Goal: Transaction & Acquisition: Purchase product/service

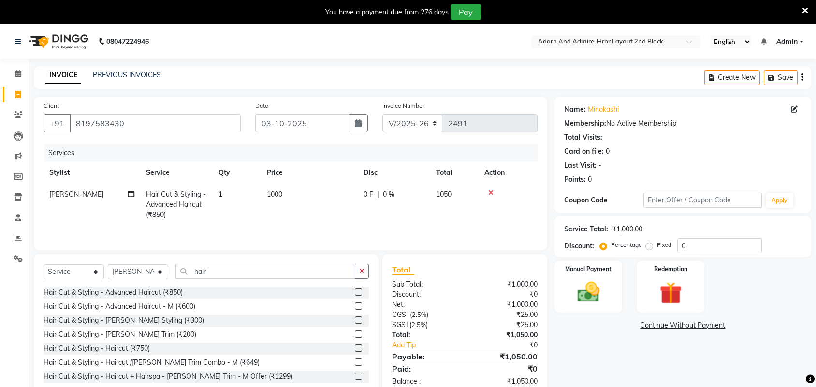
select select "7203"
select select "service"
select select "61720"
click at [596, 292] on img at bounding box center [588, 292] width 38 height 27
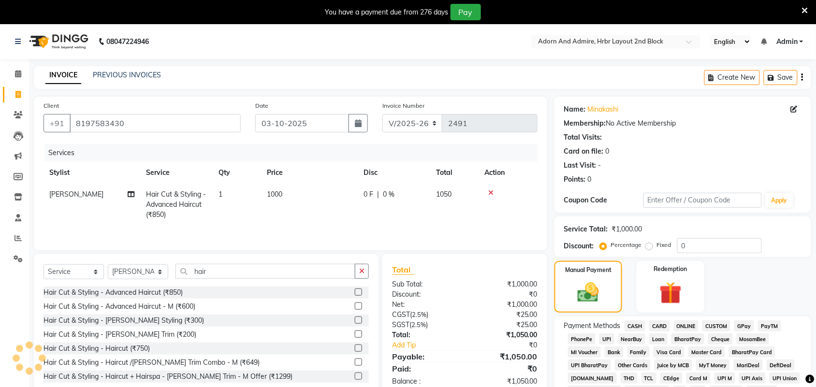
click at [743, 324] on span "GPay" at bounding box center [744, 325] width 20 height 11
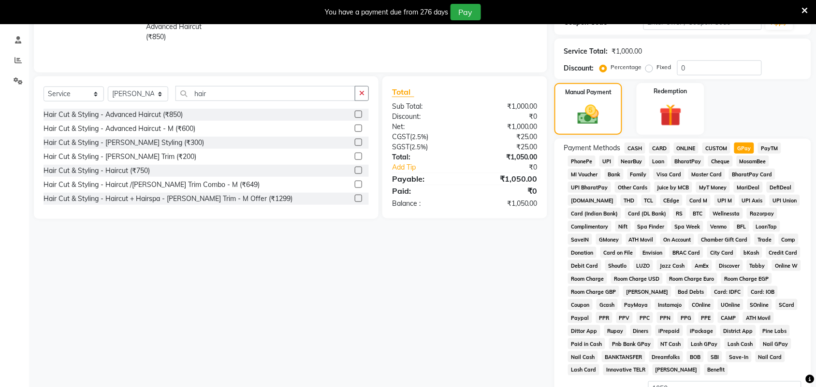
scroll to position [293, 0]
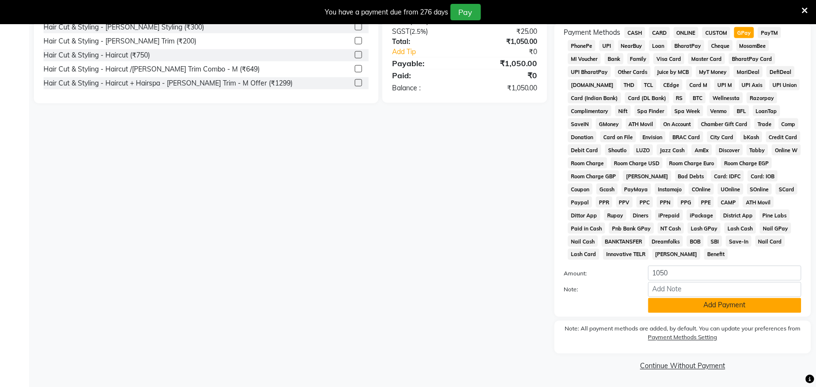
click at [723, 308] on button "Add Payment" at bounding box center [724, 305] width 153 height 15
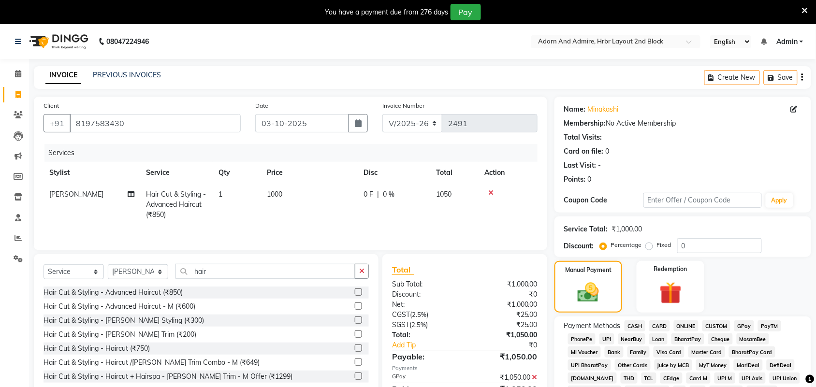
scroll to position [298, 0]
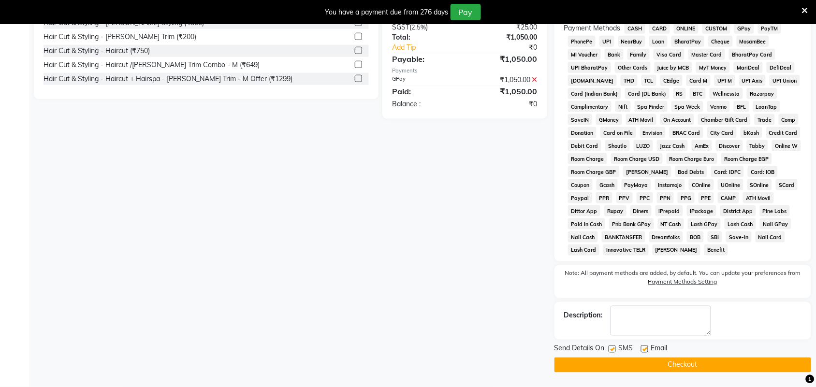
click at [672, 366] on button "Checkout" at bounding box center [682, 365] width 257 height 15
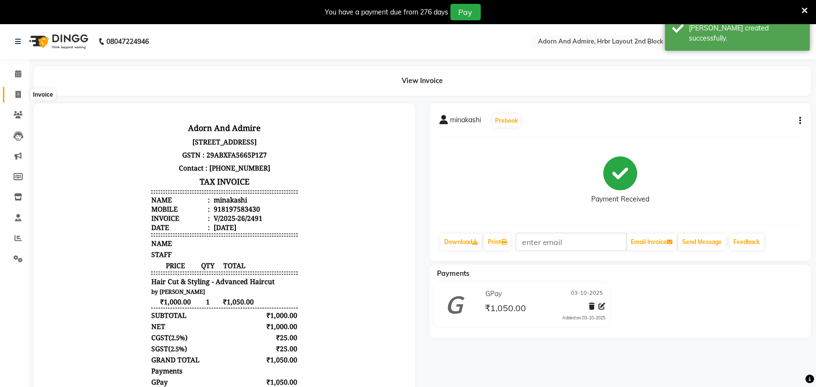
click at [15, 93] on icon at bounding box center [17, 94] width 5 height 7
select select "service"
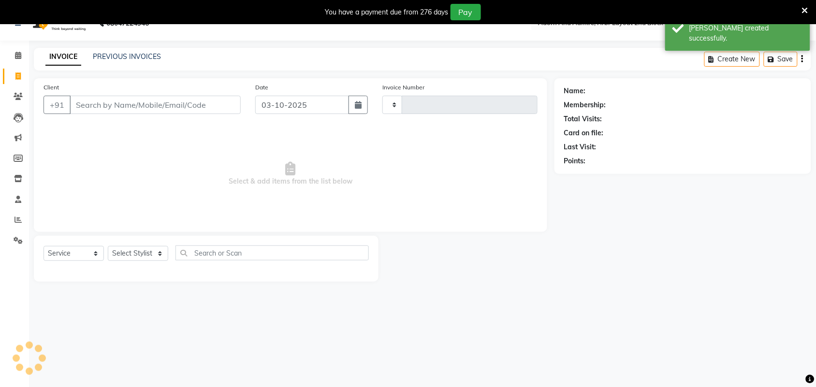
type input "2492"
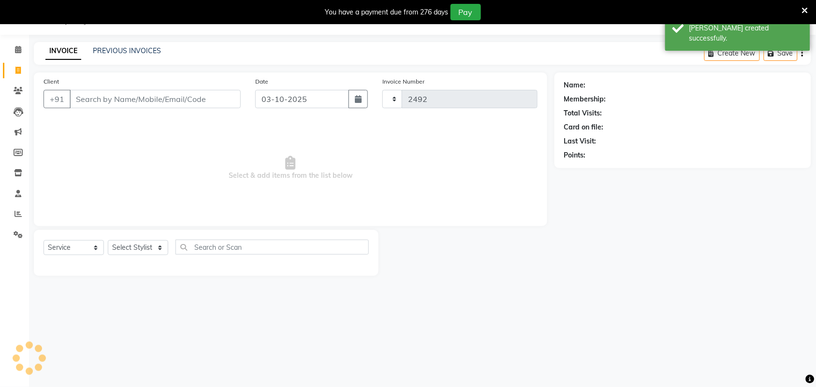
select select "7203"
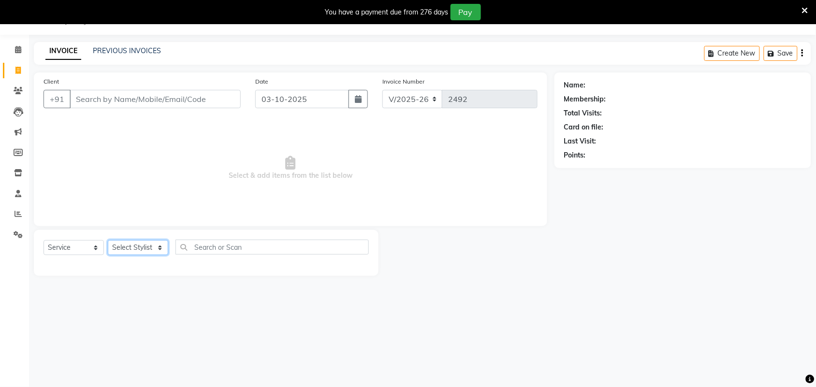
click at [158, 247] on select "Select Stylist Adarsh ajay ALEXX anusiya Jos Lalit lavanya Lucy rita saroj Suni…" at bounding box center [138, 247] width 60 height 15
select select "61720"
click at [108, 240] on select "Select Stylist Adarsh ajay ALEXX anusiya Jos Lalit lavanya Lucy rita saroj Suni…" at bounding box center [138, 247] width 60 height 15
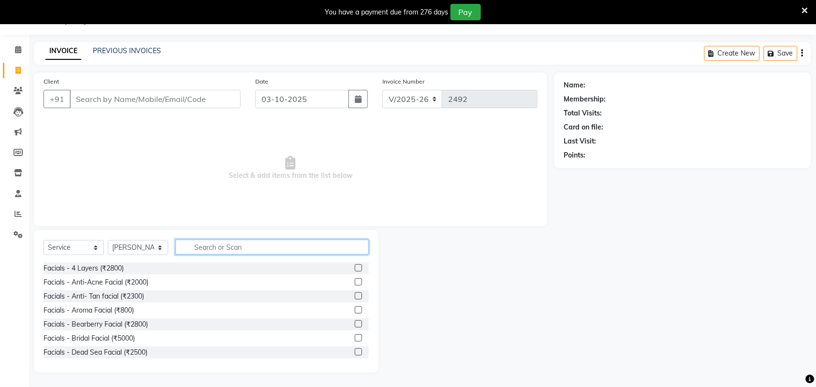
click at [237, 242] on input "text" at bounding box center [271, 247] width 193 height 15
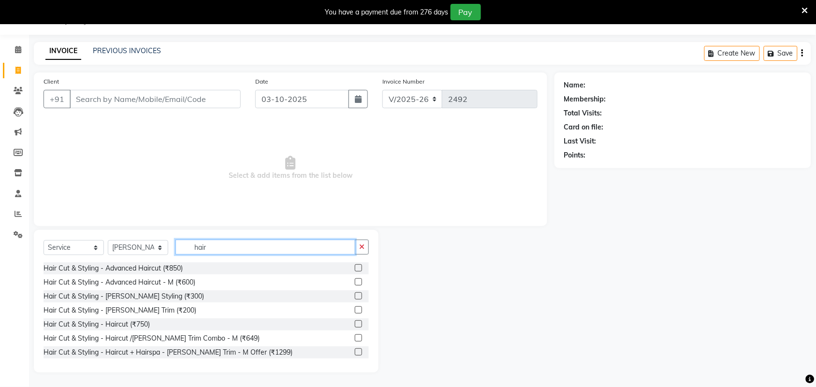
type input "hair"
click at [355, 267] on label at bounding box center [358, 267] width 7 height 7
click at [355, 267] on input "checkbox" at bounding box center [358, 268] width 6 height 6
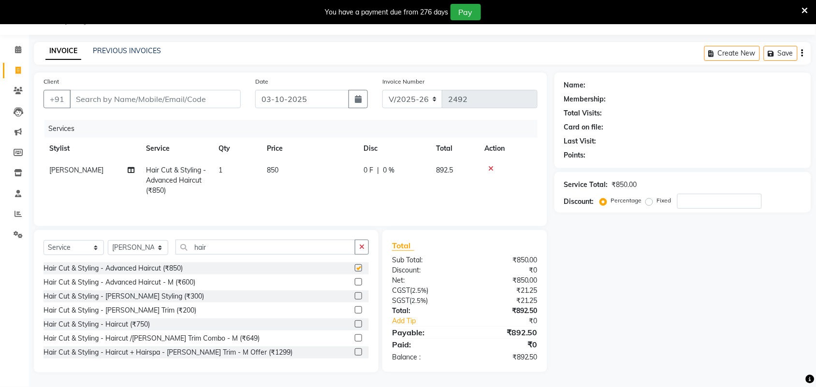
checkbox input "false"
click at [281, 175] on td "850" at bounding box center [309, 180] width 97 height 42
select select "61720"
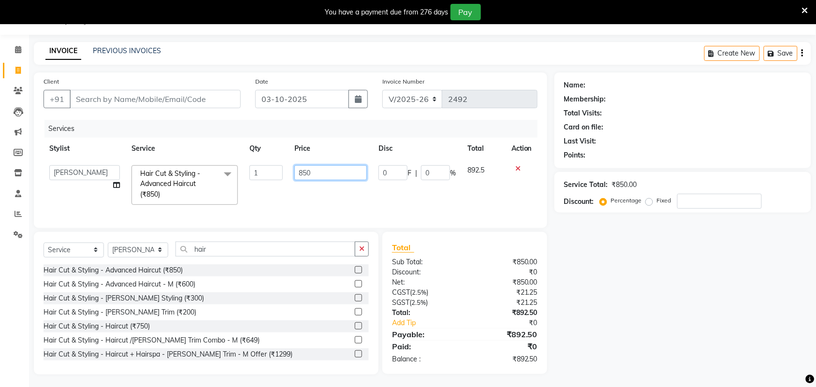
click at [230, 193] on tr "Adarsh ajay ALEXX anusiya Jos Lalit lavanya Lucy rita saroj Sunitha Umesh Hair …" at bounding box center [290, 184] width 494 height 51
type input "1000"
click at [691, 273] on div "Name: Membership: Total Visits: Card on file: Last Visit: Points: Service Total…" at bounding box center [686, 223] width 264 height 302
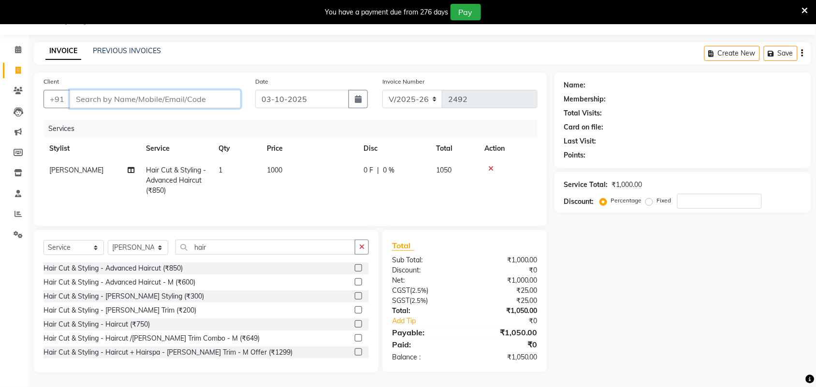
click at [169, 104] on input "Client" at bounding box center [155, 99] width 171 height 18
click at [284, 163] on td "1000" at bounding box center [309, 180] width 97 height 42
select select "61720"
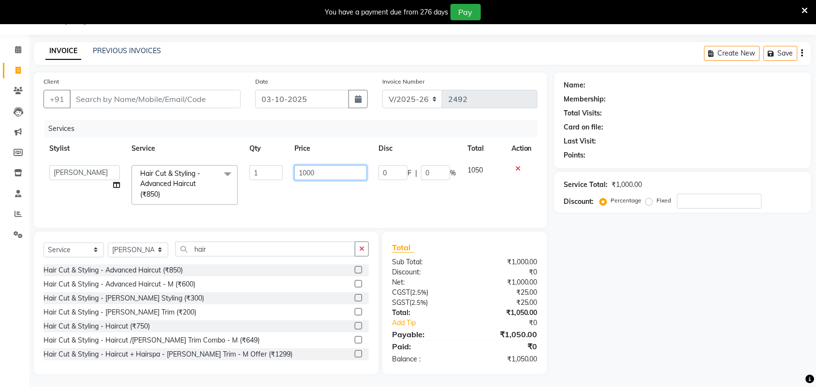
drag, startPoint x: 324, startPoint y: 172, endPoint x: 297, endPoint y: 175, distance: 26.7
click at [297, 175] on input "1000" at bounding box center [330, 172] width 72 height 15
type input "850"
click at [681, 319] on div "Name: Membership: Total Visits: Card on file: Last Visit: Points: Service Total…" at bounding box center [686, 223] width 264 height 302
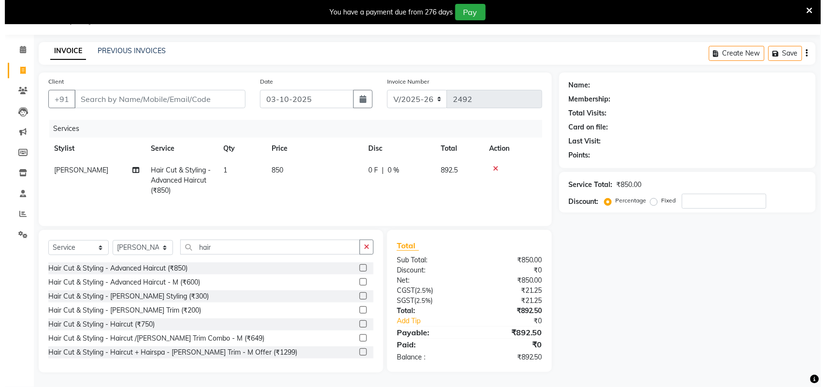
scroll to position [26, 0]
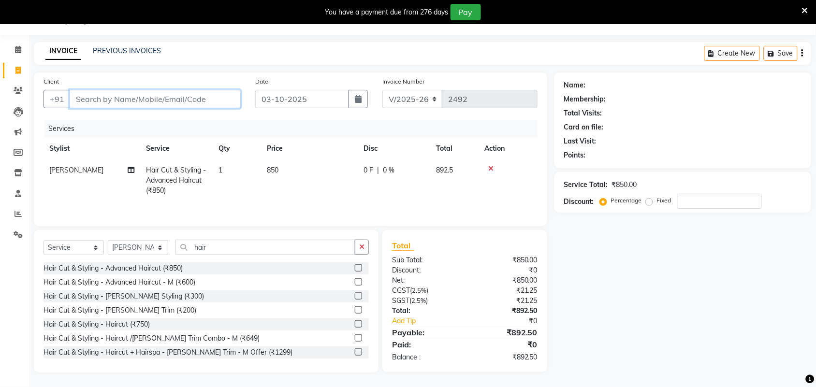
click at [168, 95] on input "Client" at bounding box center [155, 99] width 171 height 18
type input "8"
type input "0"
type input "8287353303"
click at [214, 104] on button "Add Client" at bounding box center [216, 99] width 50 height 18
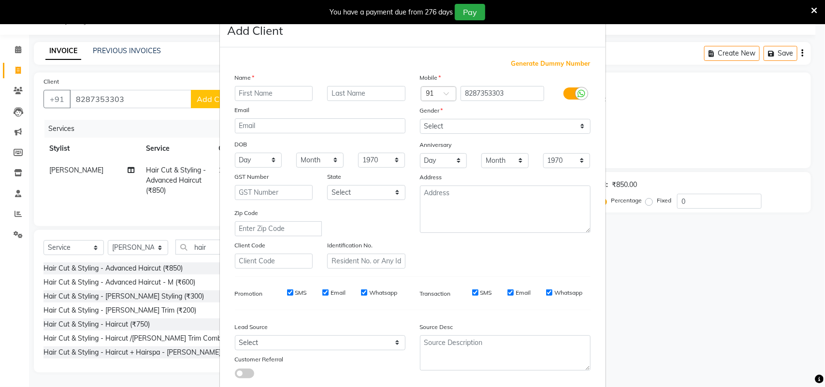
click at [288, 93] on input "text" at bounding box center [274, 93] width 78 height 15
type input "anjali"
click at [488, 129] on select "Select Male Female Other Prefer Not To Say" at bounding box center [505, 126] width 171 height 15
select select "female"
click at [420, 119] on select "Select Male Female Other Prefer Not To Say" at bounding box center [505, 126] width 171 height 15
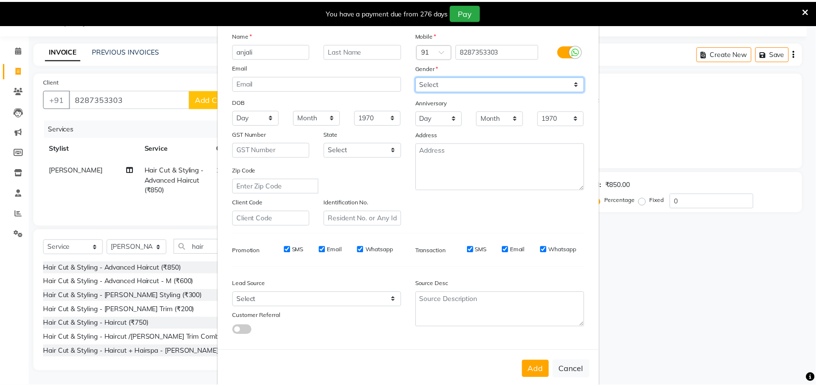
scroll to position [56, 0]
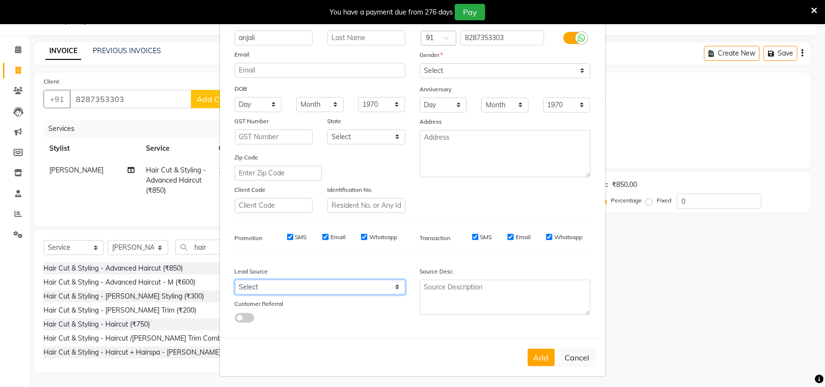
click at [382, 281] on select "Select Walk-in Referral Internet Friend Word of Mouth Advertisement Facebook Ju…" at bounding box center [320, 287] width 171 height 15
select select "49602"
click at [235, 280] on select "Select Walk-in Referral Internet Friend Word of Mouth Advertisement Facebook Ju…" at bounding box center [320, 287] width 171 height 15
click at [536, 354] on button "Add" at bounding box center [541, 357] width 27 height 17
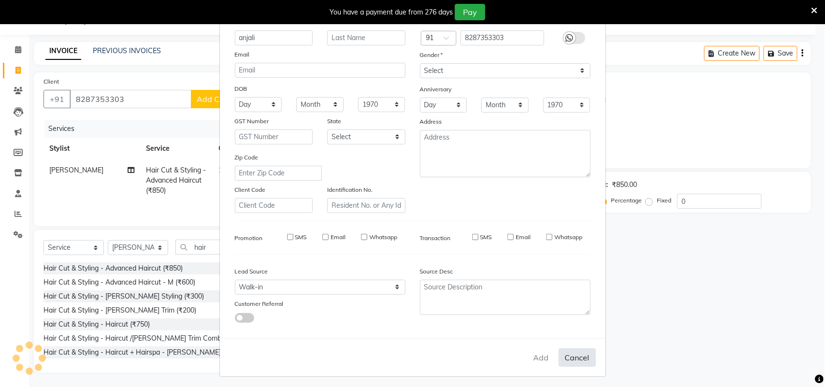
select select
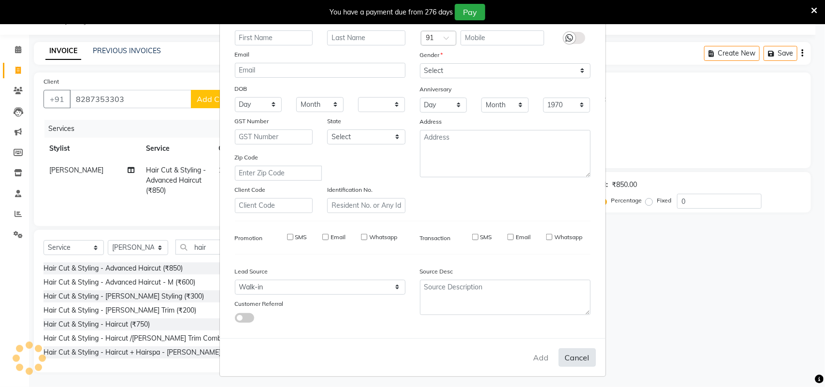
select select
checkbox input "false"
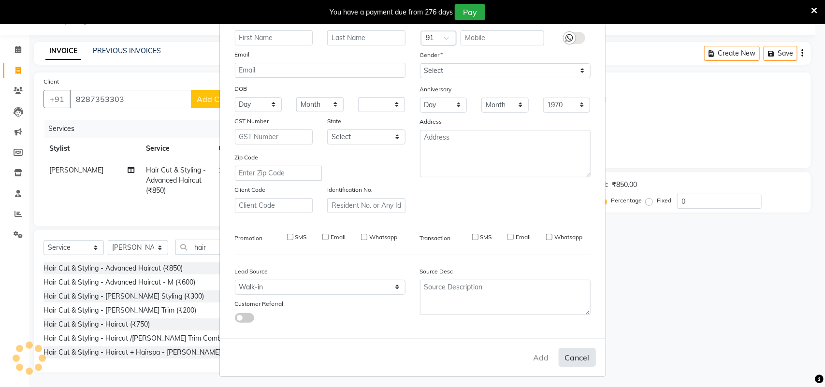
checkbox input "false"
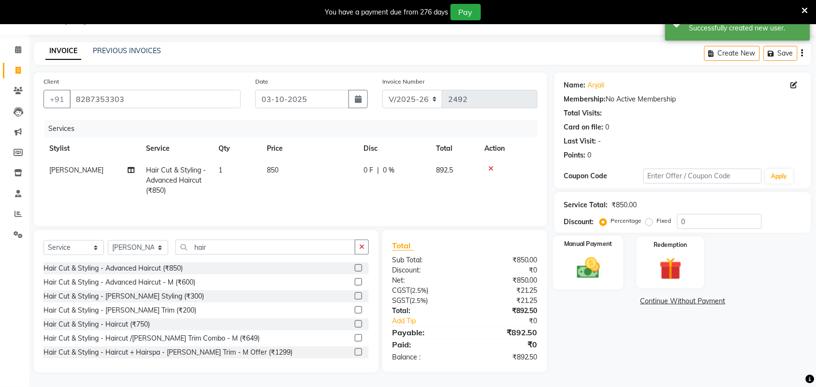
click at [607, 259] on div "Manual Payment" at bounding box center [588, 263] width 71 height 54
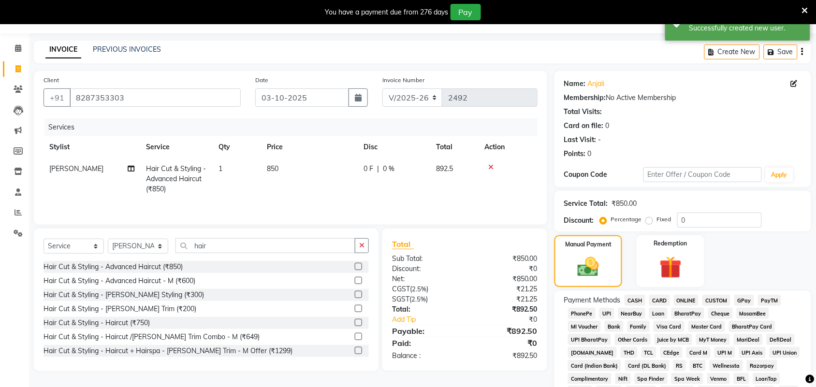
click at [749, 301] on span "GPay" at bounding box center [744, 300] width 20 height 11
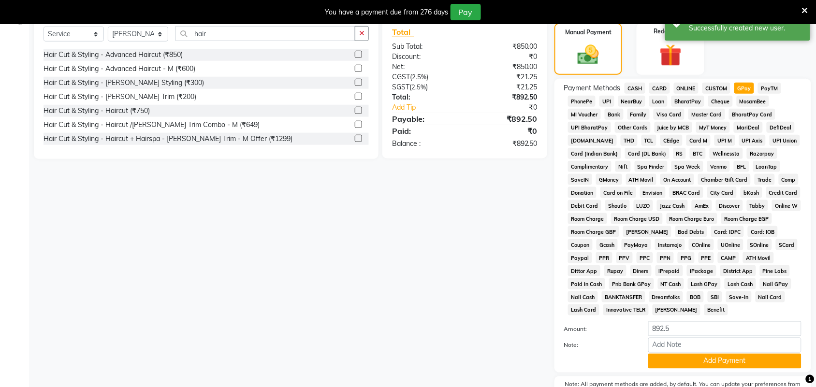
scroll to position [293, 0]
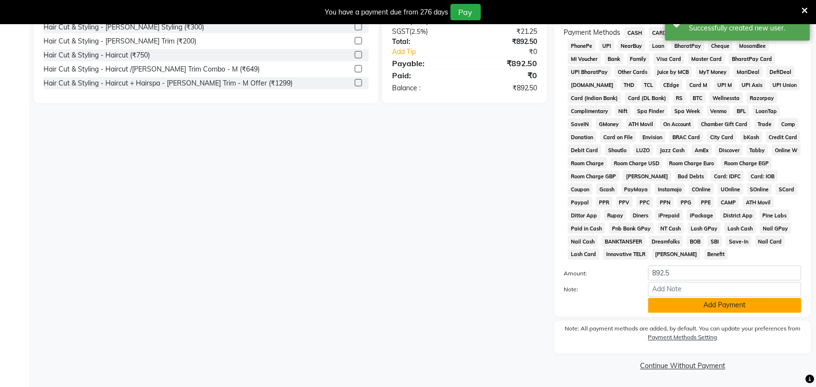
click at [720, 308] on button "Add Payment" at bounding box center [724, 305] width 153 height 15
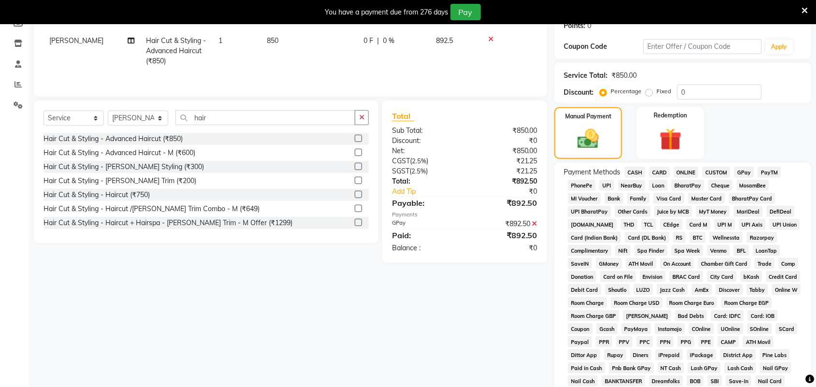
scroll to position [298, 0]
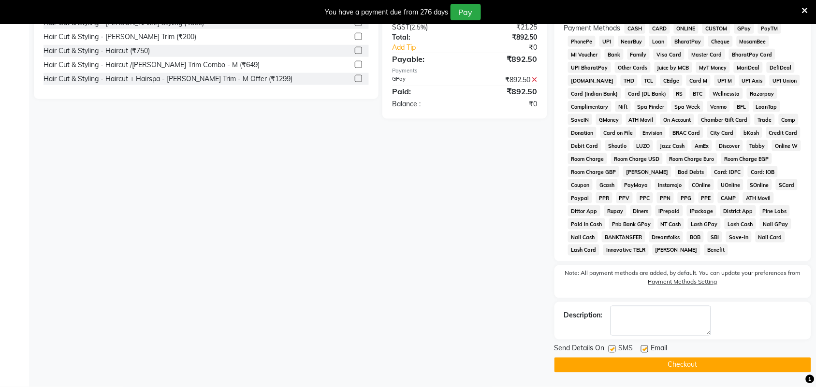
click at [646, 365] on button "Checkout" at bounding box center [682, 365] width 257 height 15
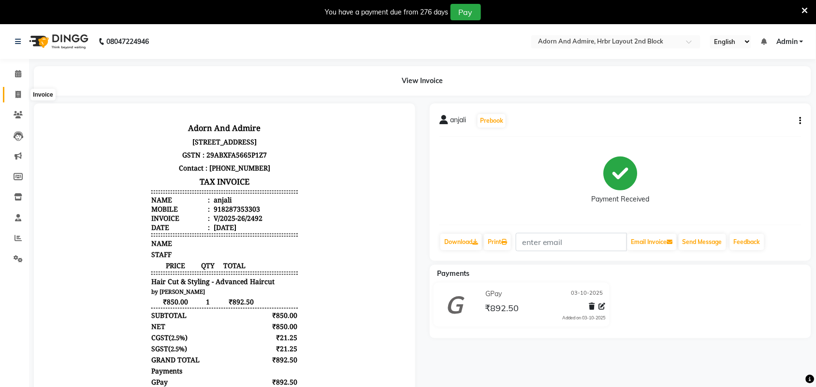
click at [17, 92] on icon at bounding box center [17, 94] width 5 height 7
select select "service"
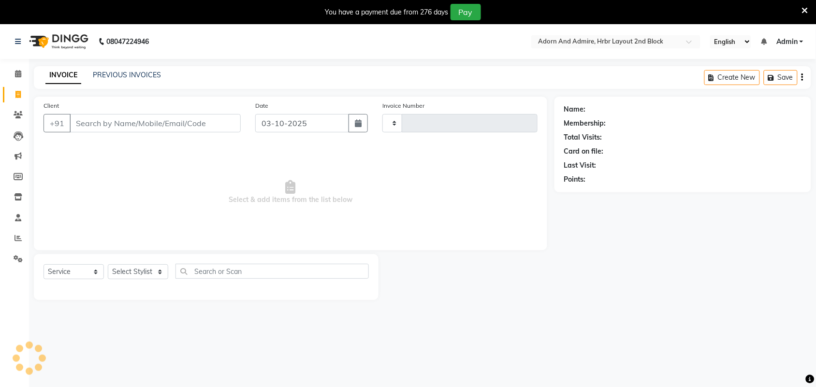
type input "2493"
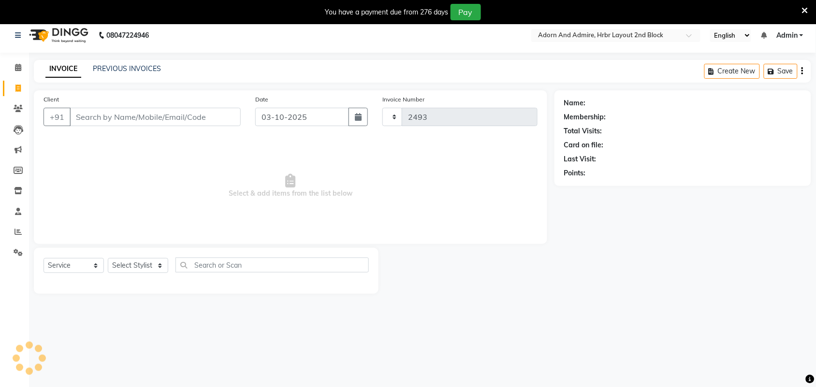
select select "7203"
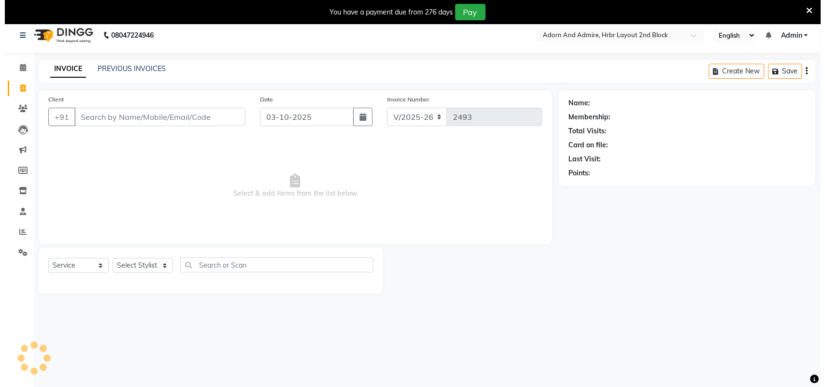
scroll to position [24, 0]
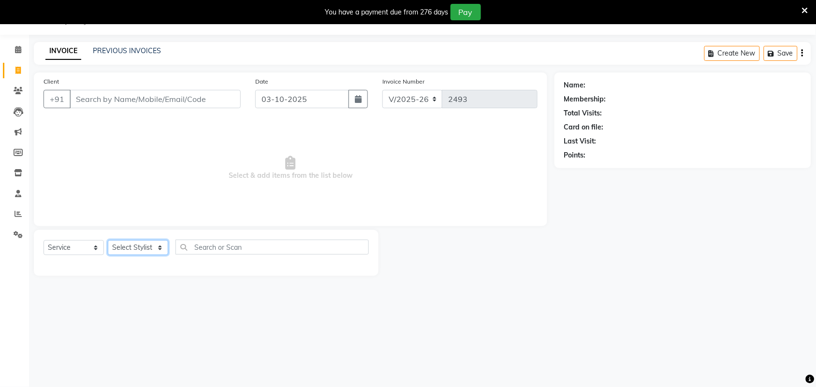
click at [158, 249] on select "Select Stylist Adarsh ajay ALEXX anusiya Jos Lalit lavanya Lucy rita saroj Suni…" at bounding box center [138, 247] width 60 height 15
select select "92337"
click at [108, 240] on select "Select Stylist Adarsh ajay ALEXX anusiya Jos Lalit lavanya Lucy rita saroj Suni…" at bounding box center [138, 247] width 60 height 15
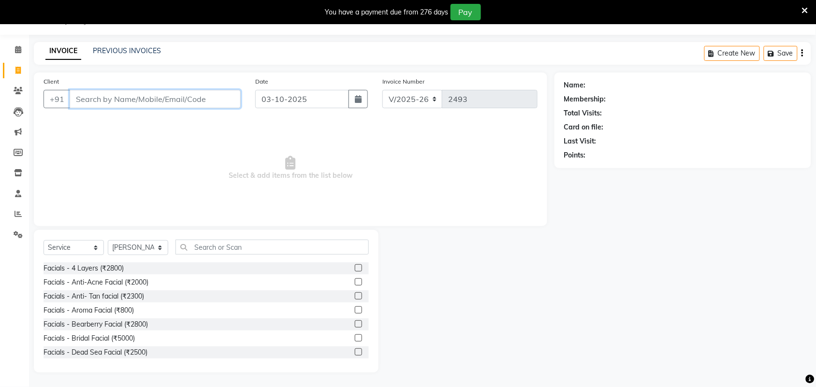
click at [158, 100] on input "Client" at bounding box center [155, 99] width 171 height 18
type input "9620064361"
click at [211, 104] on button "Add Client" at bounding box center [216, 99] width 50 height 18
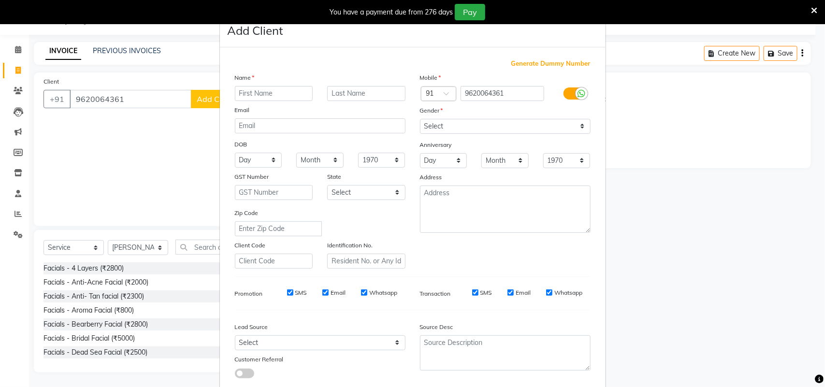
click at [292, 94] on input "text" at bounding box center [274, 93] width 78 height 15
type input "JINU"
click at [528, 129] on select "Select Male Female Other Prefer Not To Say" at bounding box center [505, 126] width 171 height 15
select select "male"
click at [420, 119] on select "Select Male Female Other Prefer Not To Say" at bounding box center [505, 126] width 171 height 15
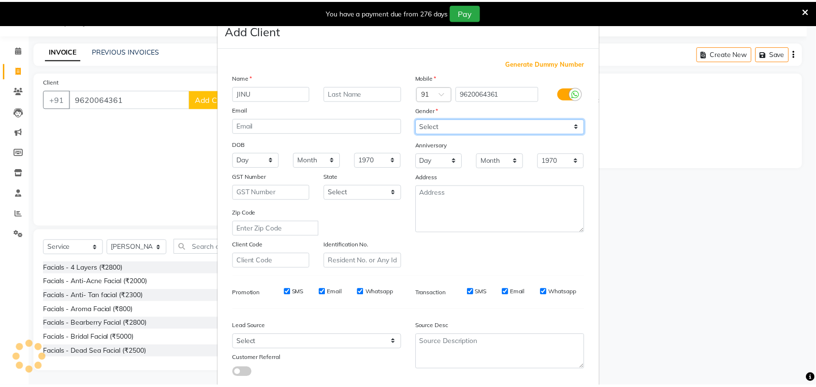
scroll to position [56, 0]
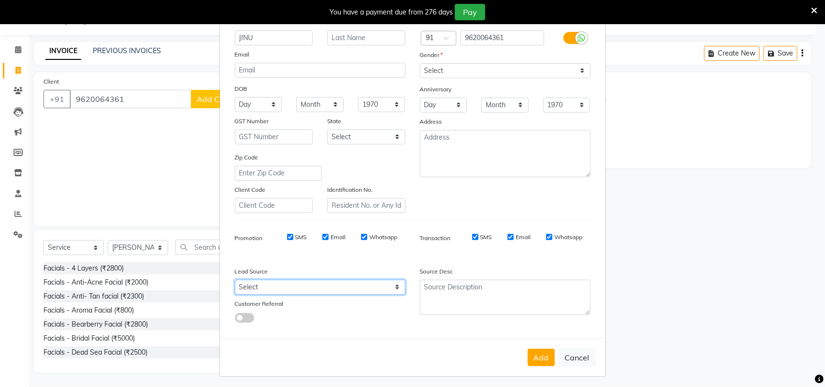
click at [385, 281] on select "Select Walk-in Referral Internet Friend Word of Mouth Advertisement Facebook Ju…" at bounding box center [320, 287] width 171 height 15
select select "49602"
click at [235, 280] on select "Select Walk-in Referral Internet Friend Word of Mouth Advertisement Facebook Ju…" at bounding box center [320, 287] width 171 height 15
click at [534, 345] on div "Add Cancel" at bounding box center [413, 357] width 386 height 38
click at [538, 352] on button "Add" at bounding box center [541, 357] width 27 height 17
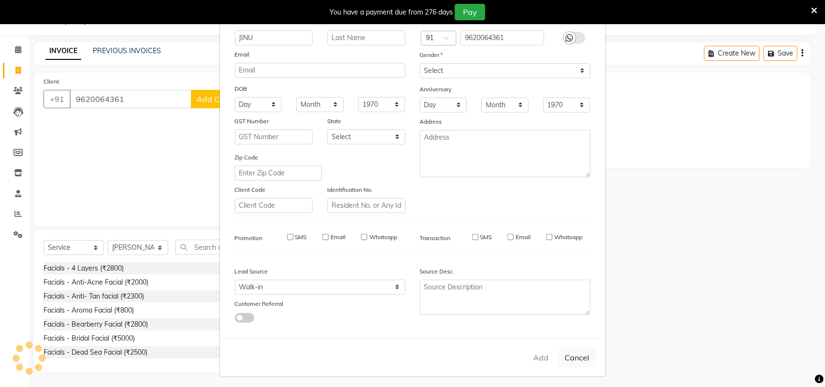
select select
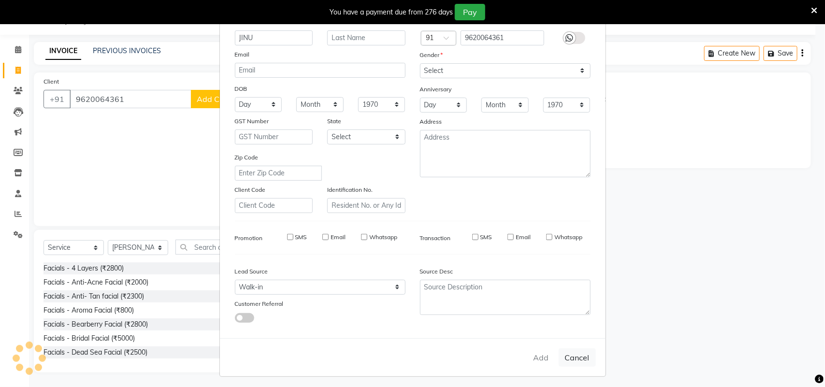
select select
checkbox input "false"
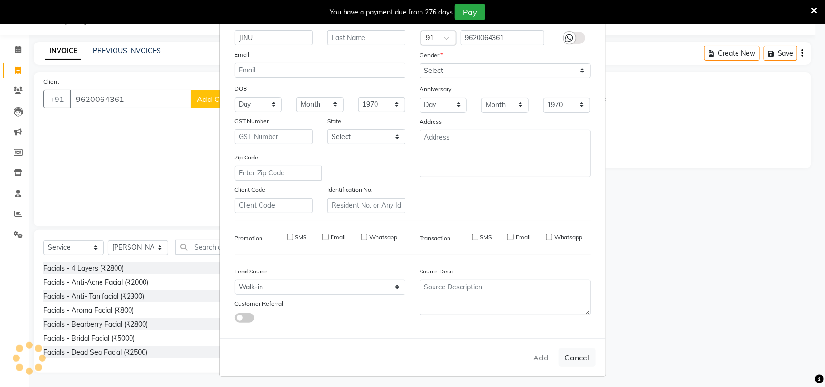
checkbox input "false"
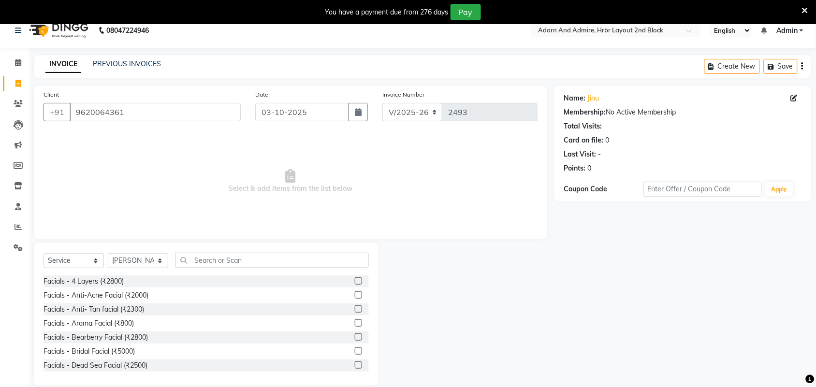
scroll to position [0, 0]
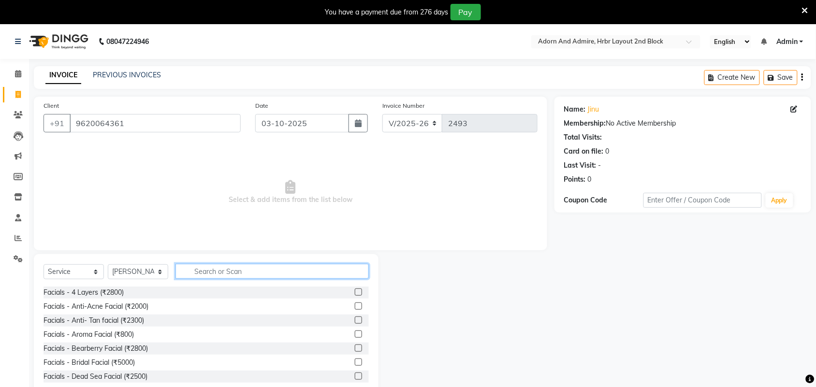
click at [216, 272] on input "text" at bounding box center [271, 271] width 193 height 15
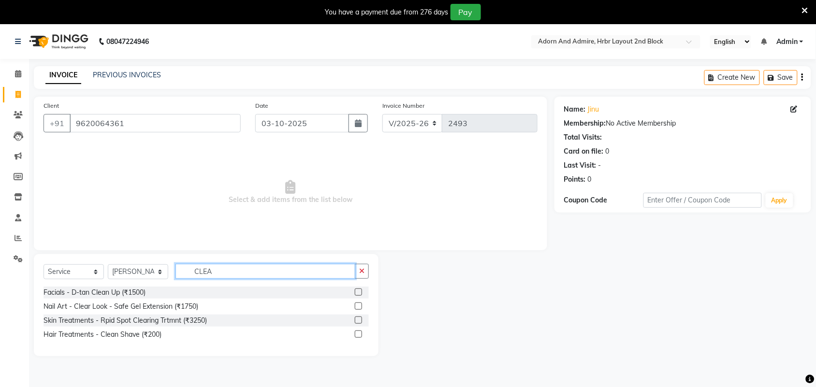
type input "CLEA"
click at [358, 288] on label at bounding box center [358, 291] width 7 height 7
click at [358, 289] on input "checkbox" at bounding box center [358, 292] width 6 height 6
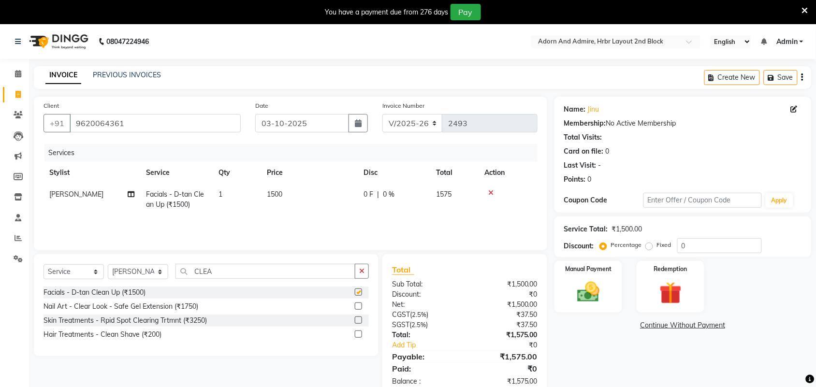
checkbox input "false"
click at [285, 194] on td "1500" at bounding box center [309, 200] width 97 height 32
select select "92337"
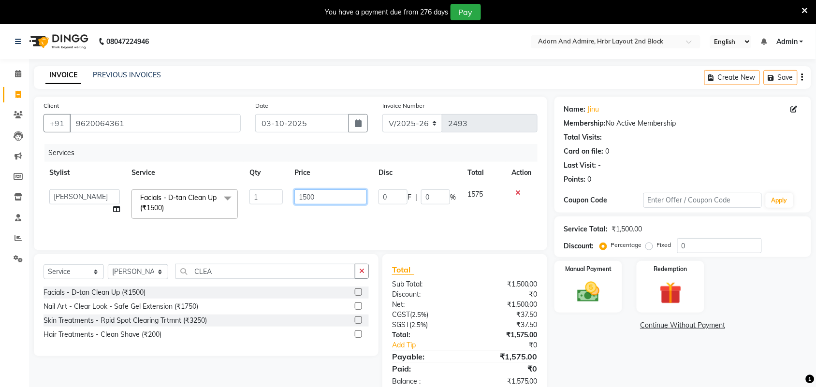
drag, startPoint x: 326, startPoint y: 201, endPoint x: 277, endPoint y: 212, distance: 50.4
click at [278, 212] on tr "Adarsh ajay ALEXX anusiya Jos Lalit lavanya Lucy rita saroj Sunitha Umesh Facia…" at bounding box center [290, 204] width 494 height 41
type input "1650"
click at [631, 350] on div "Name: Jinu Membership: No Active Membership Total Visits: Card on file: 0 Last …" at bounding box center [686, 247] width 264 height 300
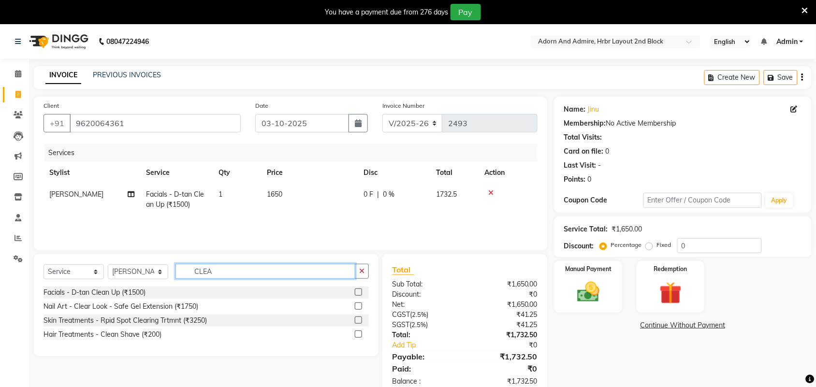
drag, startPoint x: 251, startPoint y: 271, endPoint x: 198, endPoint y: 288, distance: 55.8
click at [136, 276] on div "Select Service Product Membership Package Voucher Prepaid Gift Card Select Styl…" at bounding box center [205, 275] width 325 height 23
click at [160, 273] on select "Select Stylist Adarsh ajay ALEXX anusiya Jos Lalit lavanya Lucy rita saroj Suni…" at bounding box center [138, 271] width 60 height 15
select select "61721"
click at [108, 264] on select "Select Stylist Adarsh ajay ALEXX anusiya Jos Lalit lavanya Lucy rita saroj Suni…" at bounding box center [138, 271] width 60 height 15
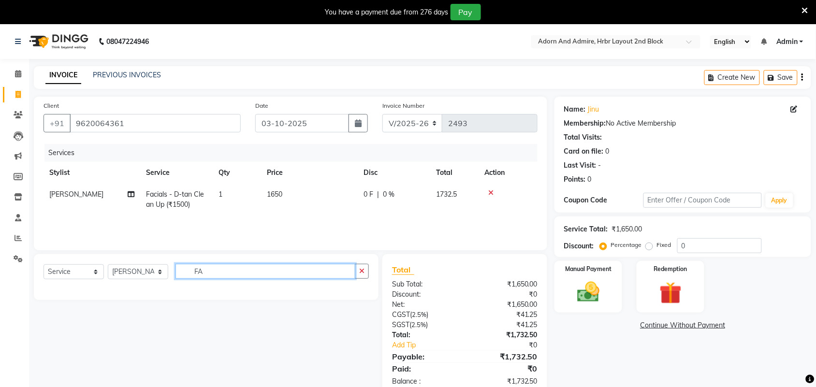
type input "F"
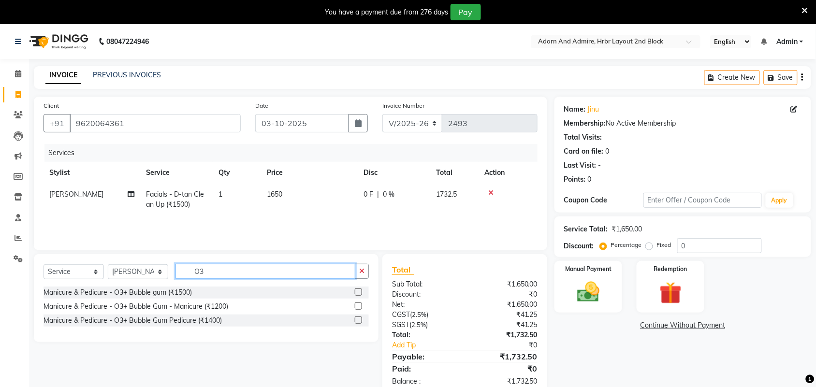
type input "O3"
click at [358, 290] on label at bounding box center [358, 291] width 7 height 7
click at [358, 290] on input "checkbox" at bounding box center [358, 292] width 6 height 6
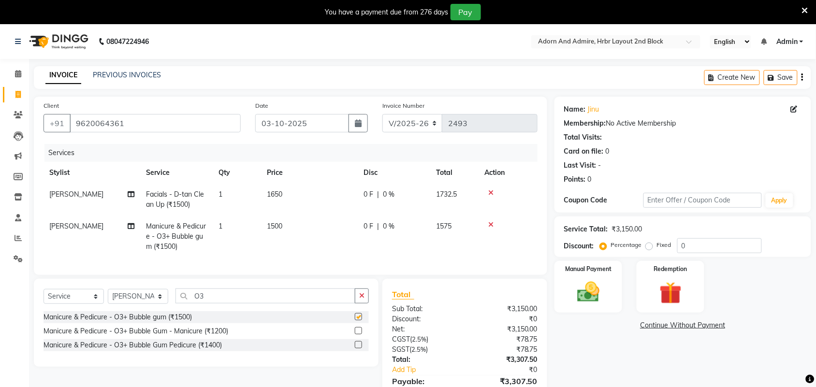
checkbox input "false"
click at [288, 225] on td "1500" at bounding box center [309, 236] width 97 height 42
select select "61721"
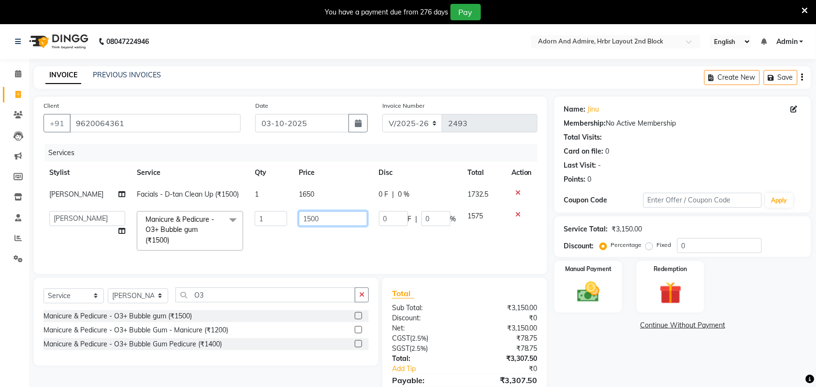
drag, startPoint x: 320, startPoint y: 221, endPoint x: 274, endPoint y: 233, distance: 46.9
click at [264, 231] on tr "Adarsh ajay ALEXX anusiya Jos Lalit lavanya Lucy rita saroj Sunitha Umesh Manic…" at bounding box center [290, 230] width 494 height 51
type input "3250"
drag, startPoint x: 597, startPoint y: 354, endPoint x: 590, endPoint y: 348, distance: 8.5
click at [597, 353] on div "Name: Jinu Membership: No Active Membership Total Visits: Card on file: 0 Last …" at bounding box center [686, 258] width 264 height 323
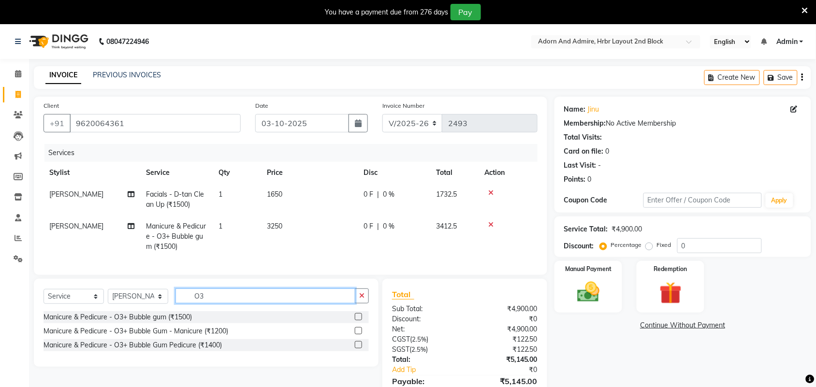
drag, startPoint x: 276, startPoint y: 304, endPoint x: 127, endPoint y: 305, distance: 149.3
click at [127, 305] on div "Select Service Product Membership Package Voucher Prepaid Gift Card Select Styl…" at bounding box center [205, 299] width 325 height 23
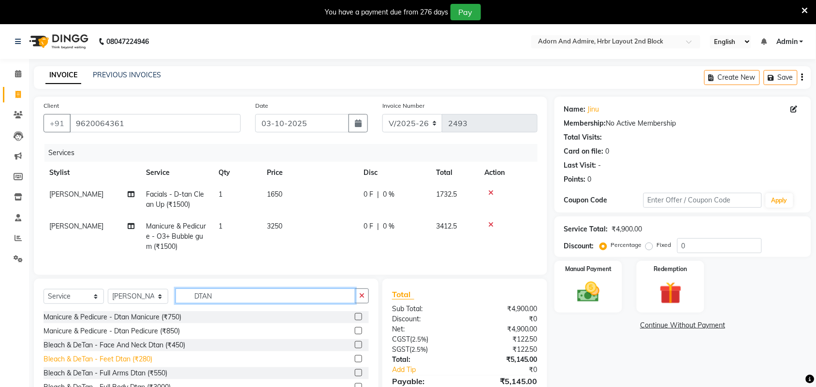
type input "DTAN"
click at [141, 364] on div "Bleach & DeTan - Feet Dtan (₹280)" at bounding box center [97, 359] width 109 height 10
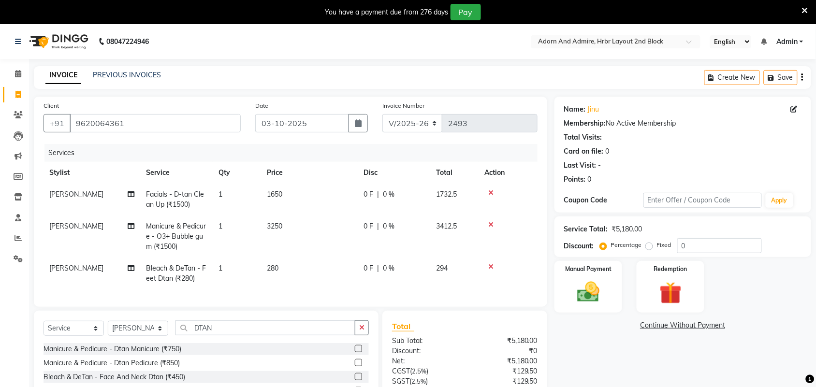
checkbox input "false"
click at [287, 267] on td "280" at bounding box center [309, 274] width 97 height 32
select select "61721"
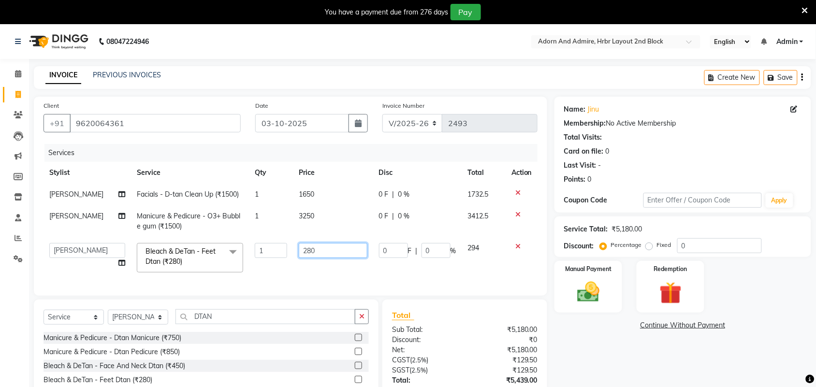
drag, startPoint x: 328, startPoint y: 251, endPoint x: 262, endPoint y: 266, distance: 66.9
click at [265, 265] on tr "Adarsh ajay ALEXX anusiya Jos Lalit lavanya Lucy rita saroj Sunitha Umesh Bleac…" at bounding box center [290, 257] width 494 height 41
type input "450"
click at [634, 349] on div "Name: Jinu Membership: No Active Membership Total Visits: Card on file: 0 Last …" at bounding box center [686, 269] width 264 height 345
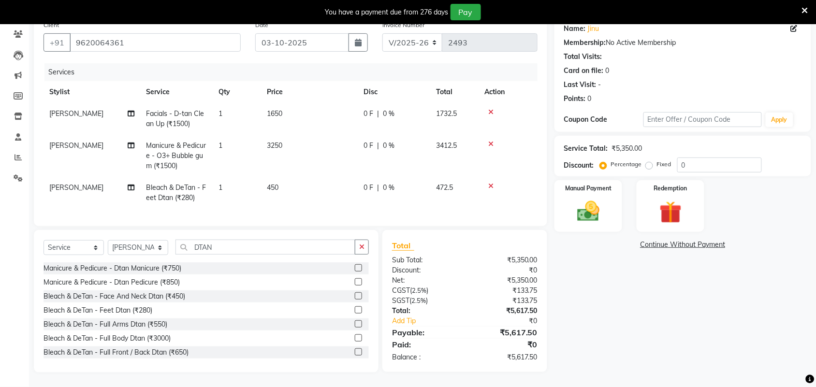
scroll to position [89, 0]
drag, startPoint x: 254, startPoint y: 245, endPoint x: 172, endPoint y: 274, distance: 86.8
click at [133, 258] on div "Select Service Product Membership Package Voucher Prepaid Gift Card Select Styl…" at bounding box center [205, 251] width 325 height 23
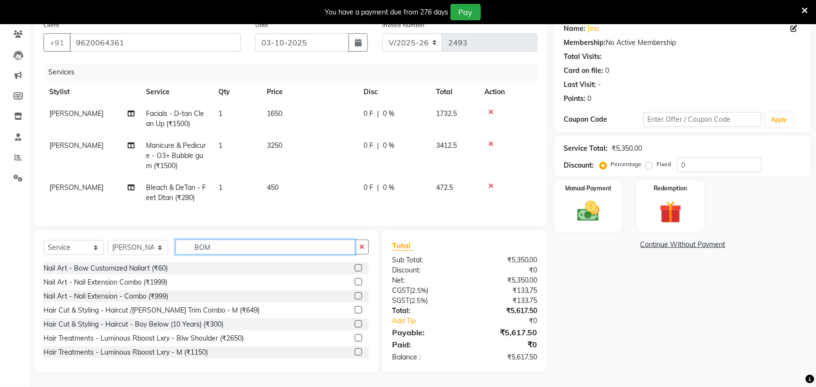
scroll to position [88, 0]
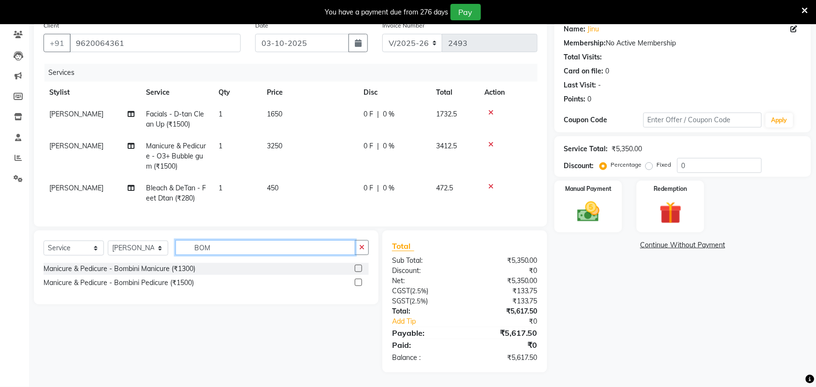
type input "BOM"
click at [359, 283] on label at bounding box center [358, 282] width 7 height 7
click at [359, 283] on input "checkbox" at bounding box center [358, 283] width 6 height 6
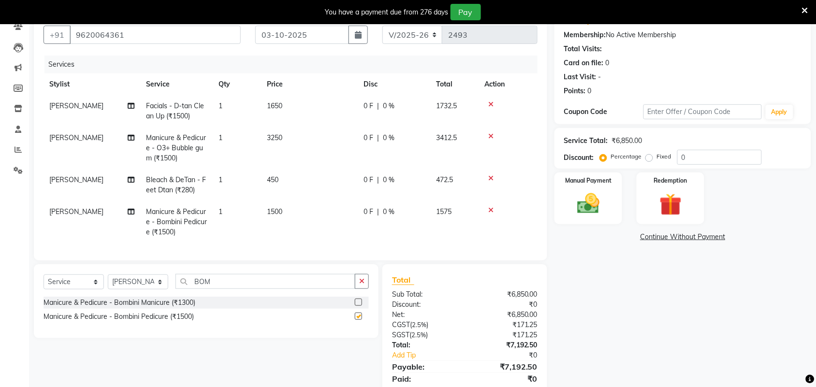
checkbox input "false"
click at [659, 354] on div "Name: Jinu Membership: No Active Membership Total Visits: Card on file: 0 Last …" at bounding box center [686, 207] width 264 height 398
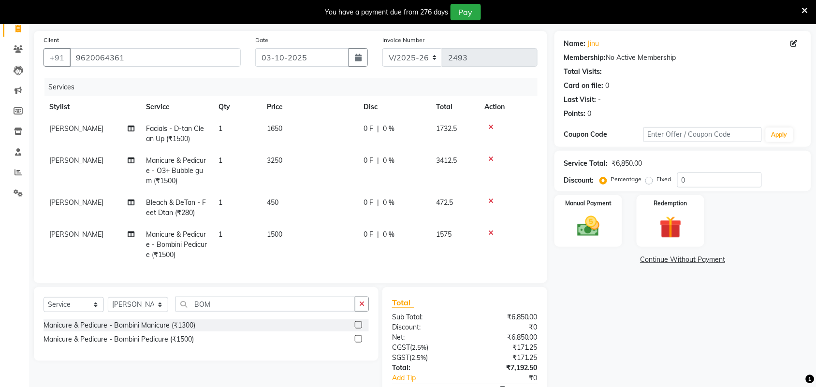
scroll to position [131, 0]
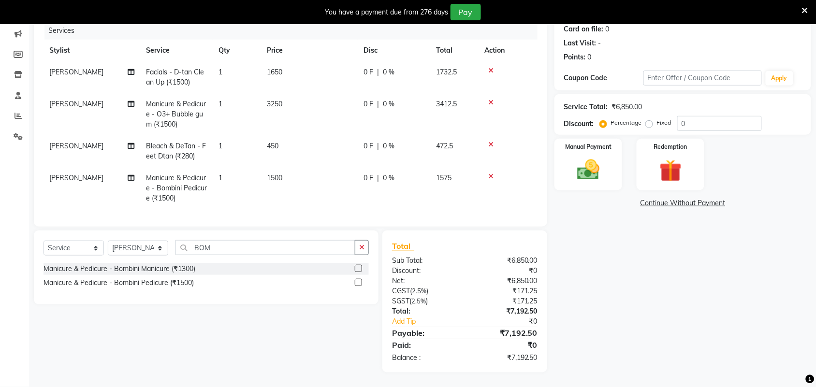
click at [624, 301] on div "Name: Jinu Membership: No Active Membership Total Visits: Card on file: 0 Last …" at bounding box center [686, 173] width 264 height 398
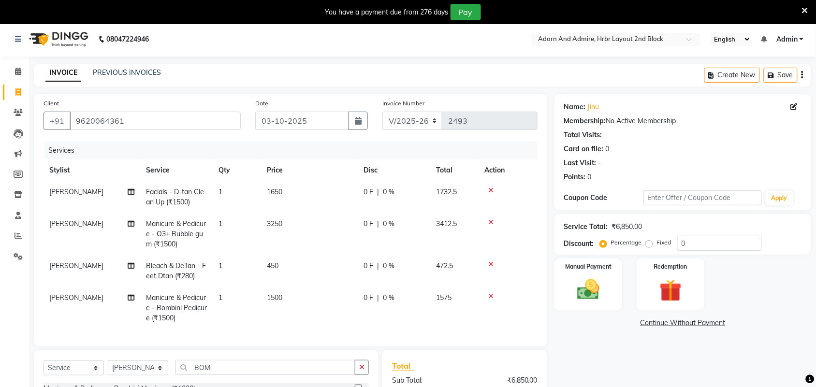
scroll to position [0, 0]
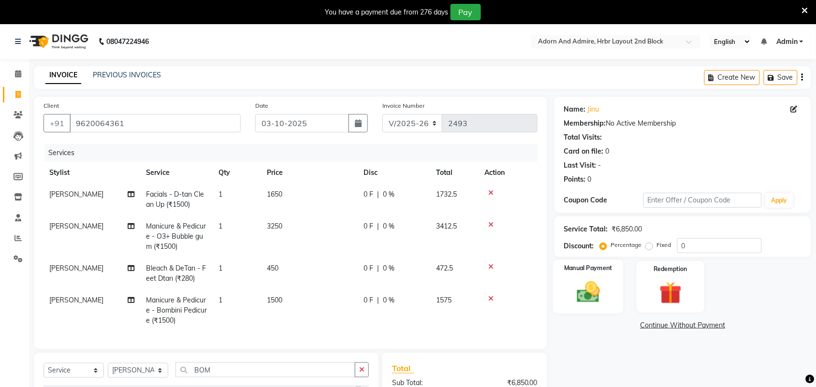
click at [576, 291] on img at bounding box center [588, 292] width 38 height 27
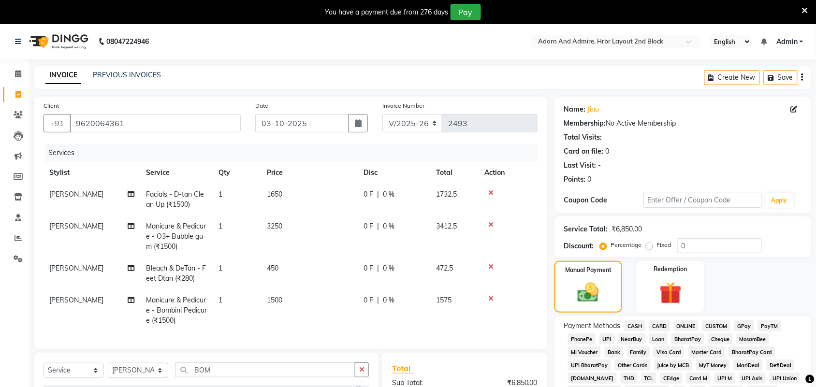
click at [750, 325] on span "GPay" at bounding box center [744, 325] width 20 height 11
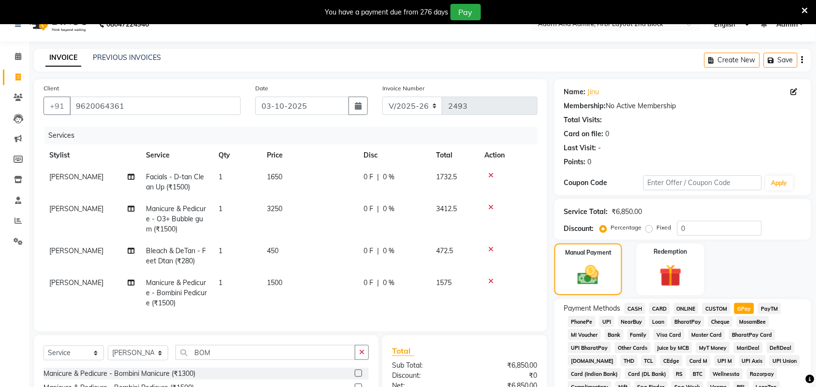
scroll to position [293, 0]
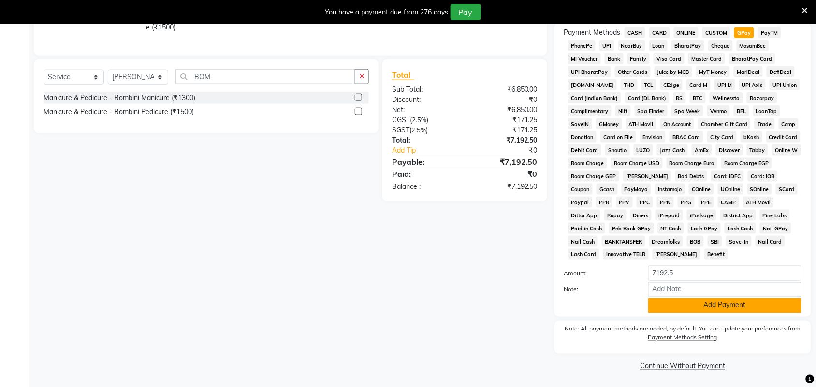
click at [693, 307] on button "Add Payment" at bounding box center [724, 305] width 153 height 15
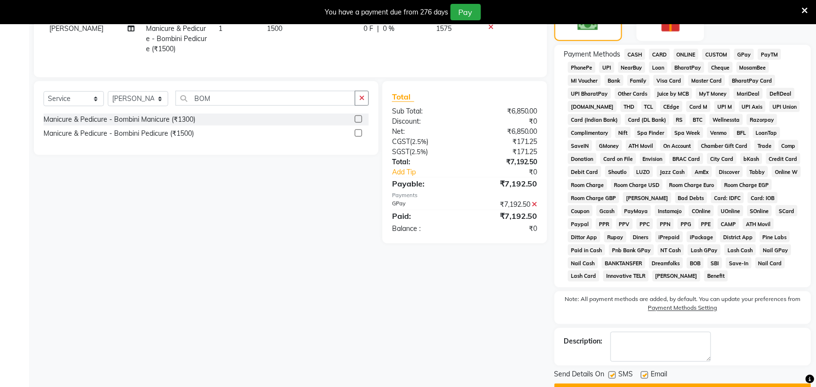
scroll to position [298, 0]
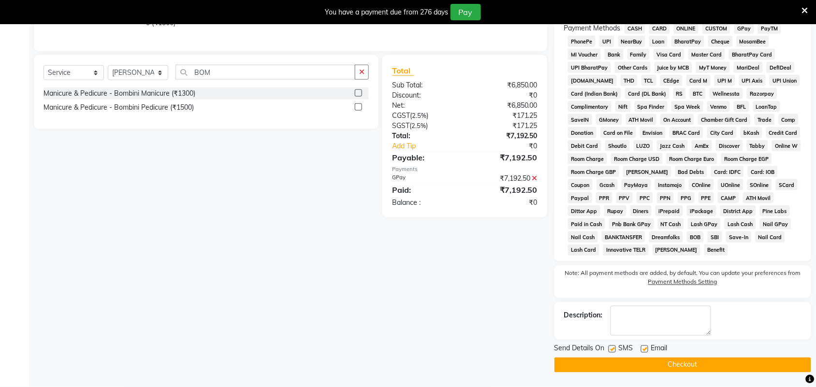
click at [670, 366] on button "Checkout" at bounding box center [682, 365] width 257 height 15
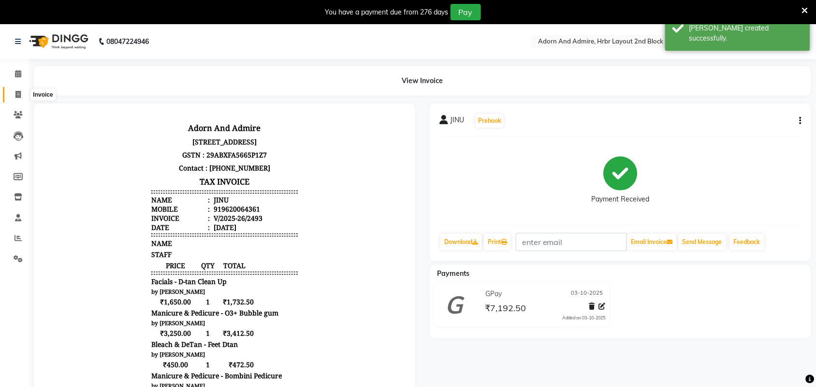
click at [16, 97] on icon at bounding box center [17, 94] width 5 height 7
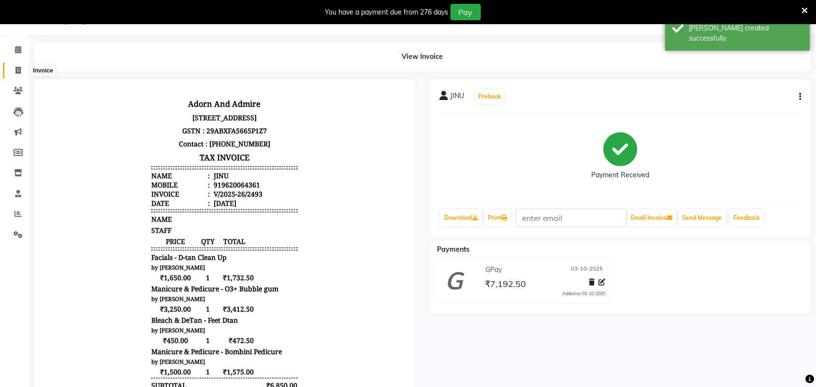
select select "7203"
select select "service"
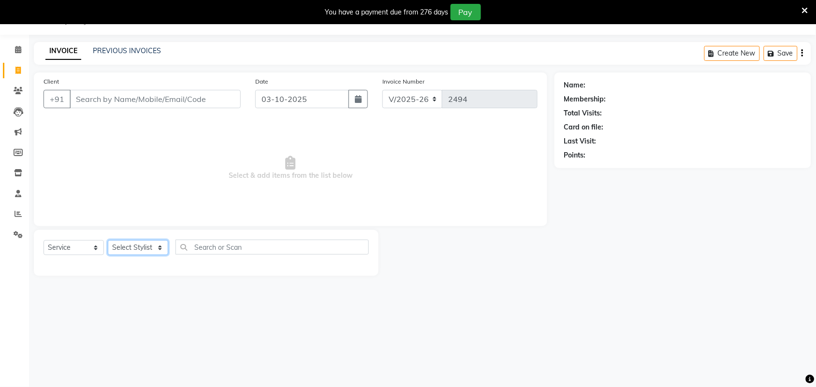
click at [156, 247] on select "Select Stylist Adarsh ajay ALEXX anusiya Jos Lalit lavanya Lucy rita saroj Suni…" at bounding box center [138, 247] width 60 height 15
select select "61720"
click at [108, 240] on select "Select Stylist Adarsh ajay ALEXX anusiya Jos Lalit lavanya Lucy rita saroj Suni…" at bounding box center [138, 247] width 60 height 15
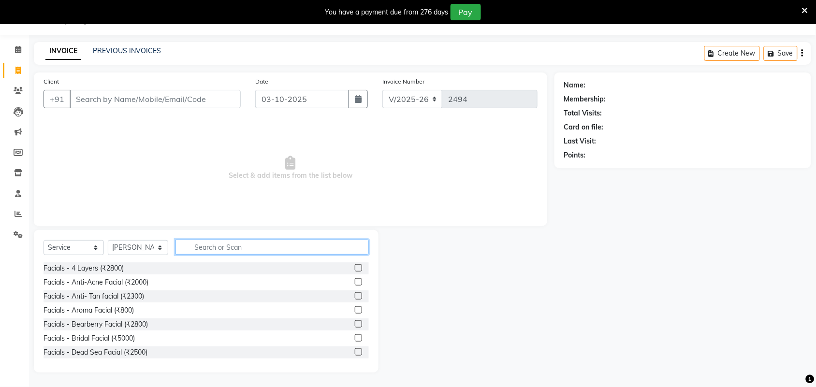
click at [211, 248] on input "text" at bounding box center [271, 247] width 193 height 15
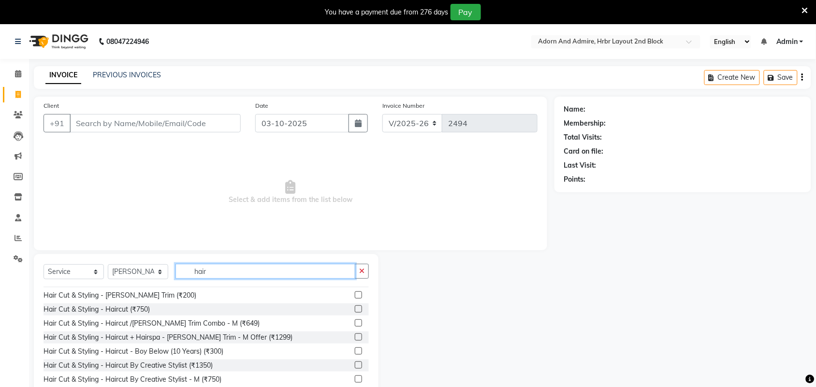
scroll to position [60, 0]
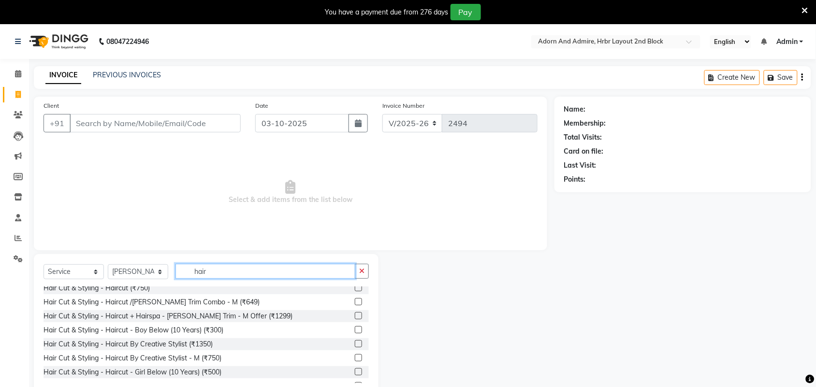
type input "hair"
click at [460, 322] on div at bounding box center [466, 325] width 176 height 143
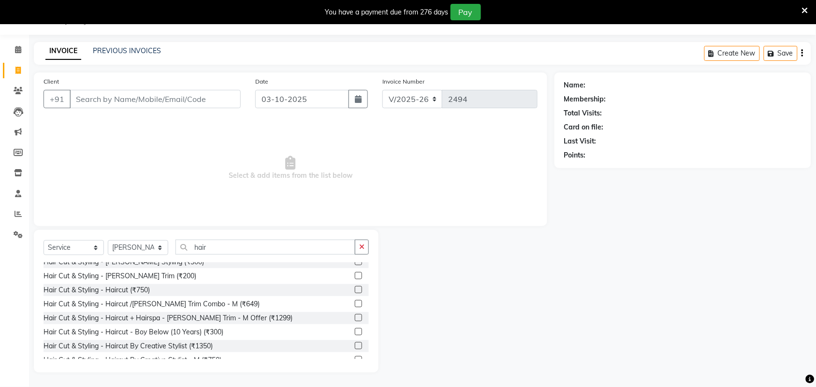
scroll to position [0, 0]
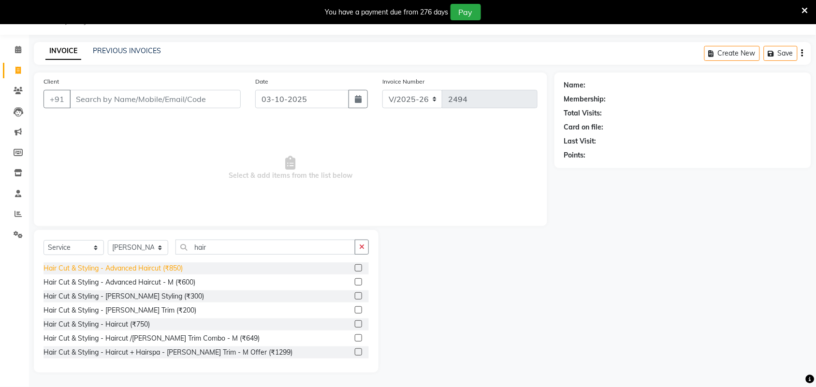
click at [172, 267] on div "Hair Cut & Styling - Advanced Haircut (₹850)" at bounding box center [112, 268] width 139 height 10
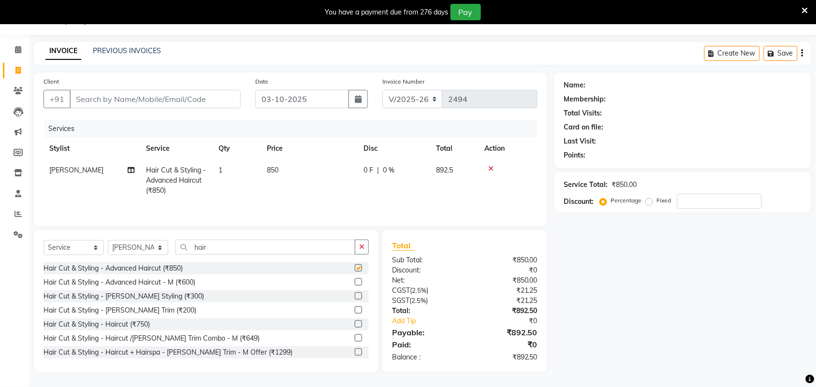
checkbox input "false"
drag, startPoint x: 275, startPoint y: 165, endPoint x: 283, endPoint y: 172, distance: 9.6
click at [276, 166] on span "850" at bounding box center [273, 170] width 12 height 9
select select "61720"
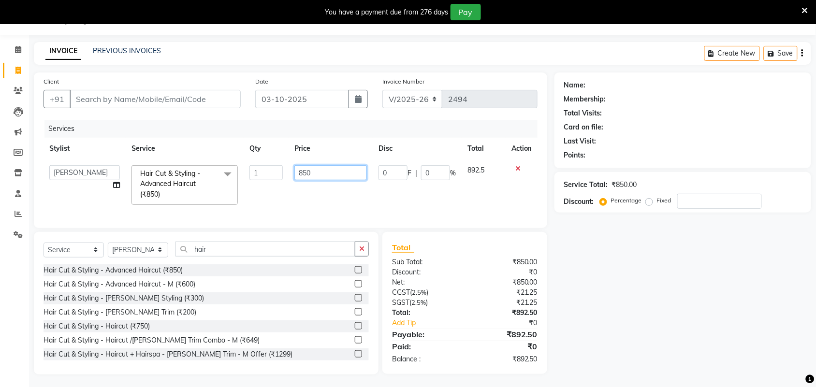
drag, startPoint x: 321, startPoint y: 174, endPoint x: 231, endPoint y: 194, distance: 92.5
click at [232, 191] on tr "Adarsh ajay ALEXX anusiya Jos Lalit lavanya Lucy rita saroj Sunitha Umesh Hair …" at bounding box center [290, 184] width 494 height 51
type input "500"
click at [647, 295] on div "Name: Membership: Total Visits: Card on file: Last Visit: Points: Service Total…" at bounding box center [686, 223] width 264 height 302
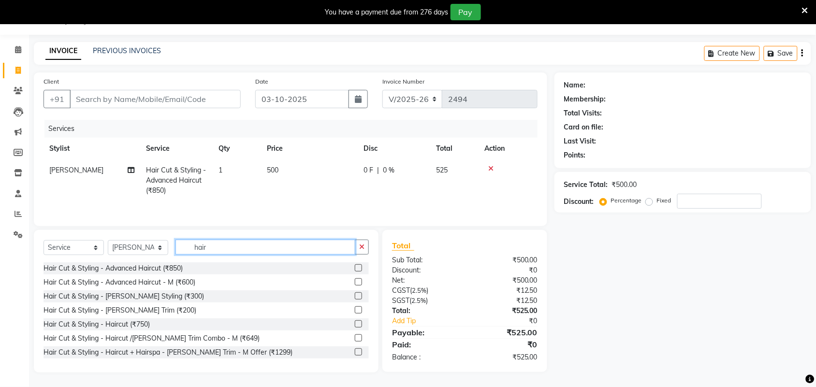
drag, startPoint x: 230, startPoint y: 251, endPoint x: 151, endPoint y: 252, distance: 78.8
click at [151, 252] on div "Select Service Product Membership Package Voucher Prepaid Gift Card Select Styl…" at bounding box center [205, 251] width 325 height 23
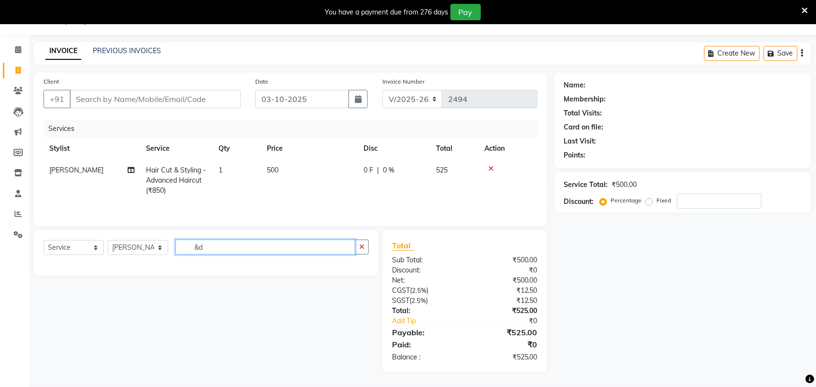
type input "&"
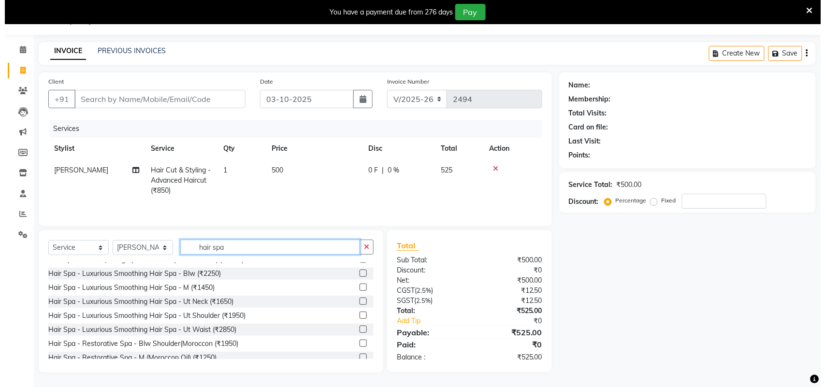
scroll to position [422, 0]
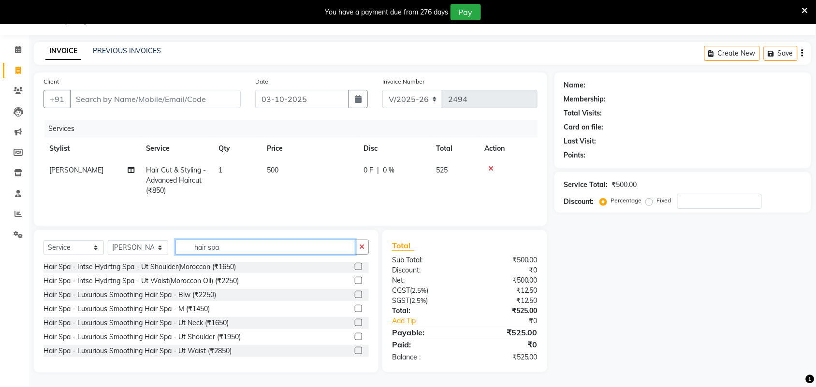
type input "hair spa"
click at [355, 333] on label at bounding box center [358, 336] width 7 height 7
click at [355, 334] on input "checkbox" at bounding box center [358, 337] width 6 height 6
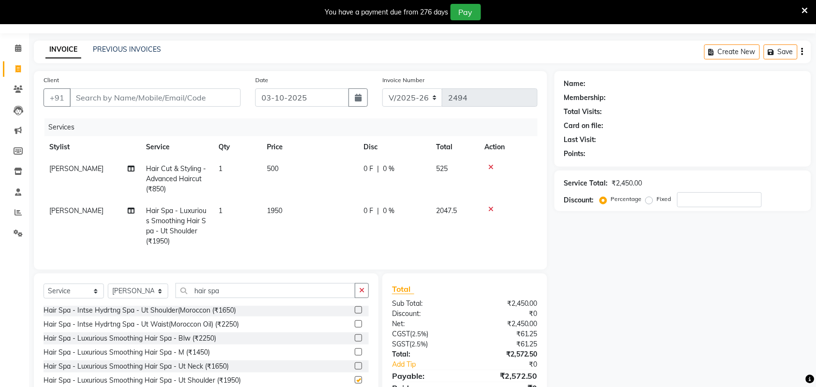
checkbox input "false"
click at [281, 211] on span "1950" at bounding box center [274, 210] width 15 height 9
select select "61720"
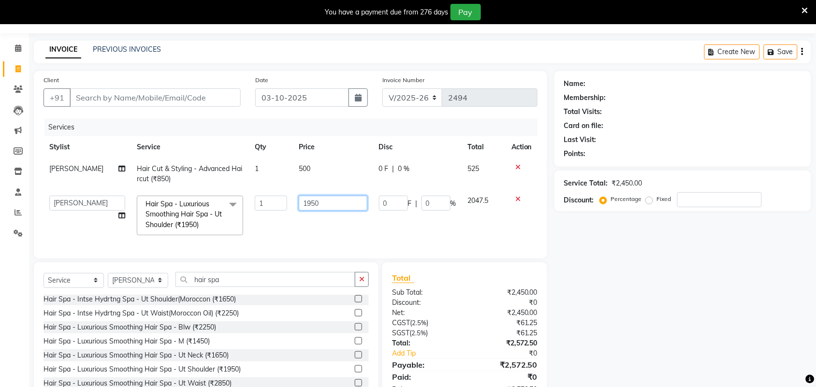
drag, startPoint x: 325, startPoint y: 203, endPoint x: 228, endPoint y: 214, distance: 97.7
click at [228, 214] on tr "Adarsh ajay ALEXX anusiya Jos Lalit lavanya Lucy rita saroj Sunitha Umesh Hair …" at bounding box center [290, 215] width 494 height 51
type input "1800"
drag, startPoint x: 611, startPoint y: 290, endPoint x: 615, endPoint y: 297, distance: 7.6
click at [614, 291] on div "Name: Membership: Total Visits: Card on file: Last Visit: Points: Service Total…" at bounding box center [686, 238] width 264 height 334
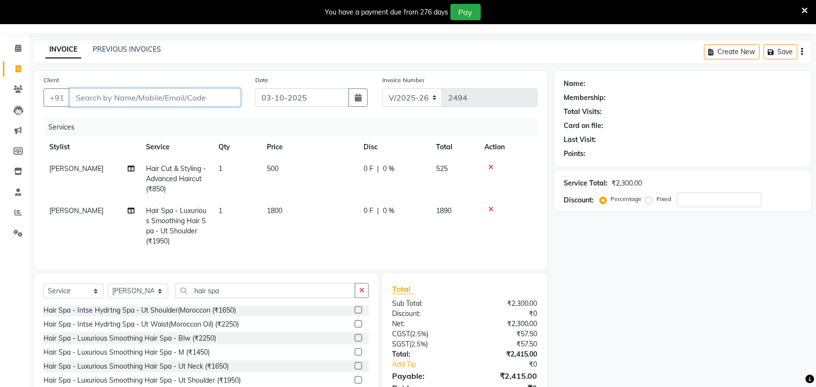
click at [203, 99] on input "Client" at bounding box center [155, 97] width 171 height 18
type input "8"
type input "0"
type input "8291881390"
click at [204, 100] on span "Add Client" at bounding box center [216, 98] width 38 height 10
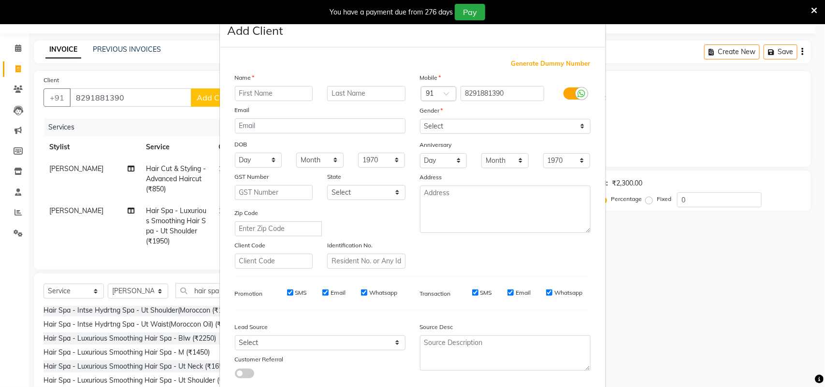
click at [278, 98] on input "text" at bounding box center [274, 93] width 78 height 15
type input "shraddha"
drag, startPoint x: 547, startPoint y: 129, endPoint x: 533, endPoint y: 129, distance: 14.5
click at [547, 129] on select "Select Male Female Other Prefer Not To Say" at bounding box center [505, 126] width 171 height 15
select select "female"
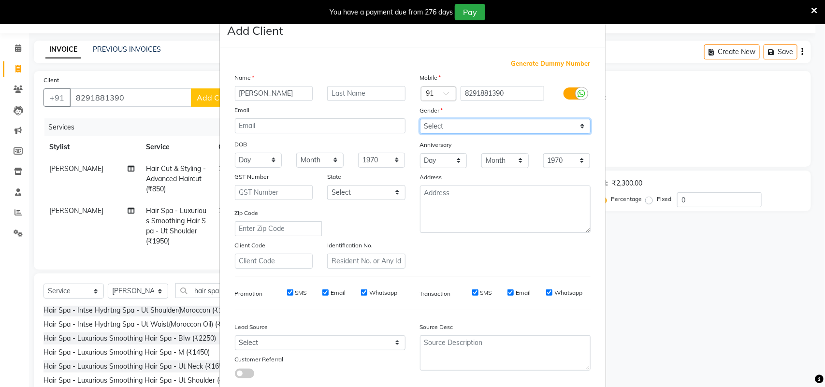
click at [420, 119] on select "Select Male Female Other Prefer Not To Say" at bounding box center [505, 126] width 171 height 15
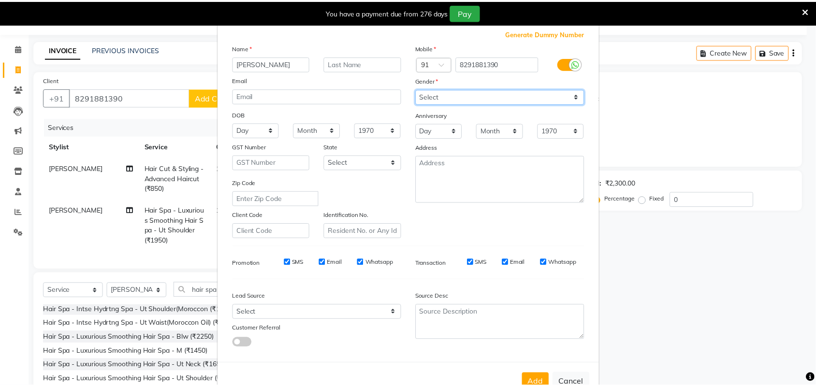
scroll to position [56, 0]
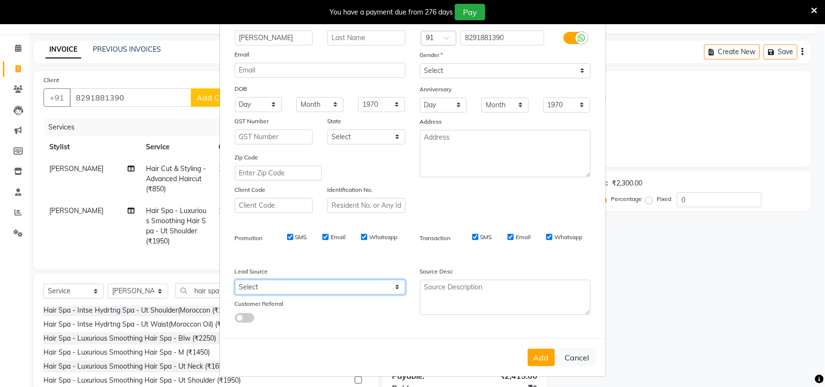
drag, startPoint x: 390, startPoint y: 284, endPoint x: 396, endPoint y: 278, distance: 8.2
click at [390, 284] on select "Select Walk-in Referral Internet Friend Word of Mouth Advertisement Facebook Ju…" at bounding box center [320, 287] width 171 height 15
select select "49610"
click at [235, 280] on select "Select Walk-in Referral Internet Friend Word of Mouth Advertisement Facebook Ju…" at bounding box center [320, 287] width 171 height 15
click at [534, 357] on button "Add" at bounding box center [541, 357] width 27 height 17
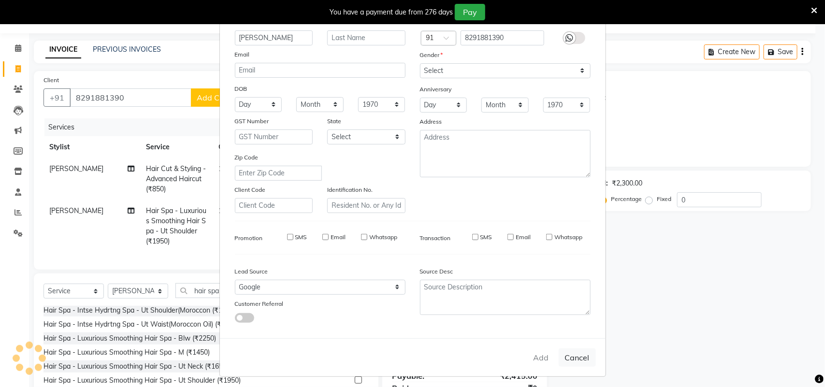
select select
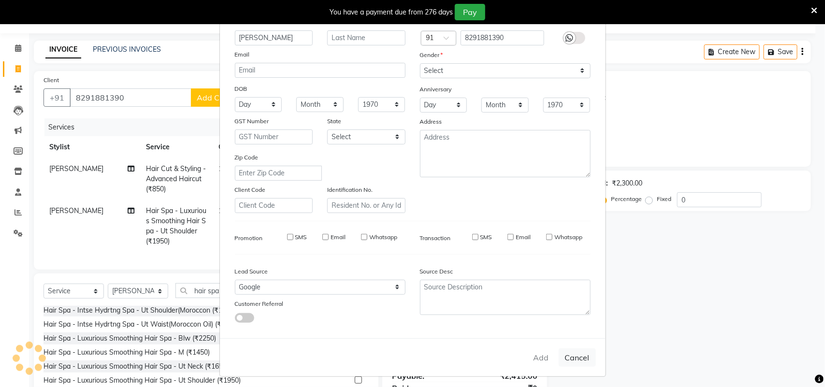
select select
checkbox input "false"
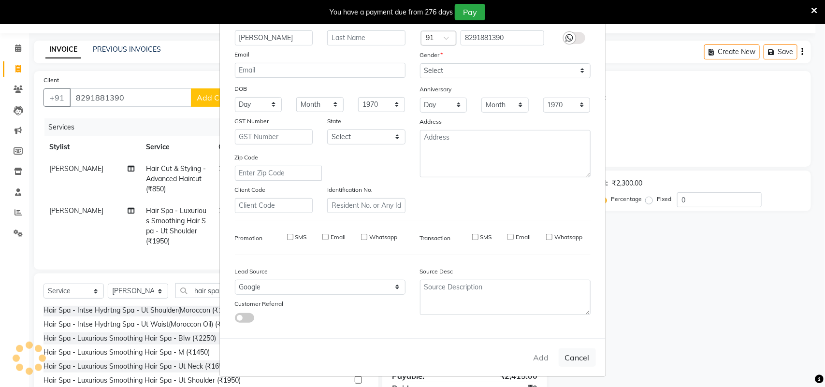
checkbox input "false"
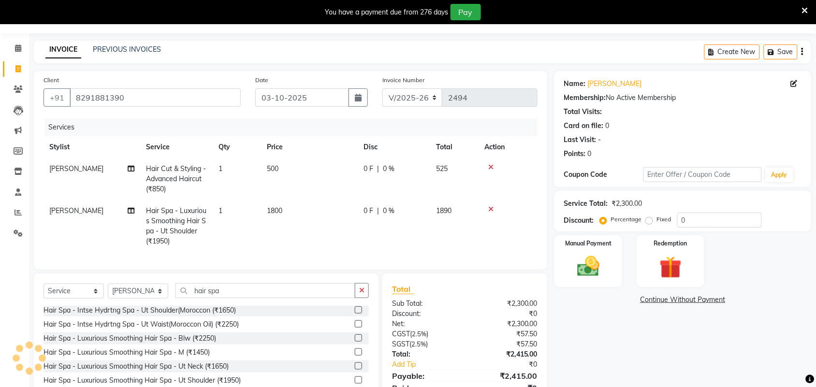
click at [63, 214] on td "[PERSON_NAME]" at bounding box center [91, 226] width 97 height 52
select select "61720"
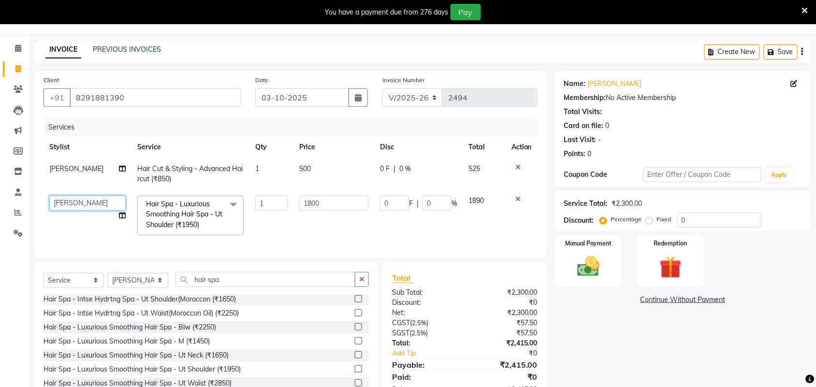
click at [83, 205] on select "Adarsh ajay ALEXX anusiya Jos Lalit lavanya Lucy rita saroj Sunitha Umesh" at bounding box center [87, 203] width 76 height 15
select select "88808"
click at [620, 353] on div "Name: Shraddha Membership: No Active Membership Total Visits: Card on file: 0 L…" at bounding box center [686, 238] width 264 height 334
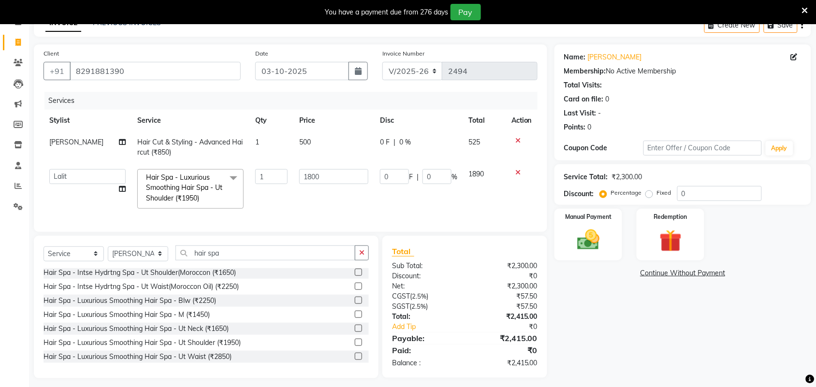
scroll to position [67, 0]
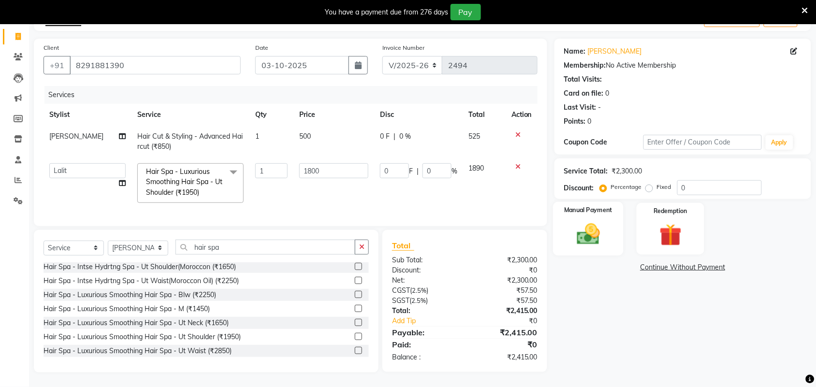
click at [586, 221] on img at bounding box center [588, 234] width 38 height 27
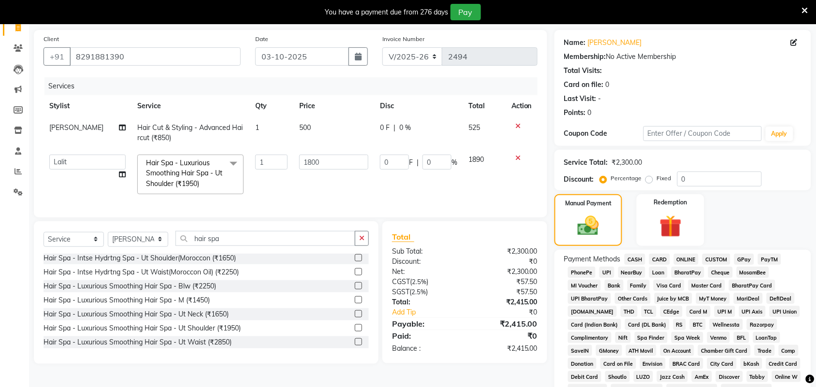
click at [743, 261] on span "GPay" at bounding box center [744, 259] width 20 height 11
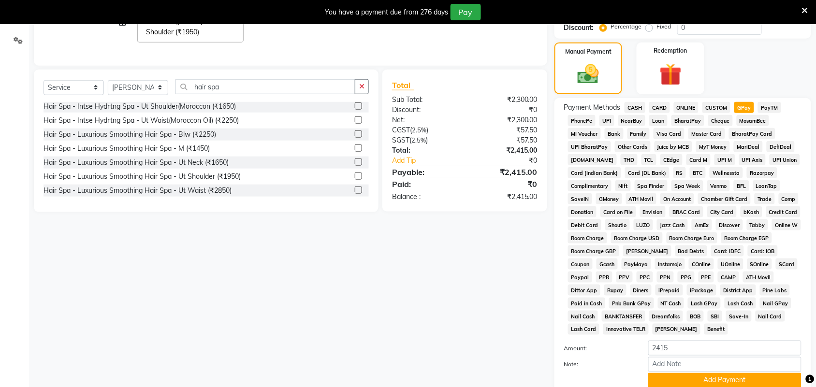
scroll to position [293, 0]
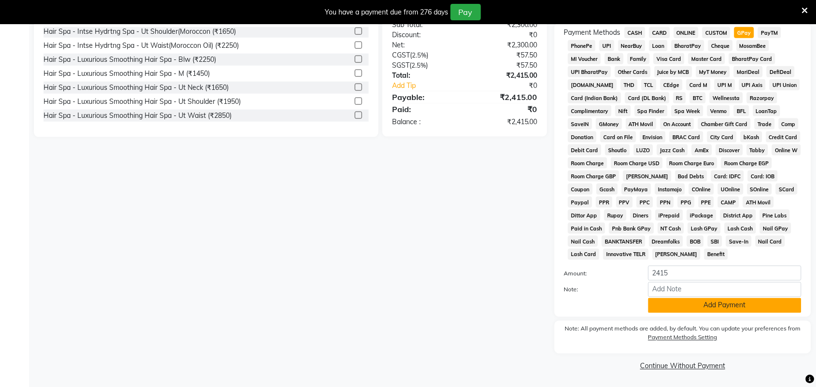
click at [699, 302] on button "Add Payment" at bounding box center [724, 305] width 153 height 15
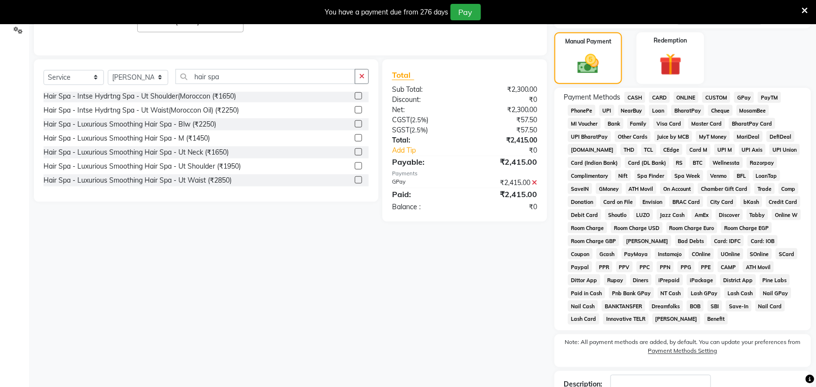
scroll to position [298, 0]
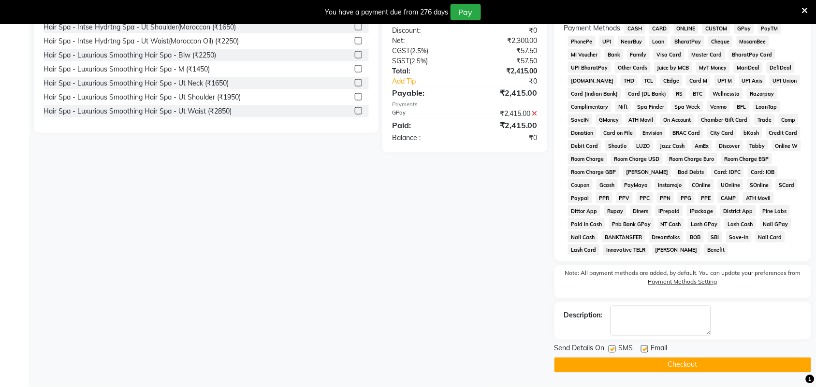
click at [598, 370] on button "Checkout" at bounding box center [682, 365] width 257 height 15
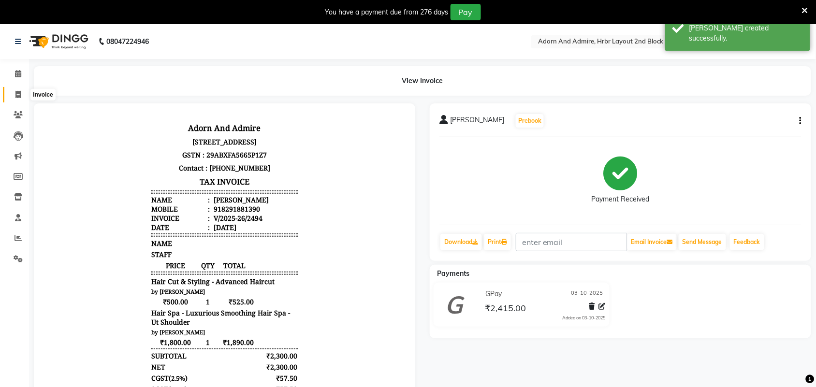
click at [23, 96] on span at bounding box center [18, 94] width 17 height 11
select select "service"
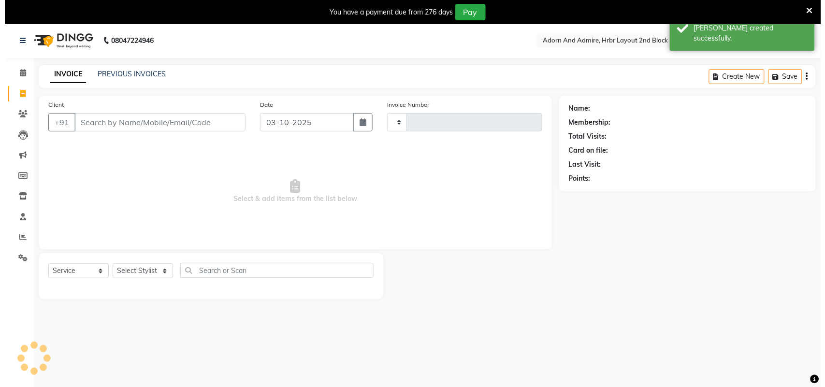
scroll to position [24, 0]
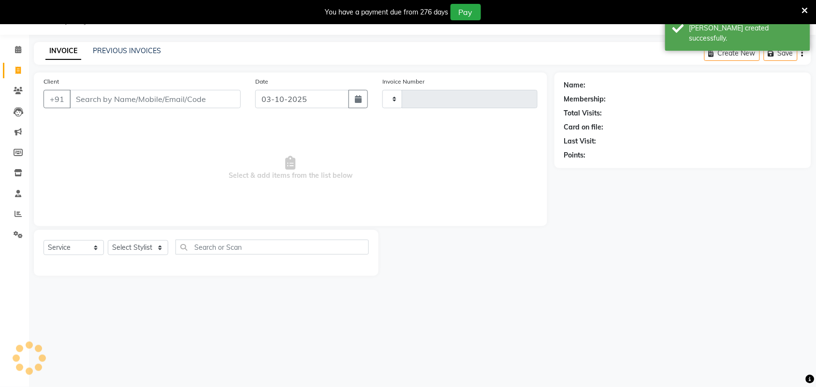
type input "2495"
select select "7203"
drag, startPoint x: 152, startPoint y: 247, endPoint x: 165, endPoint y: 244, distance: 13.4
click at [152, 247] on select "Select Stylist" at bounding box center [138, 247] width 60 height 15
select select "61718"
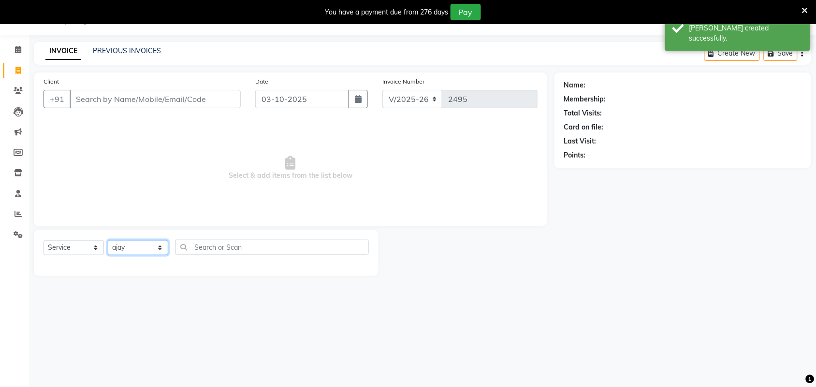
click at [108, 240] on select "Select Stylist Adarsh ajay ALEXX anusiya Jos Lalit lavanya Lucy rita saroj Suni…" at bounding box center [138, 247] width 60 height 15
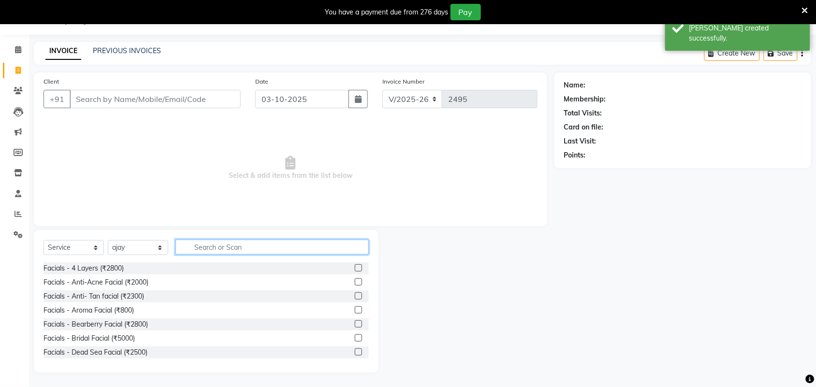
click at [218, 246] on input "text" at bounding box center [271, 247] width 193 height 15
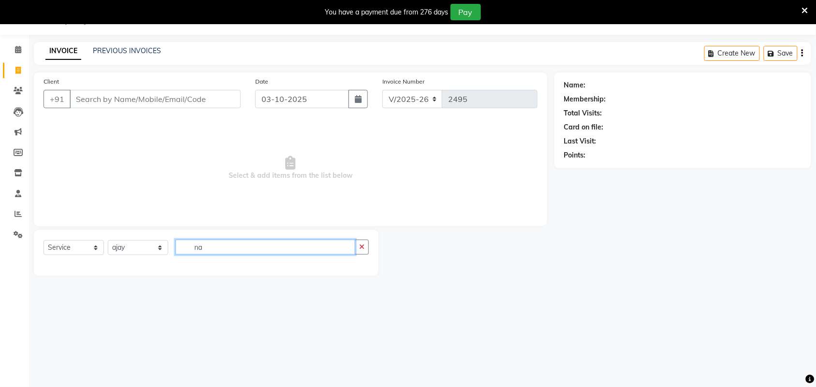
type input "n"
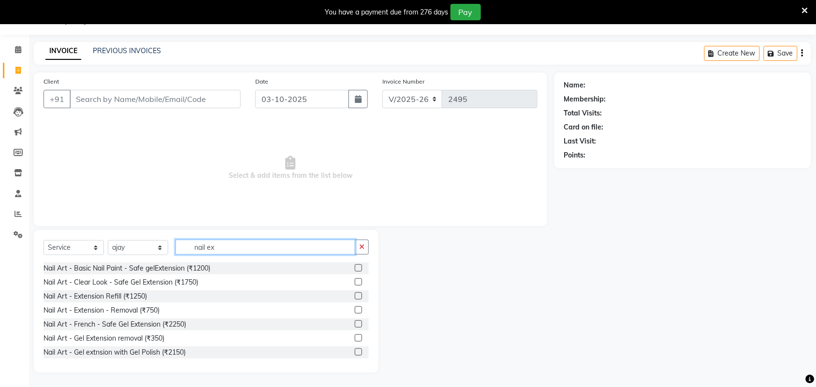
type input "nail ex"
click at [355, 266] on label at bounding box center [358, 267] width 7 height 7
click at [355, 266] on input "checkbox" at bounding box center [358, 268] width 6 height 6
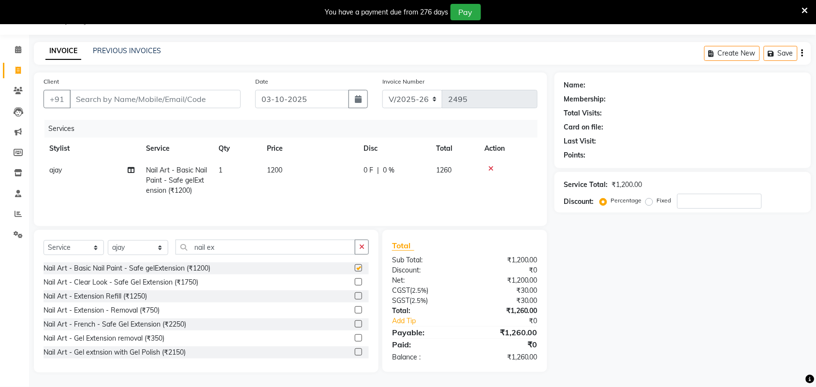
checkbox input "false"
click at [291, 174] on td "1200" at bounding box center [309, 180] width 97 height 42
select select "61718"
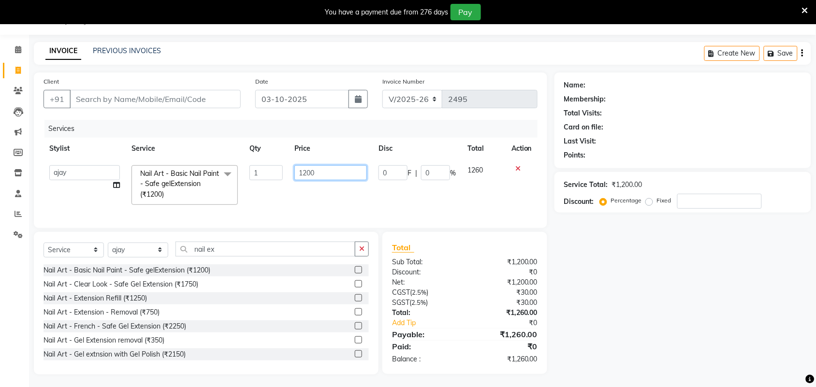
drag, startPoint x: 322, startPoint y: 175, endPoint x: 259, endPoint y: 188, distance: 64.3
click at [259, 188] on tr "Adarsh ajay ALEXX anusiya Jos Lalit lavanya Lucy rita saroj Sunitha Umesh Nail …" at bounding box center [290, 184] width 494 height 51
type input "1600"
drag, startPoint x: 630, startPoint y: 269, endPoint x: 617, endPoint y: 268, distance: 12.1
click at [627, 270] on div "Name: Membership: Total Visits: Card on file: Last Visit: Points: Service Total…" at bounding box center [686, 223] width 264 height 302
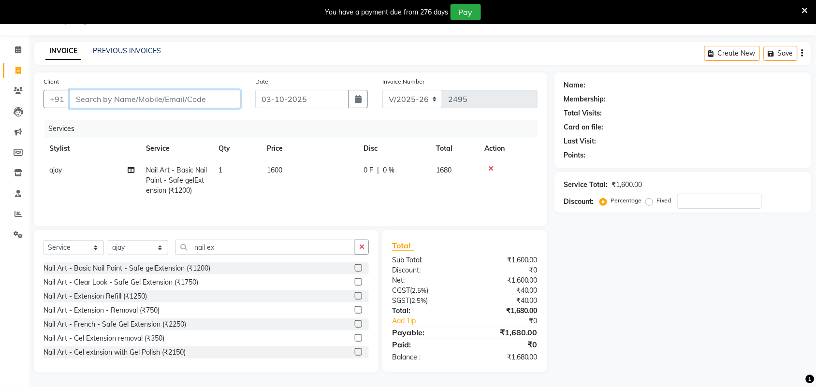
click at [144, 100] on input "Client" at bounding box center [155, 99] width 171 height 18
type input "9"
type input "0"
type input "9182550945"
click at [214, 99] on span "Add Client" at bounding box center [216, 99] width 38 height 10
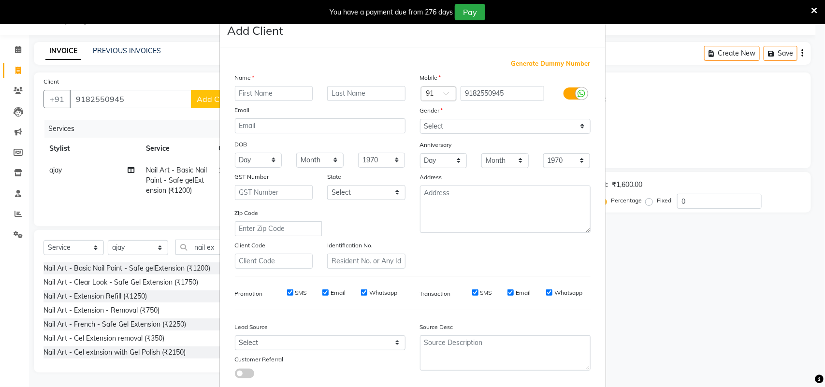
click at [265, 93] on input "text" at bounding box center [274, 93] width 78 height 15
type input "destiny"
drag, startPoint x: 516, startPoint y: 129, endPoint x: 508, endPoint y: 132, distance: 8.4
click at [515, 129] on select "Select Male Female Other Prefer Not To Say" at bounding box center [505, 126] width 171 height 15
select select "female"
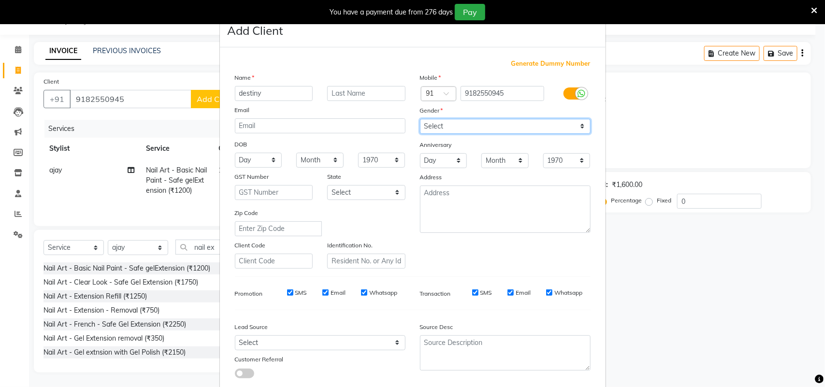
click at [420, 119] on select "Select Male Female Other Prefer Not To Say" at bounding box center [505, 126] width 171 height 15
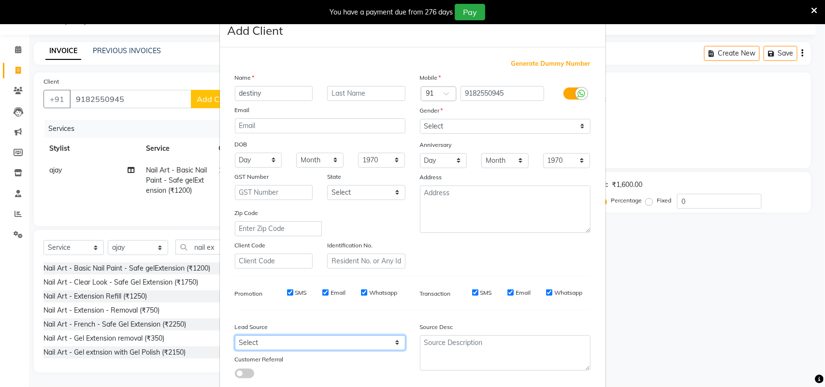
click at [363, 342] on select "Select Walk-in Referral Internet Friend Word of Mouth Advertisement Facebook Ju…" at bounding box center [320, 342] width 171 height 15
select select "49610"
click at [235, 335] on select "Select Walk-in Referral Internet Friend Word of Mouth Advertisement Facebook Ju…" at bounding box center [320, 342] width 171 height 15
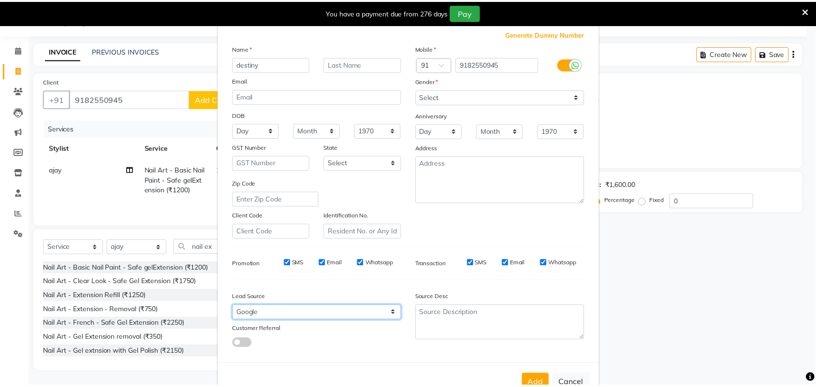
scroll to position [56, 0]
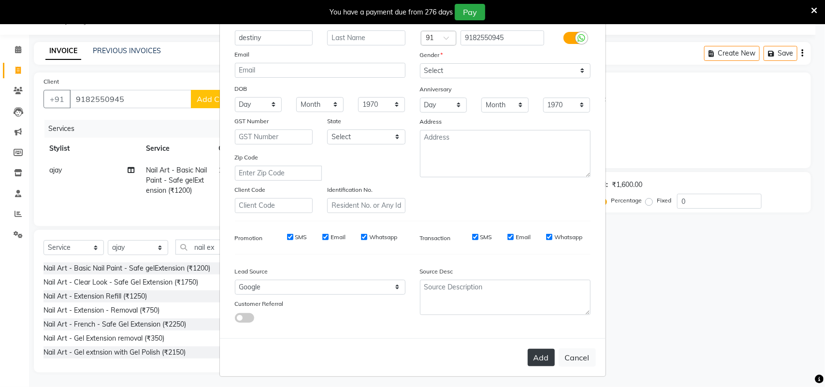
click at [531, 357] on button "Add" at bounding box center [541, 357] width 27 height 17
select select
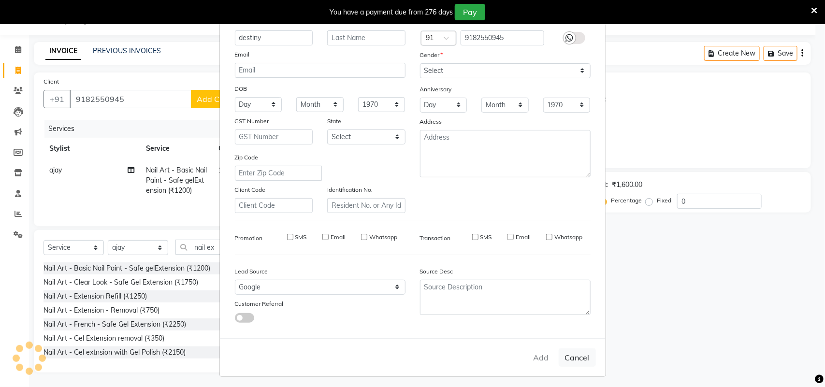
select select
checkbox input "false"
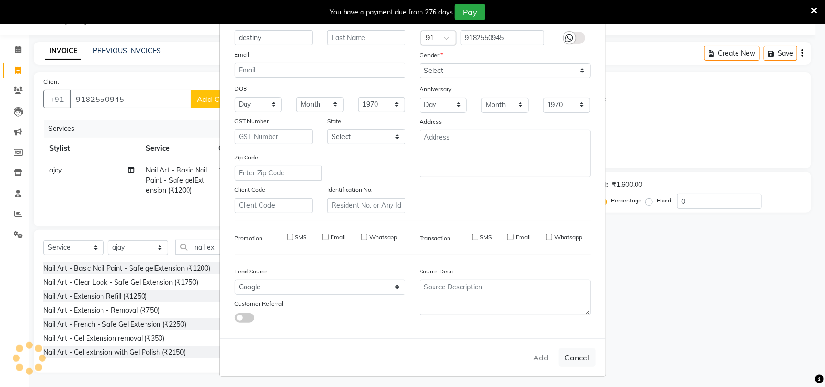
checkbox input "false"
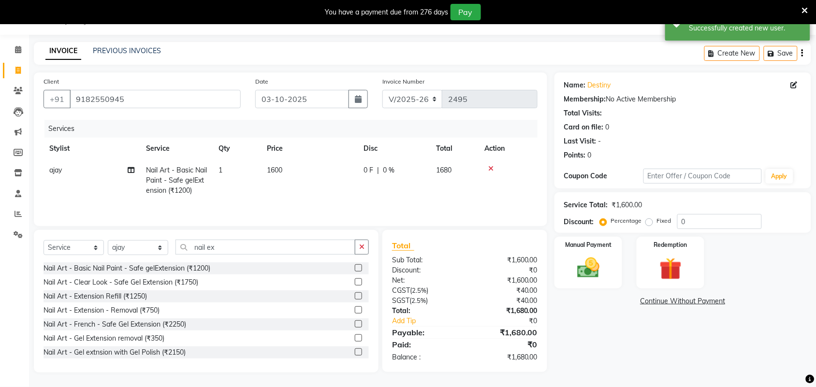
scroll to position [26, 0]
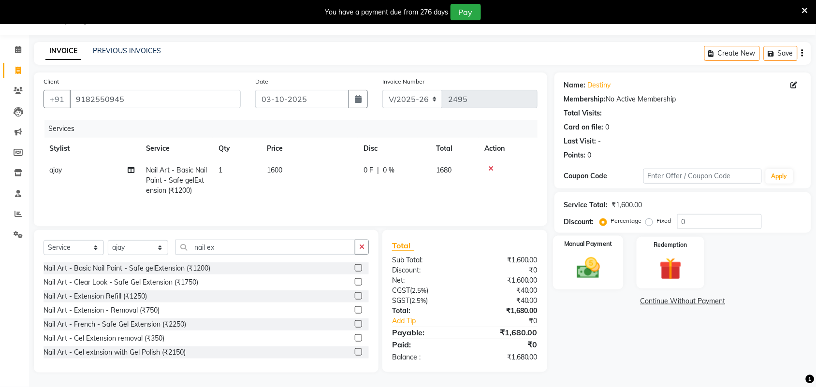
click at [595, 274] on img at bounding box center [588, 268] width 38 height 27
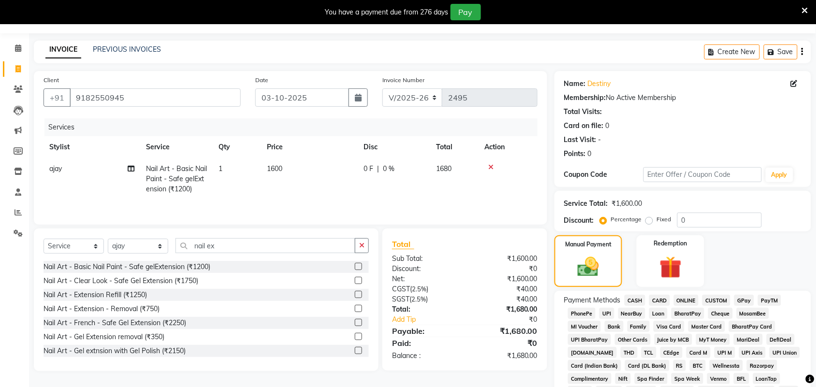
click at [743, 301] on span "GPay" at bounding box center [744, 300] width 20 height 11
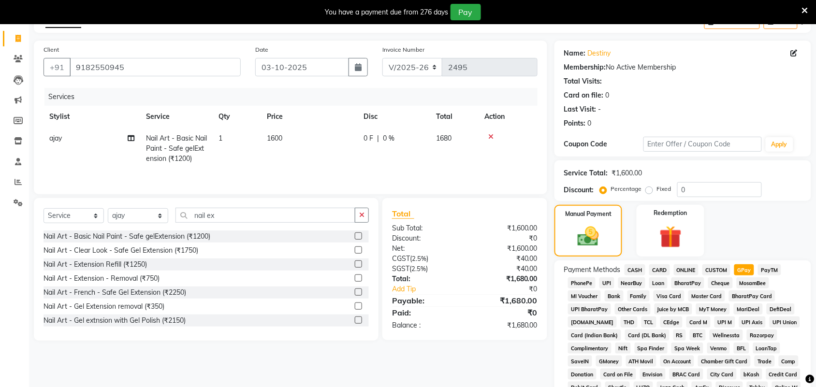
scroll to position [293, 0]
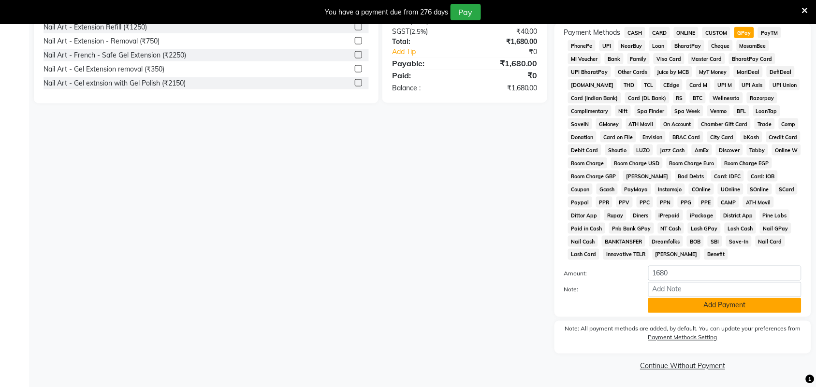
click at [731, 305] on button "Add Payment" at bounding box center [724, 305] width 153 height 15
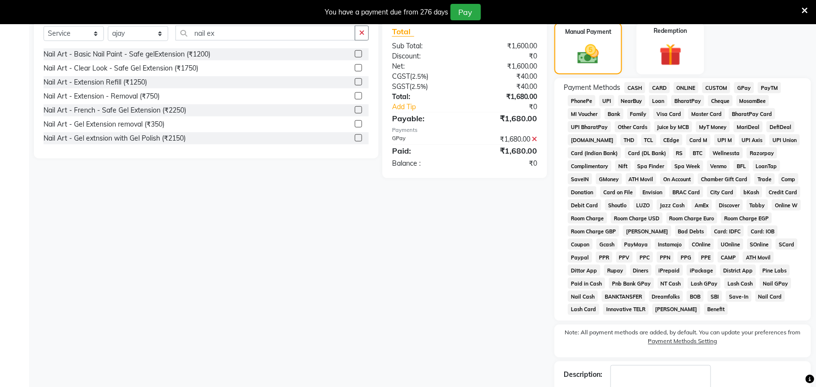
scroll to position [298, 0]
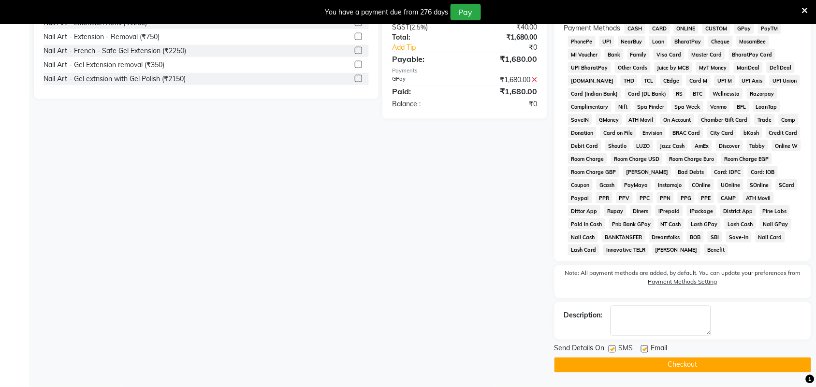
click at [617, 363] on button "Checkout" at bounding box center [682, 365] width 257 height 15
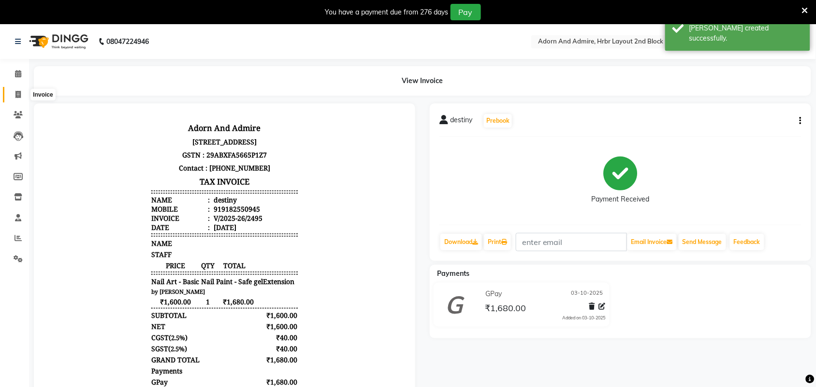
click at [17, 96] on icon at bounding box center [17, 94] width 5 height 7
select select "7203"
select select "service"
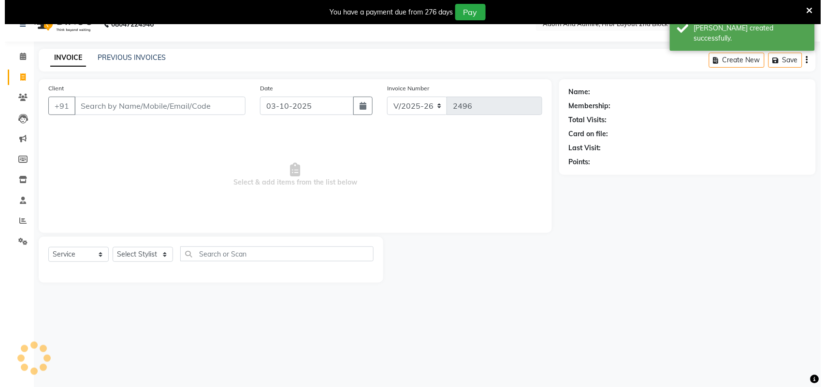
scroll to position [24, 0]
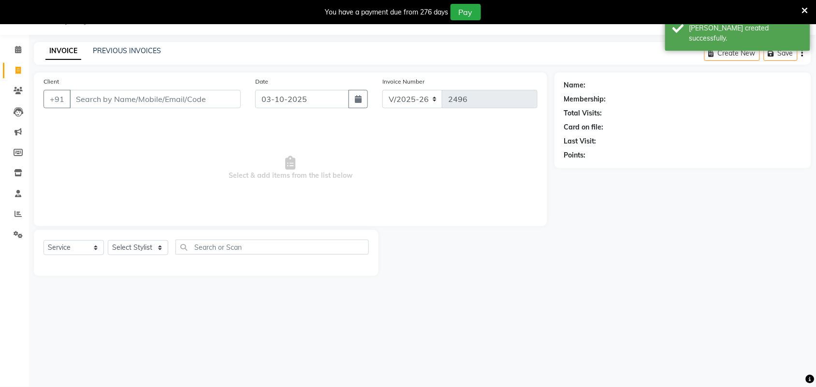
click at [175, 93] on input "Client" at bounding box center [155, 99] width 171 height 18
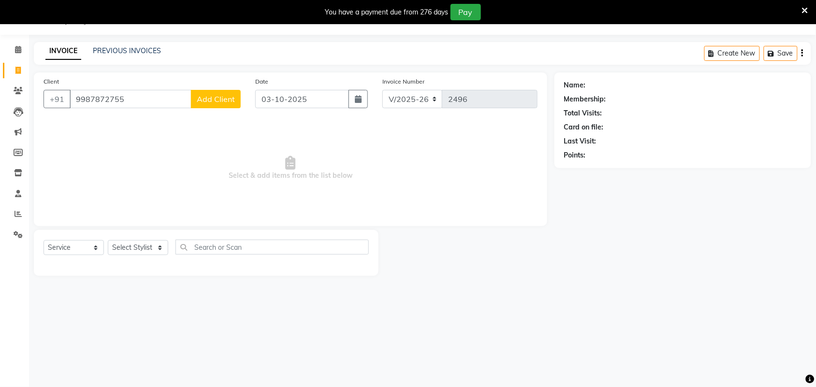
type input "9987872755"
click at [213, 100] on span "Add Client" at bounding box center [216, 99] width 38 height 10
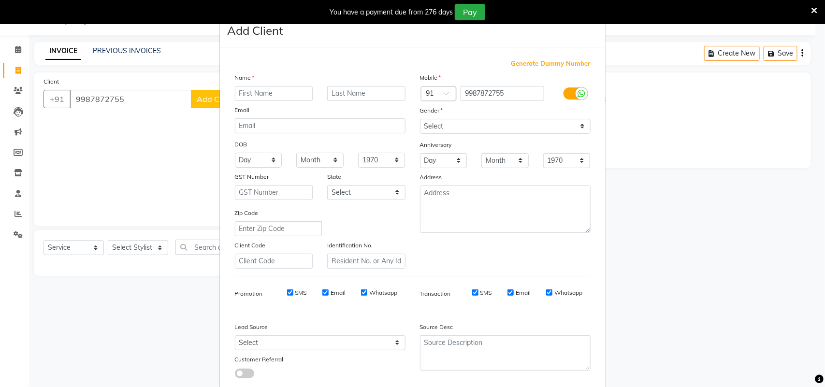
click at [287, 93] on input "text" at bounding box center [274, 93] width 78 height 15
type input "sheetal"
drag, startPoint x: 440, startPoint y: 121, endPoint x: 433, endPoint y: 121, distance: 6.8
click at [438, 121] on select "Select Male Female Other Prefer Not To Say" at bounding box center [505, 126] width 171 height 15
select select "female"
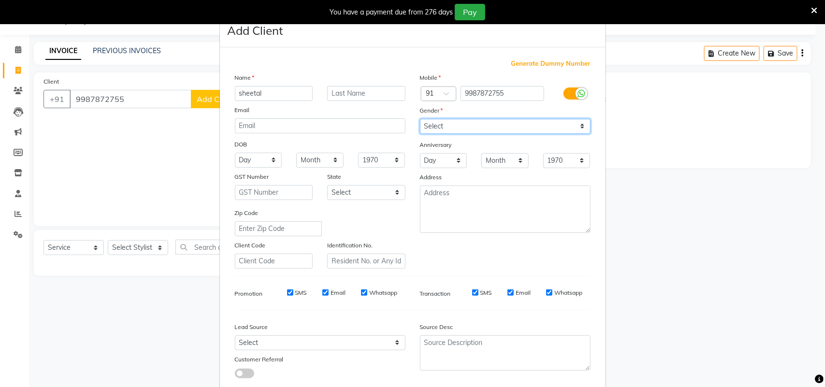
click at [420, 119] on select "Select Male Female Other Prefer Not To Say" at bounding box center [505, 126] width 171 height 15
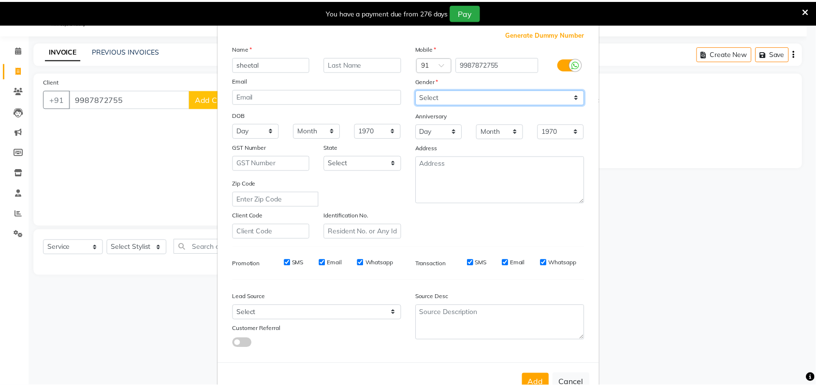
scroll to position [56, 0]
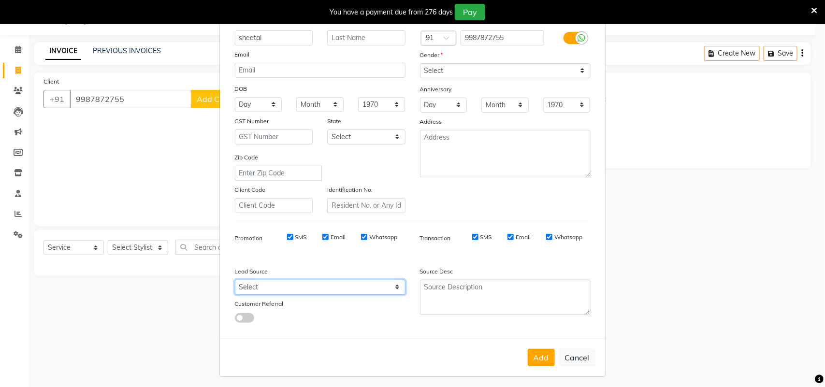
click at [394, 286] on select "Select Walk-in Referral Internet Friend Word of Mouth Advertisement Facebook Ju…" at bounding box center [320, 287] width 171 height 15
select select "49610"
click at [235, 280] on select "Select Walk-in Referral Internet Friend Word of Mouth Advertisement Facebook Ju…" at bounding box center [320, 287] width 171 height 15
click at [542, 358] on button "Add" at bounding box center [541, 357] width 27 height 17
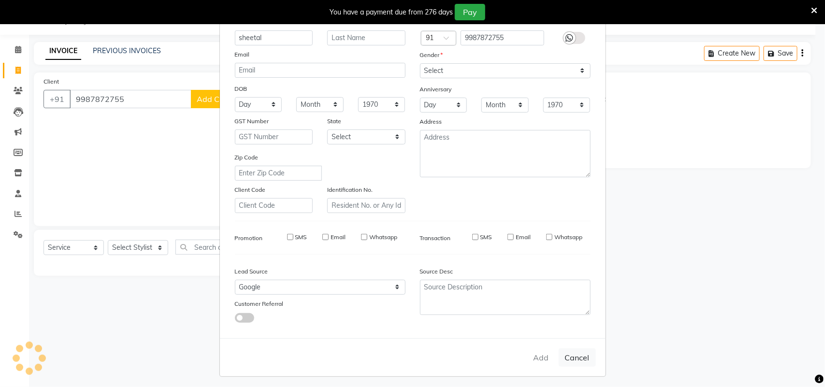
select select
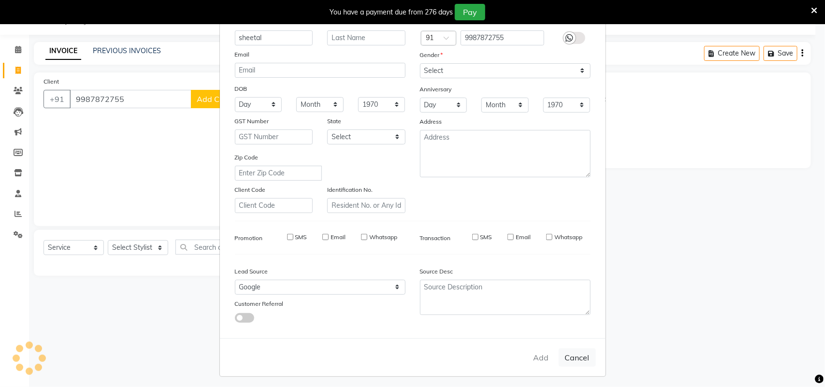
select select
checkbox input "false"
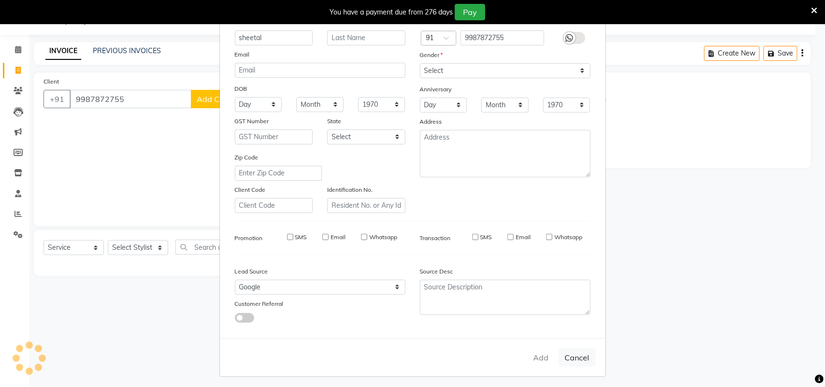
checkbox input "false"
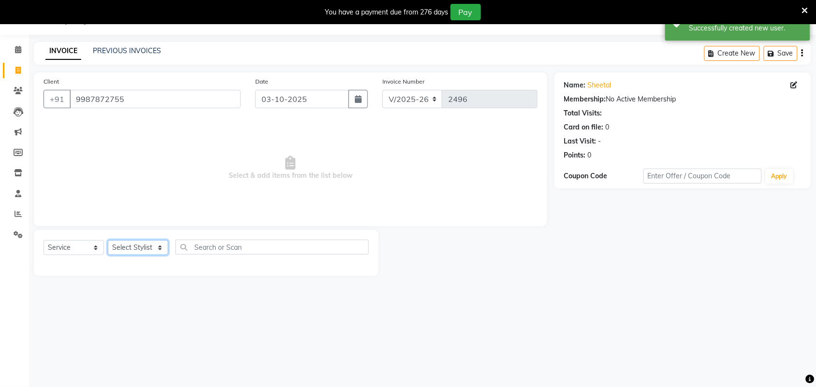
click at [158, 247] on select "Select Stylist Adarsh ajay ALEXX anusiya Jos Lalit lavanya Lucy rita saroj Suni…" at bounding box center [138, 247] width 60 height 15
select select "61576"
click at [108, 240] on select "Select Stylist Adarsh ajay ALEXX anusiya Jos Lalit lavanya Lucy rita saroj Suni…" at bounding box center [138, 247] width 60 height 15
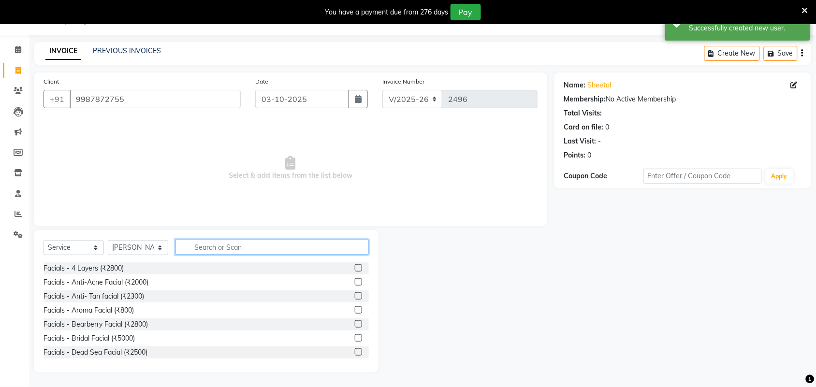
click at [204, 247] on input "text" at bounding box center [271, 247] width 193 height 15
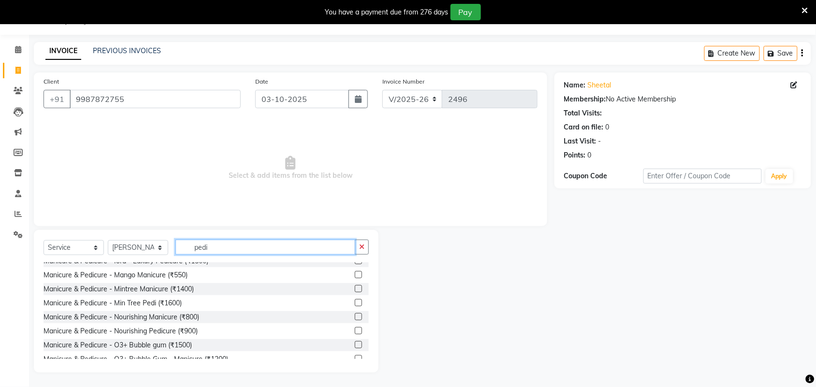
scroll to position [268, 0]
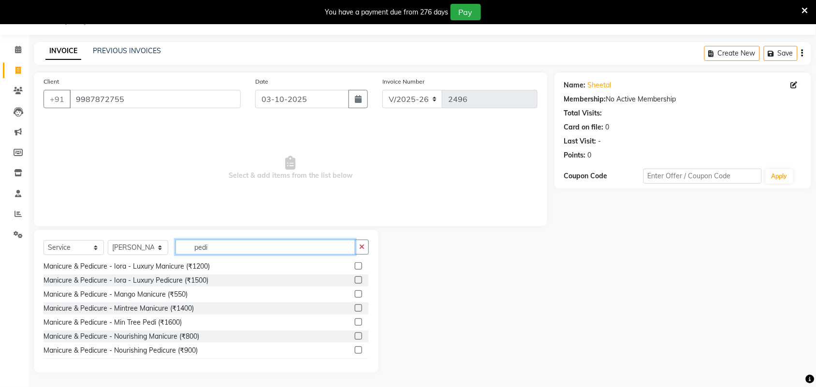
drag, startPoint x: 252, startPoint y: 247, endPoint x: 143, endPoint y: 257, distance: 109.6
click at [143, 257] on div "Select Service Product Membership Package Voucher Prepaid Gift Card Select Styl…" at bounding box center [205, 251] width 325 height 23
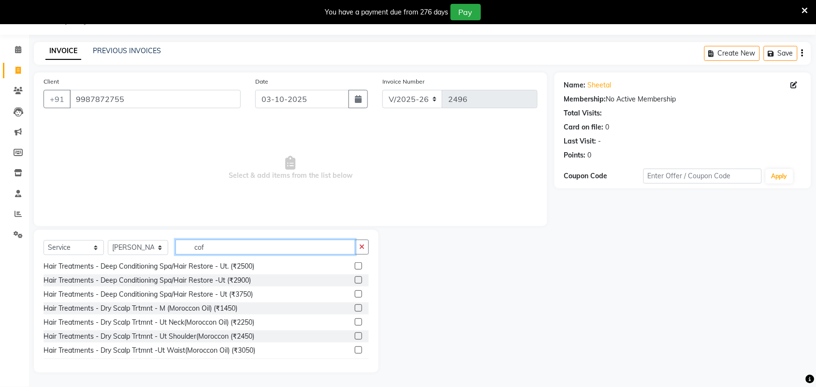
scroll to position [0, 0]
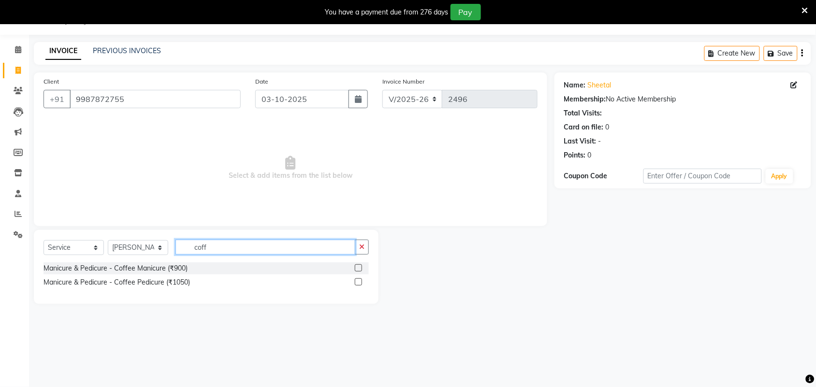
type input "coff"
click at [359, 281] on label at bounding box center [358, 281] width 7 height 7
click at [359, 281] on input "checkbox" at bounding box center [358, 282] width 6 height 6
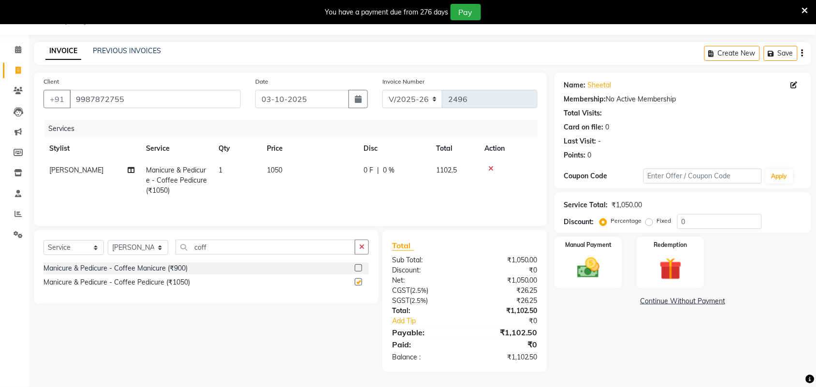
checkbox input "false"
drag, startPoint x: 268, startPoint y: 247, endPoint x: 111, endPoint y: 252, distance: 157.1
click at [111, 252] on div "Select Service Product Membership Package Voucher Prepaid Gift Card Select Styl…" at bounding box center [205, 251] width 325 height 23
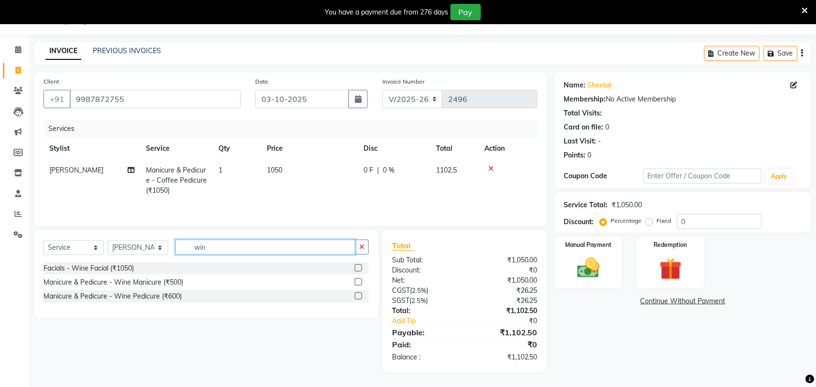
type input "win"
click at [357, 283] on label at bounding box center [358, 281] width 7 height 7
click at [357, 283] on input "checkbox" at bounding box center [358, 282] width 6 height 6
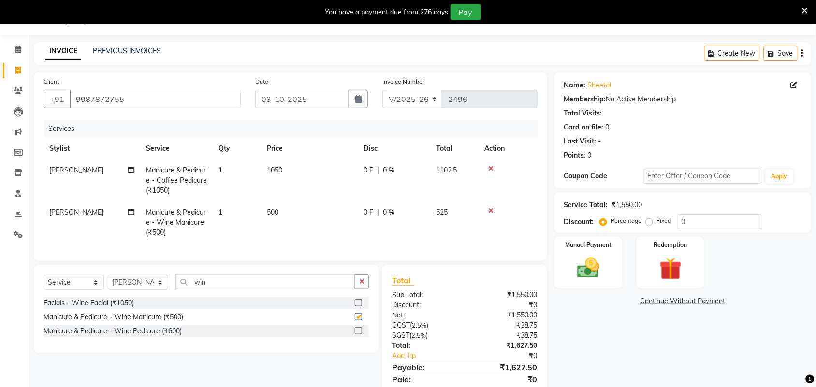
checkbox input "false"
click at [286, 208] on td "500" at bounding box center [309, 222] width 97 height 42
select select "61576"
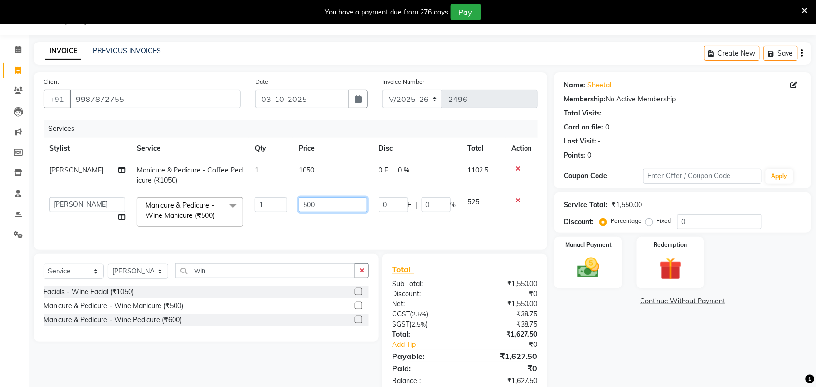
drag, startPoint x: 324, startPoint y: 205, endPoint x: 225, endPoint y: 227, distance: 101.9
click at [221, 226] on tr "Adarsh ajay ALEXX anusiya Jos Lalit lavanya Lucy rita saroj Sunitha Umesh Manic…" at bounding box center [290, 211] width 494 height 41
type input "450"
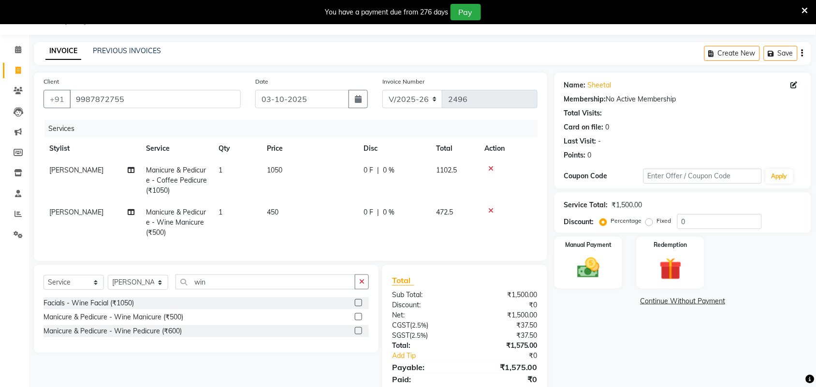
drag, startPoint x: 621, startPoint y: 349, endPoint x: 604, endPoint y: 345, distance: 17.3
click at [621, 349] on div "Name: Sheetal Membership: No Active Membership Total Visits: Card on file: 0 La…" at bounding box center [686, 239] width 264 height 334
click at [94, 290] on select "Select Service Product Membership Package Voucher Prepaid Gift Card" at bounding box center [73, 282] width 60 height 15
click at [586, 353] on div "Name: Sheetal Membership: No Active Membership Total Visits: Card on file: 0 La…" at bounding box center [686, 239] width 264 height 334
click at [232, 288] on input "win" at bounding box center [265, 281] width 180 height 15
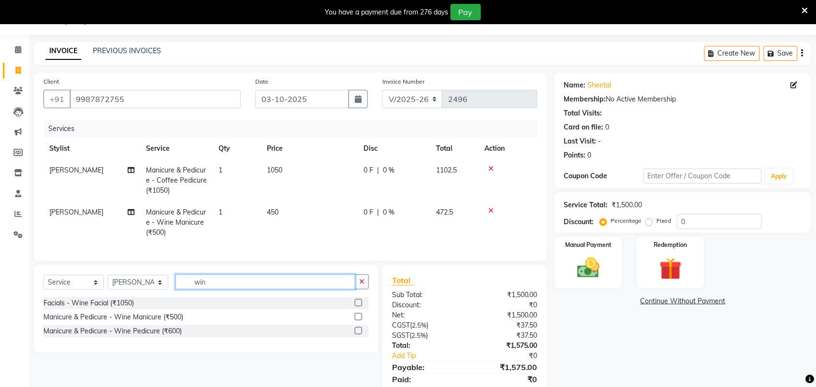
drag, startPoint x: 272, startPoint y: 293, endPoint x: 156, endPoint y: 296, distance: 115.5
click at [156, 296] on div "Select Service Product Membership Package Voucher Prepaid Gift Card Select Styl…" at bounding box center [205, 285] width 325 height 23
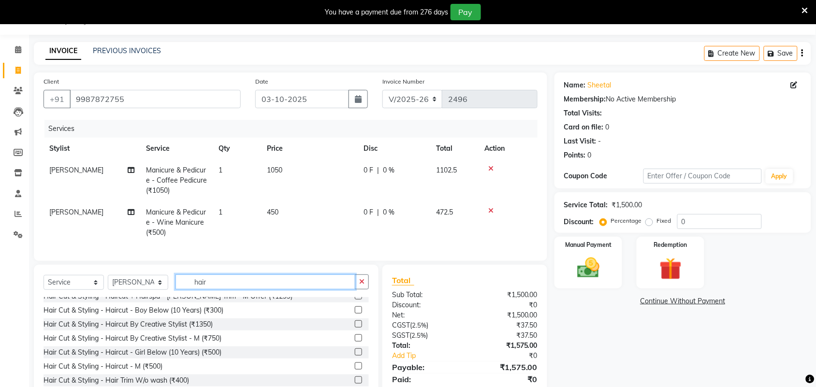
scroll to position [121, 0]
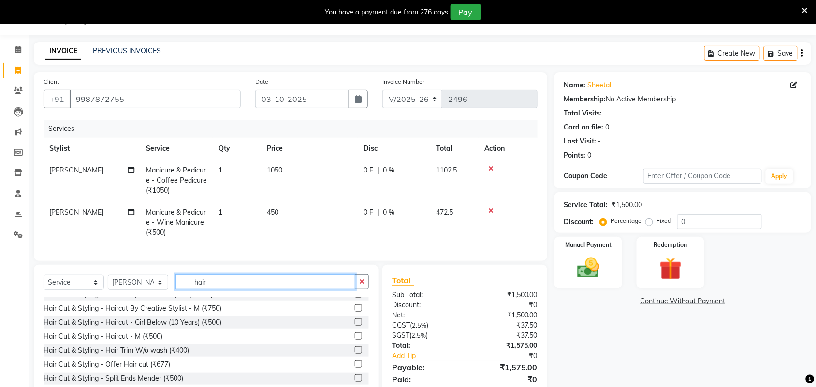
drag, startPoint x: 244, startPoint y: 293, endPoint x: 145, endPoint y: 300, distance: 99.8
click at [145, 297] on div "Select Service Product Membership Package Voucher Prepaid Gift Card Select Styl…" at bounding box center [205, 285] width 325 height 23
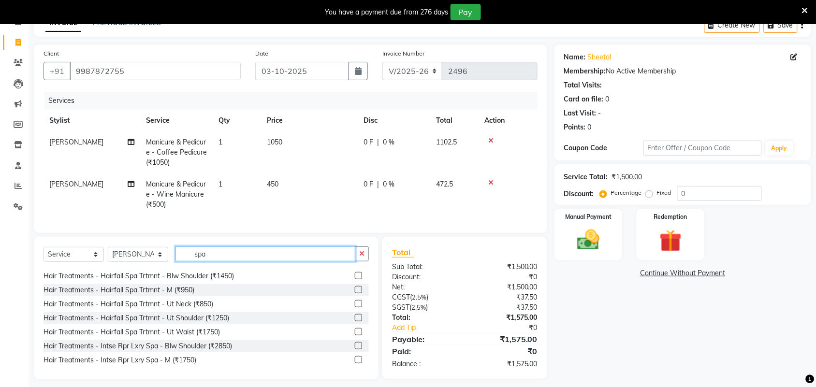
scroll to position [68, 0]
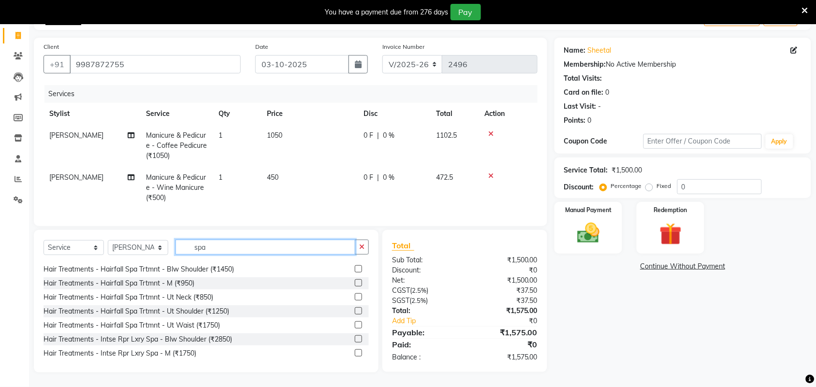
type input "spa"
click at [355, 310] on label at bounding box center [358, 310] width 7 height 7
click at [355, 310] on input "checkbox" at bounding box center [358, 311] width 6 height 6
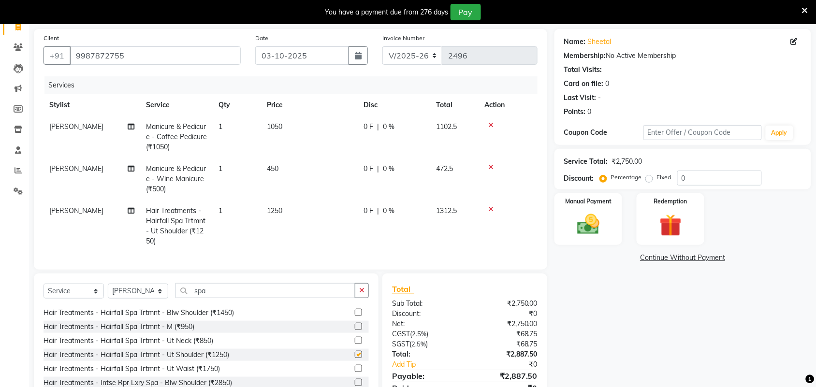
checkbox input "false"
drag, startPoint x: 290, startPoint y: 210, endPoint x: 296, endPoint y: 212, distance: 6.0
click at [291, 209] on td "1250" at bounding box center [309, 226] width 97 height 52
select select "61576"
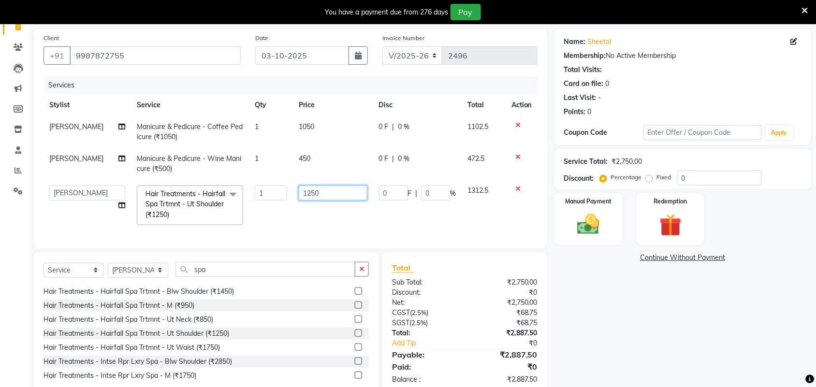
drag, startPoint x: 327, startPoint y: 201, endPoint x: 328, endPoint y: 197, distance: 4.9
click at [328, 197] on td "1250" at bounding box center [333, 205] width 80 height 51
drag, startPoint x: 329, startPoint y: 196, endPoint x: 249, endPoint y: 203, distance: 80.1
click at [249, 203] on tr "Adarsh ajay ALEXX anusiya Jos Lalit lavanya Lucy rita saroj Sunitha Umesh Hair …" at bounding box center [290, 205] width 494 height 51
type input "2000"
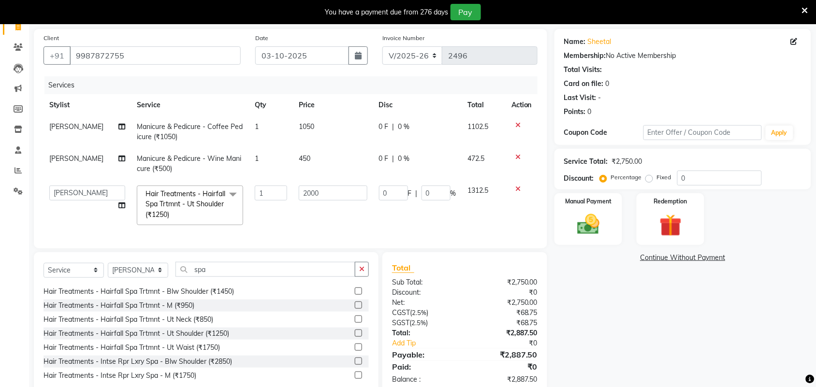
click at [634, 320] on div "Name: Sheetal Membership: No Active Membership Total Visits: Card on file: 0 La…" at bounding box center [686, 212] width 264 height 366
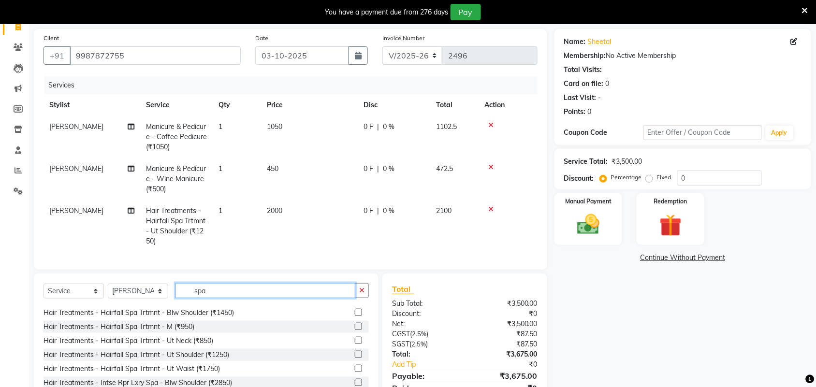
drag, startPoint x: 285, startPoint y: 305, endPoint x: 177, endPoint y: 314, distance: 108.6
click at [176, 306] on div "Select Service Product Membership Package Voucher Prepaid Gift Card Select Styl…" at bounding box center [205, 294] width 325 height 23
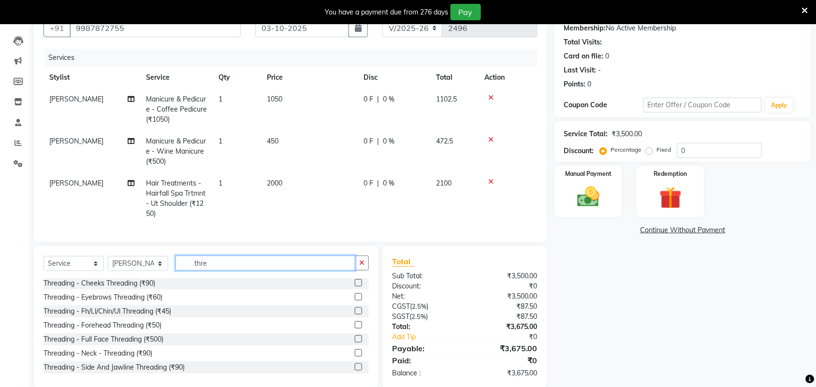
scroll to position [120, 0]
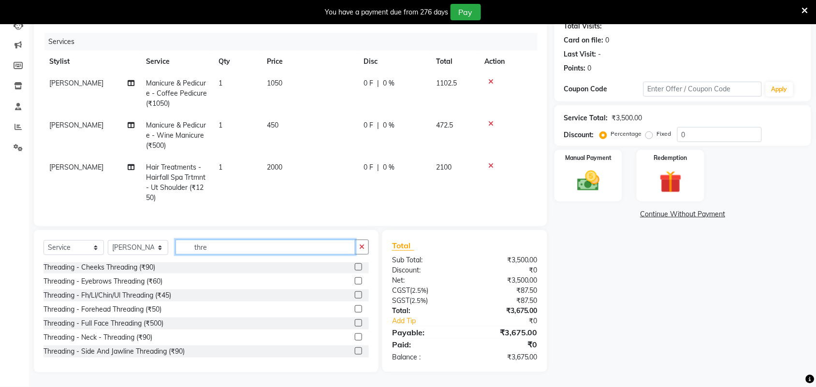
type input "thre"
click at [355, 296] on label at bounding box center [358, 294] width 7 height 7
click at [355, 296] on input "checkbox" at bounding box center [358, 295] width 6 height 6
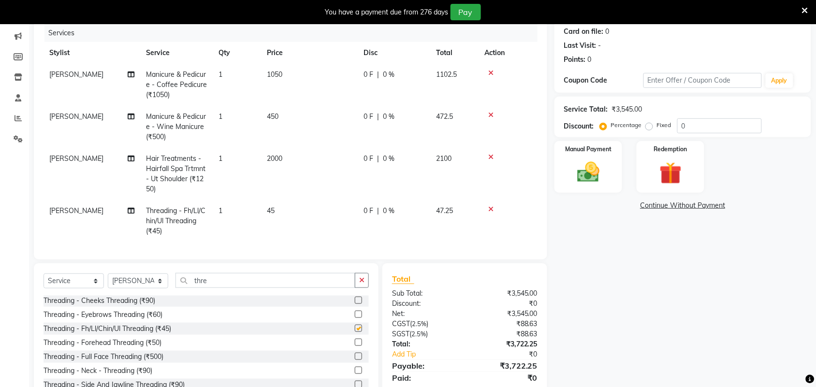
checkbox input "false"
click at [291, 212] on td "45" at bounding box center [309, 221] width 97 height 42
select select "61576"
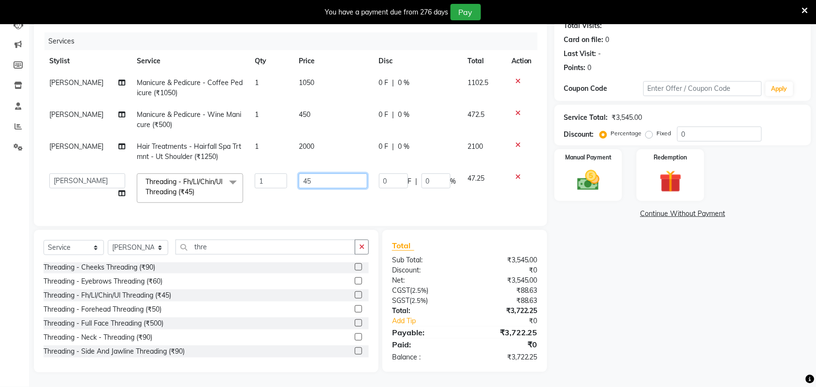
drag, startPoint x: 319, startPoint y: 172, endPoint x: 242, endPoint y: 187, distance: 79.3
click at [242, 187] on tr "Adarsh ajay ALEXX anusiya Jos Lalit lavanya Lucy rita saroj Sunitha Umesh Threa…" at bounding box center [290, 188] width 494 height 41
type input "50"
click at [665, 283] on div "Name: Sheetal Membership: No Active Membership Total Visits: Card on file: 0 La…" at bounding box center [686, 179] width 264 height 388
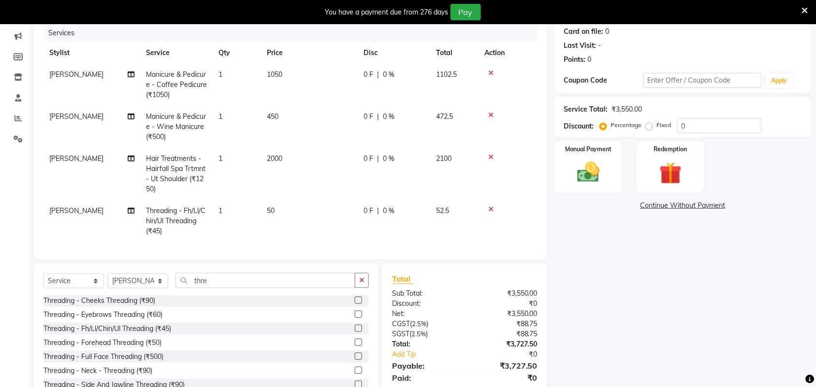
scroll to position [121, 0]
click at [672, 320] on div "Name: Sheetal Membership: No Active Membership Total Visits: Card on file: 0 La…" at bounding box center [686, 190] width 264 height 429
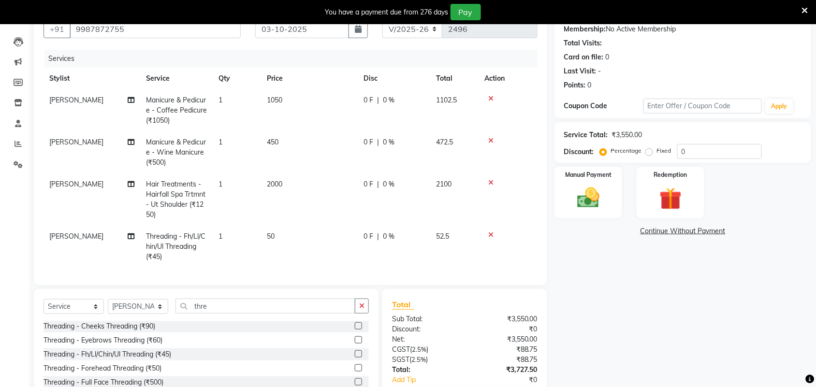
scroll to position [162, 0]
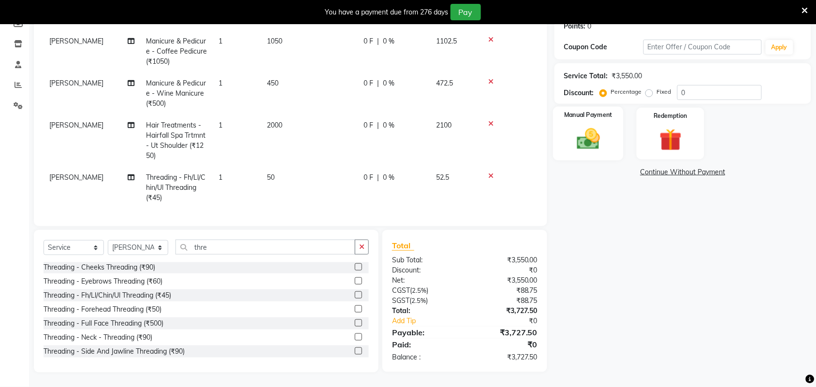
click at [600, 137] on img at bounding box center [588, 139] width 38 height 27
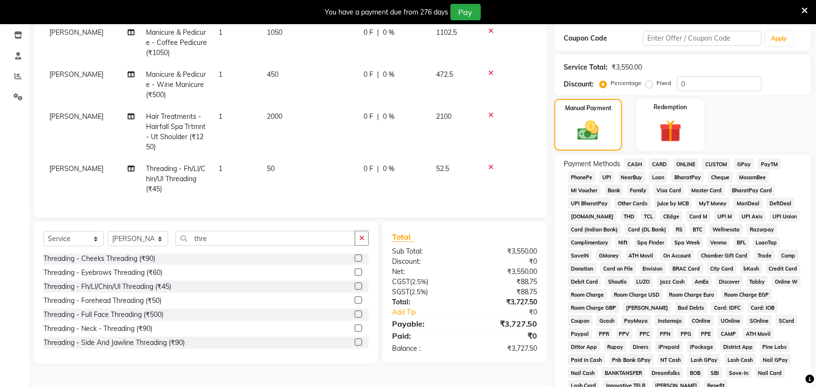
click at [745, 161] on span "GPay" at bounding box center [744, 163] width 20 height 11
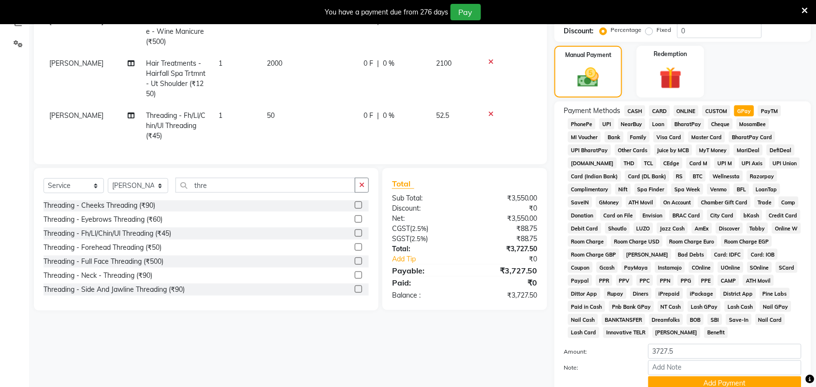
scroll to position [293, 0]
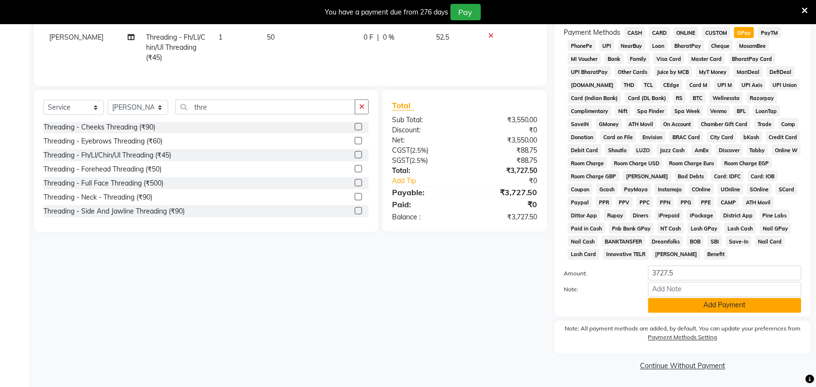
click at [737, 307] on button "Add Payment" at bounding box center [724, 305] width 153 height 15
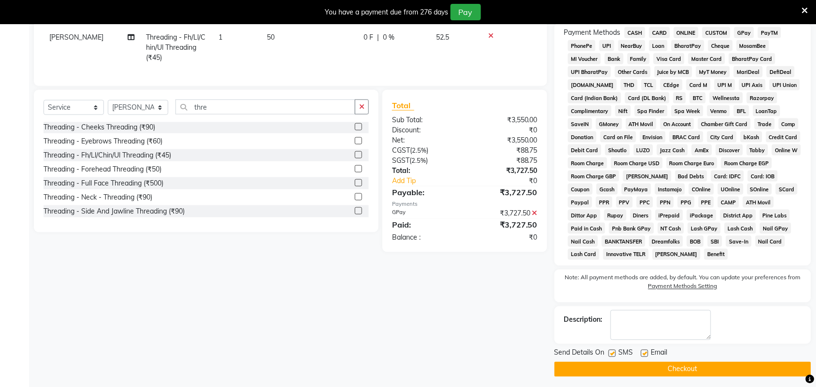
click at [630, 368] on button "Checkout" at bounding box center [682, 369] width 257 height 15
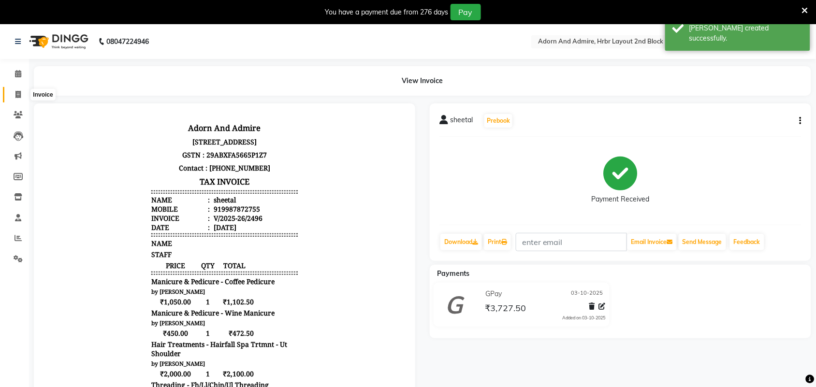
click at [17, 92] on icon at bounding box center [17, 94] width 5 height 7
select select "7203"
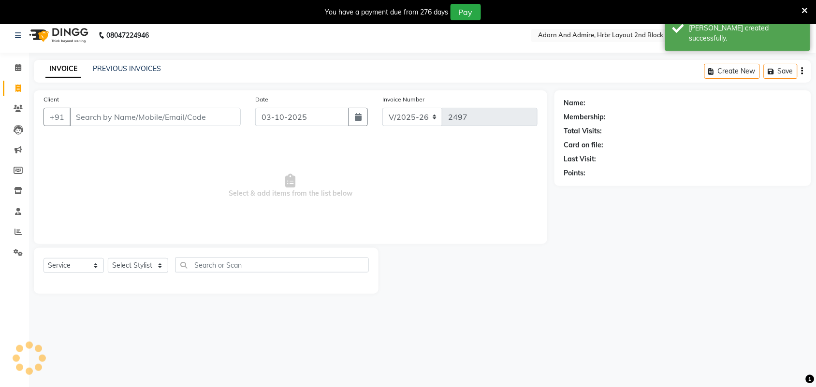
scroll to position [24, 0]
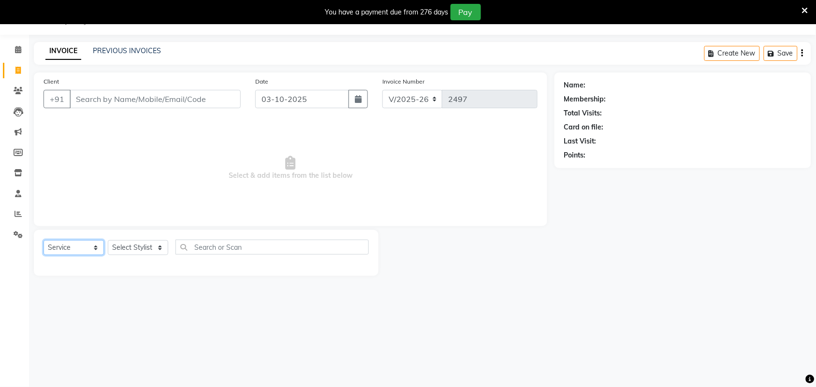
click at [95, 247] on select "Select Service Product Membership Package Voucher Prepaid Gift Card" at bounding box center [73, 247] width 60 height 15
select select "membership"
click at [43, 240] on select "Select Service Product Membership Package Voucher Prepaid Gift Card" at bounding box center [73, 247] width 60 height 15
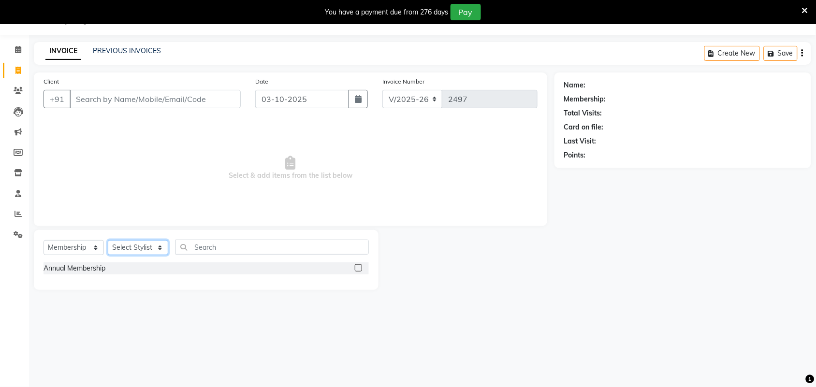
click at [158, 247] on select "Select Stylist Adarsh ajay ALEXX anusiya Jos Lalit lavanya Lucy rita saroj Suni…" at bounding box center [138, 247] width 60 height 15
click at [168, 309] on div "08047224946 Select Location × Adorn And Admire, Hrbr Layout 2nd Block English E…" at bounding box center [408, 193] width 816 height 387
click at [359, 268] on label at bounding box center [358, 267] width 7 height 7
click at [359, 268] on input "checkbox" at bounding box center [358, 268] width 6 height 6
click at [359, 268] on label at bounding box center [358, 267] width 7 height 7
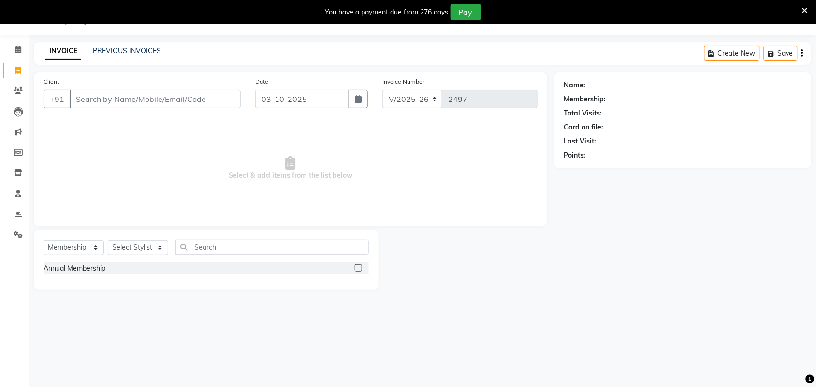
click at [359, 268] on input "checkbox" at bounding box center [358, 268] width 6 height 6
checkbox input "false"
click at [92, 248] on select "Select Service Product Membership Package Voucher Prepaid Gift Card" at bounding box center [73, 247] width 60 height 15
select select "P"
click at [43, 240] on select "Select Service Product Membership Package Voucher Prepaid Gift Card" at bounding box center [73, 247] width 60 height 15
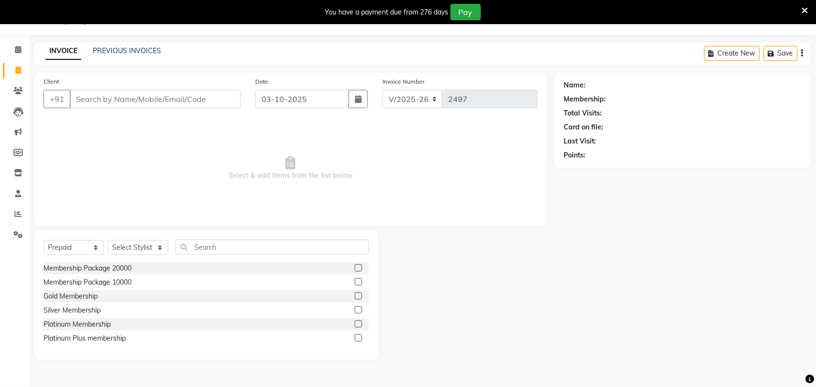
click at [359, 310] on label at bounding box center [358, 309] width 7 height 7
click at [359, 310] on input "checkbox" at bounding box center [358, 310] width 6 height 6
checkbox input "false"
click at [161, 244] on select "Select Stylist Adarsh ajay ALEXX anusiya Jos Lalit lavanya Lucy rita saroj Suni…" at bounding box center [138, 247] width 60 height 15
select select "88806"
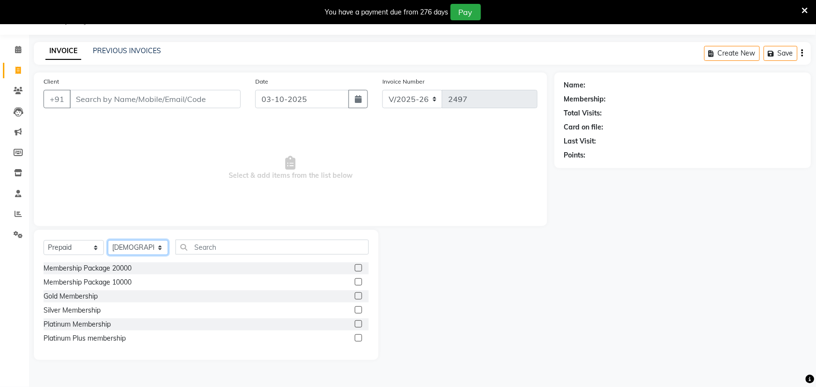
click at [108, 240] on select "Select Stylist Adarsh ajay ALEXX anusiya Jos Lalit lavanya Lucy rita saroj Suni…" at bounding box center [138, 247] width 60 height 15
click at [359, 310] on label at bounding box center [358, 309] width 7 height 7
click at [359, 310] on input "checkbox" at bounding box center [358, 310] width 6 height 6
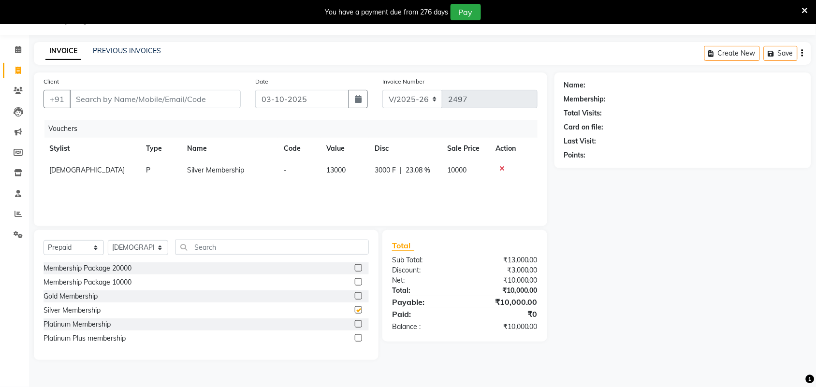
checkbox input "false"
click at [499, 168] on icon at bounding box center [501, 168] width 5 height 7
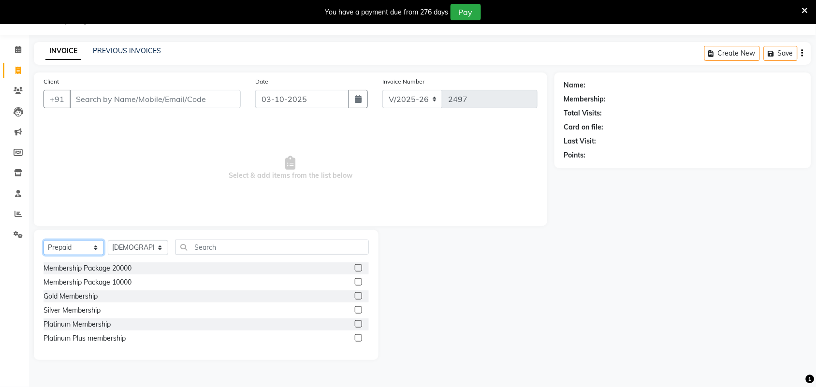
click at [94, 247] on select "Select Service Product Membership Package Voucher Prepaid Gift Card" at bounding box center [73, 247] width 60 height 15
click at [43, 240] on select "Select Service Product Membership Package Voucher Prepaid Gift Card" at bounding box center [73, 247] width 60 height 15
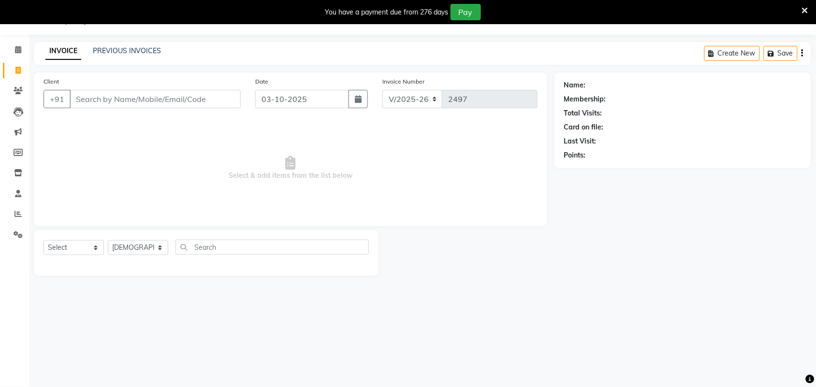
click at [484, 329] on div "08047224946 Select Location × Adorn And Admire, Hrbr Layout 2nd Block English E…" at bounding box center [408, 193] width 816 height 387
click at [99, 244] on select "Select Service Product Membership Package Voucher Prepaid Gift Card" at bounding box center [73, 247] width 60 height 15
select select "service"
click at [43, 240] on select "Select Service Product Membership Package Voucher Prepaid Gift Card" at bounding box center [73, 247] width 60 height 15
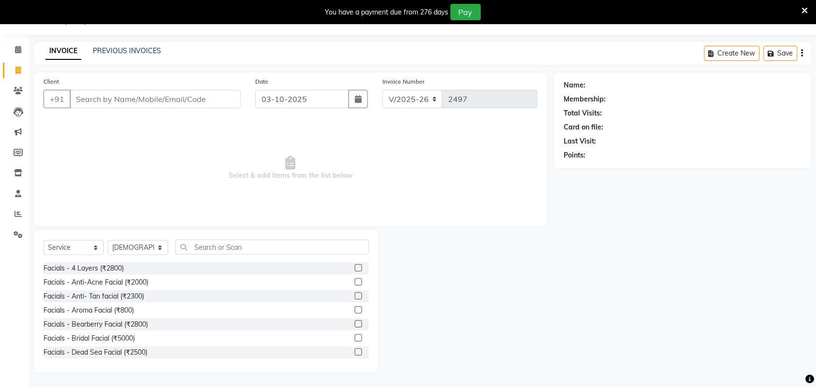
click at [488, 291] on div at bounding box center [466, 301] width 176 height 143
drag, startPoint x: 158, startPoint y: 246, endPoint x: 158, endPoint y: 241, distance: 5.9
click at [158, 246] on select "Select Stylist Adarsh ajay ALEXX anusiya Jos Lalit lavanya Lucy rita saroj Suni…" at bounding box center [138, 247] width 60 height 15
click at [108, 240] on select "Select Stylist Adarsh ajay ALEXX anusiya Jos Lalit lavanya Lucy rita saroj Suni…" at bounding box center [138, 247] width 60 height 15
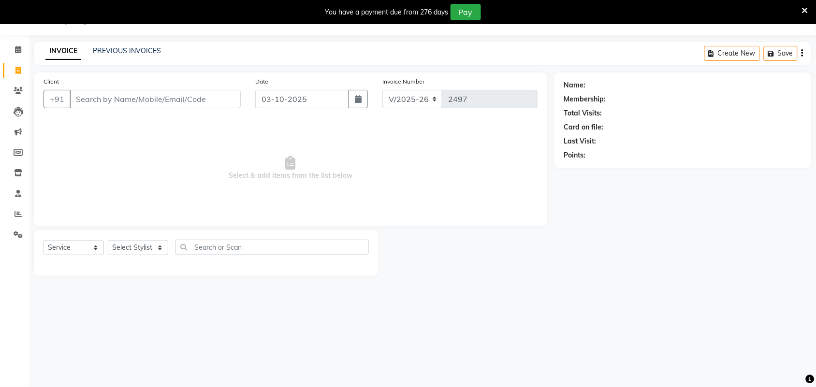
click at [457, 286] on main "INVOICE PREVIOUS INVOICES Create New Save Client +91 Date 03-10-2025 Invoice Nu…" at bounding box center [422, 166] width 787 height 248
click at [158, 249] on select "Select Stylist Adarsh ajay ALEXX anusiya Jos Lalit lavanya Lucy rita saroj Suni…" at bounding box center [138, 247] width 60 height 15
select select "91499"
click at [108, 240] on select "Select Stylist Adarsh ajay ALEXX anusiya Jos Lalit lavanya Lucy rita saroj Suni…" at bounding box center [138, 247] width 60 height 15
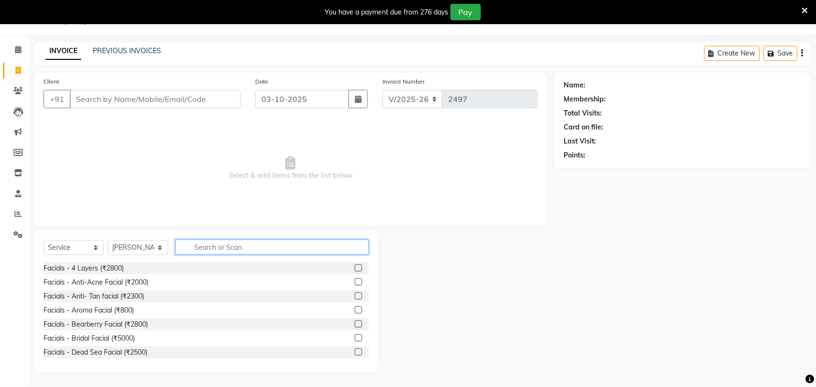
click at [228, 245] on input "text" at bounding box center [271, 247] width 193 height 15
click at [208, 250] on input "text" at bounding box center [271, 247] width 193 height 15
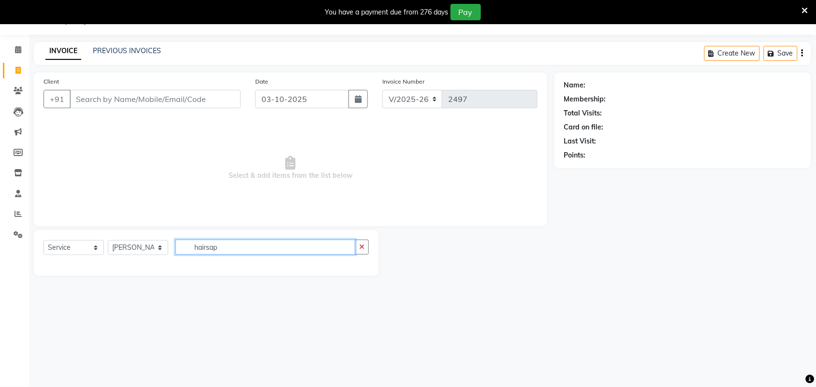
drag, startPoint x: 229, startPoint y: 245, endPoint x: 156, endPoint y: 269, distance: 76.7
click at [151, 264] on div "Select Service Product Membership Package Voucher Prepaid Gift Card Select Styl…" at bounding box center [206, 253] width 345 height 46
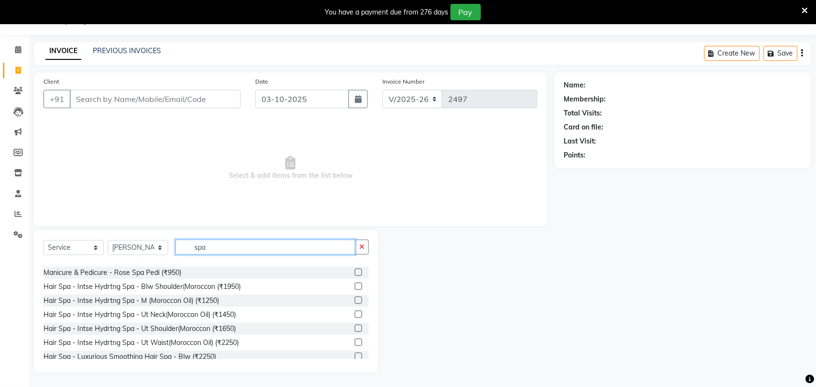
scroll to position [423, 0]
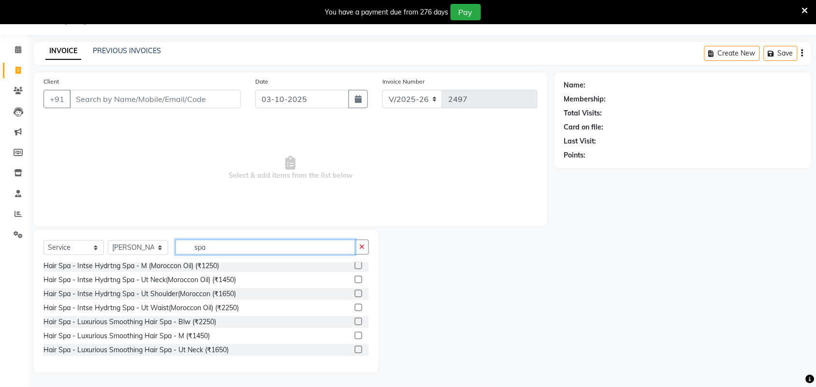
type input "spa"
click at [355, 320] on label at bounding box center [358, 321] width 7 height 7
click at [355, 320] on input "checkbox" at bounding box center [358, 322] width 6 height 6
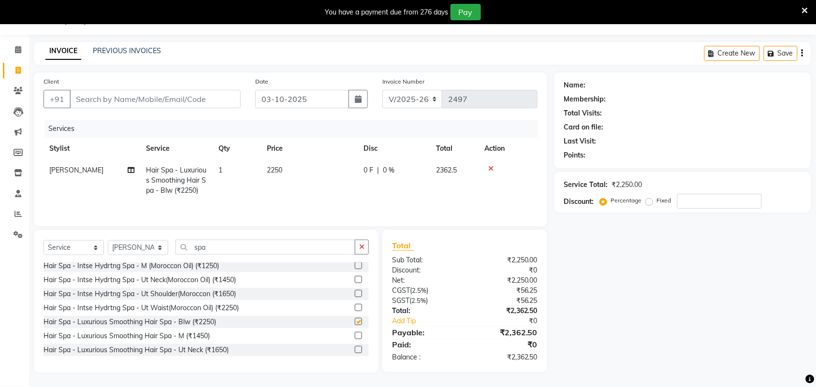
checkbox input "false"
drag, startPoint x: 250, startPoint y: 248, endPoint x: 102, endPoint y: 250, distance: 147.9
click at [102, 250] on div "Select Service Product Membership Package Voucher Prepaid Gift Card Select Styl…" at bounding box center [205, 251] width 325 height 23
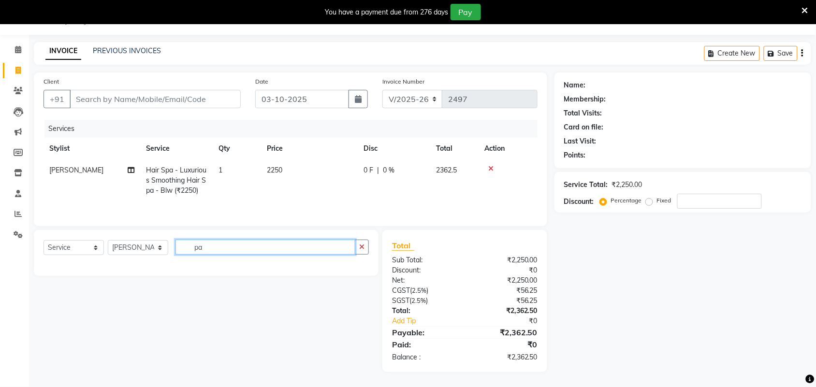
type input "p"
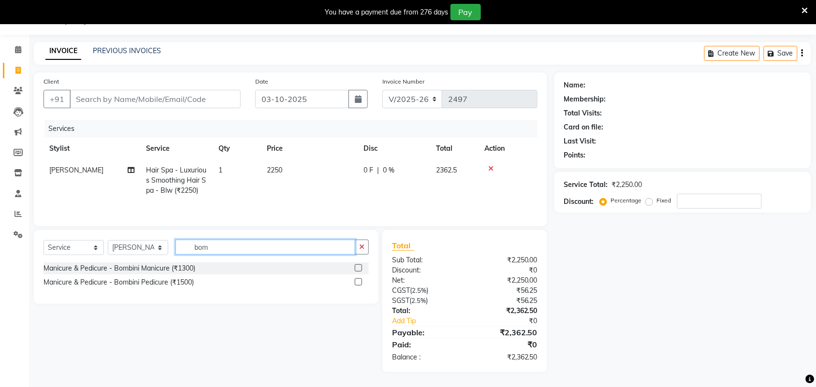
type input "bom"
click at [358, 286] on label at bounding box center [358, 281] width 7 height 7
click at [358, 286] on input "checkbox" at bounding box center [358, 282] width 6 height 6
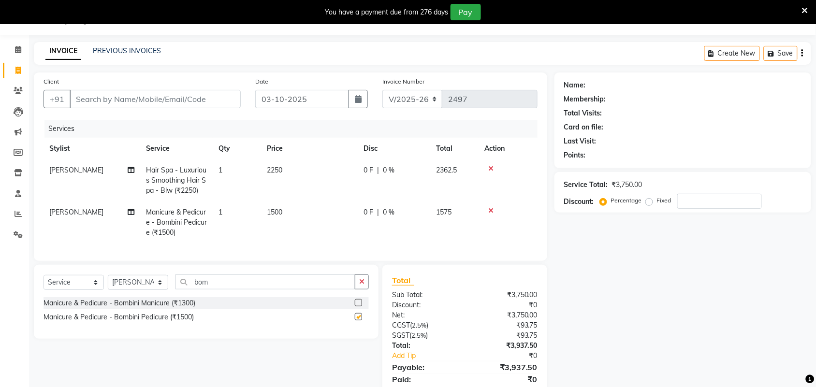
checkbox input "false"
click at [61, 214] on span "[PERSON_NAME]" at bounding box center [76, 212] width 54 height 9
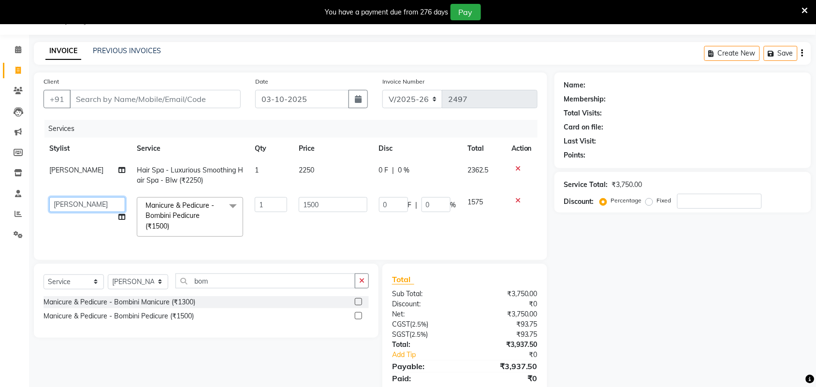
click at [92, 204] on select "Adarsh ajay ALEXX anusiya Jos Lalit lavanya Lucy rita saroj Sunitha Umesh" at bounding box center [87, 204] width 76 height 15
select select "92337"
drag, startPoint x: 657, startPoint y: 304, endPoint x: 648, endPoint y: 305, distance: 8.7
click at [654, 304] on div "Name: Membership: Total Visits: Card on file: Last Visit: Points: Service Total…" at bounding box center [686, 238] width 264 height 333
click at [666, 300] on div "Name: Membership: Total Visits: Card on file: Last Visit: Points: Service Total…" at bounding box center [686, 238] width 264 height 333
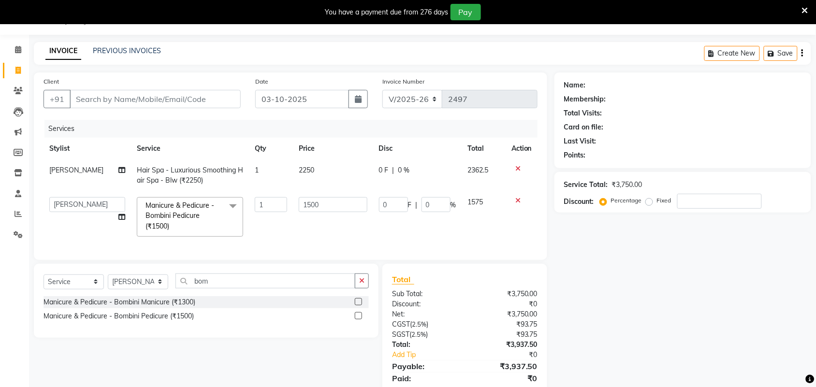
click at [303, 166] on span "2250" at bounding box center [306, 170] width 15 height 9
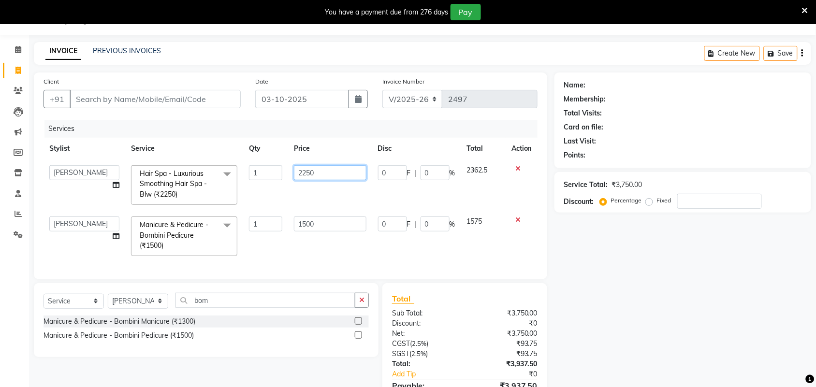
drag, startPoint x: 304, startPoint y: 172, endPoint x: 260, endPoint y: 180, distance: 45.2
click at [252, 177] on tr "Adarsh ajay ALEXX anusiya Jos Lalit lavanya Lucy rita saroj Sunitha Umesh Hair …" at bounding box center [290, 184] width 494 height 51
type input "3800"
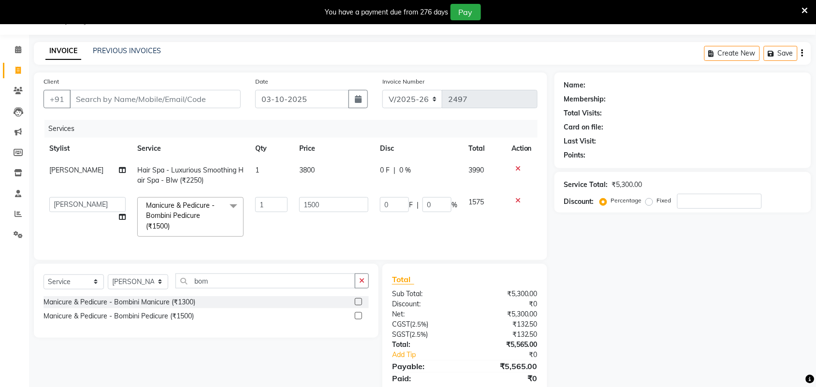
click at [710, 301] on div "Name: Membership: Total Visits: Card on file: Last Visit: Points: Service Total…" at bounding box center [686, 238] width 264 height 333
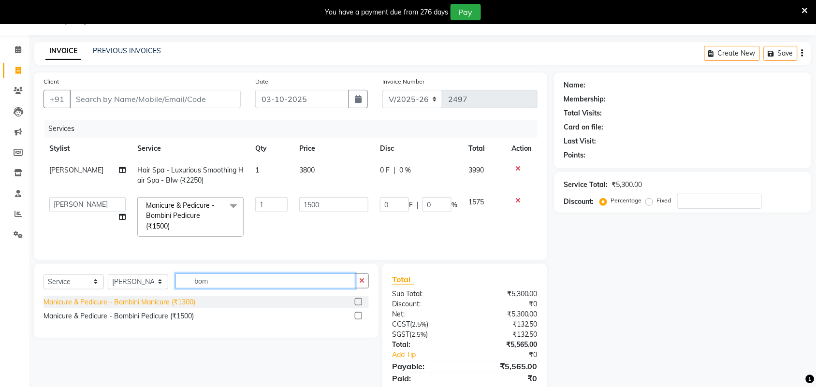
drag, startPoint x: 252, startPoint y: 295, endPoint x: 194, endPoint y: 310, distance: 59.9
click at [149, 296] on div "Select Service Product Membership Package Voucher Prepaid Gift Card Select Styl…" at bounding box center [205, 284] width 325 height 23
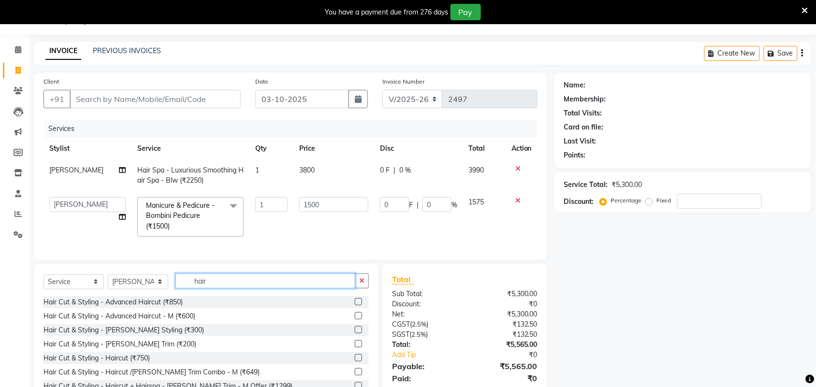
type input "hair"
click at [355, 305] on label at bounding box center [358, 301] width 7 height 7
click at [355, 305] on input "checkbox" at bounding box center [358, 302] width 6 height 6
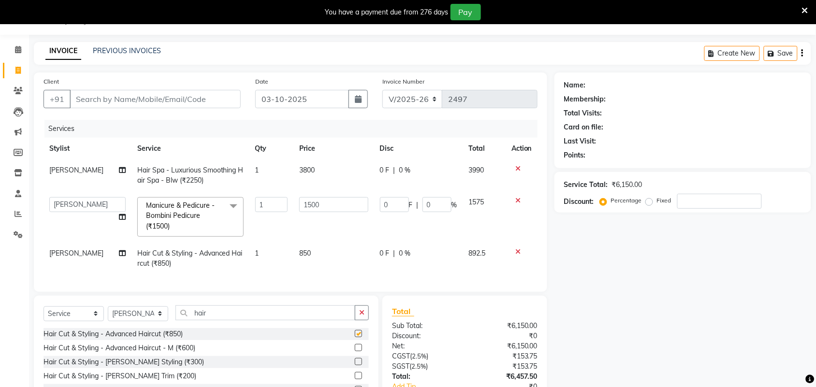
checkbox input "false"
click at [312, 255] on td "850" at bounding box center [333, 259] width 81 height 32
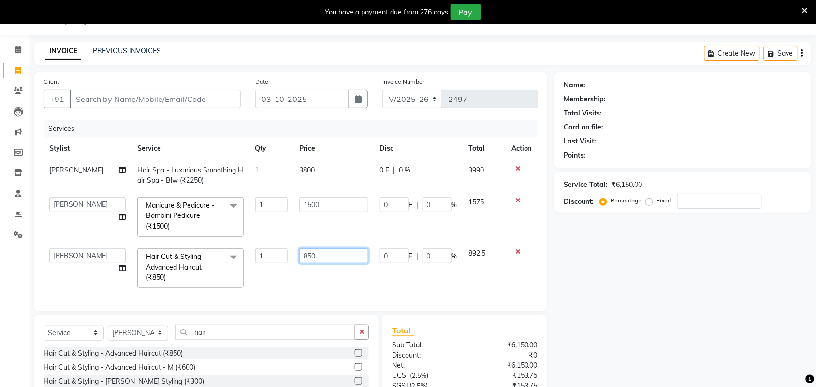
click at [247, 262] on tr "Adarsh ajay ALEXX anusiya Jos Lalit lavanya Lucy rita saroj Sunitha Umesh Hair …" at bounding box center [290, 268] width 494 height 51
type input "1000"
click at [644, 321] on div "Name: Membership: Total Visits: Card on file: Last Visit: Points: Service Total…" at bounding box center [686, 264] width 264 height 385
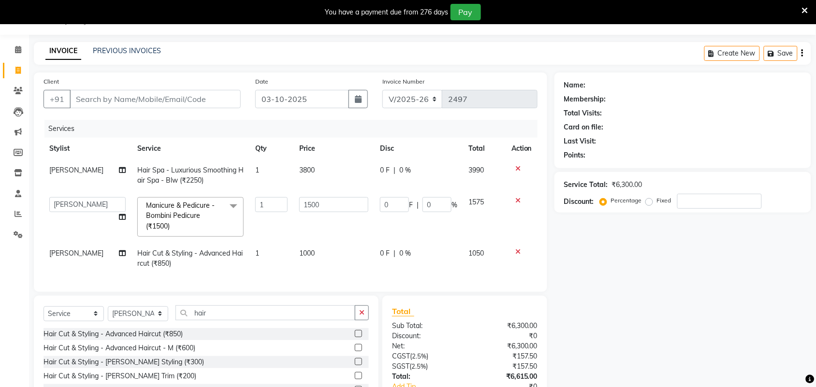
click at [310, 170] on span "3800" at bounding box center [306, 170] width 15 height 9
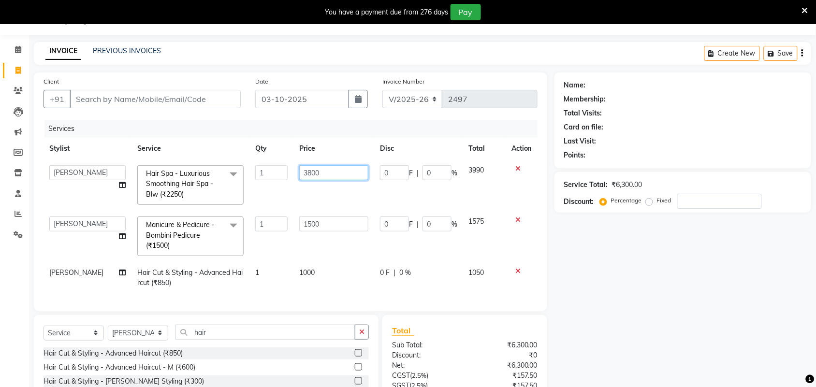
drag, startPoint x: 341, startPoint y: 172, endPoint x: 259, endPoint y: 175, distance: 81.7
click at [259, 175] on tr "Adarsh ajay ALEXX anusiya Jos Lalit lavanya Lucy rita saroj Sunitha Umesh Hair …" at bounding box center [290, 184] width 494 height 51
type input "2800"
click at [584, 281] on div "Name: Membership: Total Visits: Card on file: Last Visit: Points: Service Total…" at bounding box center [686, 264] width 264 height 385
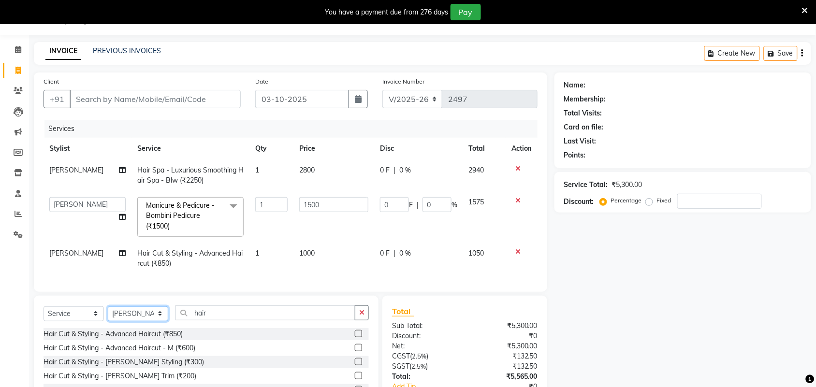
click at [164, 321] on select "Select Stylist Adarsh ajay ALEXX anusiya Jos Lalit lavanya Lucy rita saroj Suni…" at bounding box center [138, 313] width 60 height 15
select select "92337"
click at [108, 315] on select "Select Stylist Adarsh ajay ALEXX anusiya Jos Lalit lavanya Lucy rita saroj Suni…" at bounding box center [138, 313] width 60 height 15
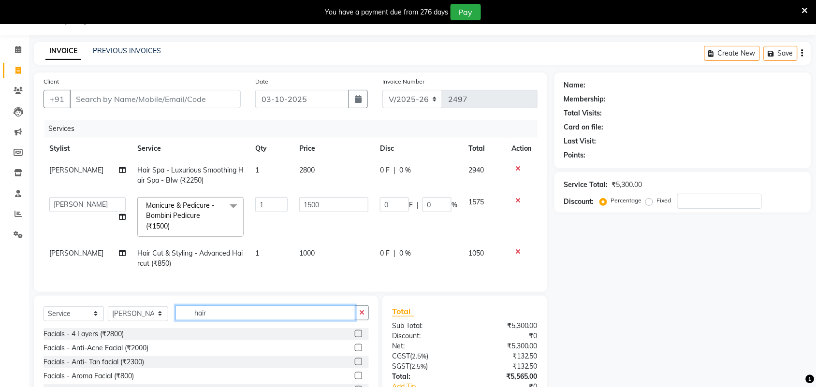
click at [234, 320] on input "hair" at bounding box center [265, 312] width 180 height 15
drag, startPoint x: 234, startPoint y: 325, endPoint x: 235, endPoint y: 342, distance: 16.9
click at [179, 320] on input "hair" at bounding box center [265, 312] width 180 height 15
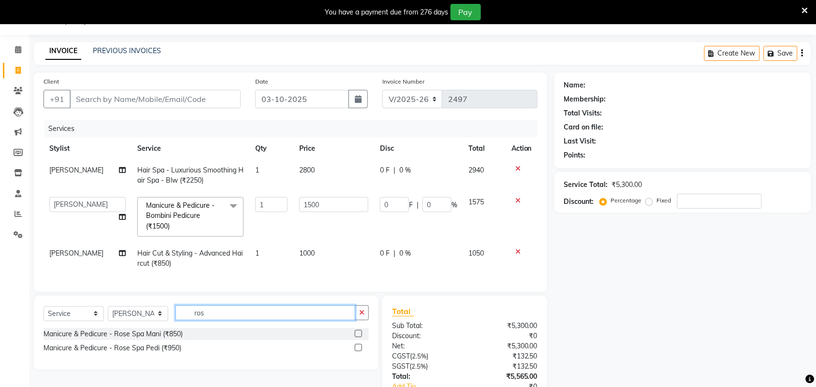
type input "ros"
click at [360, 337] on label at bounding box center [358, 333] width 7 height 7
click at [360, 337] on input "checkbox" at bounding box center [358, 334] width 6 height 6
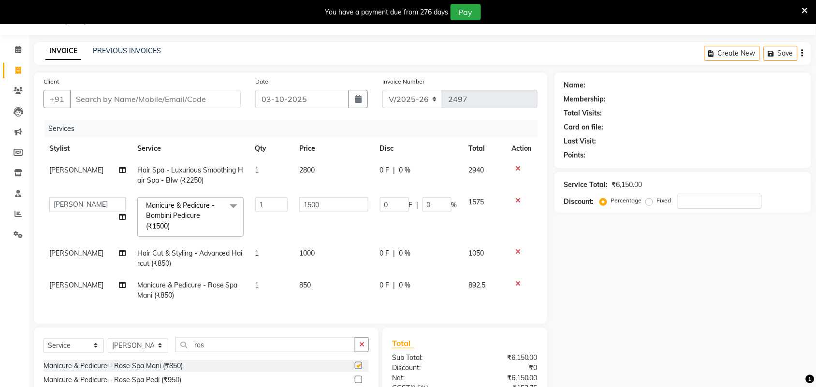
checkbox input "false"
drag, startPoint x: 230, startPoint y: 356, endPoint x: 168, endPoint y: 359, distance: 62.4
click at [170, 359] on div "Select Service Product Membership Package Voucher Prepaid Gift Card Select Styl…" at bounding box center [205, 348] width 325 height 23
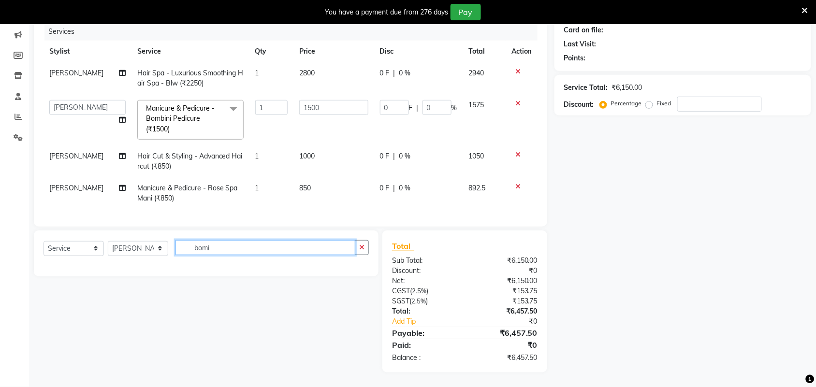
scroll to position [130, 0]
click at [633, 267] on div "Name: Membership: Total Visits: Card on file: Last Visit: Points: Service Total…" at bounding box center [686, 173] width 264 height 397
click at [288, 247] on input "bomi" at bounding box center [265, 247] width 180 height 15
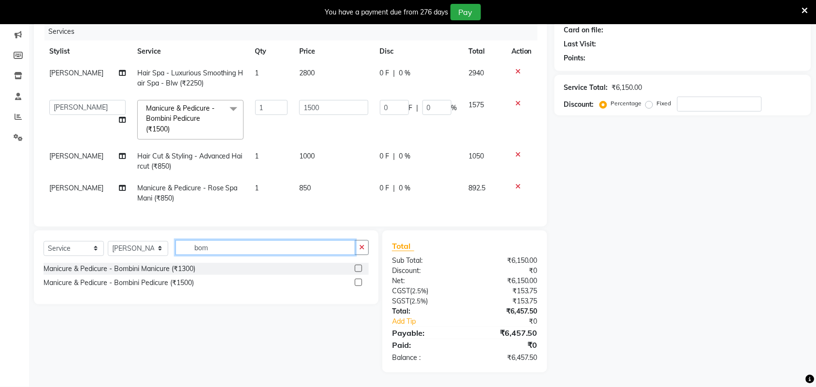
type input "bom"
click at [359, 285] on label at bounding box center [358, 282] width 7 height 7
click at [359, 285] on input "checkbox" at bounding box center [358, 283] width 6 height 6
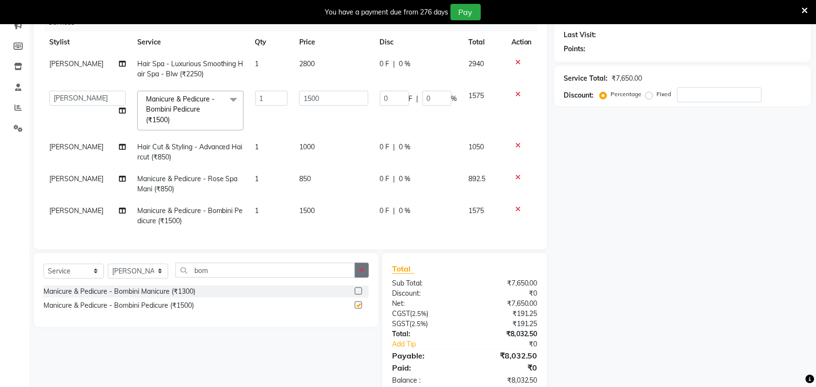
checkbox input "false"
click at [515, 91] on icon at bounding box center [517, 94] width 5 height 7
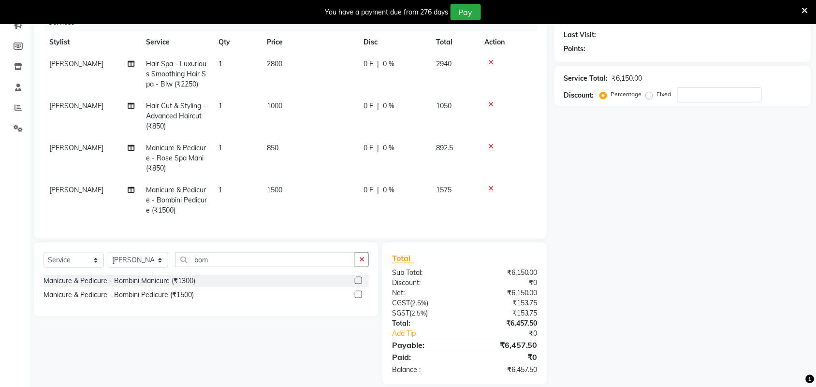
click at [652, 221] on div "Name: Membership: Total Visits: Card on file: Last Visit: Points: Service Total…" at bounding box center [686, 175] width 264 height 418
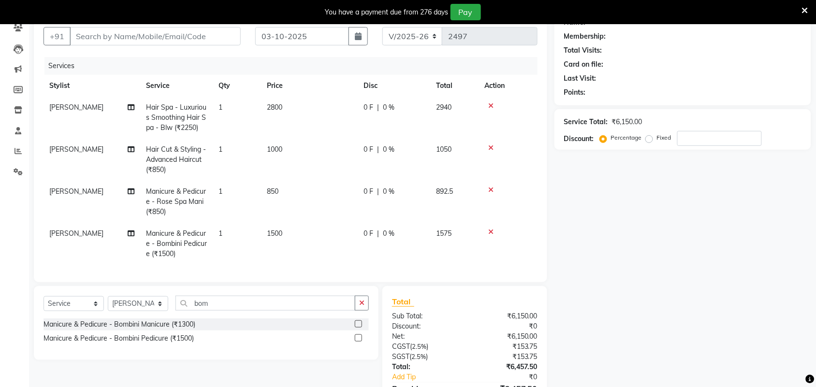
scroll to position [0, 0]
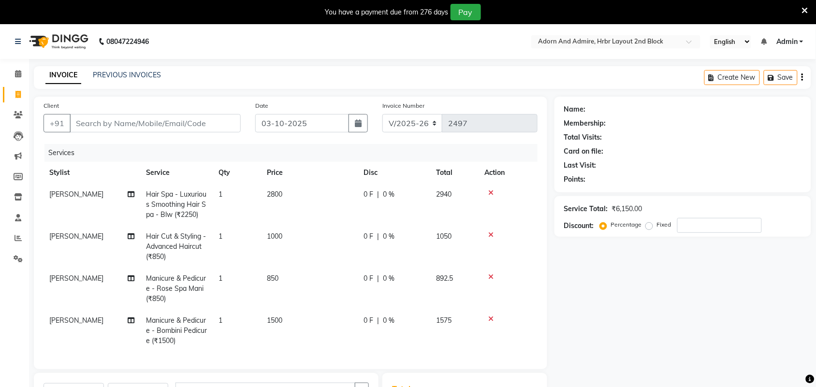
click at [490, 192] on icon at bounding box center [490, 192] width 5 height 7
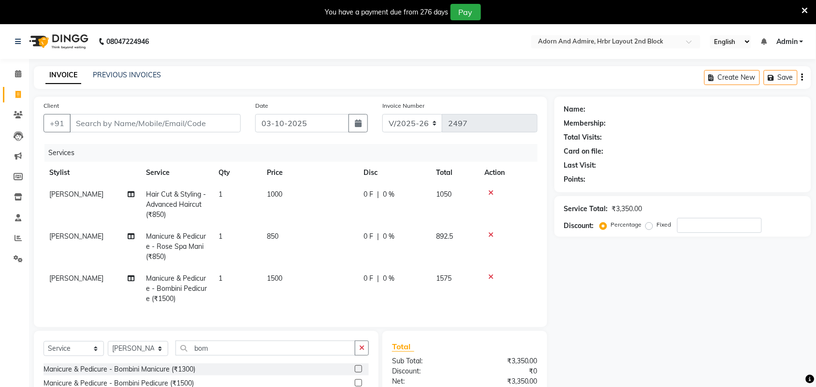
click at [490, 192] on icon at bounding box center [490, 192] width 5 height 7
click at [490, 231] on icon at bounding box center [490, 234] width 5 height 7
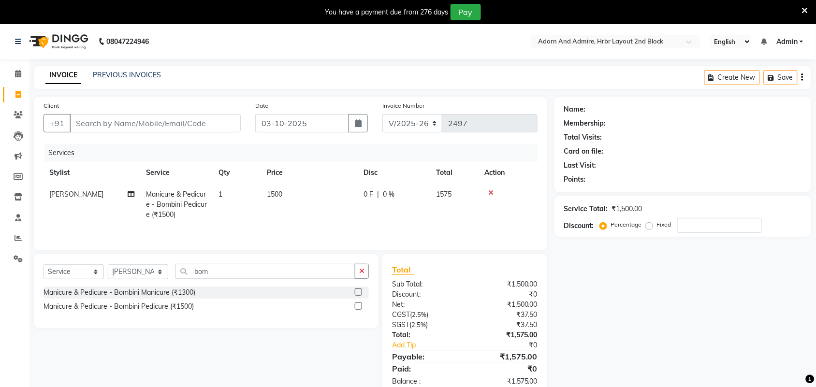
click at [490, 192] on icon at bounding box center [490, 192] width 5 height 7
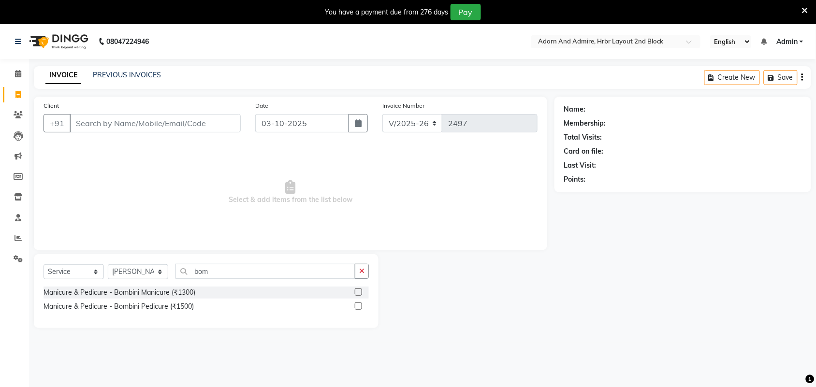
click at [490, 192] on span "Select & add items from the list below" at bounding box center [290, 192] width 494 height 97
click at [162, 272] on select "Select Stylist Adarsh ajay ALEXX anusiya Jos Lalit lavanya Lucy rita saroj Suni…" at bounding box center [138, 271] width 60 height 15
select select "61580"
click at [108, 264] on select "Select Stylist Adarsh ajay ALEXX anusiya Jos Lalit lavanya Lucy rita saroj Suni…" at bounding box center [138, 271] width 60 height 15
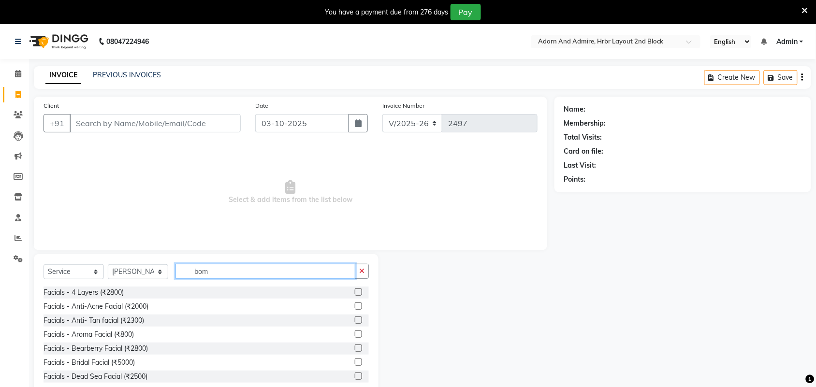
click at [208, 273] on input "bom" at bounding box center [265, 271] width 180 height 15
drag, startPoint x: 234, startPoint y: 274, endPoint x: 170, endPoint y: 276, distance: 64.8
click at [170, 276] on div "Select Service Product Membership Package Voucher Prepaid Gift Card Select Styl…" at bounding box center [205, 275] width 325 height 23
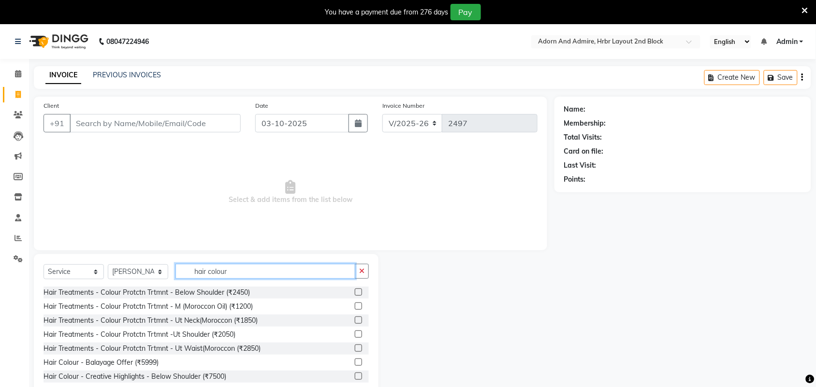
type input "hair colour"
click at [164, 274] on select "Select Stylist Adarsh ajay ALEXX anusiya Jos Lalit lavanya Lucy rita saroj Suni…" at bounding box center [138, 271] width 60 height 15
select select "91499"
click at [108, 264] on select "Select Stylist Adarsh ajay ALEXX anusiya Jos Lalit lavanya Lucy rita saroj Suni…" at bounding box center [138, 271] width 60 height 15
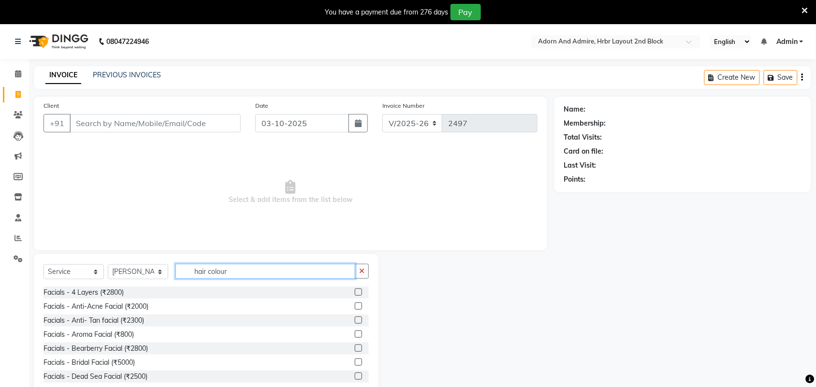
drag, startPoint x: 250, startPoint y: 268, endPoint x: 162, endPoint y: 269, distance: 87.9
click at [162, 269] on div "Select Service Product Membership Package Voucher Prepaid Gift Card Select Styl…" at bounding box center [205, 275] width 325 height 23
type input "h"
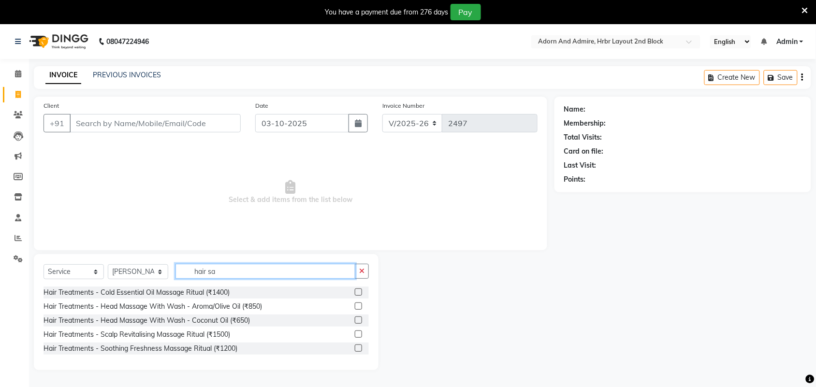
drag, startPoint x: 267, startPoint y: 272, endPoint x: 273, endPoint y: 299, distance: 27.2
click at [119, 282] on div "Select Service Product Membership Package Voucher Prepaid Gift Card Select Styl…" at bounding box center [205, 275] width 325 height 23
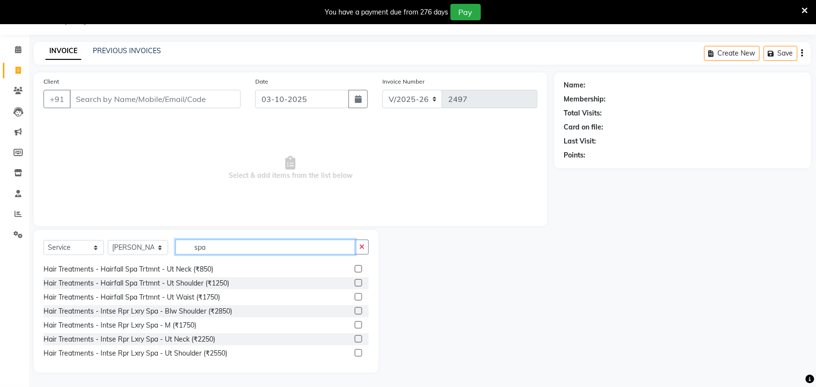
scroll to position [242, 0]
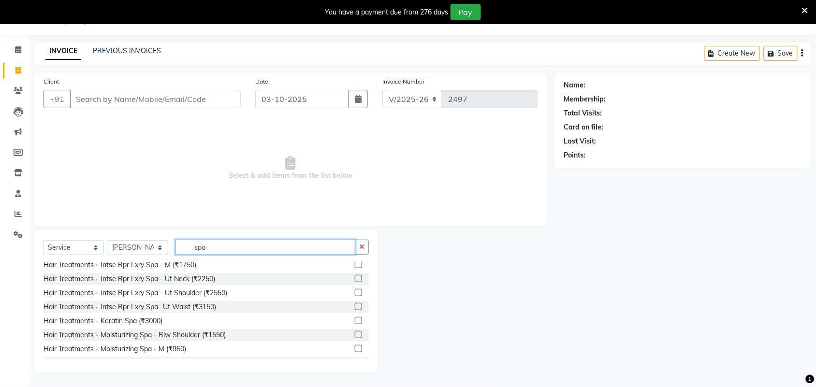
type input "spa"
click at [355, 293] on label at bounding box center [358, 292] width 7 height 7
click at [355, 293] on input "checkbox" at bounding box center [358, 293] width 6 height 6
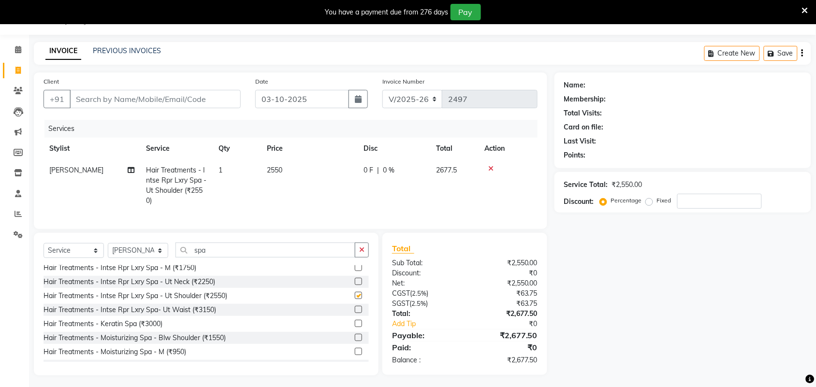
checkbox input "false"
click at [295, 170] on td "2550" at bounding box center [309, 185] width 97 height 52
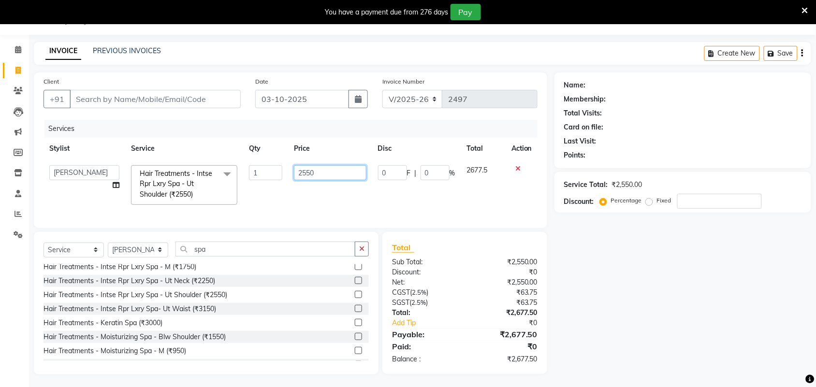
drag, startPoint x: 324, startPoint y: 167, endPoint x: 363, endPoint y: 237, distance: 80.5
click at [271, 181] on tr "Adarsh ajay ALEXX anusiya Jos Lalit lavanya Lucy rita saroj Sunitha Umesh Hair …" at bounding box center [290, 184] width 494 height 51
type input "2800"
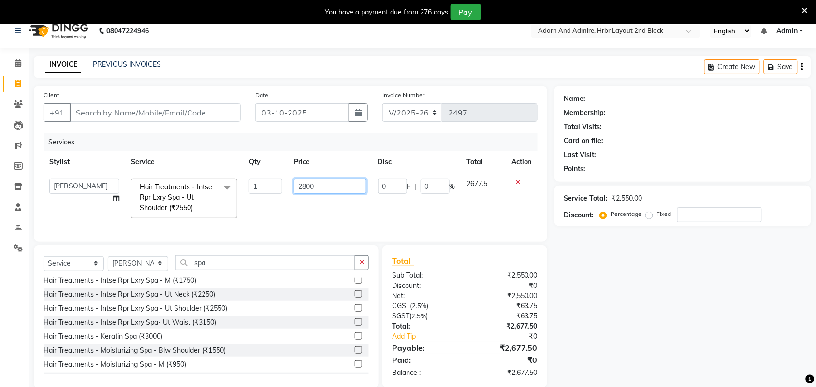
scroll to position [0, 0]
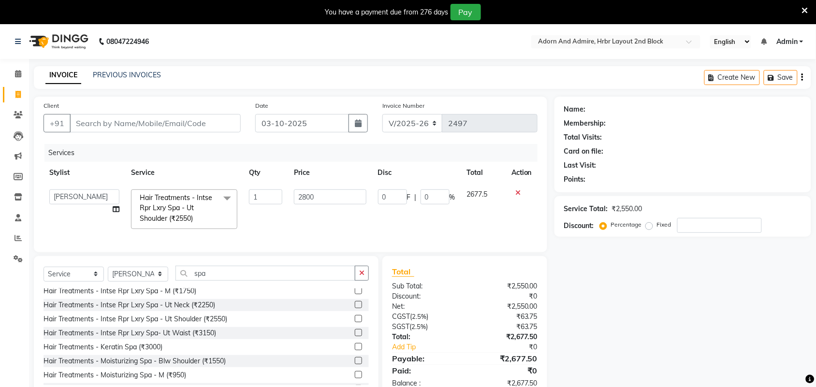
click at [607, 286] on div "Name: Membership: Total Visits: Card on file: Last Visit: Points: Service Total…" at bounding box center [686, 248] width 264 height 302
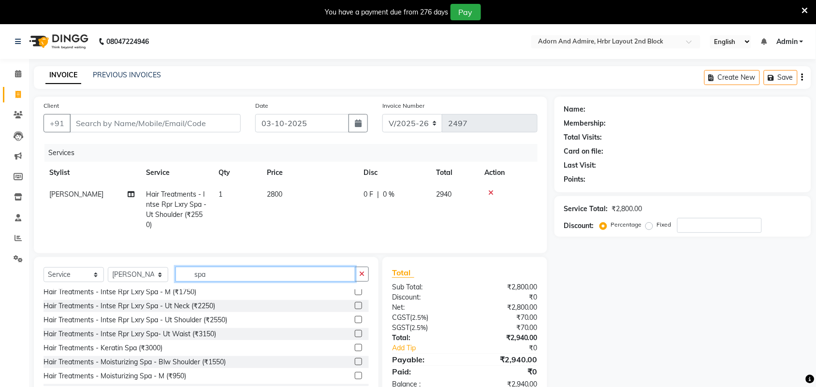
click at [235, 282] on input "spa" at bounding box center [265, 274] width 180 height 15
drag, startPoint x: 245, startPoint y: 284, endPoint x: 148, endPoint y: 296, distance: 98.3
click at [148, 289] on div "Select Service Product Membership Package Voucher Prepaid Gift Card Select Styl…" at bounding box center [205, 278] width 325 height 23
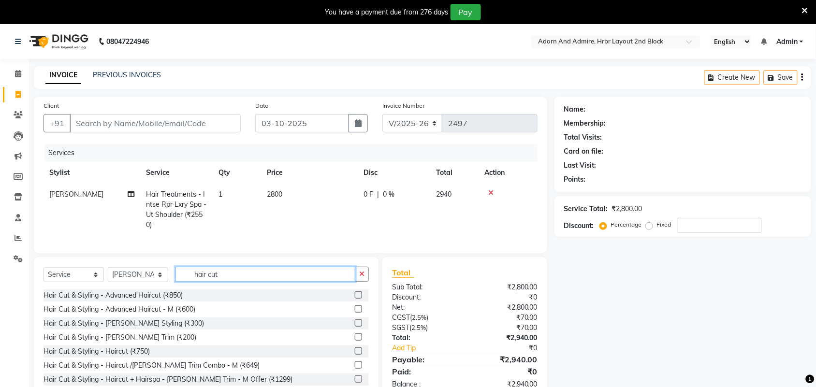
type input "hair cut"
click at [355, 299] on label at bounding box center [358, 294] width 7 height 7
click at [355, 299] on input "checkbox" at bounding box center [358, 295] width 6 height 6
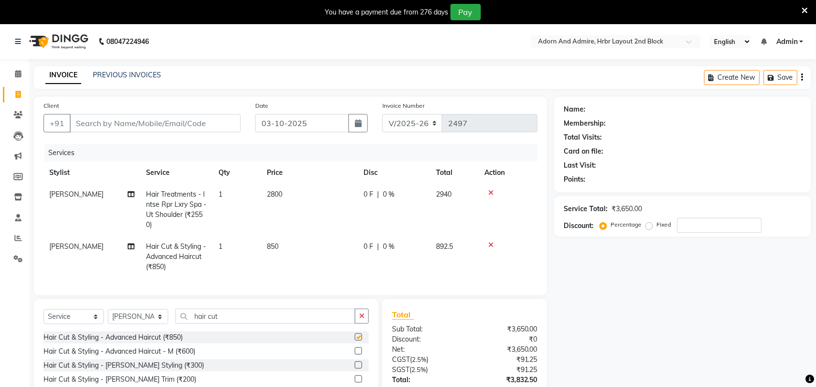
checkbox input "false"
click at [288, 244] on td "850" at bounding box center [309, 257] width 97 height 42
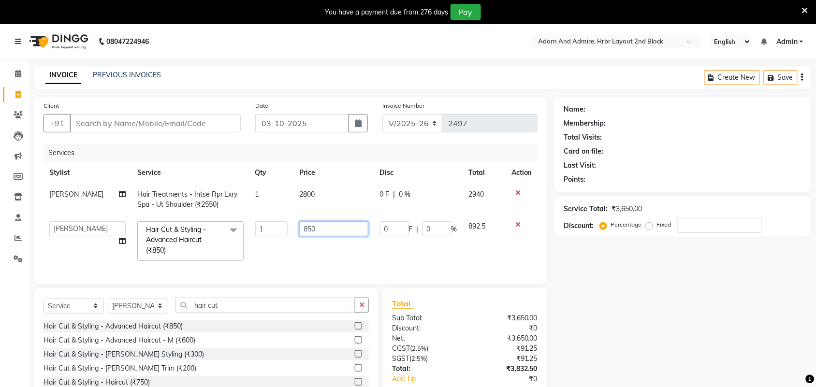
drag, startPoint x: 325, startPoint y: 230, endPoint x: 216, endPoint y: 252, distance: 111.4
click at [216, 251] on tr "Adarsh ajay ALEXX anusiya Jos Lalit lavanya Lucy rita saroj Sunitha Umesh Hair …" at bounding box center [290, 240] width 494 height 51
type input "1000"
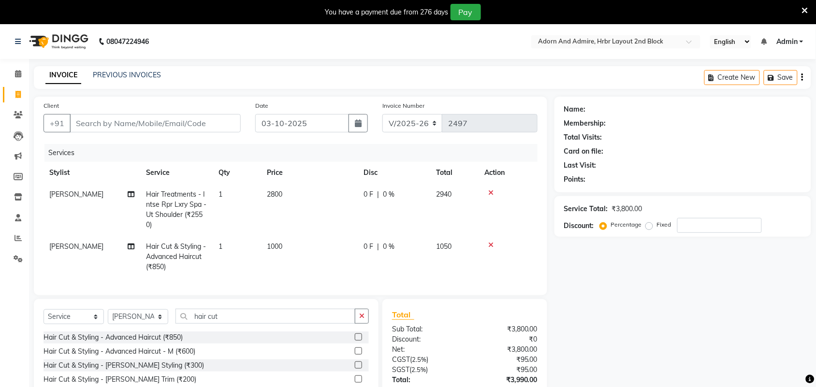
drag, startPoint x: 660, startPoint y: 317, endPoint x: 639, endPoint y: 320, distance: 21.0
click at [659, 317] on div "Name: Membership: Total Visits: Card on file: Last Visit: Points: Service Total…" at bounding box center [686, 269] width 264 height 345
drag, startPoint x: 237, startPoint y: 327, endPoint x: 133, endPoint y: 332, distance: 104.5
click at [131, 331] on div "Select Service Product Membership Package Voucher Prepaid Gift Card Select Styl…" at bounding box center [205, 320] width 325 height 23
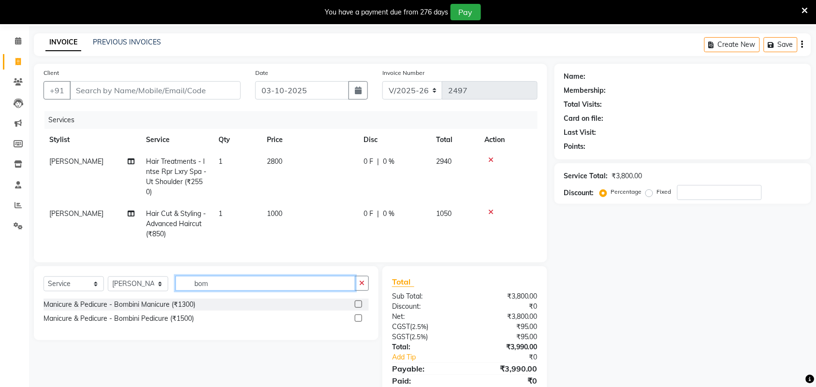
scroll to position [60, 0]
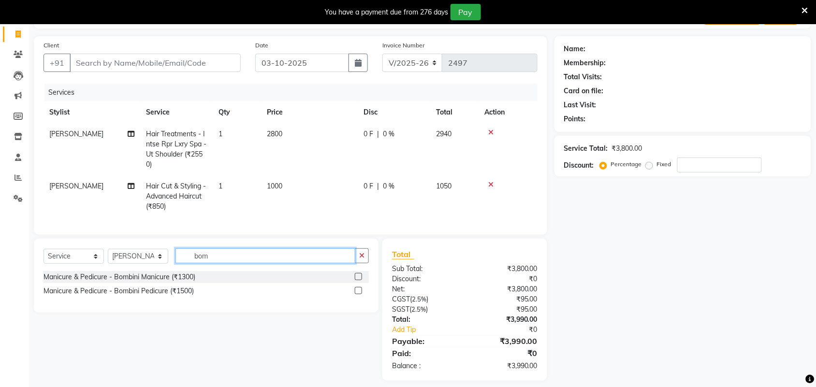
type input "bom"
click at [359, 294] on label at bounding box center [358, 290] width 7 height 7
click at [359, 294] on input "checkbox" at bounding box center [358, 291] width 6 height 6
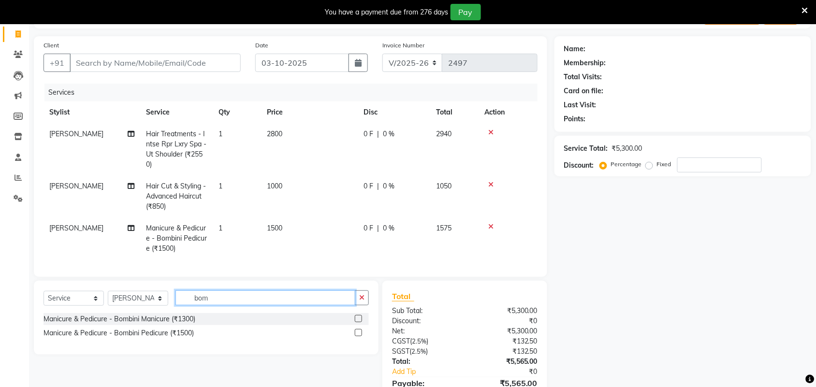
drag, startPoint x: 248, startPoint y: 307, endPoint x: 174, endPoint y: 307, distance: 73.4
click at [174, 307] on div "Select Service Product Membership Package Voucher Prepaid Gift Card Select Styl…" at bounding box center [205, 301] width 325 height 23
click at [360, 322] on label at bounding box center [358, 318] width 7 height 7
click at [360, 322] on input "checkbox" at bounding box center [358, 319] width 6 height 6
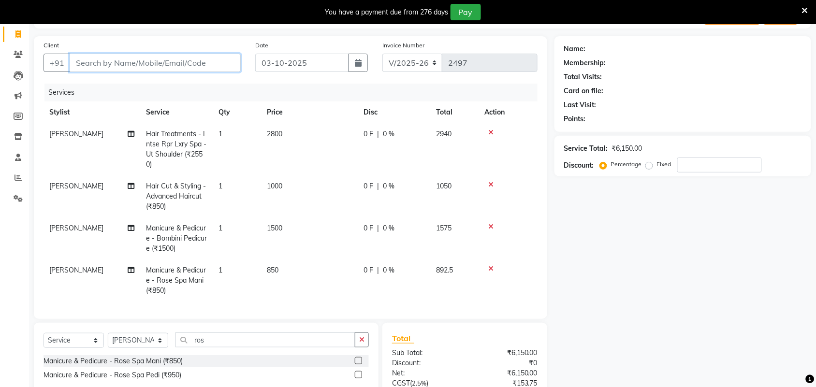
click at [208, 65] on input "Client" at bounding box center [155, 63] width 171 height 18
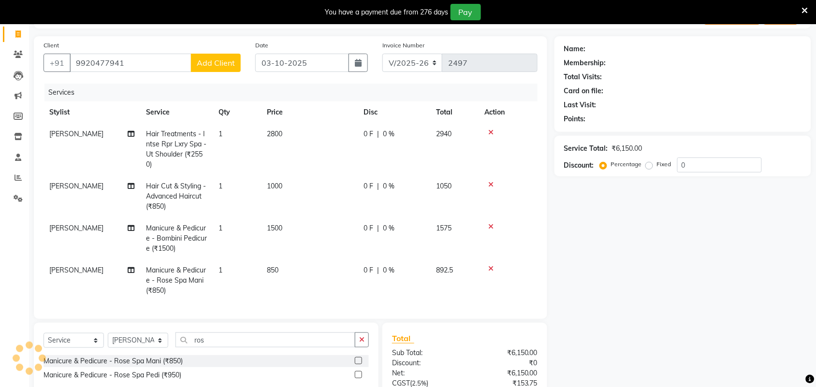
click at [588, 256] on div "Name: Membership: Total Visits: Card on file: Last Visit: Points: Service Total…" at bounding box center [686, 250] width 264 height 429
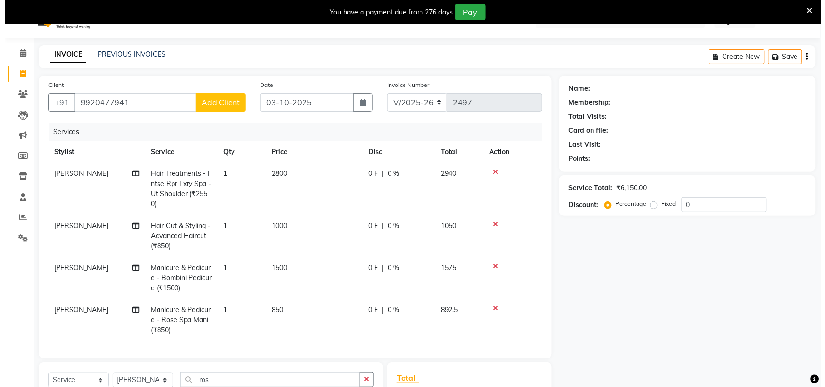
scroll to position [0, 0]
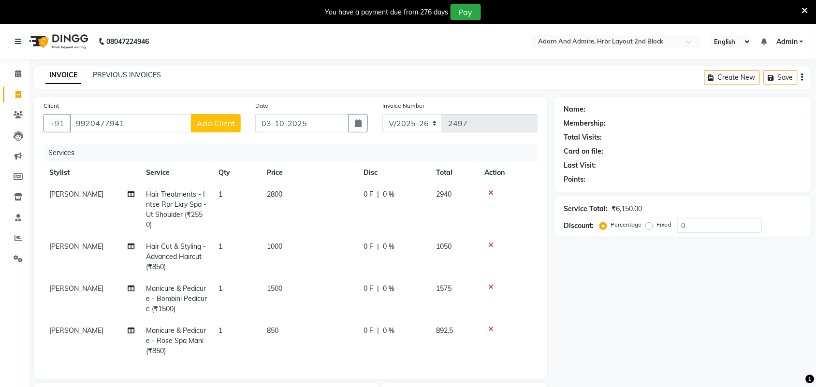
click at [203, 121] on span "Add Client" at bounding box center [216, 123] width 38 height 10
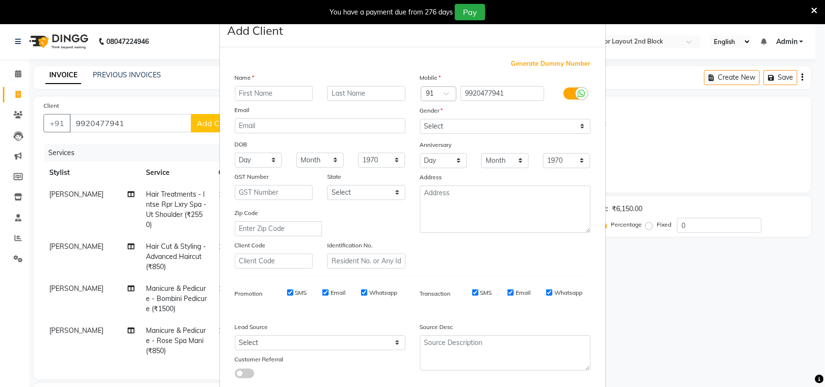
click at [269, 93] on input "text" at bounding box center [274, 93] width 78 height 15
click at [471, 124] on select "Select Male Female Other Prefer Not To Say" at bounding box center [505, 126] width 171 height 15
click at [420, 119] on select "Select Male Female Other Prefer Not To Say" at bounding box center [505, 126] width 171 height 15
click at [470, 127] on select "Select Male Female Other Prefer Not To Say" at bounding box center [505, 126] width 171 height 15
click at [420, 119] on select "Select Male Female Other Prefer Not To Say" at bounding box center [505, 126] width 171 height 15
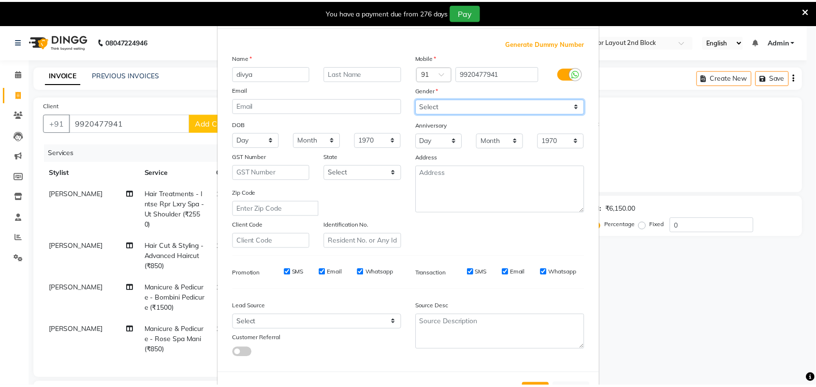
scroll to position [56, 0]
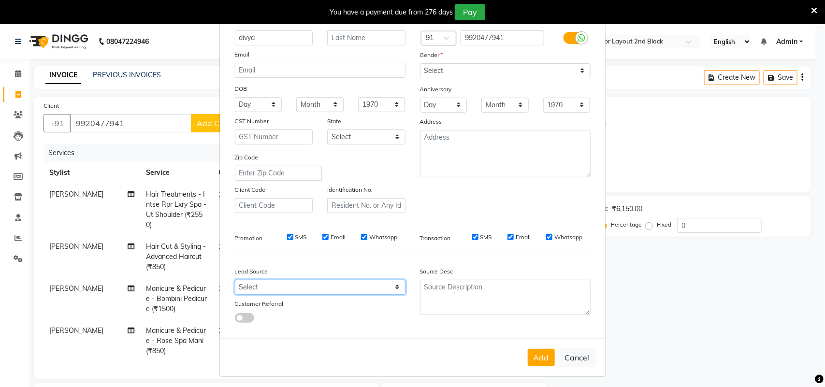
click at [365, 291] on select "Select Walk-in Referral Internet Friend Word of Mouth Advertisement Facebook Ju…" at bounding box center [320, 287] width 171 height 15
click at [235, 280] on select "Select Walk-in Referral Internet Friend Word of Mouth Advertisement Facebook Ju…" at bounding box center [320, 287] width 171 height 15
click at [528, 349] on button "Add" at bounding box center [541, 357] width 27 height 17
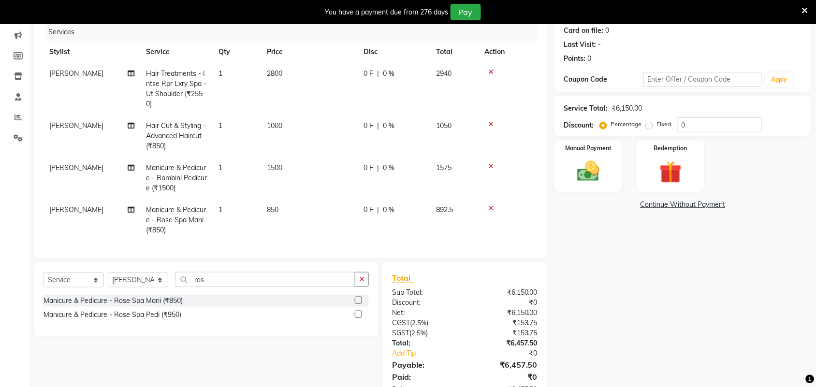
scroll to position [161, 0]
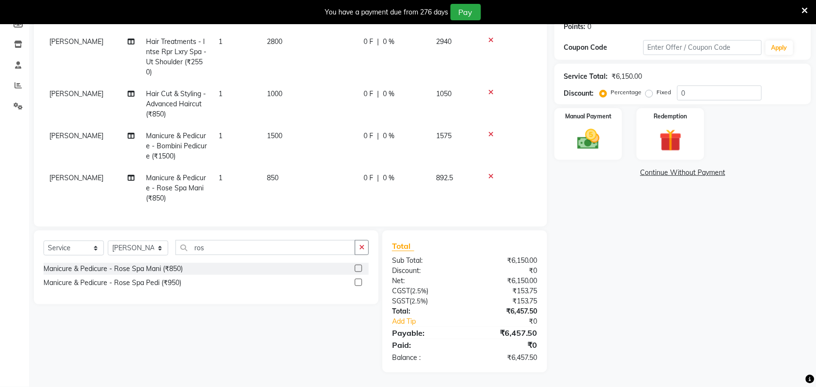
click at [72, 173] on span "[PERSON_NAME]" at bounding box center [76, 177] width 54 height 9
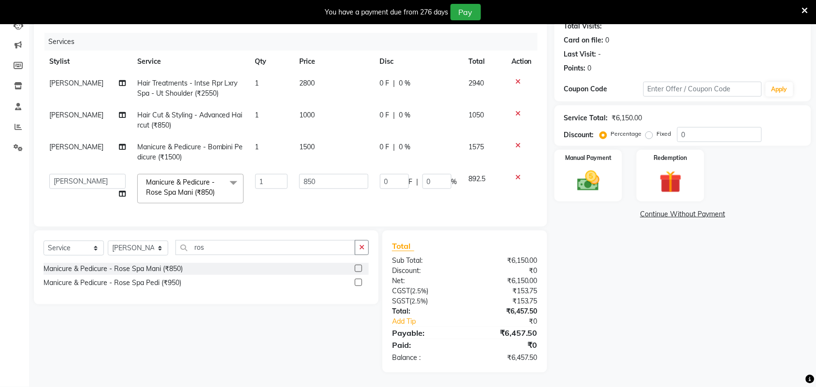
scroll to position [120, 0]
click at [75, 136] on td "[PERSON_NAME]" at bounding box center [87, 152] width 88 height 32
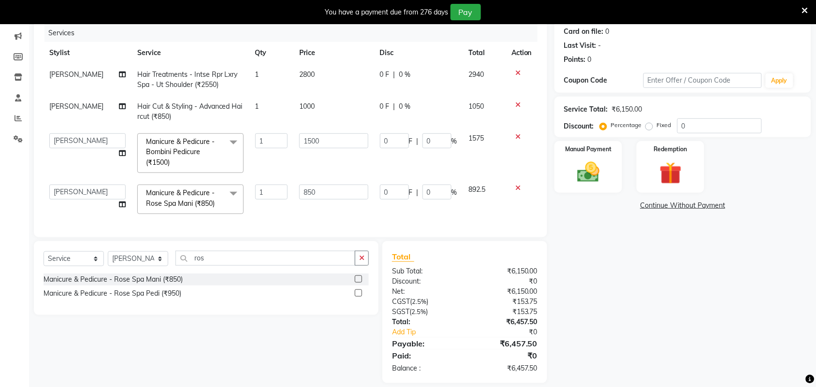
scroll to position [139, 0]
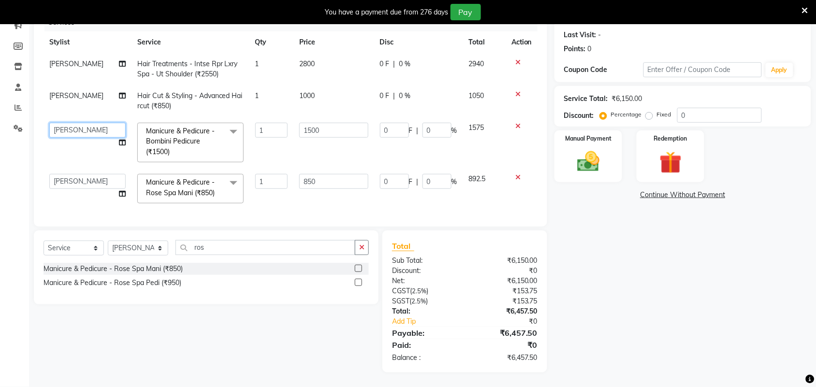
click at [88, 123] on select "Adarsh ajay ALEXX anusiya Jos Lalit lavanya Lucy rita saroj Sunitha Umesh" at bounding box center [87, 130] width 76 height 15
click at [91, 180] on select "Adarsh ajay ALEXX anusiya Jos Lalit lavanya Lucy rita saroj Sunitha Umesh" at bounding box center [87, 181] width 76 height 15
click at [625, 287] on div "Name: Divya Membership: No Active Membership Total Visits: Card on file: 0 Last…" at bounding box center [686, 169] width 264 height 406
click at [600, 167] on img at bounding box center [588, 161] width 38 height 27
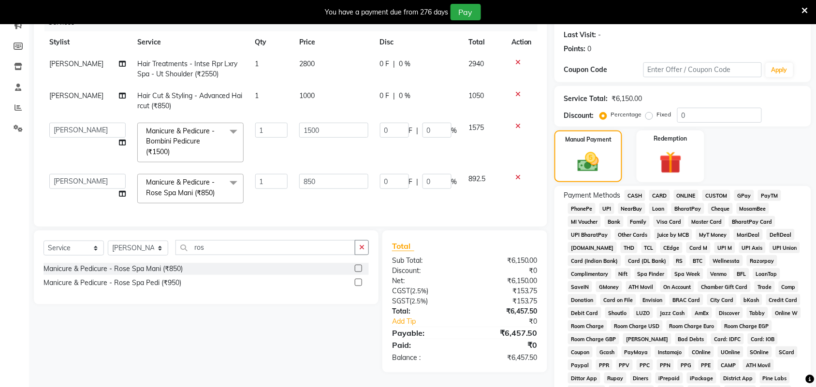
drag, startPoint x: 741, startPoint y: 194, endPoint x: 749, endPoint y: 237, distance: 43.4
click at [742, 194] on span "GPay" at bounding box center [744, 195] width 20 height 11
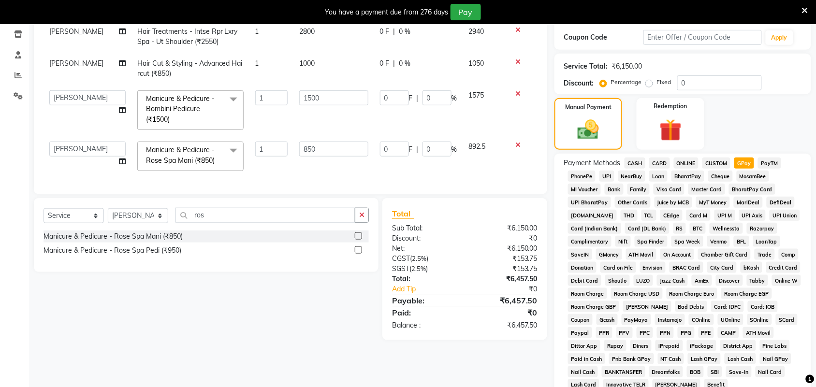
scroll to position [293, 0]
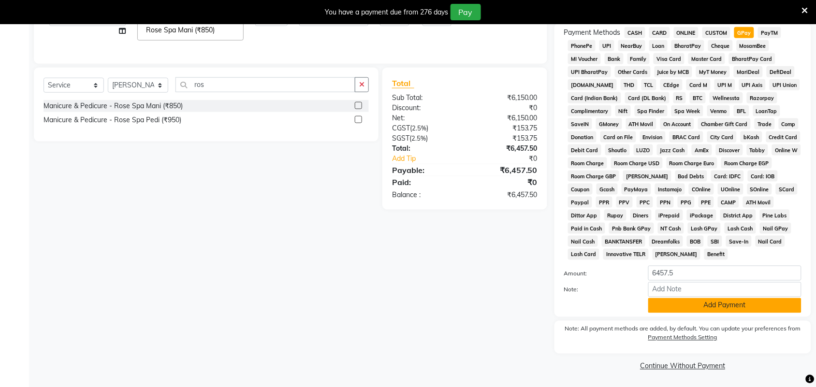
click at [702, 302] on button "Add Payment" at bounding box center [724, 305] width 153 height 15
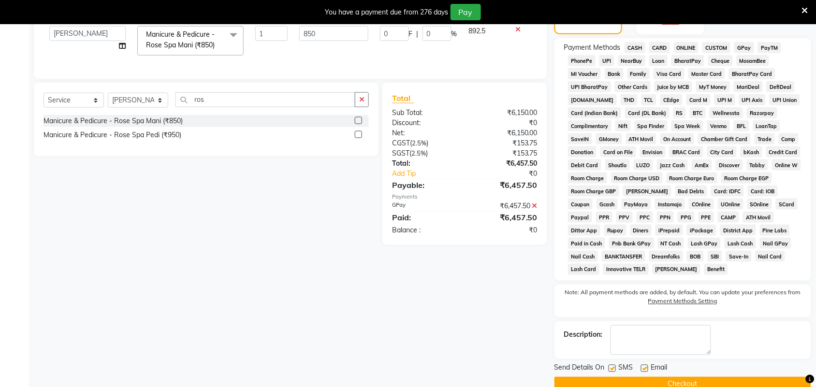
scroll to position [298, 0]
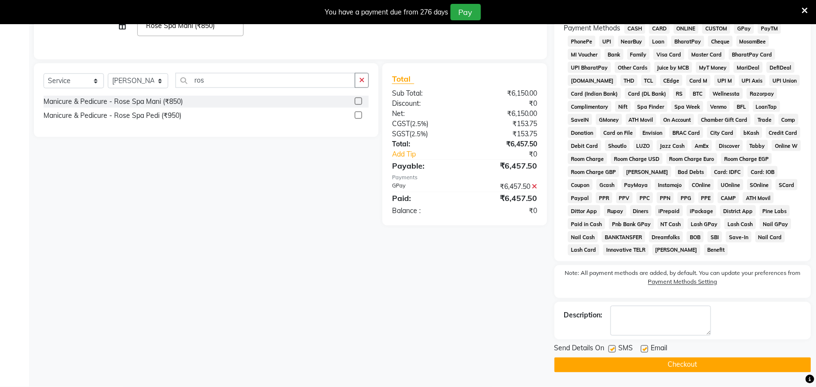
click at [639, 360] on button "Checkout" at bounding box center [682, 365] width 257 height 15
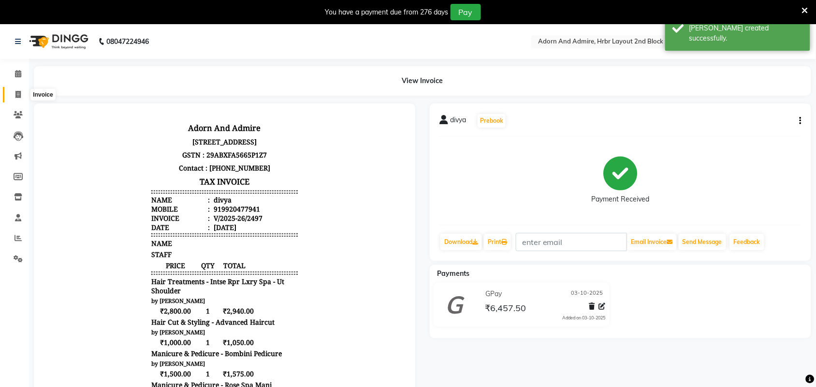
click at [21, 98] on span at bounding box center [18, 94] width 17 height 11
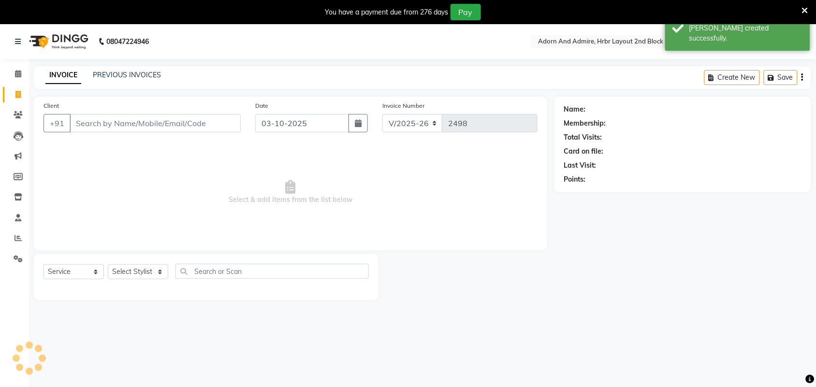
scroll to position [24, 0]
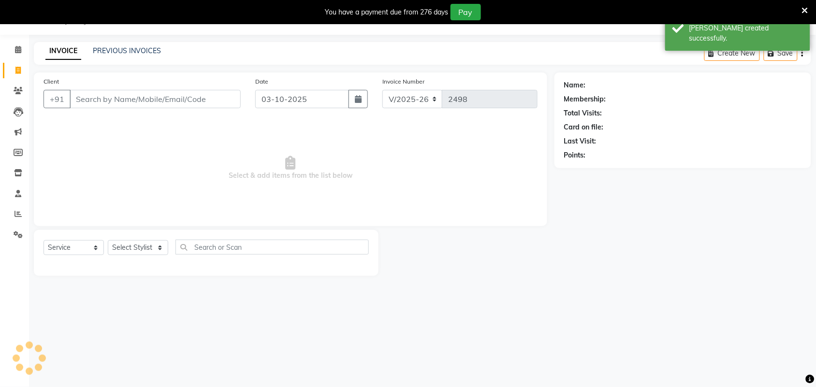
click at [146, 107] on input "Client" at bounding box center [155, 99] width 171 height 18
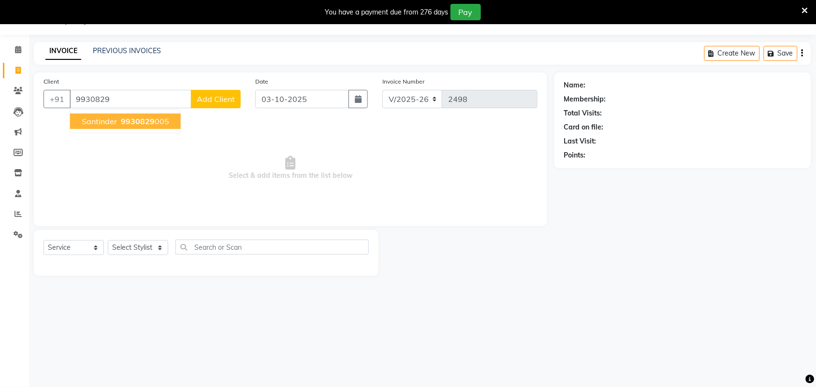
click at [145, 119] on span "9930829" at bounding box center [138, 121] width 34 height 10
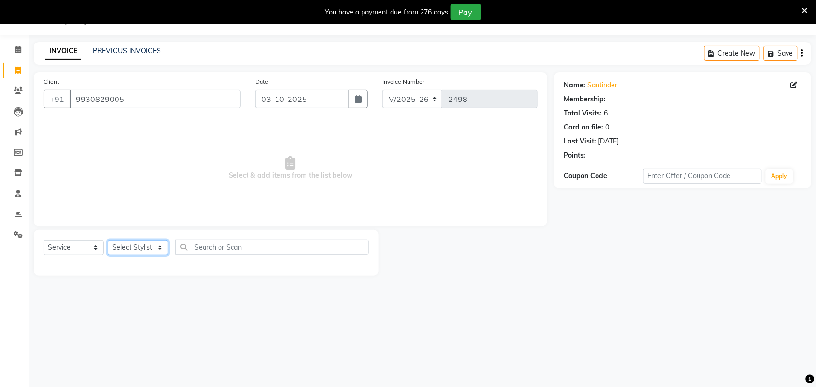
drag, startPoint x: 156, startPoint y: 250, endPoint x: 162, endPoint y: 242, distance: 10.3
click at [156, 250] on select "Select Stylist Adarsh ajay ALEXX anusiya Jos Lalit lavanya Lucy rita saroj Suni…" at bounding box center [138, 247] width 60 height 15
click at [108, 240] on select "Select Stylist Adarsh ajay ALEXX anusiya Jos Lalit lavanya Lucy rita saroj Suni…" at bounding box center [138, 247] width 60 height 15
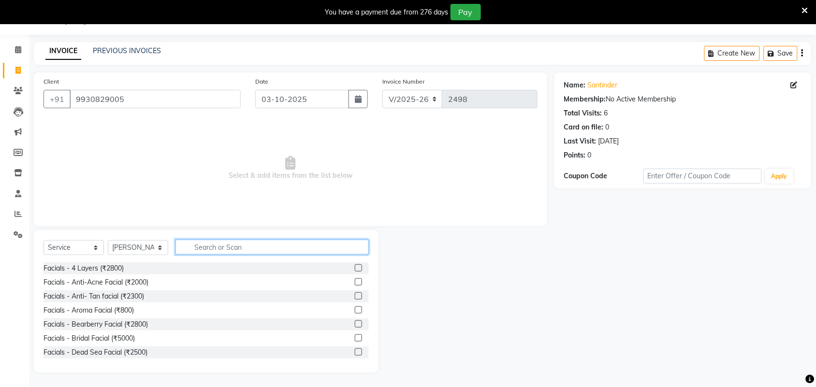
click at [216, 249] on input "text" at bounding box center [271, 247] width 193 height 15
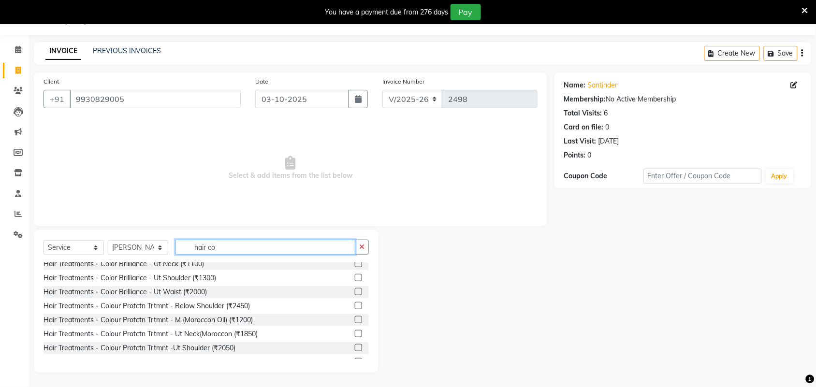
scroll to position [121, 0]
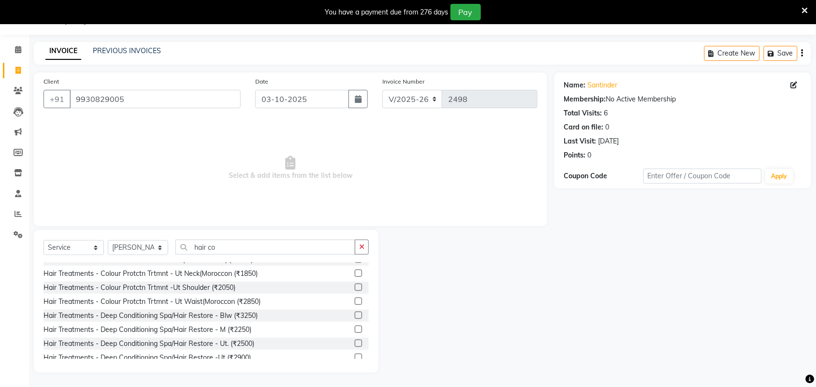
click at [355, 312] on label at bounding box center [358, 315] width 7 height 7
click at [355, 313] on input "checkbox" at bounding box center [358, 316] width 6 height 6
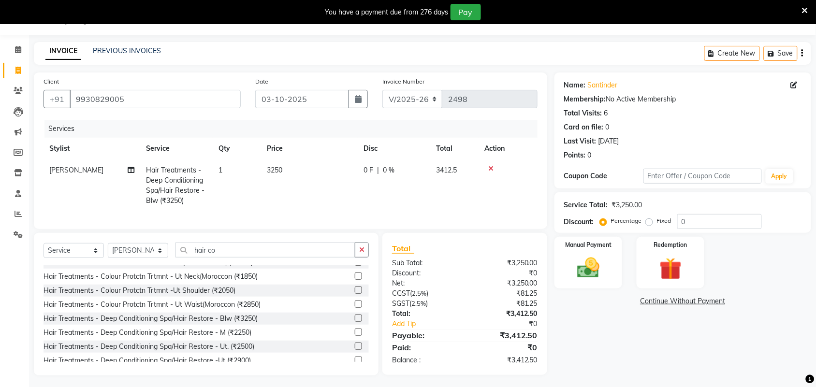
click at [284, 167] on td "3250" at bounding box center [309, 185] width 97 height 52
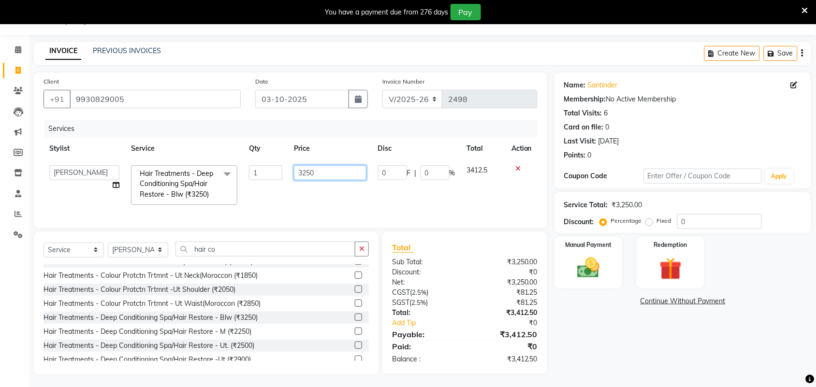
drag, startPoint x: 311, startPoint y: 175, endPoint x: 254, endPoint y: 187, distance: 58.2
click at [254, 186] on tr "Adarsh ajay ALEXX anusiya Jos Lalit lavanya Lucy rita saroj Sunitha Umesh Hair …" at bounding box center [290, 184] width 494 height 51
click at [728, 350] on div "Name: Santinder Membership: No Active Membership Total Visits: 6 Card on file: …" at bounding box center [686, 223] width 264 height 302
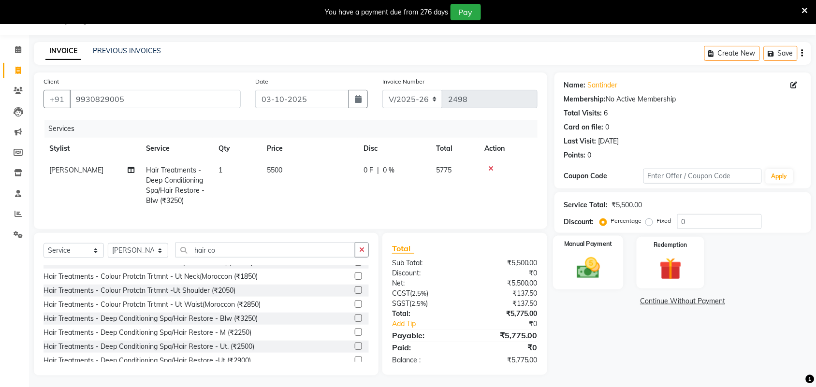
click at [582, 267] on img at bounding box center [588, 268] width 38 height 27
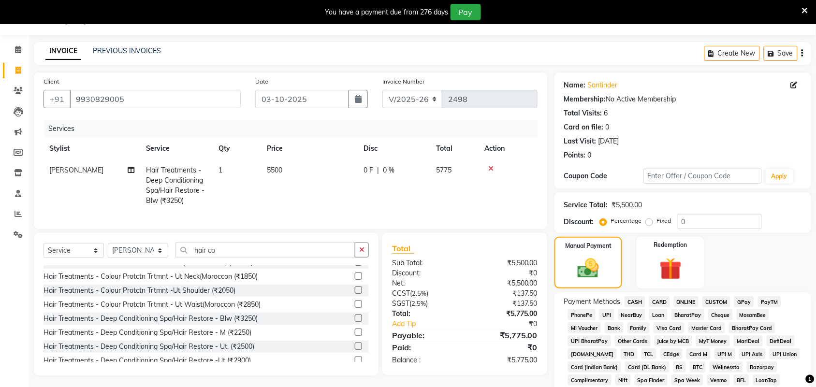
click at [656, 301] on span "CARD" at bounding box center [659, 301] width 21 height 11
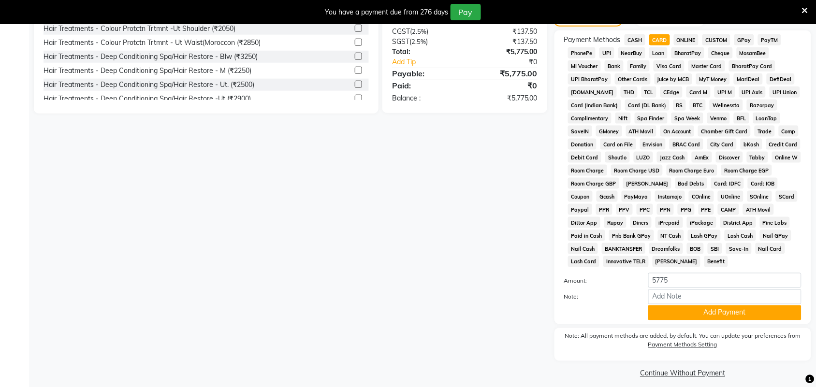
scroll to position [293, 0]
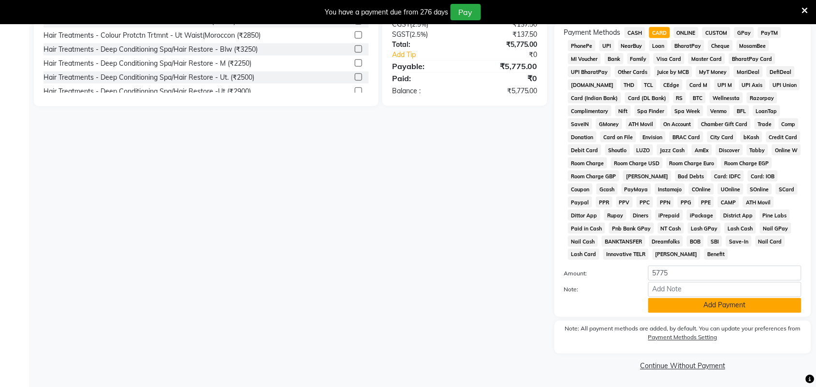
click at [682, 306] on button "Add Payment" at bounding box center [724, 305] width 153 height 15
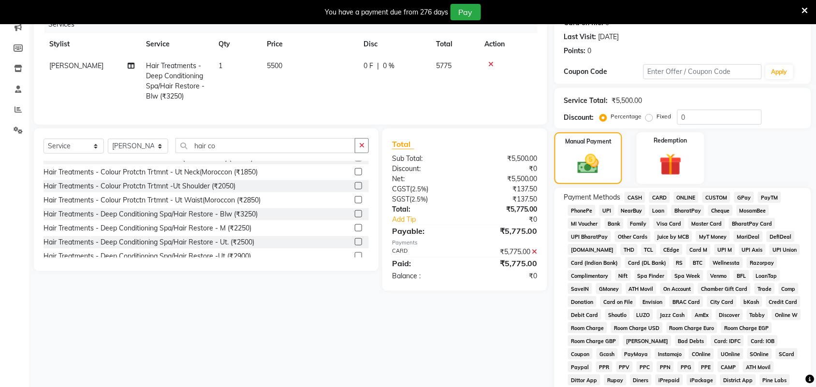
scroll to position [298, 0]
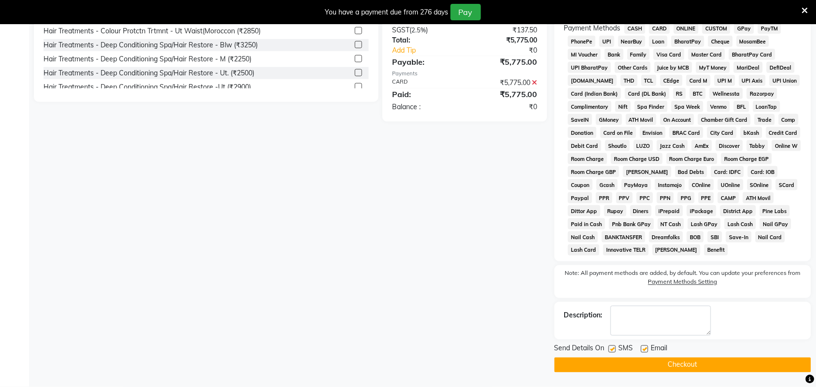
click at [650, 368] on button "Checkout" at bounding box center [682, 365] width 257 height 15
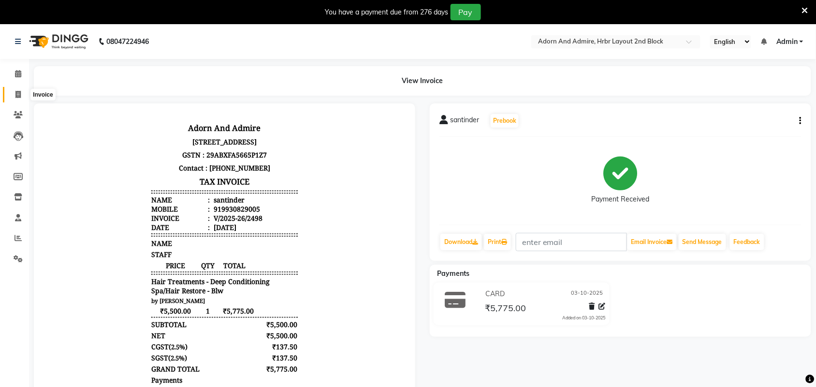
click at [15, 95] on icon at bounding box center [17, 94] width 5 height 7
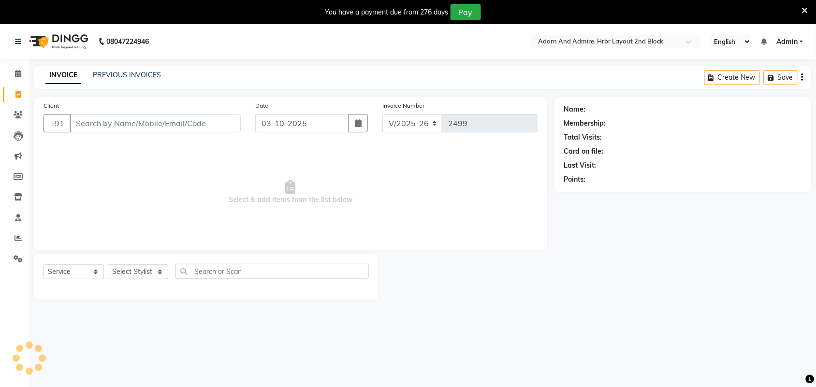
scroll to position [24, 0]
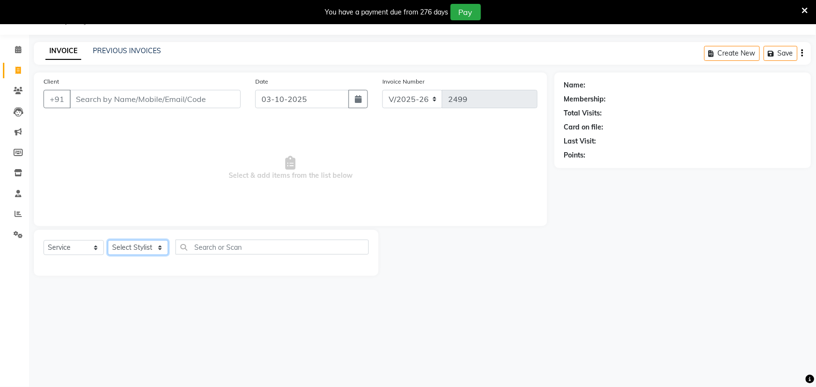
click at [151, 249] on select "Select Stylist Adarsh ajay ALEXX anusiya Jos Lalit lavanya Lucy rita saroj Suni…" at bounding box center [138, 247] width 60 height 15
click at [204, 339] on div "08047224946 Select Location × Adorn And Admire, Hrbr Layout 2nd Block English E…" at bounding box center [408, 193] width 816 height 387
click at [92, 242] on select "Select Service Product Membership Package Voucher Prepaid Gift Card" at bounding box center [73, 247] width 60 height 15
click at [43, 240] on select "Select Service Product Membership Package Voucher Prepaid Gift Card" at bounding box center [73, 247] width 60 height 15
click at [152, 248] on select "Select Stylist Adarsh ajay ALEXX anusiya Jos Lalit lavanya Lucy rita saroj Suni…" at bounding box center [138, 247] width 60 height 15
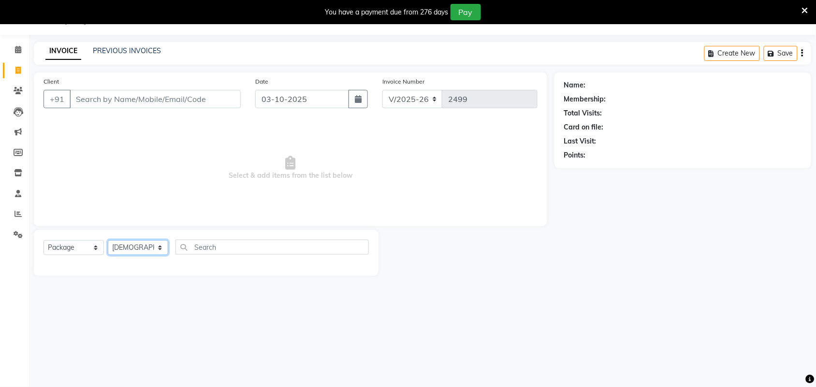
click at [108, 240] on select "Select Stylist Adarsh ajay ALEXX anusiya Jos Lalit lavanya Lucy rita saroj Suni…" at bounding box center [138, 247] width 60 height 15
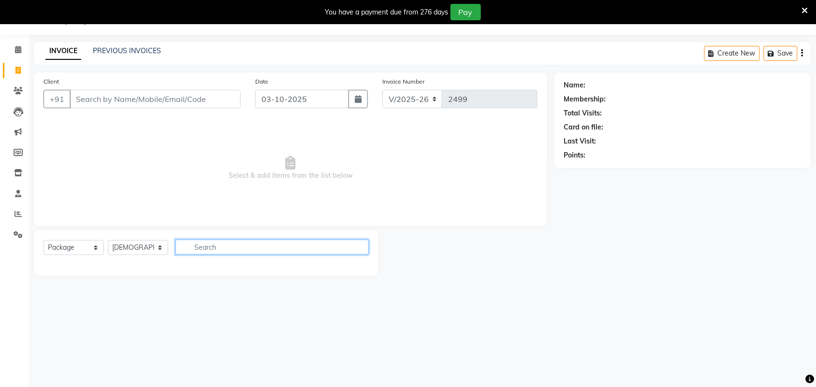
click at [220, 247] on input "text" at bounding box center [271, 247] width 193 height 15
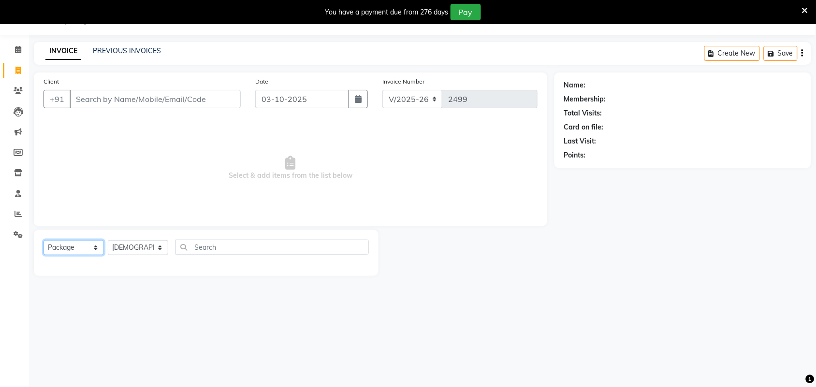
click at [97, 244] on select "Select Service Product Membership Package Voucher Prepaid Gift Card" at bounding box center [73, 247] width 60 height 15
click at [43, 240] on select "Select Service Product Membership Package Voucher Prepaid Gift Card" at bounding box center [73, 247] width 60 height 15
click at [98, 244] on select "Select Service Product Membership Package Voucher Prepaid Gift Card" at bounding box center [73, 247] width 60 height 15
click at [43, 240] on select "Select Service Product Membership Package Voucher Prepaid Gift Card" at bounding box center [73, 247] width 60 height 15
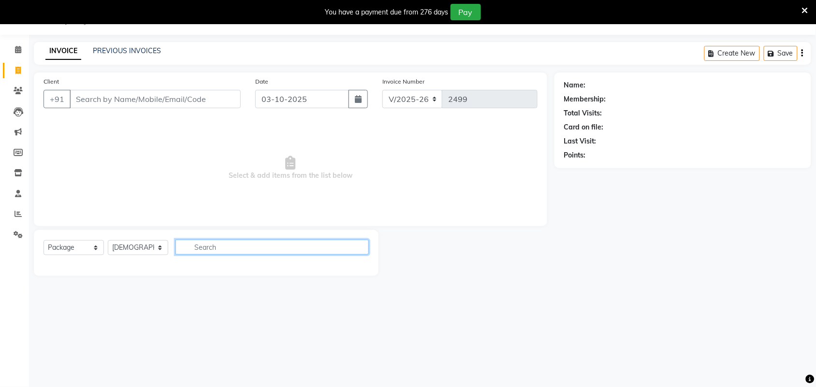
click at [233, 249] on input "text" at bounding box center [271, 247] width 193 height 15
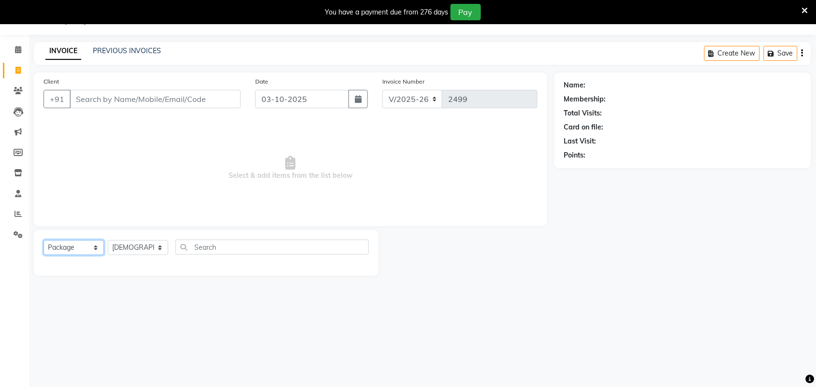
click at [96, 247] on select "Select Service Product Membership Package Voucher Prepaid Gift Card" at bounding box center [73, 247] width 60 height 15
click at [43, 240] on select "Select Service Product Membership Package Voucher Prepaid Gift Card" at bounding box center [73, 247] width 60 height 15
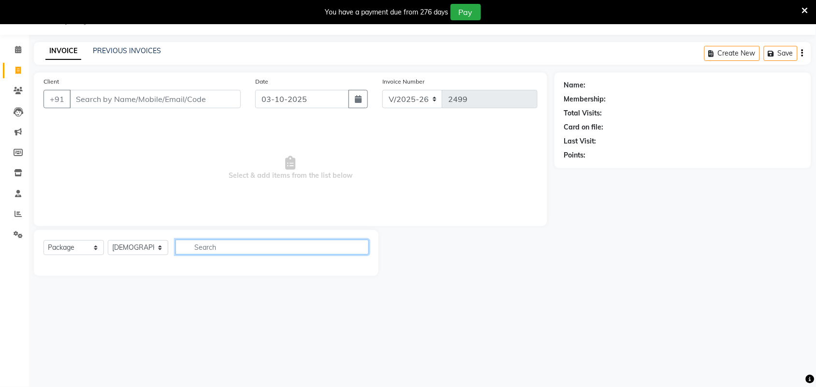
click at [204, 244] on input "text" at bounding box center [271, 247] width 193 height 15
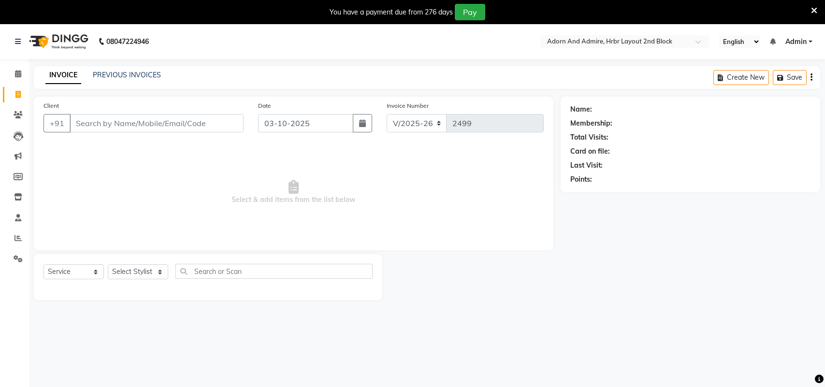
select select "7203"
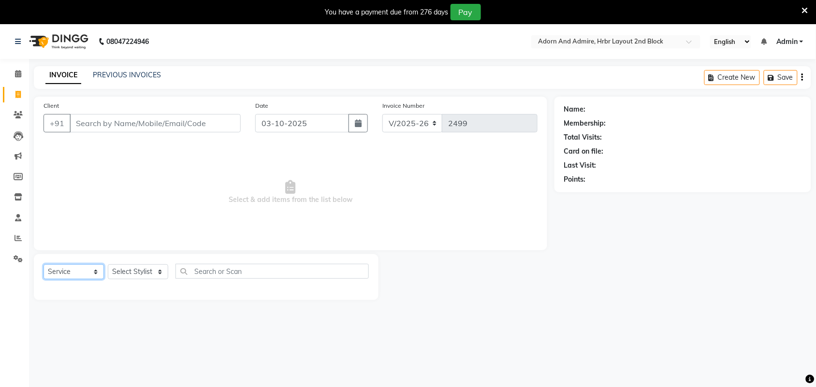
click at [90, 274] on select "Select Service Product Membership Package Voucher Prepaid Gift Card" at bounding box center [73, 271] width 60 height 15
select select "P"
click at [43, 264] on select "Select Service Product Membership Package Voucher Prepaid Gift Card" at bounding box center [73, 271] width 60 height 15
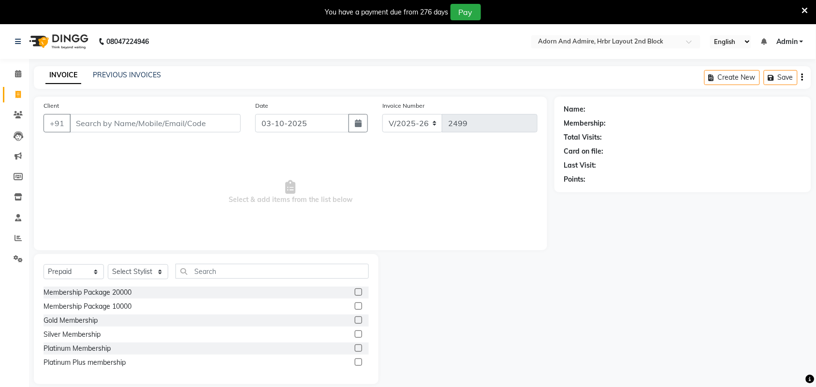
click at [356, 334] on label at bounding box center [358, 333] width 7 height 7
click at [356, 334] on input "checkbox" at bounding box center [358, 334] width 6 height 6
click at [359, 335] on label at bounding box center [358, 333] width 7 height 7
click at [359, 335] on input "checkbox" at bounding box center [358, 334] width 6 height 6
click at [73, 335] on div "Silver Membership" at bounding box center [71, 335] width 57 height 10
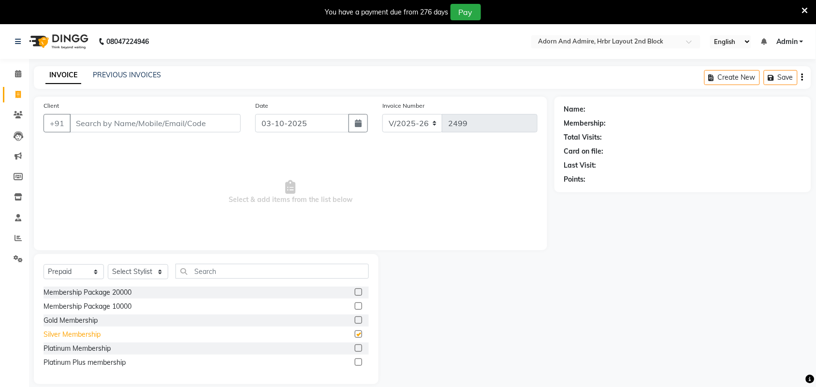
checkbox input "false"
click at [152, 270] on select "Select Stylist Adarsh ajay ALEXX anusiya Jos Lalit lavanya Lucy rita saroj Suni…" at bounding box center [138, 271] width 60 height 15
select select "88806"
click at [108, 264] on select "Select Stylist Adarsh ajay ALEXX anusiya Jos Lalit lavanya Lucy rita saroj Suni…" at bounding box center [138, 271] width 60 height 15
click at [81, 334] on div "Silver Membership" at bounding box center [71, 335] width 57 height 10
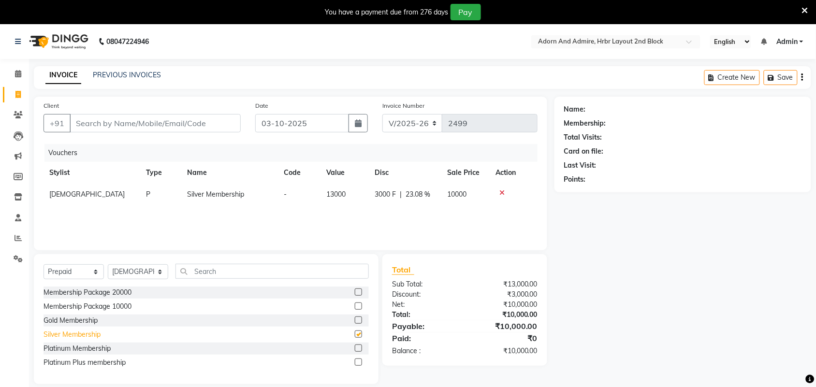
checkbox input "false"
click at [499, 192] on icon at bounding box center [501, 192] width 5 height 7
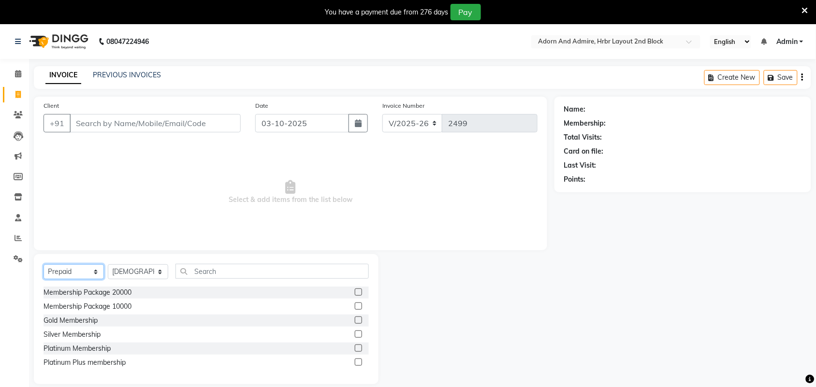
click at [92, 270] on select "Select Service Product Membership Package Voucher Prepaid Gift Card" at bounding box center [73, 271] width 60 height 15
select select "service"
click at [43, 264] on select "Select Service Product Membership Package Voucher Prepaid Gift Card" at bounding box center [73, 271] width 60 height 15
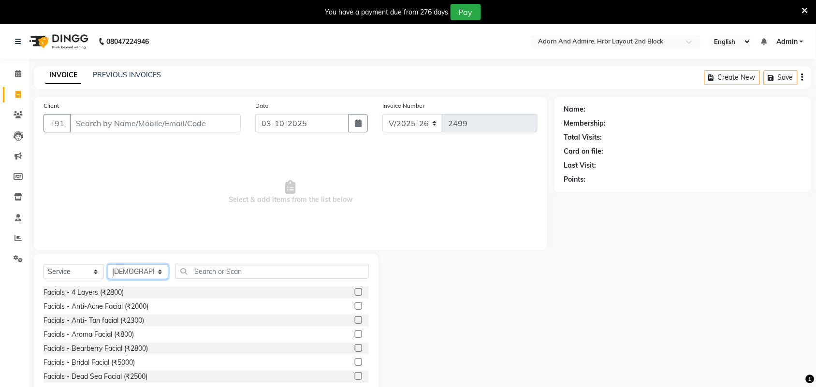
click at [158, 270] on select "Select Stylist Adarsh ajay ALEXX anusiya Jos Lalit lavanya Lucy rita saroj Suni…" at bounding box center [138, 271] width 60 height 15
select select "61580"
click at [108, 264] on select "Select Stylist Adarsh ajay ALEXX anusiya Jos Lalit lavanya Lucy rita saroj Suni…" at bounding box center [138, 271] width 60 height 15
click at [238, 273] on input "text" at bounding box center [271, 271] width 193 height 15
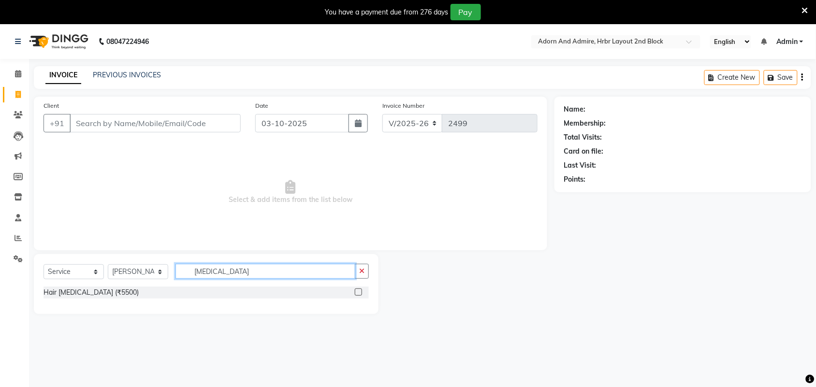
type input "botox"
click at [360, 291] on label at bounding box center [358, 291] width 7 height 7
click at [360, 291] on input "checkbox" at bounding box center [358, 292] width 6 height 6
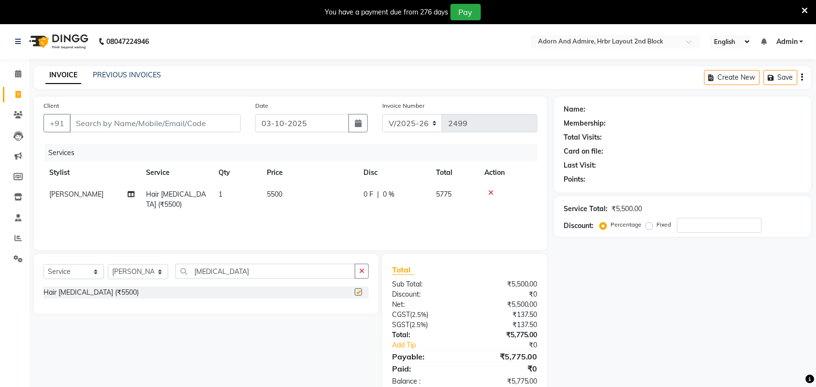
checkbox input "false"
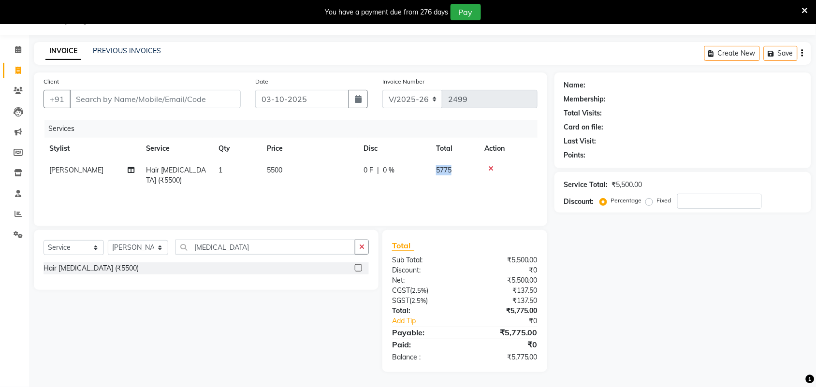
drag, startPoint x: 437, startPoint y: 170, endPoint x: 494, endPoint y: 170, distance: 56.5
click at [494, 170] on tr "Lucy Hair Botox (₹5500) 1 5500 0 F | 0 % 5775" at bounding box center [290, 175] width 494 height 32
click at [161, 103] on input "Client" at bounding box center [155, 99] width 171 height 18
type input "9"
type input "0"
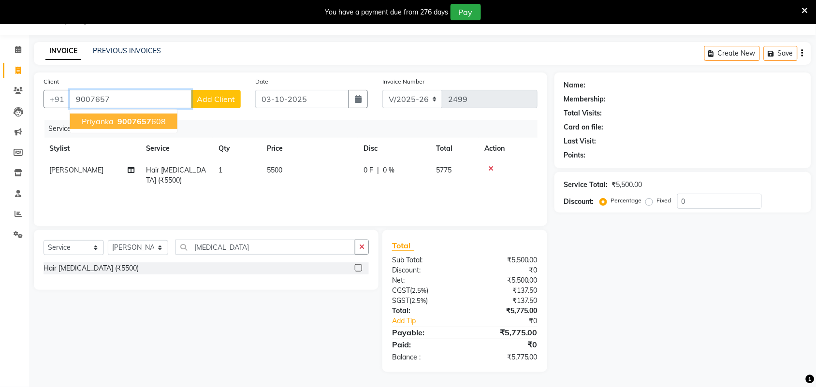
click at [131, 123] on span "9007657" at bounding box center [134, 121] width 34 height 10
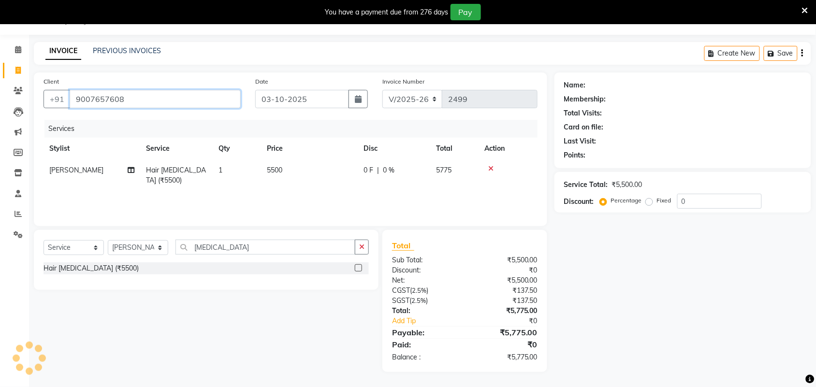
type input "9007657608"
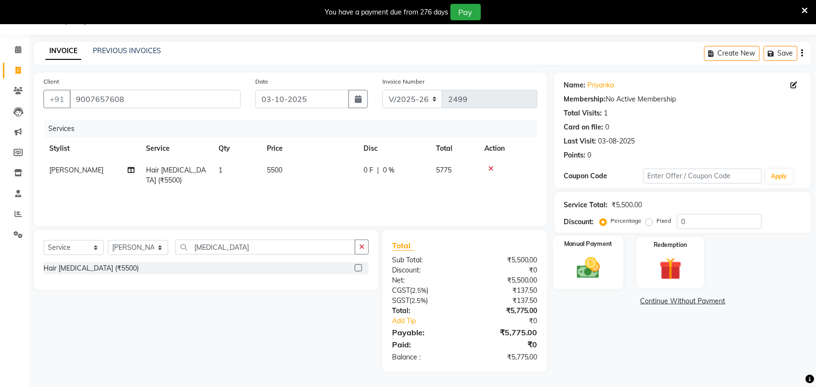
click at [605, 264] on img at bounding box center [588, 268] width 38 height 27
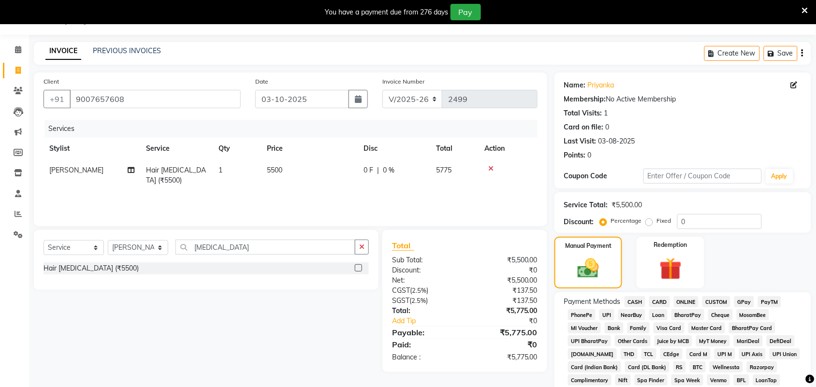
click at [742, 303] on span "GPay" at bounding box center [744, 301] width 20 height 11
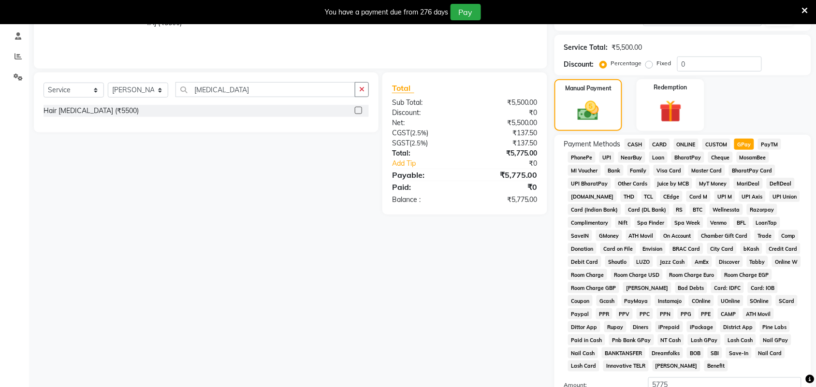
scroll to position [293, 0]
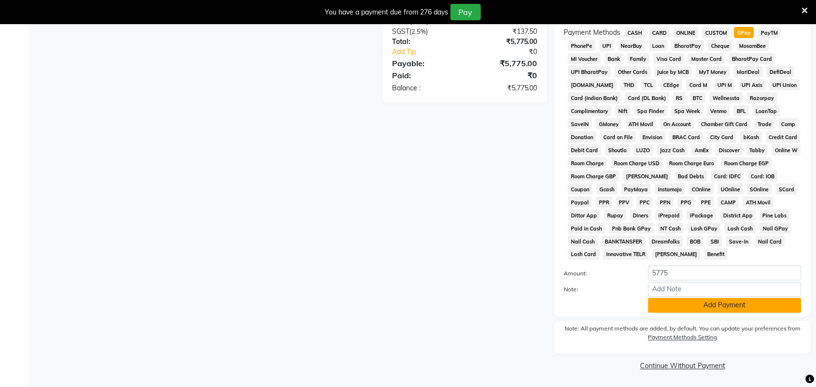
click at [741, 307] on button "Add Payment" at bounding box center [724, 305] width 153 height 15
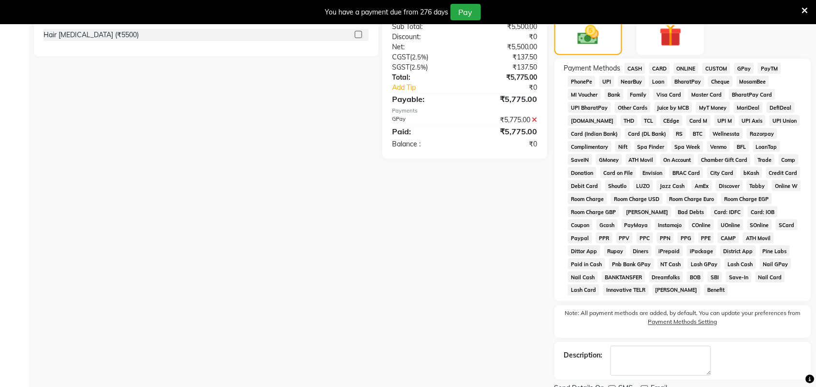
scroll to position [298, 0]
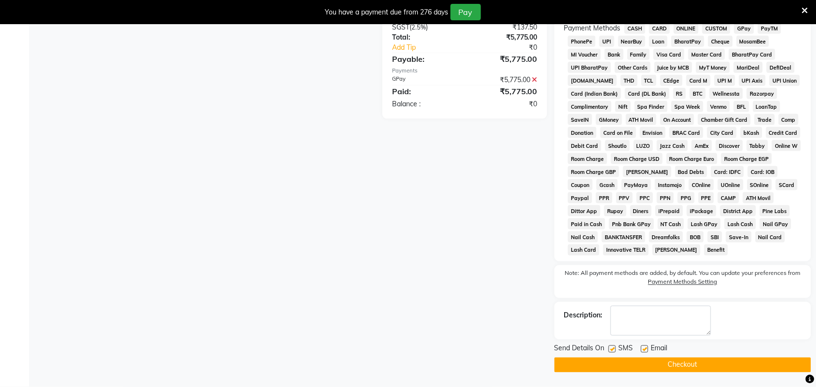
click at [625, 370] on button "Checkout" at bounding box center [682, 365] width 257 height 15
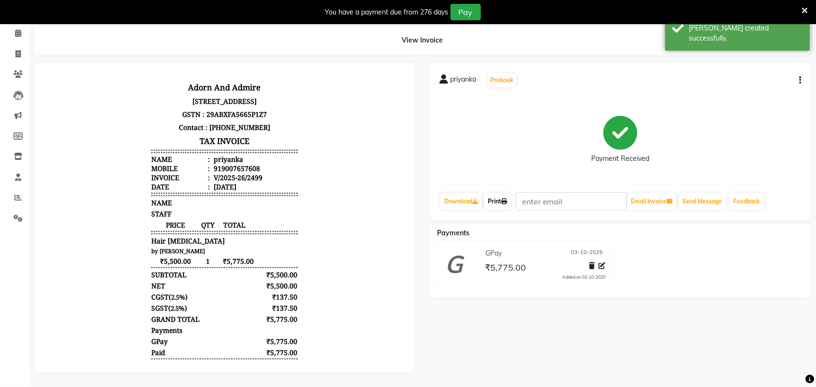
click at [503, 196] on link "Print" at bounding box center [497, 201] width 27 height 16
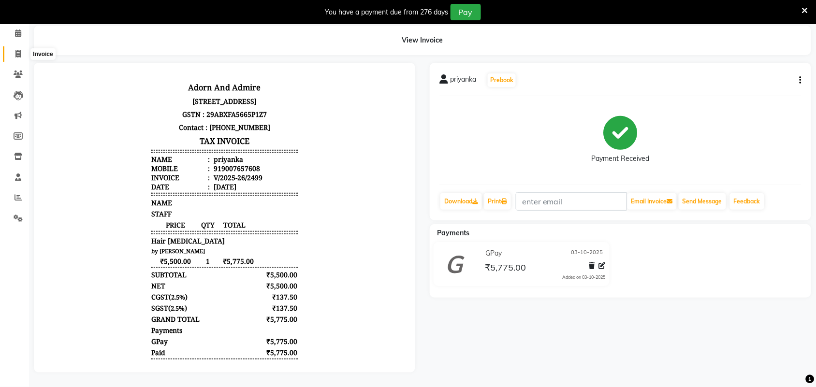
click at [13, 49] on span at bounding box center [18, 54] width 17 height 11
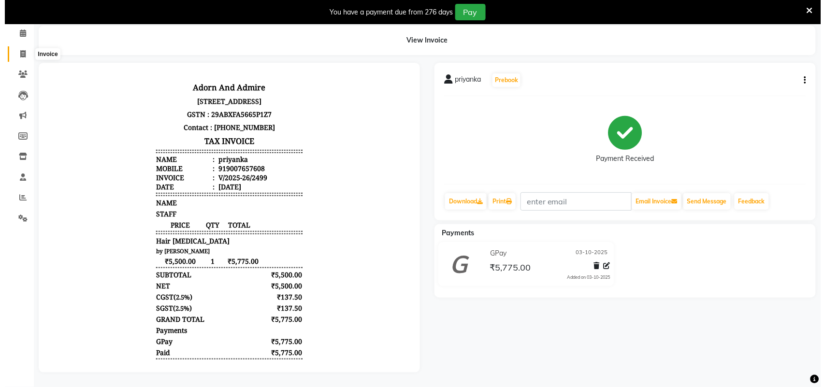
scroll to position [24, 0]
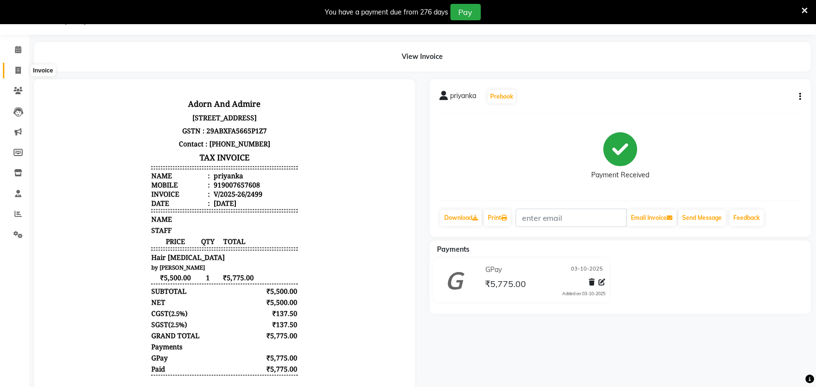
select select "service"
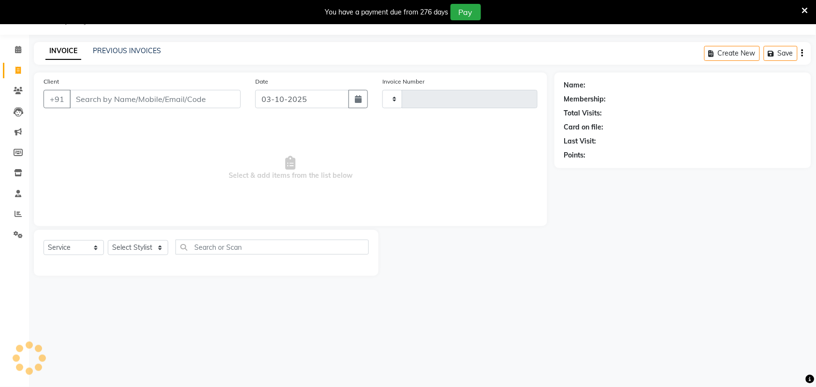
type input "2500"
select select "7203"
click at [155, 92] on input "Client" at bounding box center [155, 99] width 171 height 18
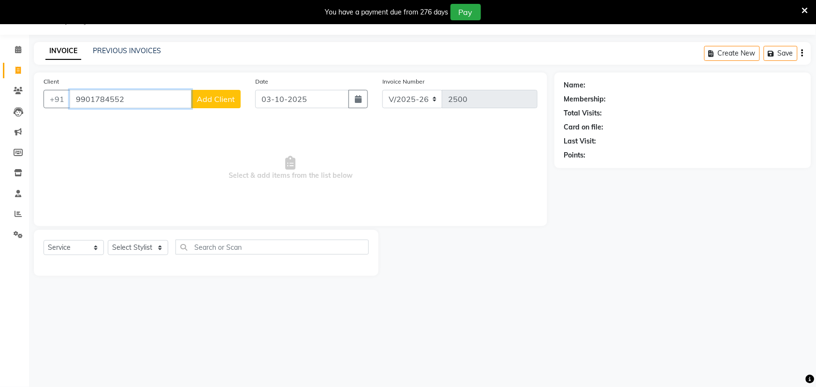
type input "9901784552"
click at [199, 91] on button "Add Client" at bounding box center [216, 99] width 50 height 18
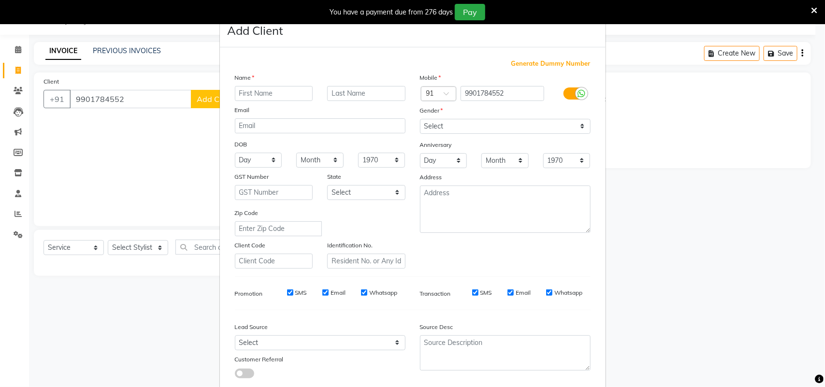
click at [283, 95] on input "text" at bounding box center [274, 93] width 78 height 15
type input "sandya"
click at [501, 127] on select "Select Male Female Other Prefer Not To Say" at bounding box center [505, 126] width 171 height 15
select select "female"
click at [420, 119] on select "Select Male Female Other Prefer Not To Say" at bounding box center [505, 126] width 171 height 15
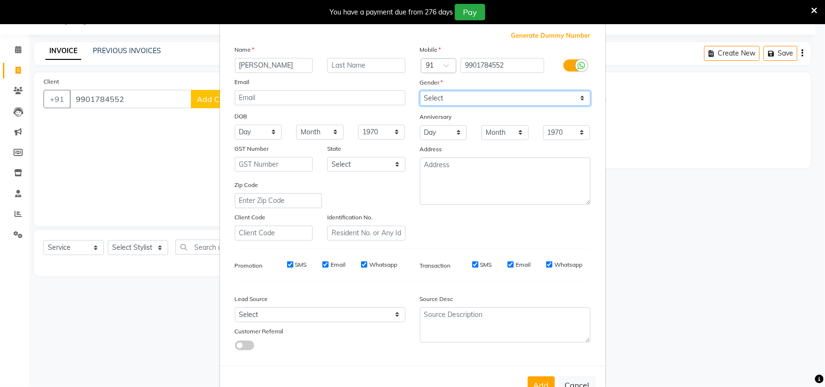
scroll to position [56, 0]
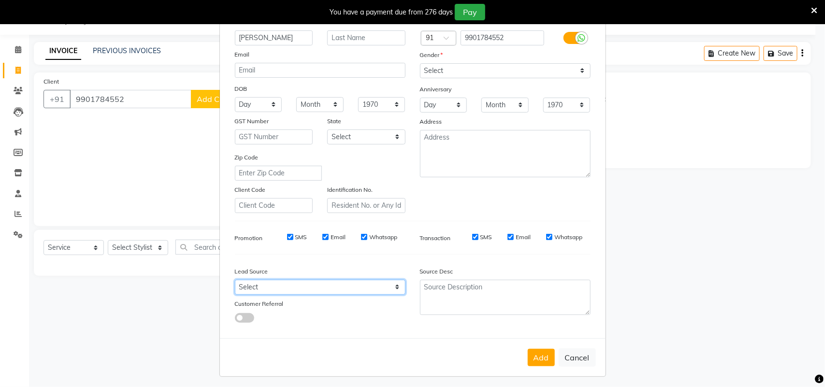
click at [397, 288] on select "Select Walk-in Referral Internet Friend Word of Mouth Advertisement Facebook Ju…" at bounding box center [320, 287] width 171 height 15
select select "49610"
click at [235, 280] on select "Select Walk-in Referral Internet Friend Word of Mouth Advertisement Facebook Ju…" at bounding box center [320, 287] width 171 height 15
click at [542, 357] on button "Add" at bounding box center [541, 357] width 27 height 17
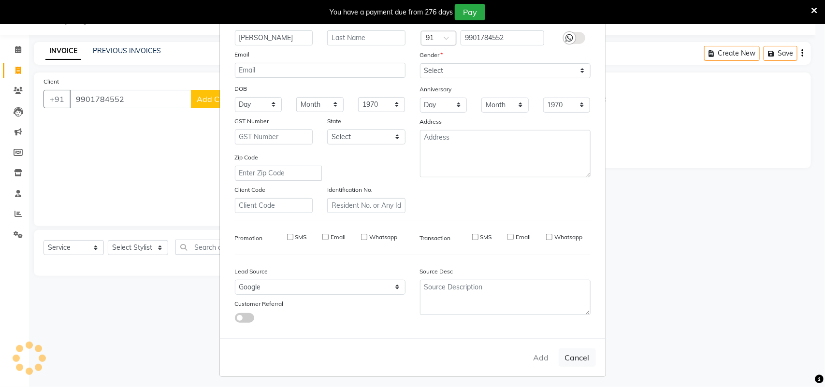
select select
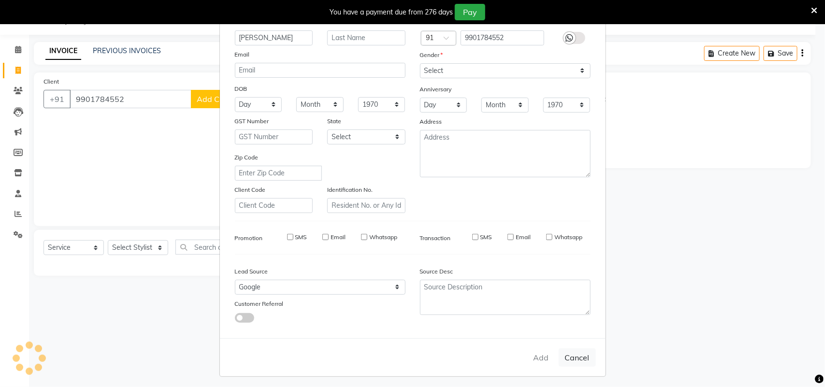
select select
checkbox input "false"
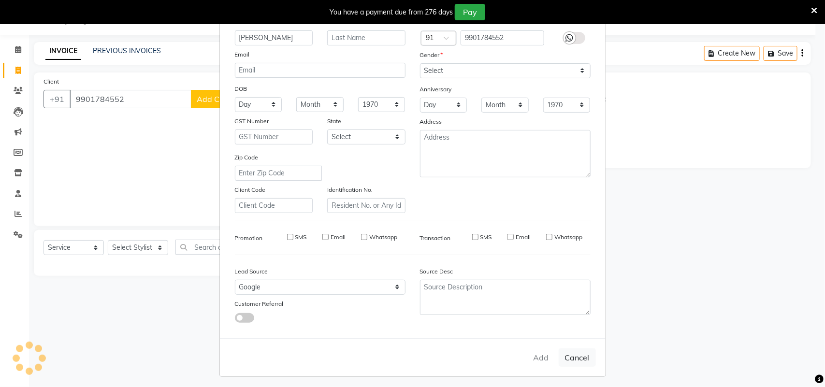
checkbox input "false"
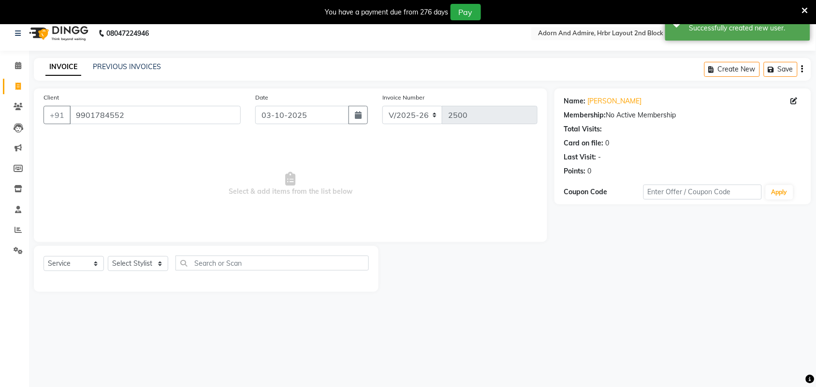
scroll to position [0, 0]
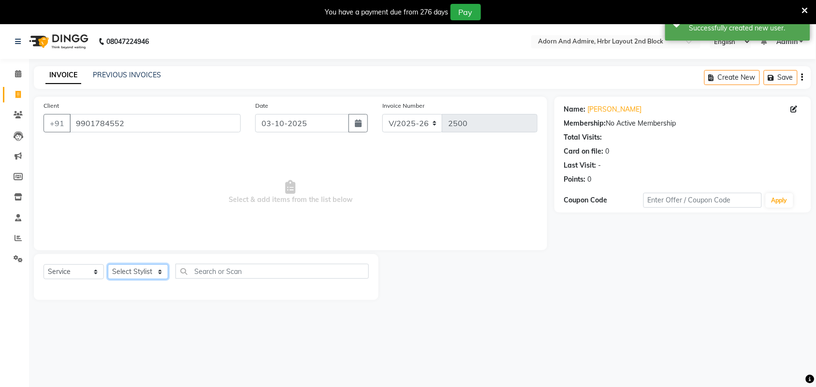
click at [160, 270] on select "Select Stylist Adarsh ajay ALEXX anusiya Jos Lalit lavanya Lucy rita saroj Suni…" at bounding box center [138, 271] width 60 height 15
select select "61576"
click at [108, 264] on select "Select Stylist Adarsh ajay ALEXX anusiya Jos Lalit lavanya Lucy rita saroj Suni…" at bounding box center [138, 271] width 60 height 15
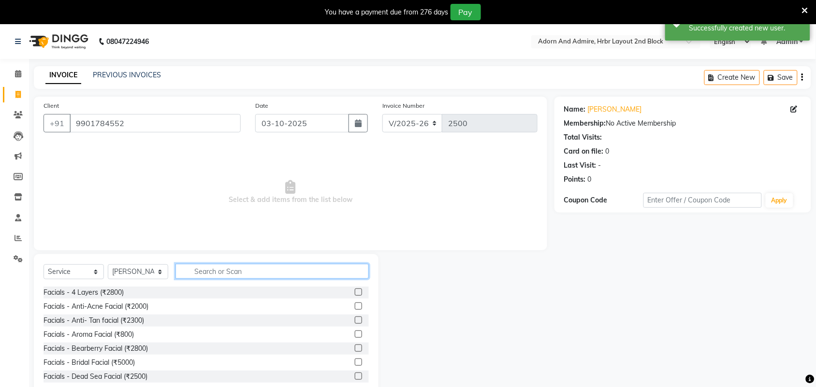
click at [216, 271] on input "text" at bounding box center [271, 271] width 193 height 15
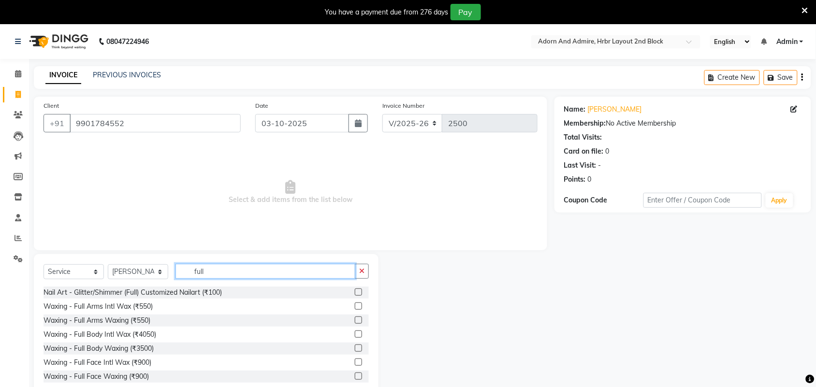
scroll to position [24, 0]
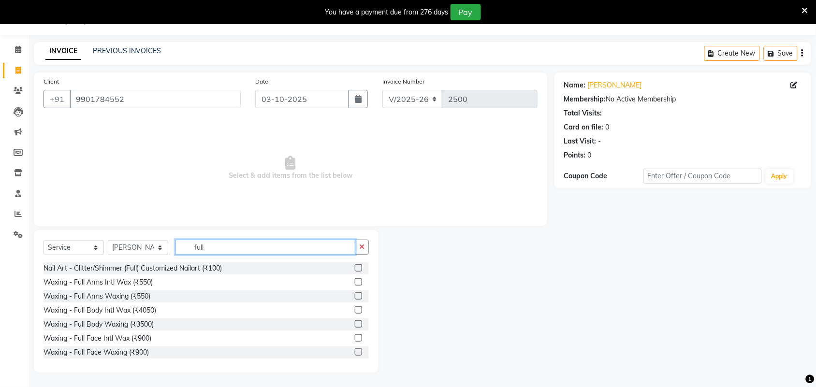
type input "full"
click at [355, 296] on label at bounding box center [358, 295] width 7 height 7
click at [355, 296] on input "checkbox" at bounding box center [358, 296] width 6 height 6
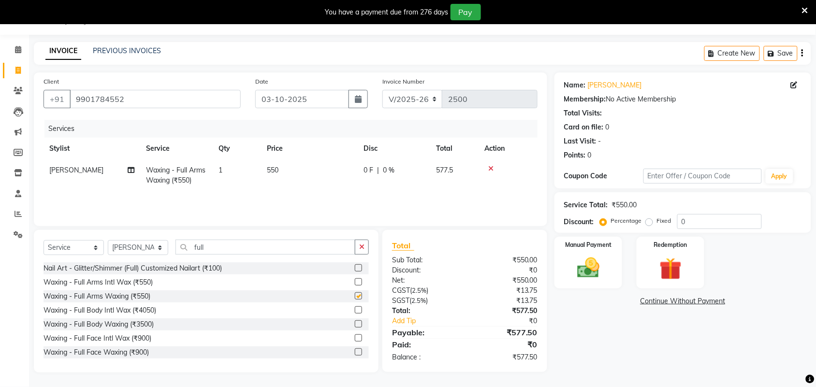
checkbox input "false"
click at [604, 271] on img at bounding box center [588, 268] width 38 height 27
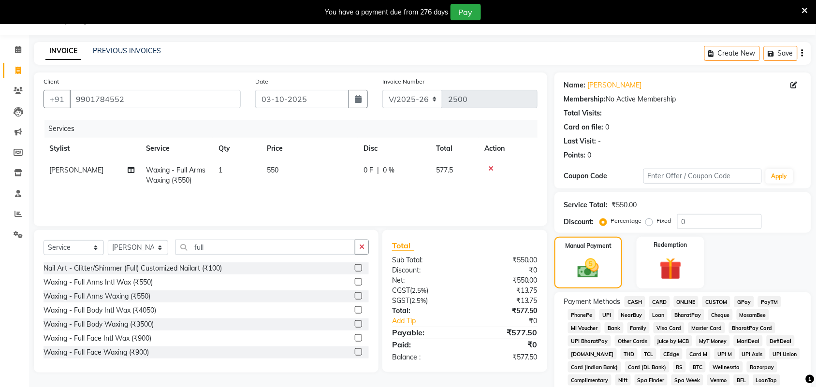
click at [745, 301] on span "GPay" at bounding box center [744, 301] width 20 height 11
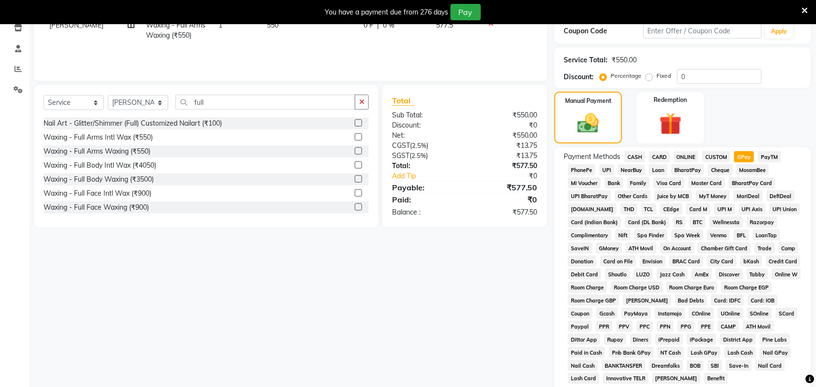
scroll to position [293, 0]
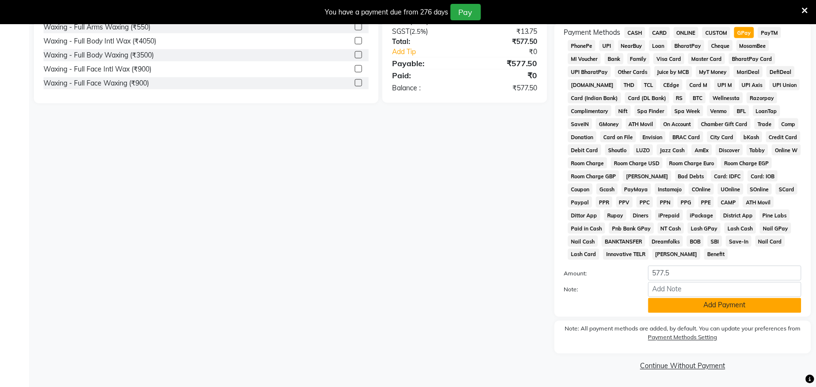
click at [689, 307] on button "Add Payment" at bounding box center [724, 305] width 153 height 15
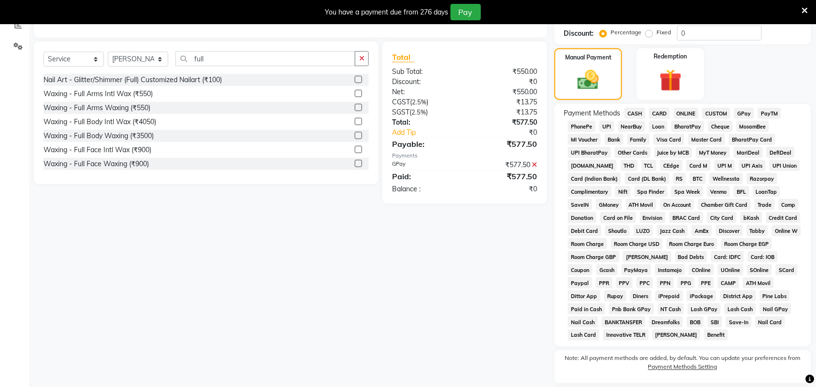
scroll to position [298, 0]
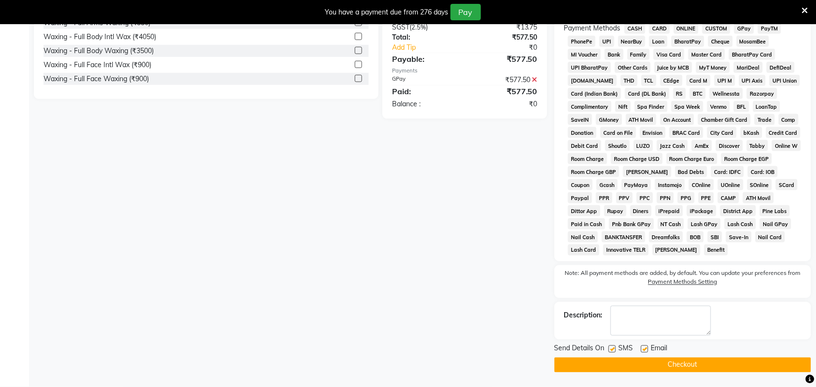
click at [647, 367] on button "Checkout" at bounding box center [682, 365] width 257 height 15
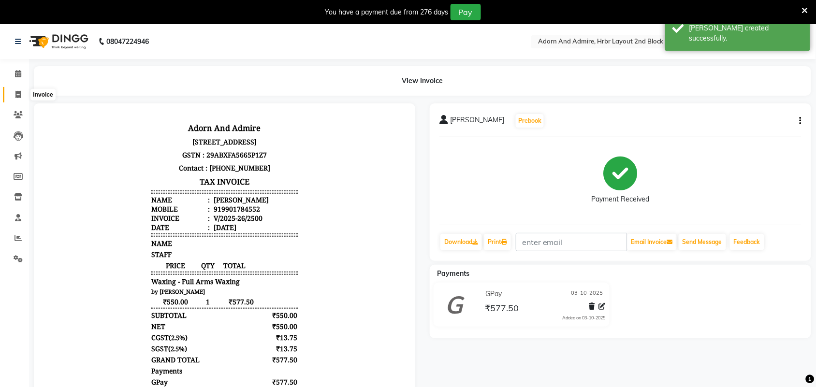
click at [17, 92] on icon at bounding box center [17, 94] width 5 height 7
select select "service"
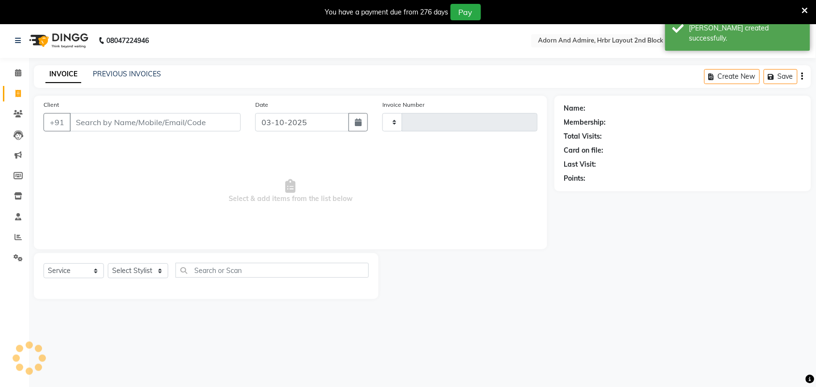
type input "2501"
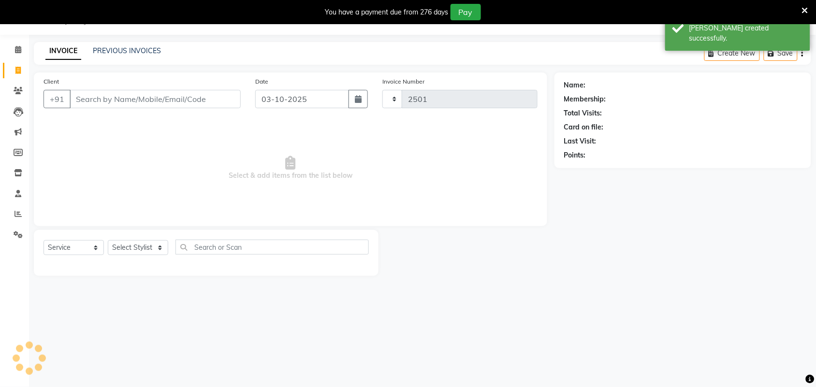
select select "7203"
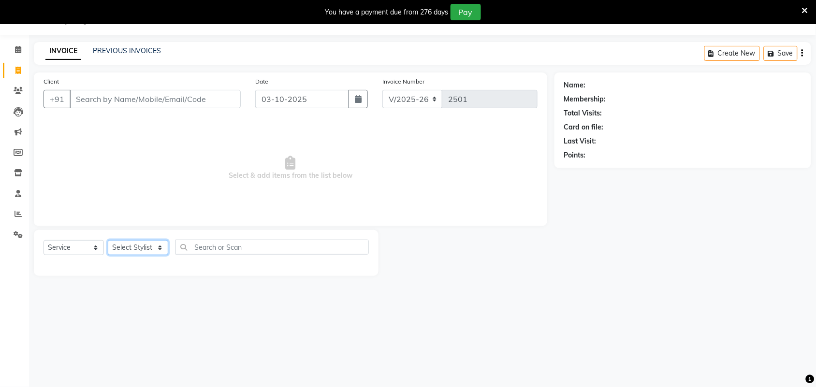
click at [159, 254] on select "Select Stylist Adarsh ajay ALEXX anusiya Jos Lalit lavanya Lucy rita saroj Suni…" at bounding box center [138, 247] width 60 height 15
select select "61720"
click at [108, 240] on select "Select Stylist Adarsh ajay ALEXX anusiya Jos Lalit lavanya Lucy rita saroj Suni…" at bounding box center [138, 247] width 60 height 15
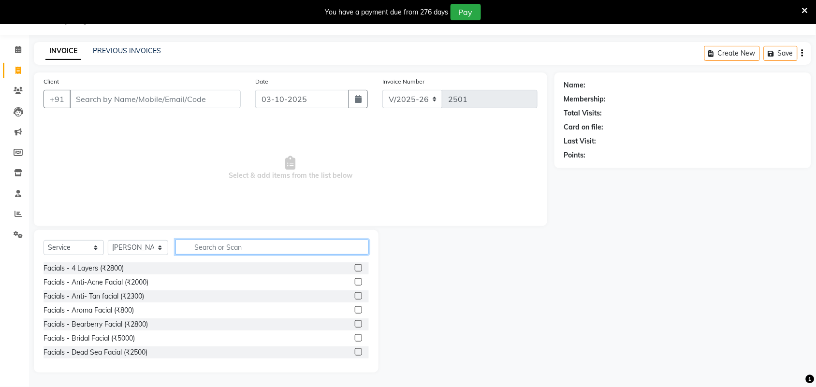
click at [210, 244] on input "text" at bounding box center [271, 247] width 193 height 15
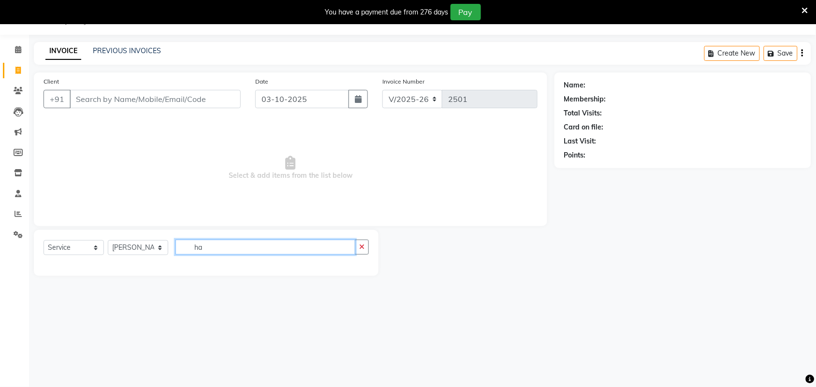
type input "h"
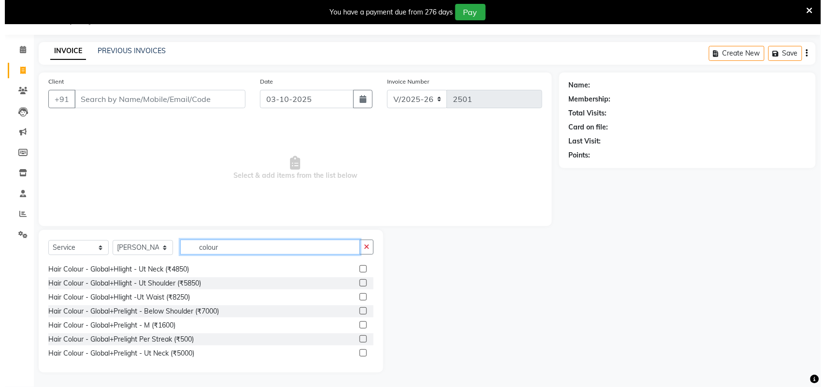
scroll to position [242, 0]
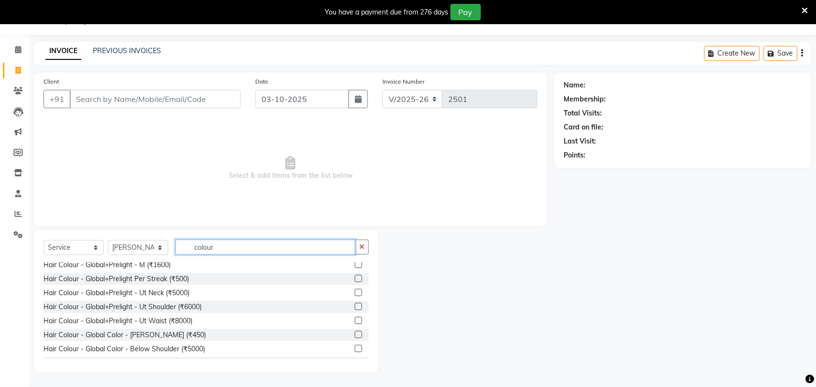
type input "colour"
click at [355, 332] on label at bounding box center [358, 334] width 7 height 7
click at [355, 332] on input "checkbox" at bounding box center [358, 335] width 6 height 6
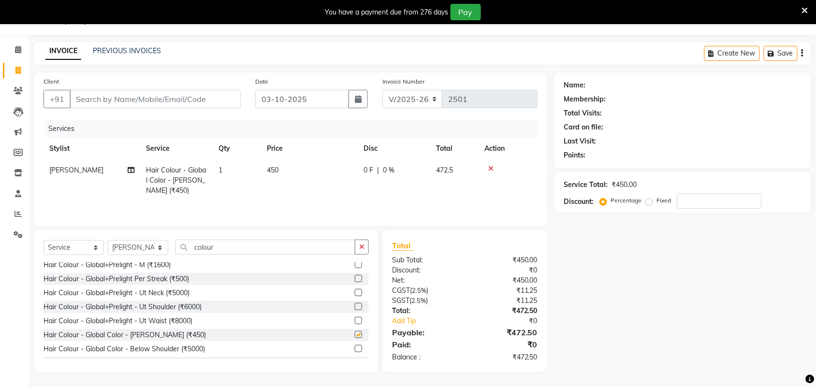
checkbox input "false"
click at [281, 166] on td "450" at bounding box center [309, 180] width 97 height 42
select select "61720"
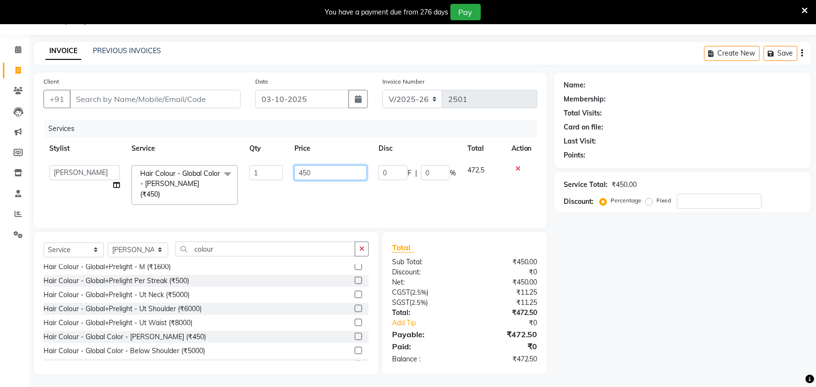
drag, startPoint x: 328, startPoint y: 175, endPoint x: 273, endPoint y: 184, distance: 55.3
click at [270, 176] on tr "Adarsh ajay ALEXX anusiya Jos Lalit lavanya Lucy rita saroj Sunitha Umesh Hair …" at bounding box center [290, 184] width 494 height 51
type input "1750"
click at [681, 309] on div "Name: Membership: Total Visits: Card on file: Last Visit: Points: Service Total…" at bounding box center [686, 223] width 264 height 302
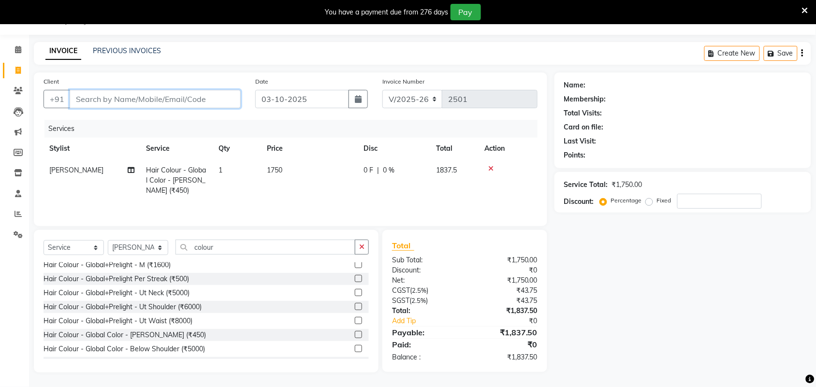
click at [183, 100] on input "Client" at bounding box center [155, 99] width 171 height 18
type input "9"
type input "0"
type input "9677709611"
click at [235, 99] on button "Add Client" at bounding box center [216, 99] width 50 height 18
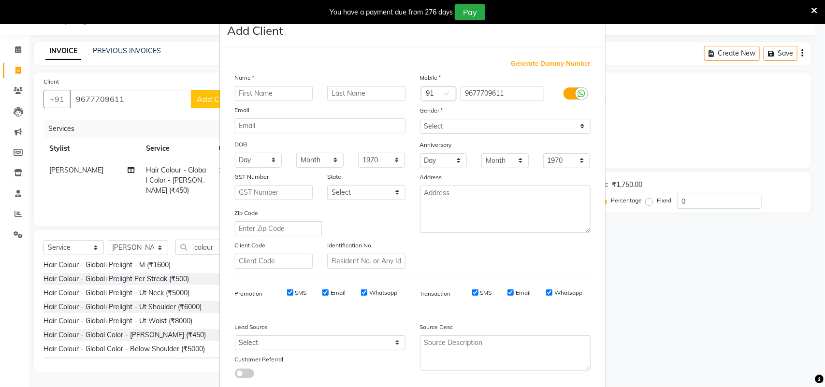
click at [242, 100] on input "text" at bounding box center [274, 93] width 78 height 15
click at [257, 94] on input "text" at bounding box center [274, 93] width 78 height 15
type input "mogambigai"
click at [565, 127] on select "Select Male Female Other Prefer Not To Say" at bounding box center [505, 126] width 171 height 15
select select "female"
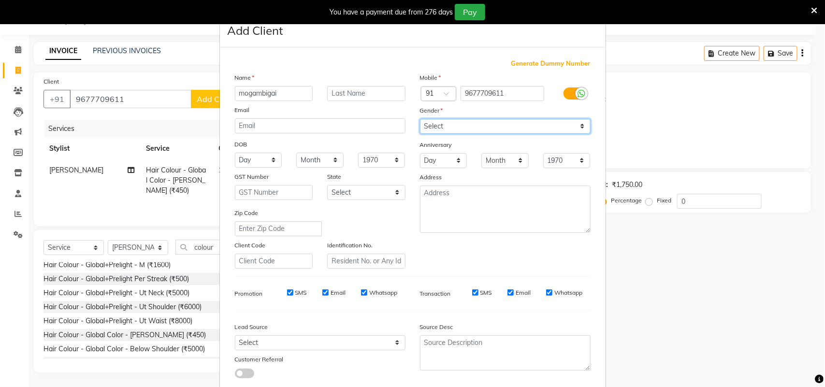
click at [420, 119] on select "Select Male Female Other Prefer Not To Say" at bounding box center [505, 126] width 171 height 15
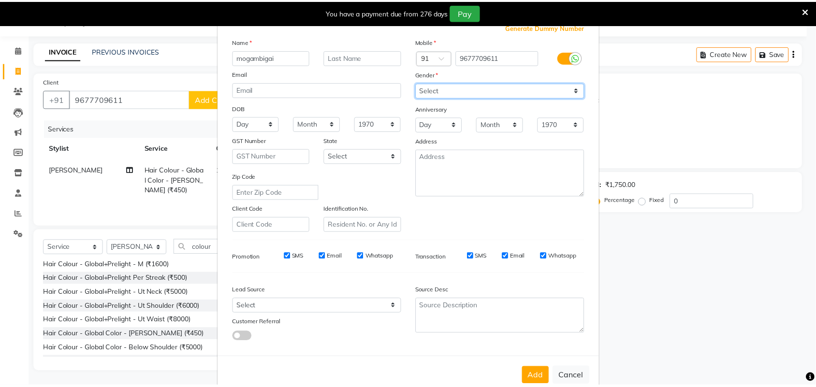
scroll to position [56, 0]
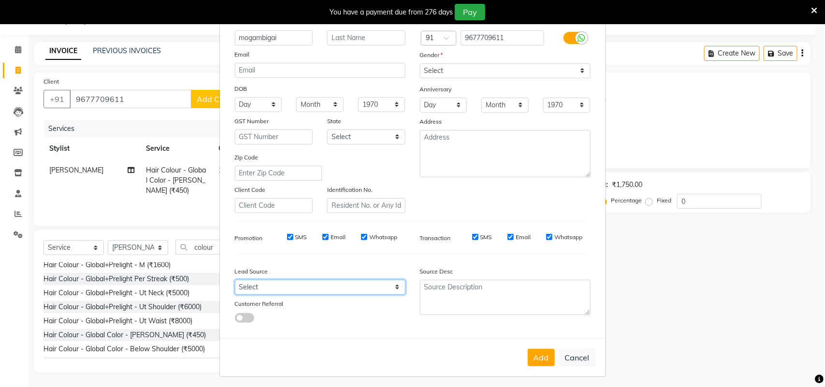
drag, startPoint x: 394, startPoint y: 287, endPoint x: 380, endPoint y: 279, distance: 15.6
click at [394, 287] on select "Select Walk-in Referral Internet Friend Word of Mouth Advertisement Facebook Ju…" at bounding box center [320, 287] width 171 height 15
select select "49610"
click at [235, 280] on select "Select Walk-in Referral Internet Friend Word of Mouth Advertisement Facebook Ju…" at bounding box center [320, 287] width 171 height 15
click at [537, 349] on button "Add" at bounding box center [541, 357] width 27 height 17
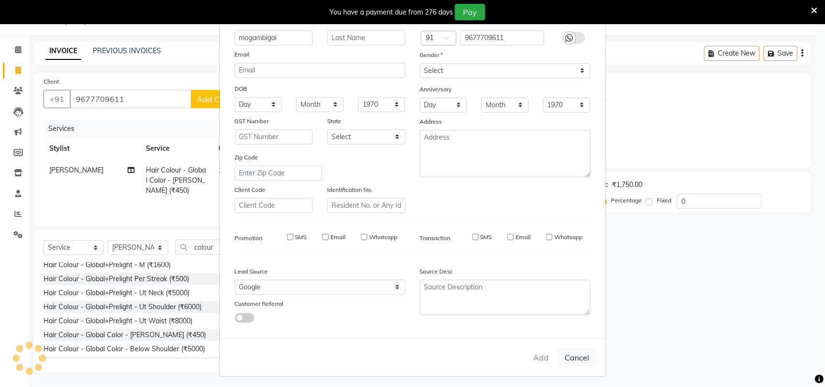
select select
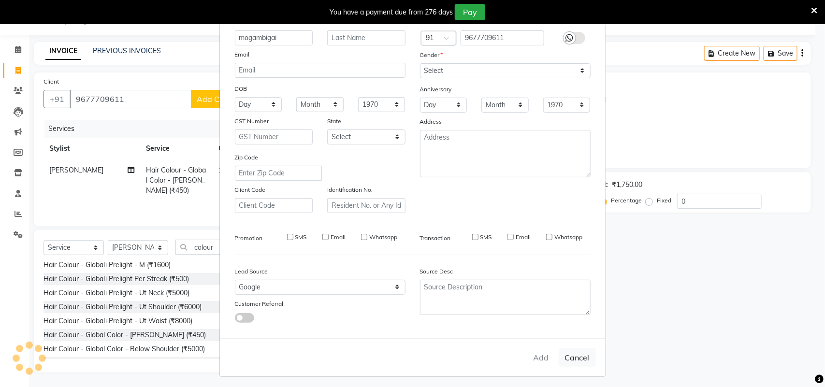
select select
checkbox input "false"
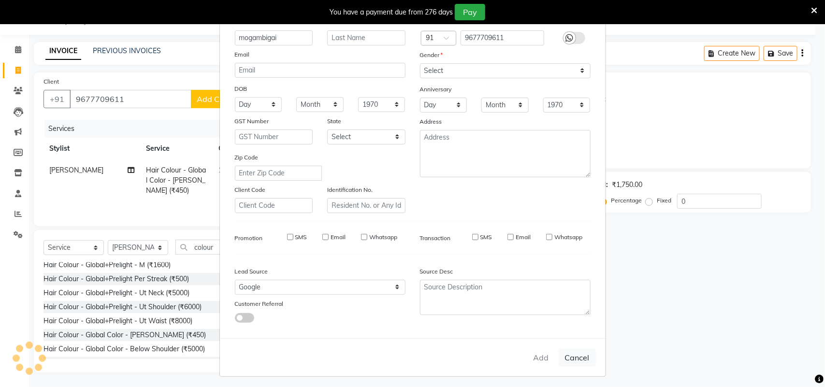
checkbox input "false"
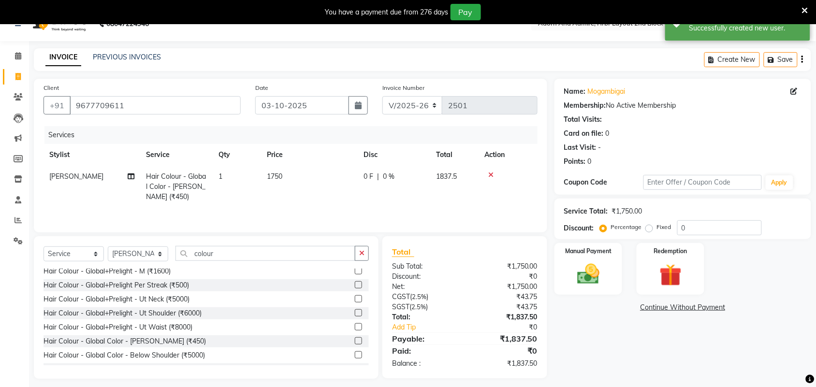
scroll to position [26, 0]
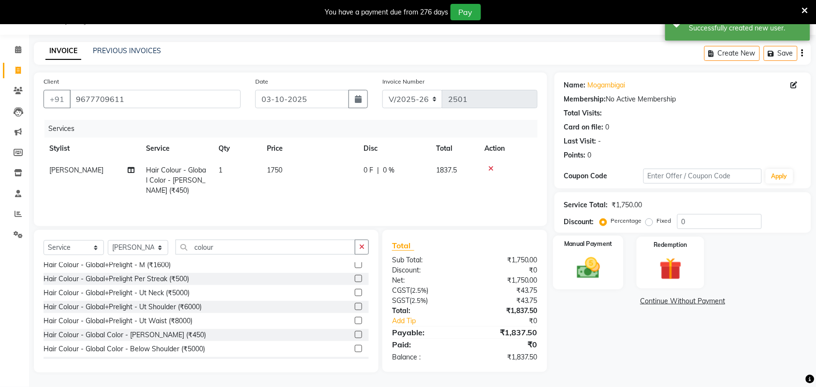
click at [586, 273] on img at bounding box center [588, 268] width 38 height 27
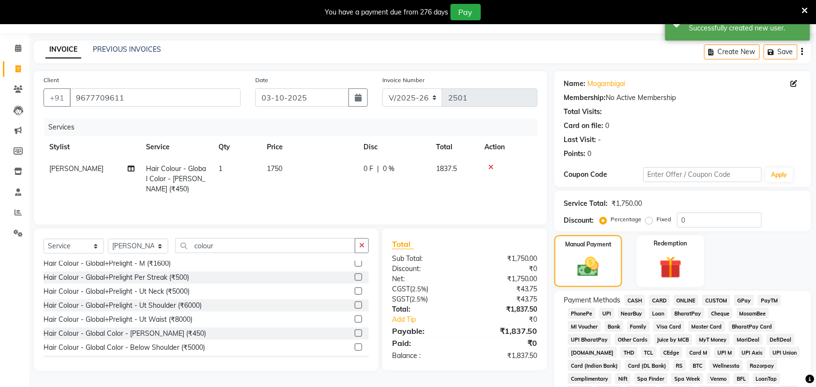
click at [746, 301] on span "GPay" at bounding box center [744, 300] width 20 height 11
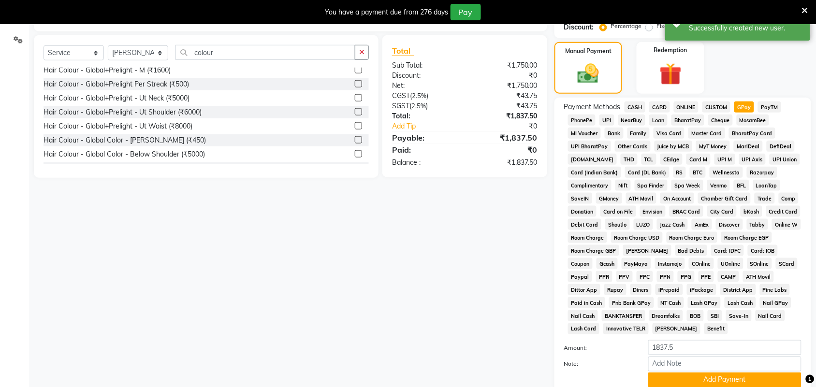
scroll to position [267, 0]
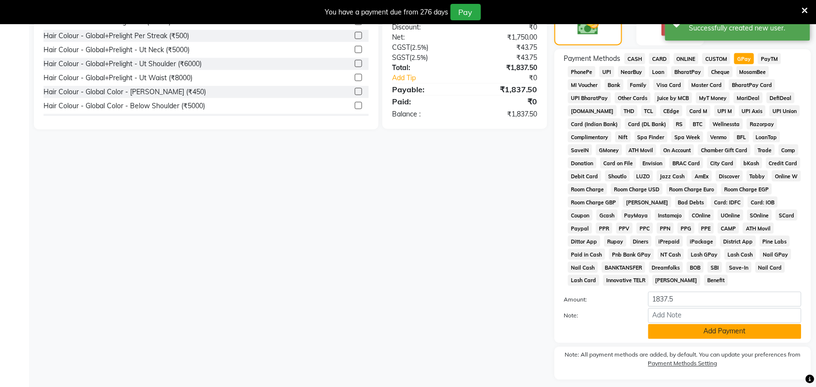
click at [753, 336] on button "Add Payment" at bounding box center [724, 331] width 153 height 15
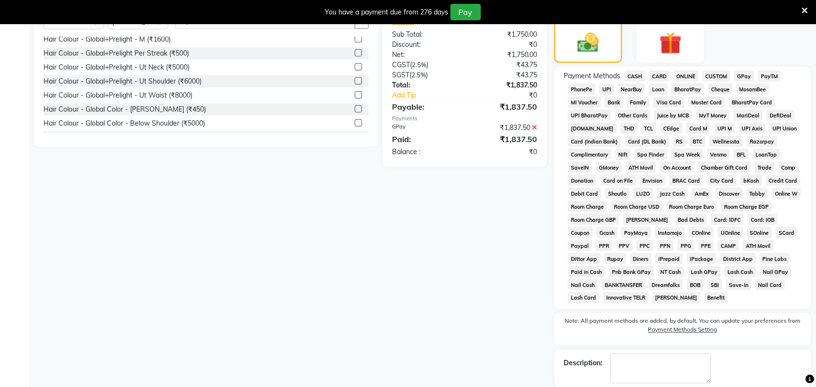
scroll to position [298, 0]
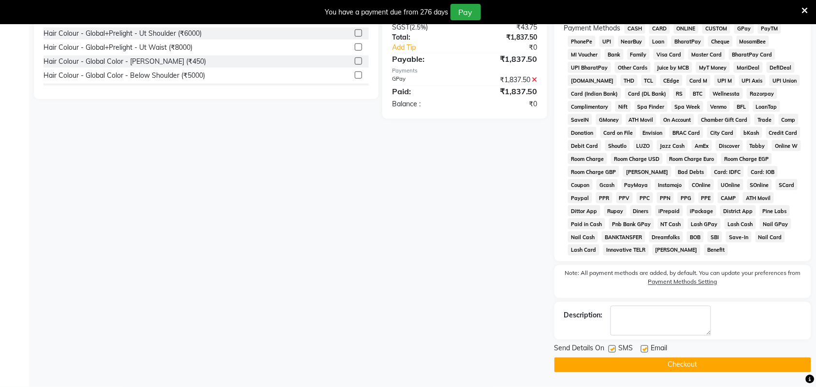
click at [668, 368] on button "Checkout" at bounding box center [682, 365] width 257 height 15
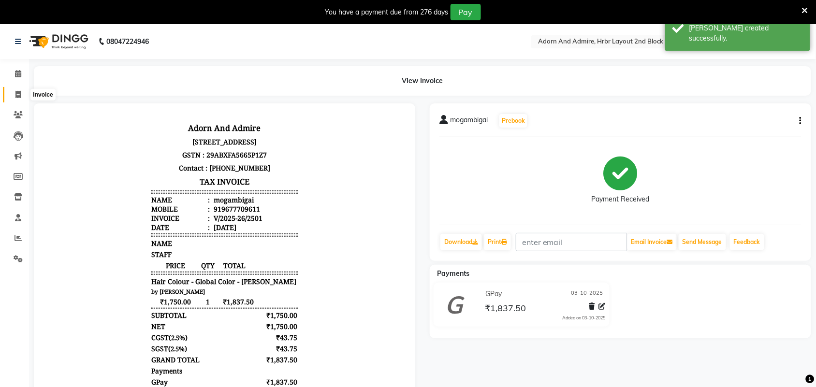
click at [12, 92] on span at bounding box center [18, 94] width 17 height 11
select select "service"
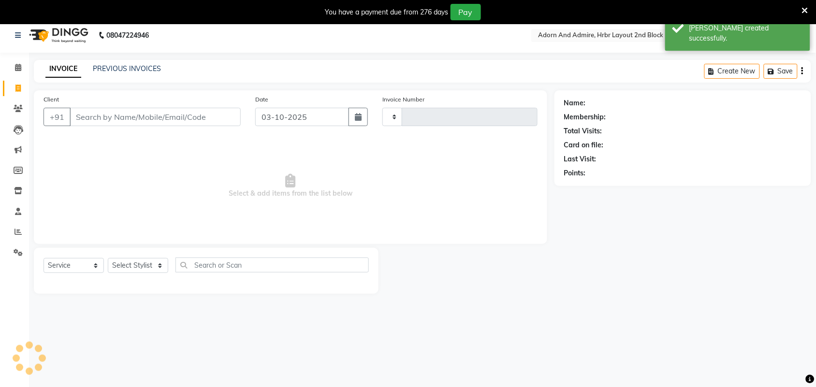
type input "2502"
select select "7203"
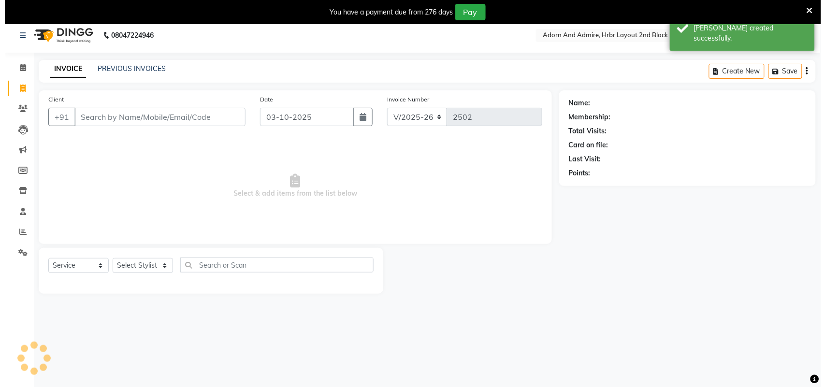
scroll to position [24, 0]
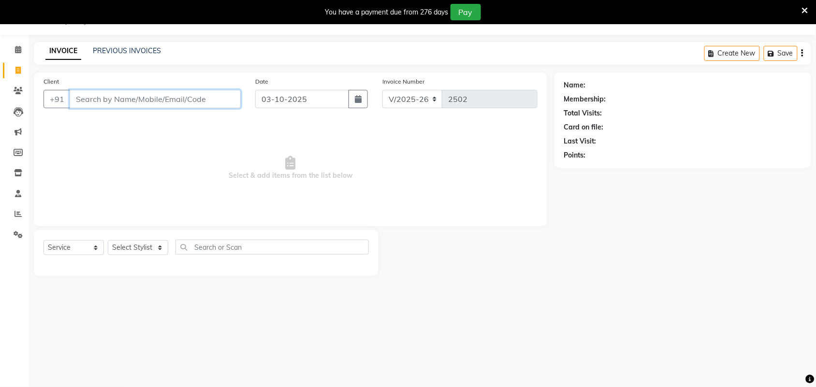
click at [174, 98] on input "Client" at bounding box center [155, 99] width 171 height 18
type input "9687325115"
click at [204, 105] on button "Add Client" at bounding box center [216, 99] width 50 height 18
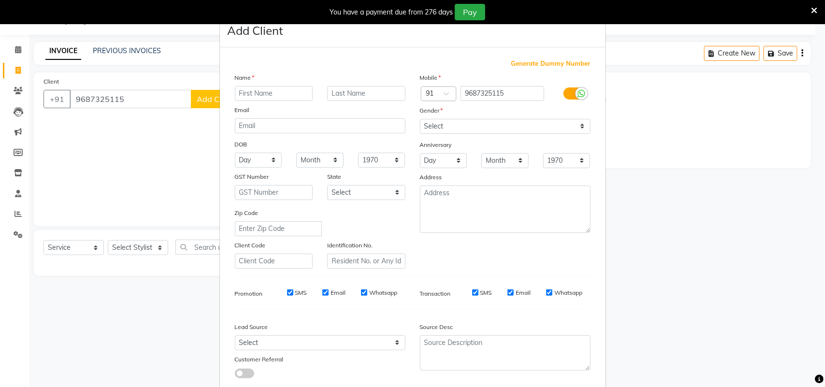
click at [289, 90] on input "text" at bounding box center [274, 93] width 78 height 15
type input "irena"
drag, startPoint x: 487, startPoint y: 123, endPoint x: 482, endPoint y: 127, distance: 6.6
click at [486, 124] on select "Select Male Female Other Prefer Not To Say" at bounding box center [505, 126] width 171 height 15
select select "female"
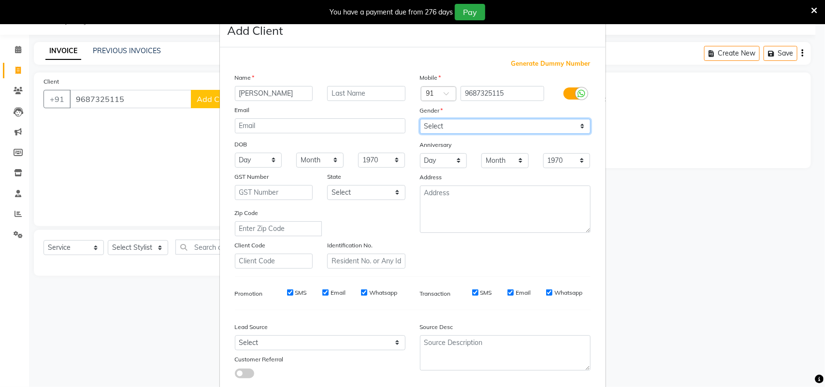
click at [420, 119] on select "Select Male Female Other Prefer Not To Say" at bounding box center [505, 126] width 171 height 15
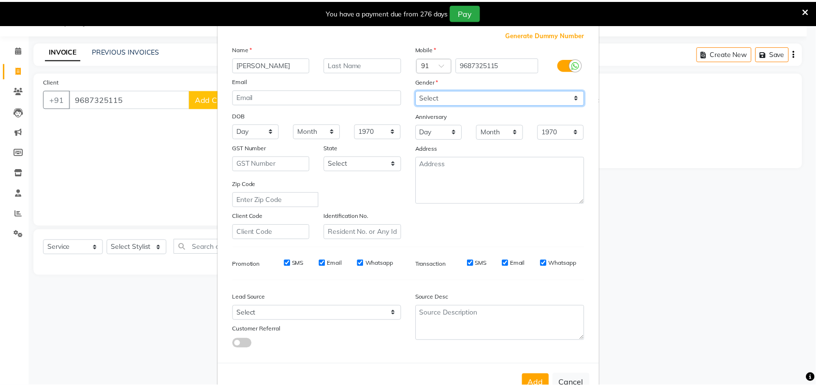
scroll to position [56, 0]
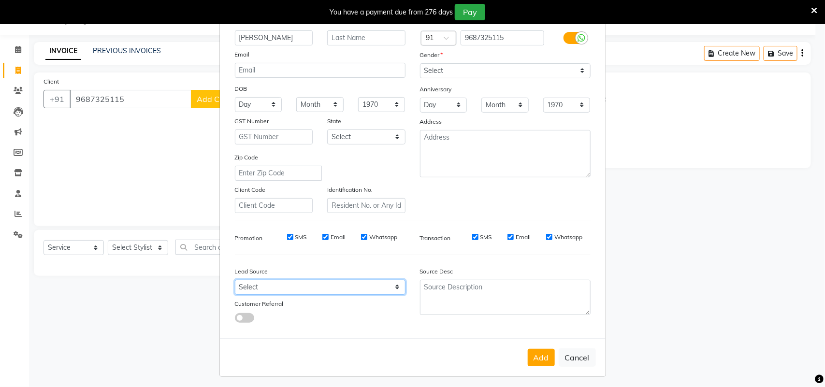
click at [392, 288] on select "Select Walk-in Referral Internet Friend Word of Mouth Advertisement Facebook Ju…" at bounding box center [320, 287] width 171 height 15
select select "49610"
click at [235, 280] on select "Select Walk-in Referral Internet Friend Word of Mouth Advertisement Facebook Ju…" at bounding box center [320, 287] width 171 height 15
click at [535, 349] on button "Add" at bounding box center [541, 357] width 27 height 17
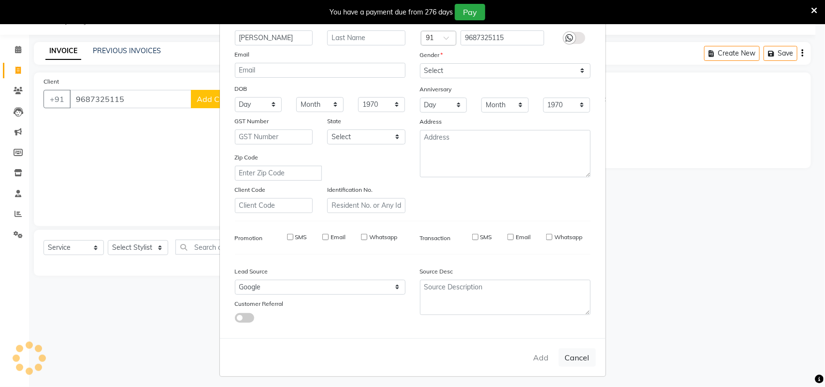
select select
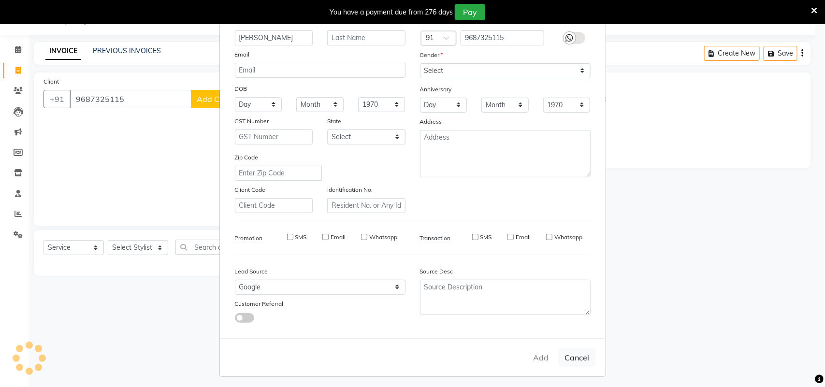
select select
checkbox input "false"
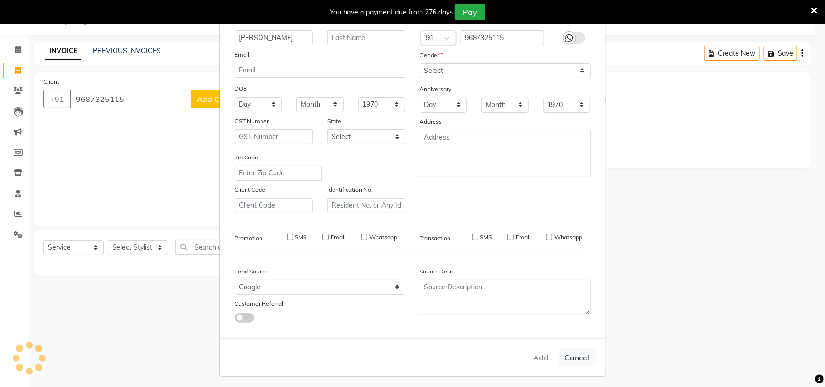
checkbox input "false"
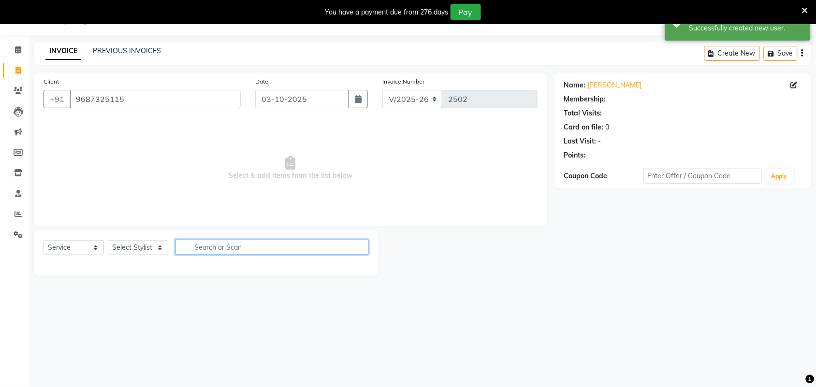
click at [217, 244] on input "text" at bounding box center [271, 247] width 193 height 15
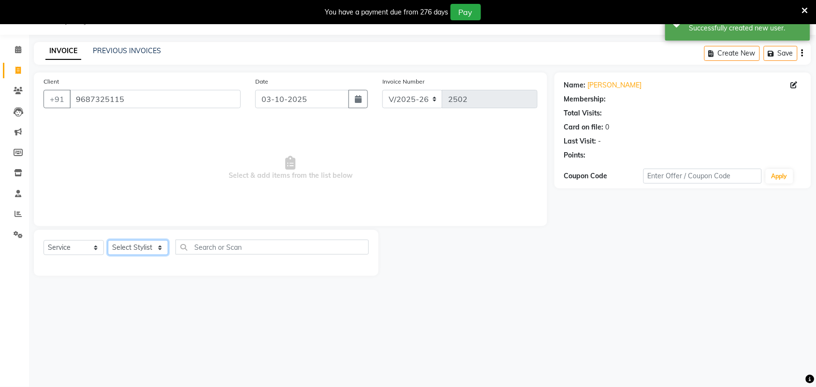
drag, startPoint x: 158, startPoint y: 249, endPoint x: 158, endPoint y: 243, distance: 6.8
click at [158, 249] on select "Select Stylist Adarsh ajay ALEXX anusiya Jos Lalit lavanya Lucy rita saroj Suni…" at bounding box center [138, 247] width 60 height 15
select select "61580"
click at [108, 240] on select "Select Stylist Adarsh ajay ALEXX anusiya Jos Lalit lavanya Lucy rita saroj Suni…" at bounding box center [138, 247] width 60 height 15
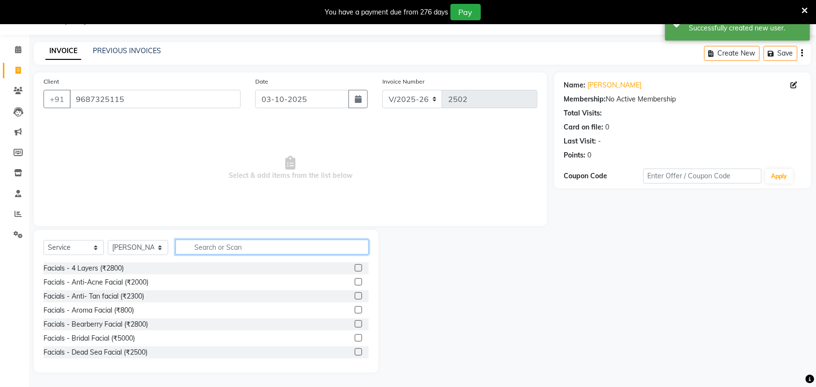
click at [225, 245] on input "text" at bounding box center [271, 247] width 193 height 15
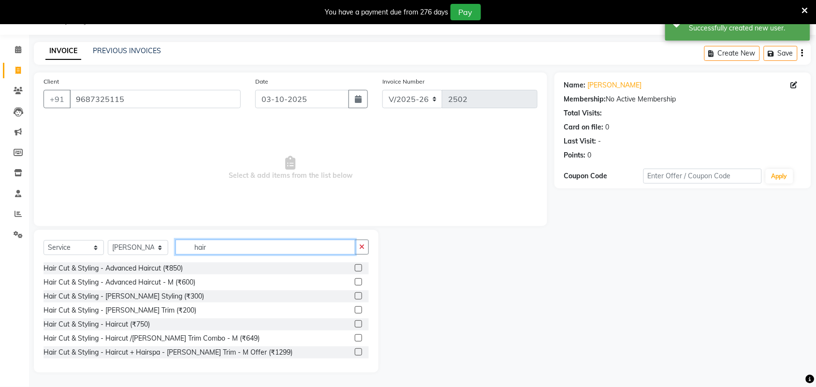
type input "hair"
click at [355, 269] on label at bounding box center [358, 267] width 7 height 7
click at [355, 269] on input "checkbox" at bounding box center [358, 268] width 6 height 6
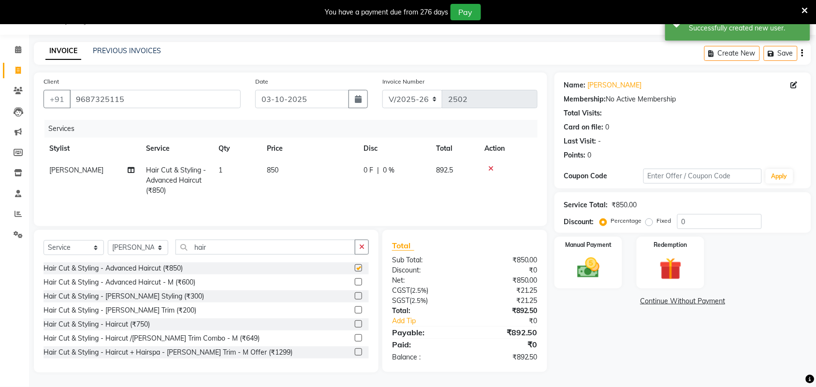
checkbox input "false"
drag, startPoint x: 272, startPoint y: 167, endPoint x: 289, endPoint y: 171, distance: 17.3
click at [273, 167] on span "850" at bounding box center [273, 170] width 12 height 9
select select "61580"
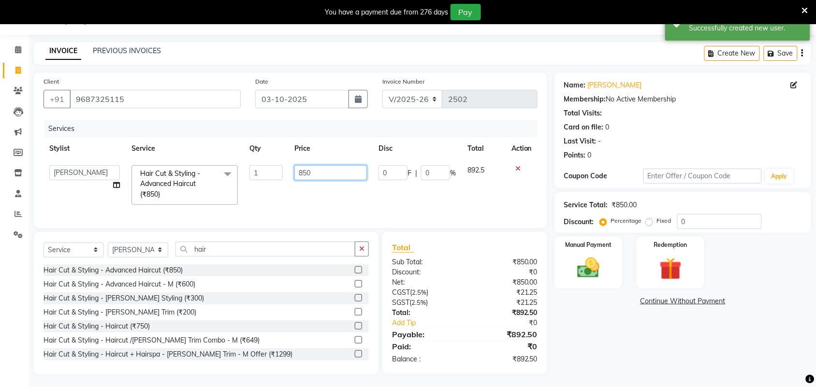
drag, startPoint x: 324, startPoint y: 168, endPoint x: 286, endPoint y: 176, distance: 39.0
click at [286, 176] on tr "Adarsh ajay ALEXX anusiya Jos Lalit lavanya Lucy rita saroj Sunitha Umesh Hair …" at bounding box center [290, 184] width 494 height 51
type input "1350"
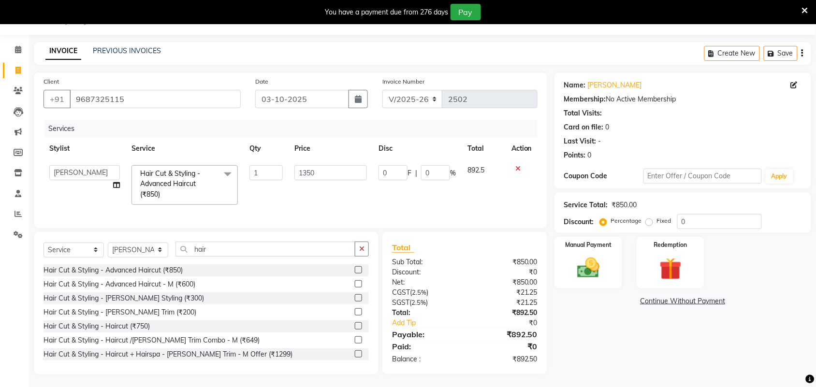
click at [615, 330] on div "Name: Irena Membership: No Active Membership Total Visits: Card on file: 0 Last…" at bounding box center [686, 223] width 264 height 302
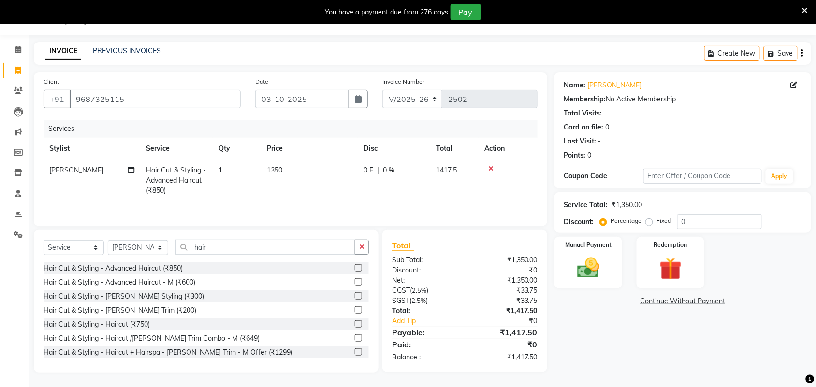
scroll to position [26, 0]
click at [600, 268] on img at bounding box center [588, 268] width 38 height 27
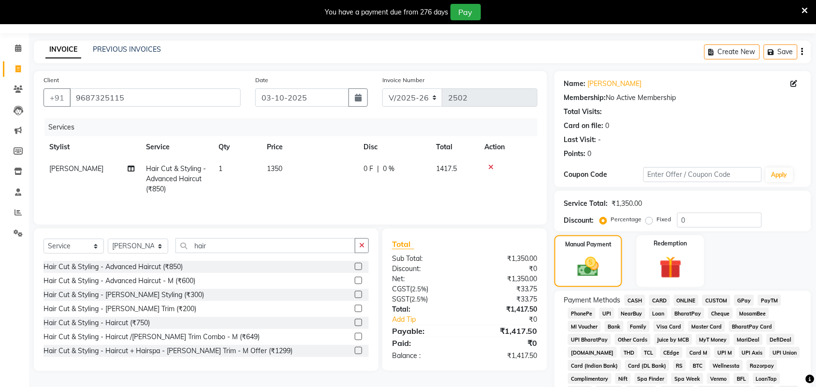
click at [746, 299] on span "GPay" at bounding box center [744, 300] width 20 height 11
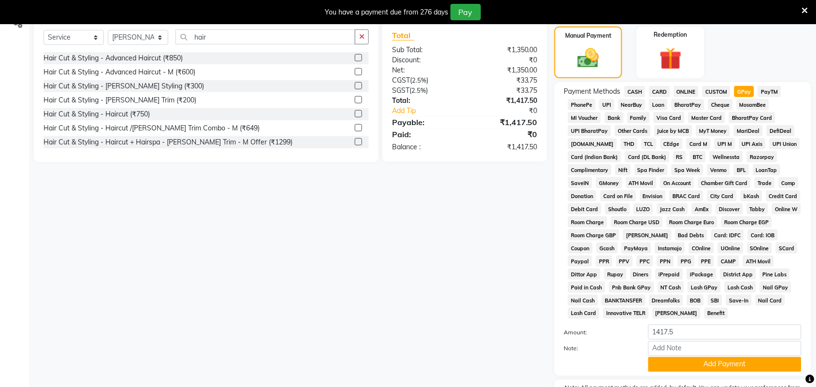
scroll to position [293, 0]
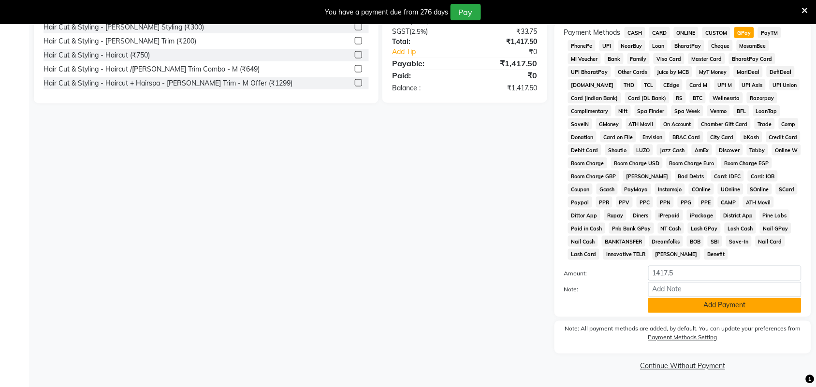
click at [702, 302] on button "Add Payment" at bounding box center [724, 305] width 153 height 15
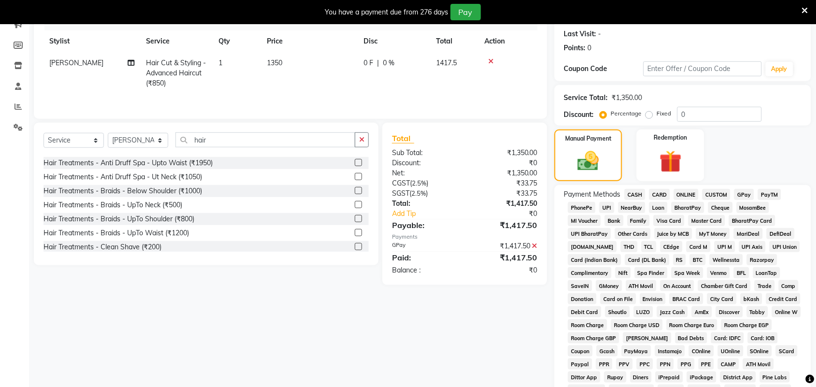
scroll to position [298, 0]
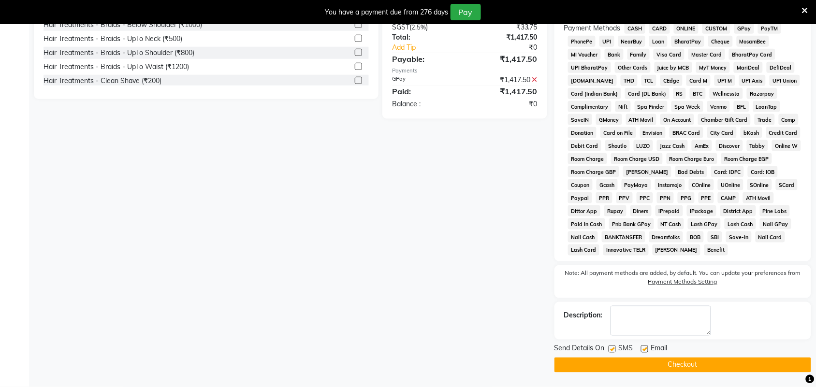
click at [641, 363] on button "Checkout" at bounding box center [682, 365] width 257 height 15
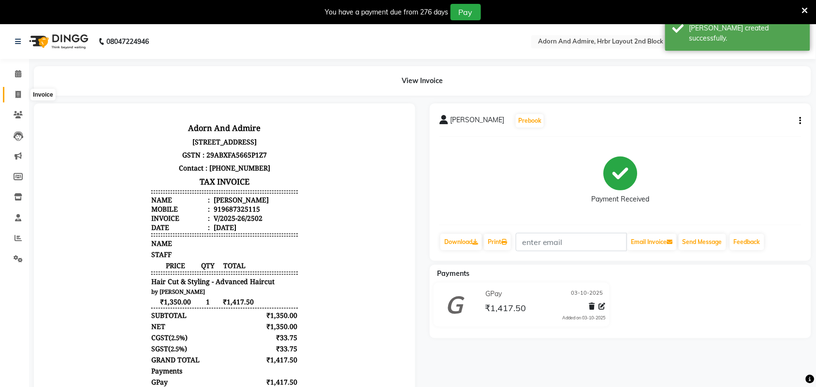
click at [15, 94] on icon at bounding box center [17, 94] width 5 height 7
select select "service"
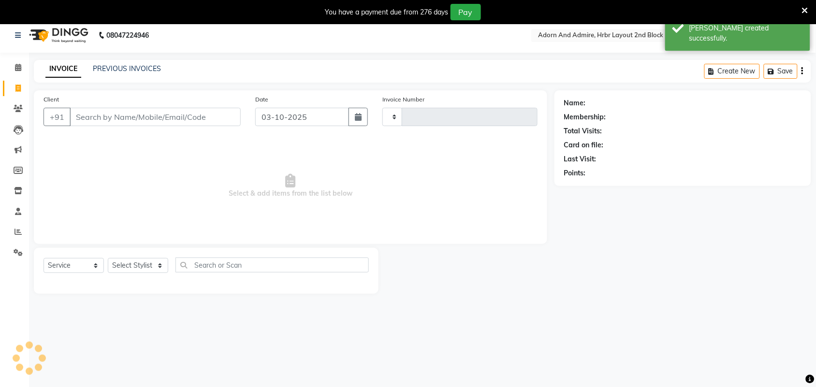
type input "2503"
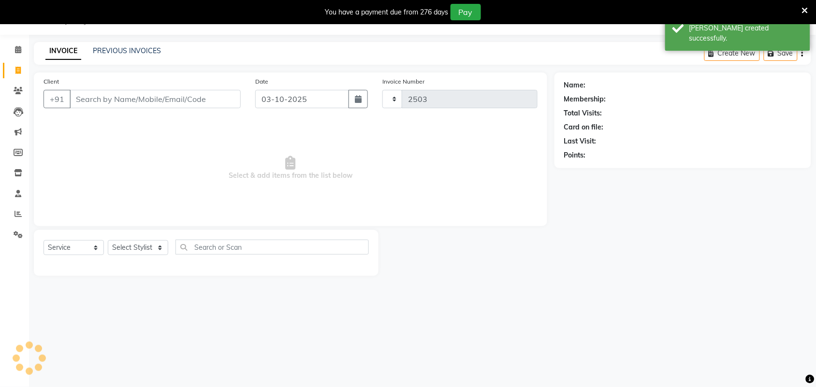
select select "7203"
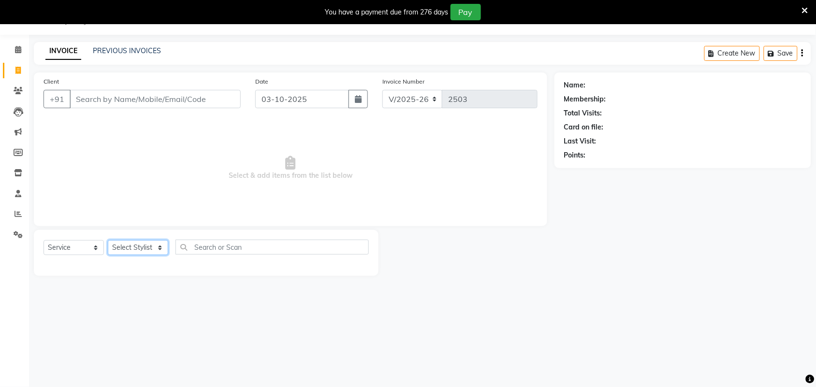
click at [162, 250] on select "Select Stylist Adarsh ajay ALEXX anusiya Jos Lalit lavanya Lucy rita saroj Suni…" at bounding box center [138, 247] width 60 height 15
select select "91499"
click at [108, 240] on select "Select Stylist Adarsh ajay ALEXX anusiya Jos Lalit lavanya Lucy rita saroj Suni…" at bounding box center [138, 247] width 60 height 15
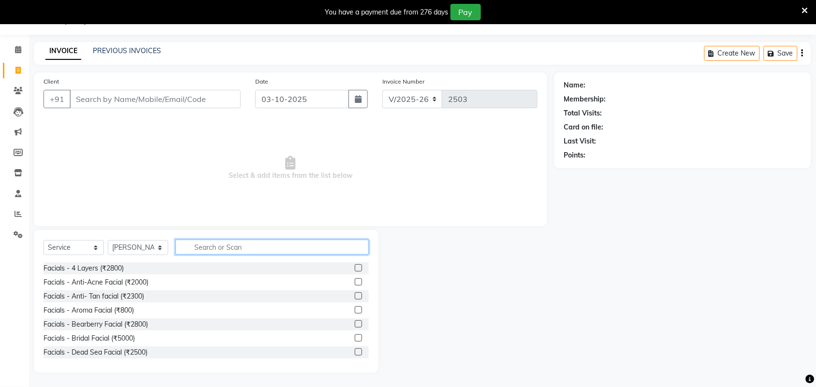
click at [215, 242] on input "text" at bounding box center [271, 247] width 193 height 15
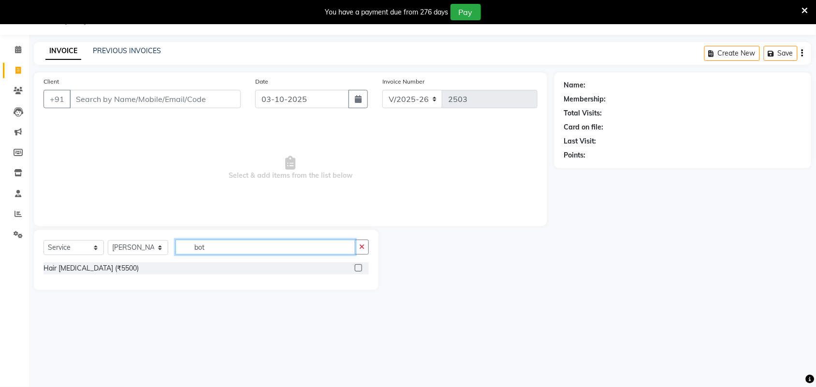
type input "bot"
click at [358, 268] on label at bounding box center [358, 267] width 7 height 7
click at [358, 268] on input "checkbox" at bounding box center [358, 268] width 6 height 6
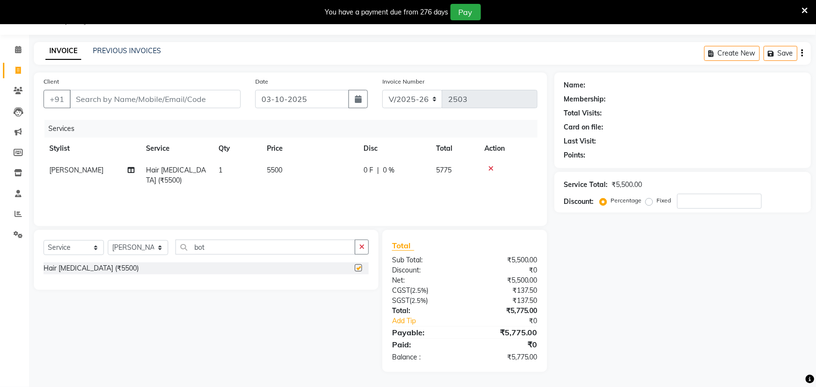
checkbox input "false"
click at [289, 172] on td "5500" at bounding box center [309, 175] width 97 height 32
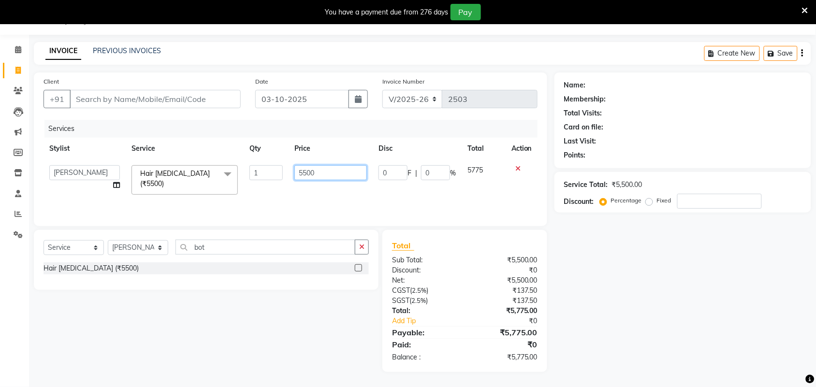
drag, startPoint x: 325, startPoint y: 171, endPoint x: 274, endPoint y: 182, distance: 51.9
click at [274, 181] on tr "Adarsh ajay ALEXX anusiya Jos Lalit lavanya Lucy rita saroj Sunitha Umesh Hair …" at bounding box center [290, 179] width 494 height 41
paste input "6666.67"
type input "6666.67"
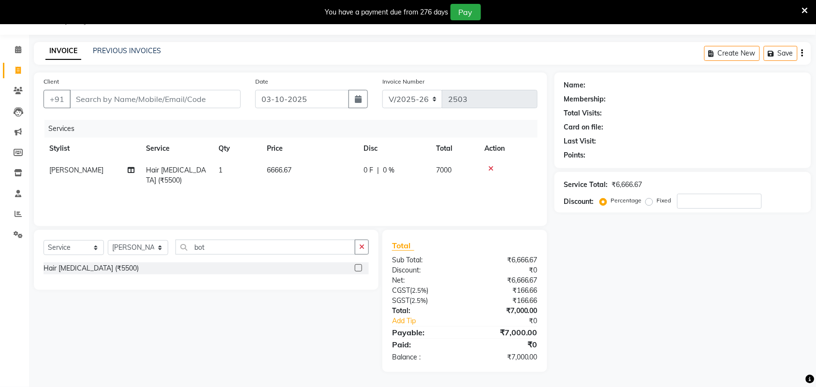
click at [683, 290] on div "Name: Membership: Total Visits: Card on file: Last Visit: Points: Service Total…" at bounding box center [686, 222] width 264 height 300
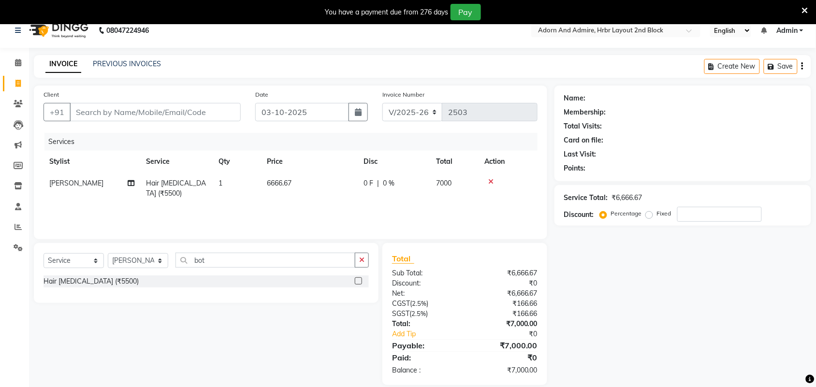
scroll to position [0, 0]
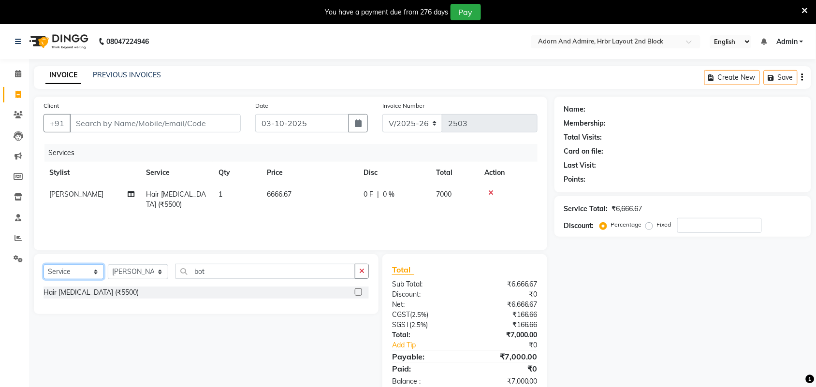
click at [98, 271] on select "Select Service Product Membership Package Voucher Prepaid Gift Card" at bounding box center [73, 271] width 60 height 15
click at [147, 329] on div "Select Service Product Membership Package Voucher Prepaid Gift Card Select Styl…" at bounding box center [203, 325] width 352 height 142
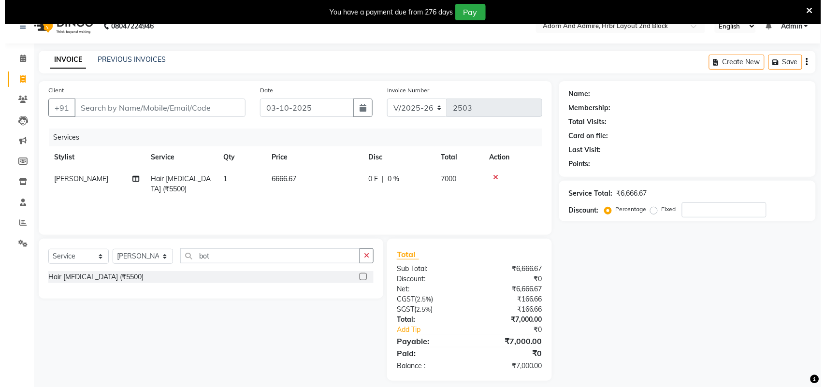
scroll to position [24, 0]
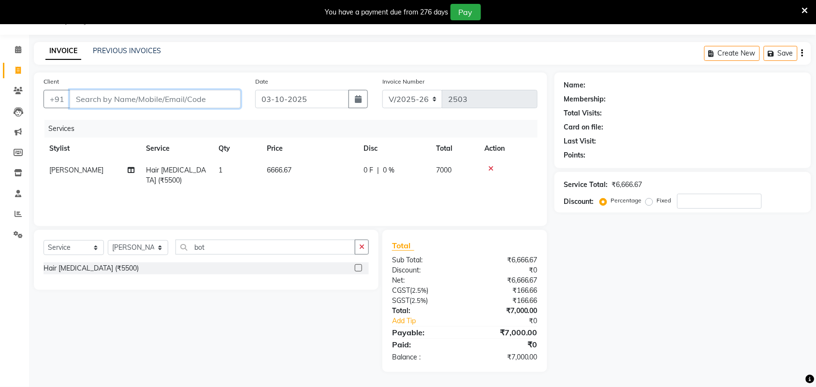
click at [194, 104] on input "Client" at bounding box center [155, 99] width 171 height 18
type input "9"
type input "0"
type input "9826368338"
click at [216, 98] on span "Add Client" at bounding box center [216, 99] width 38 height 10
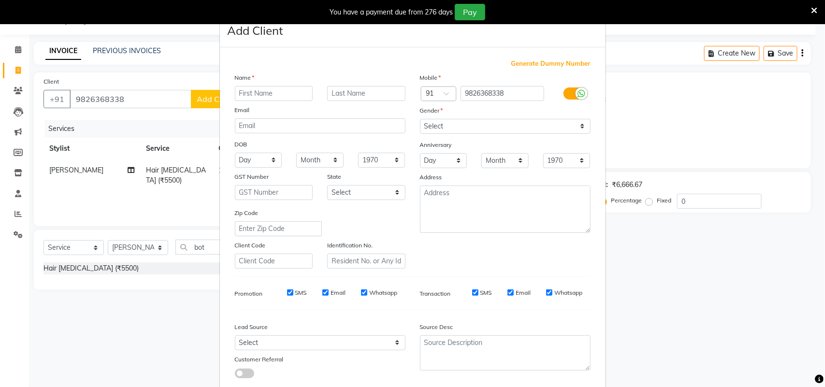
drag, startPoint x: 257, startPoint y: 94, endPoint x: 263, endPoint y: 101, distance: 9.6
click at [258, 94] on input "text" at bounding box center [274, 93] width 78 height 15
type input "shalu"
click at [447, 123] on select "Select Male Female Other Prefer Not To Say" at bounding box center [505, 126] width 171 height 15
select select "female"
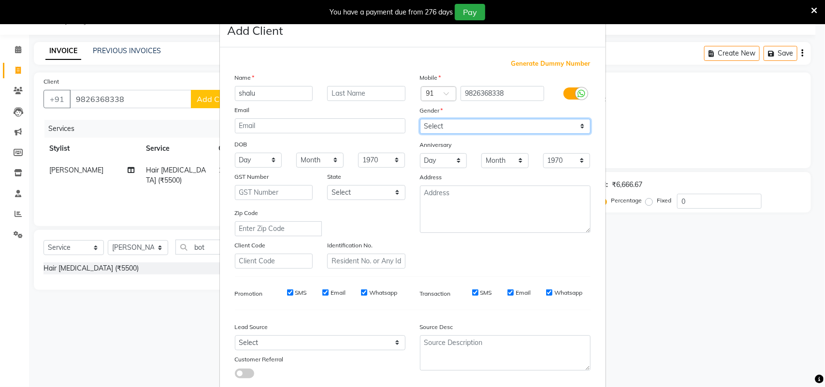
click at [420, 119] on select "Select Male Female Other Prefer Not To Say" at bounding box center [505, 126] width 171 height 15
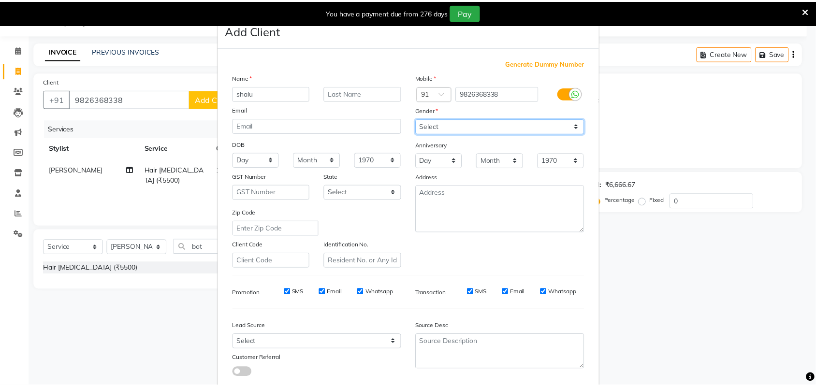
scroll to position [56, 0]
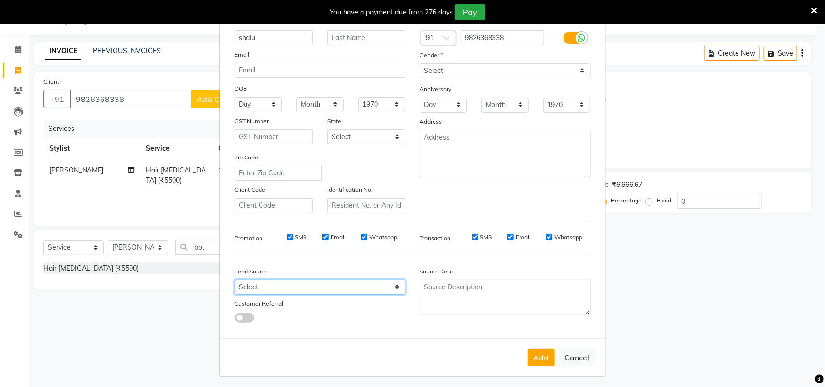
drag, startPoint x: 390, startPoint y: 285, endPoint x: 407, endPoint y: 293, distance: 18.4
click at [390, 285] on select "Select Walk-in Referral Internet Friend Word of Mouth Advertisement Facebook Ju…" at bounding box center [320, 287] width 171 height 15
select select "49602"
click at [235, 280] on select "Select Walk-in Referral Internet Friend Word of Mouth Advertisement Facebook Ju…" at bounding box center [320, 287] width 171 height 15
click at [539, 356] on button "Add" at bounding box center [541, 357] width 27 height 17
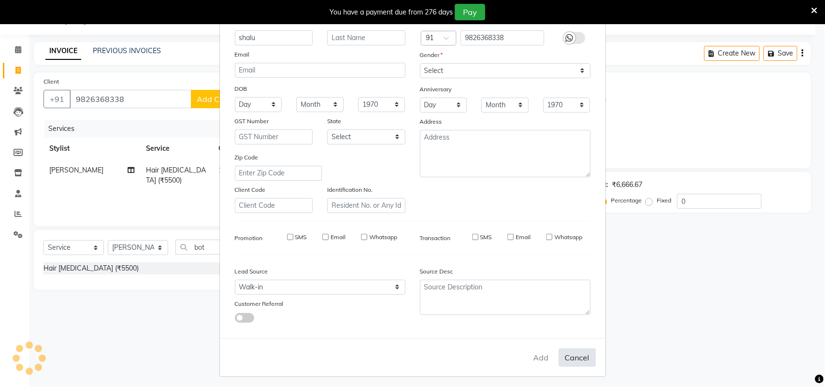
select select
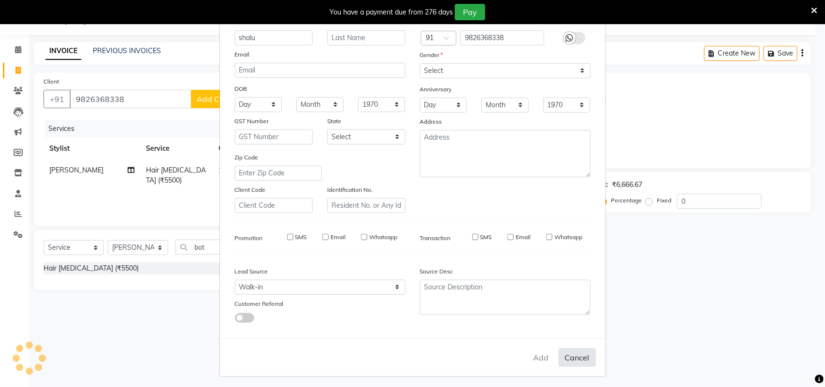
select select
checkbox input "false"
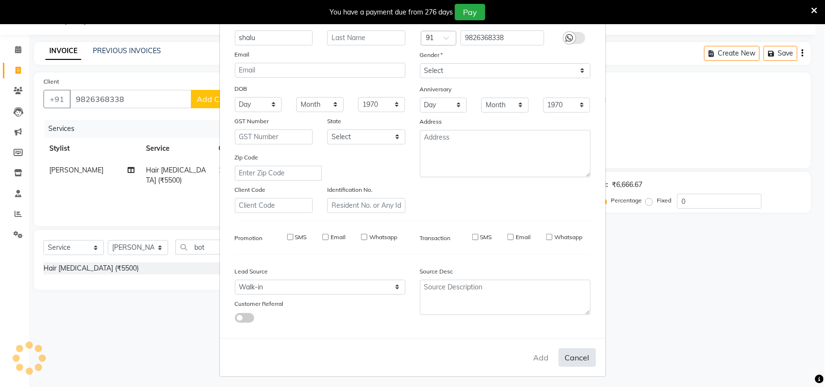
checkbox input "false"
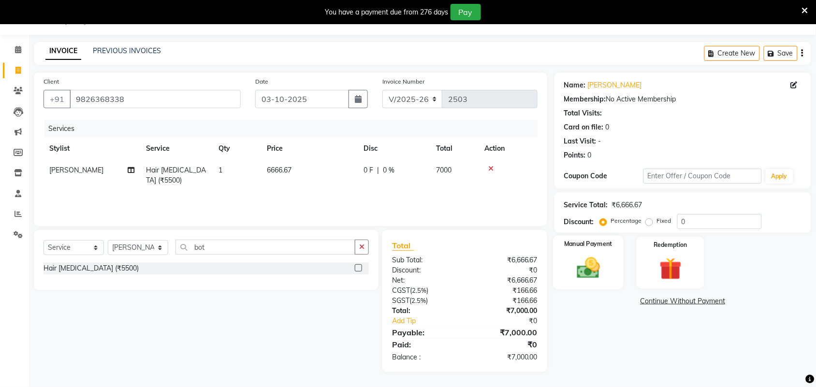
click at [585, 283] on div "Manual Payment" at bounding box center [588, 263] width 71 height 54
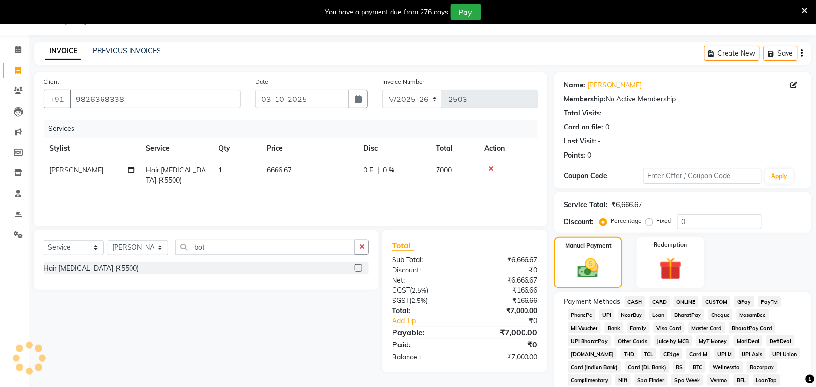
drag, startPoint x: 745, startPoint y: 302, endPoint x: 739, endPoint y: 322, distance: 21.0
click at [744, 301] on span "GPay" at bounding box center [744, 301] width 20 height 11
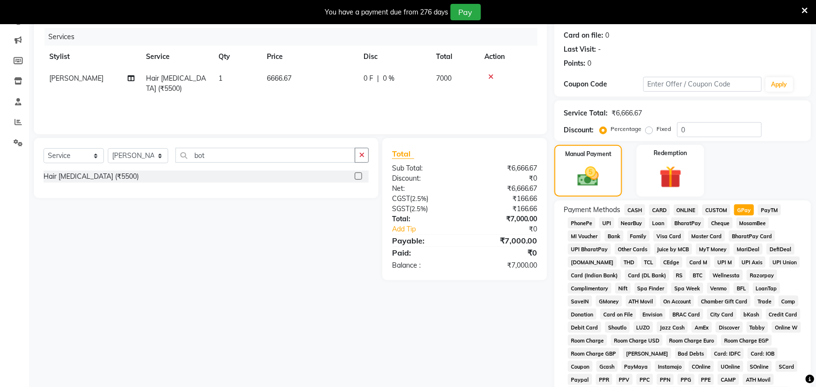
scroll to position [293, 0]
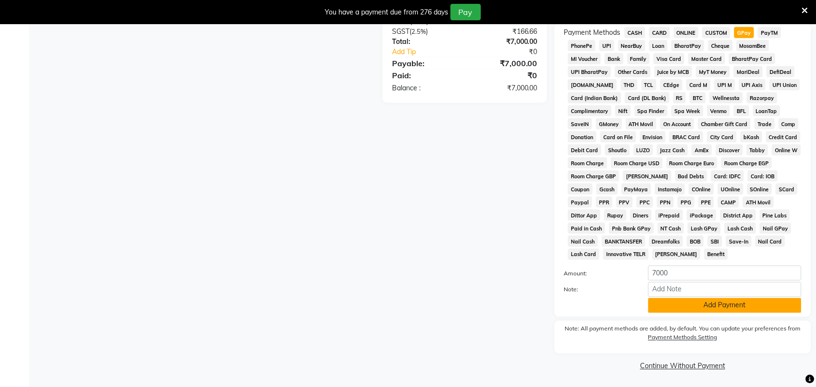
click at [711, 302] on button "Add Payment" at bounding box center [724, 305] width 153 height 15
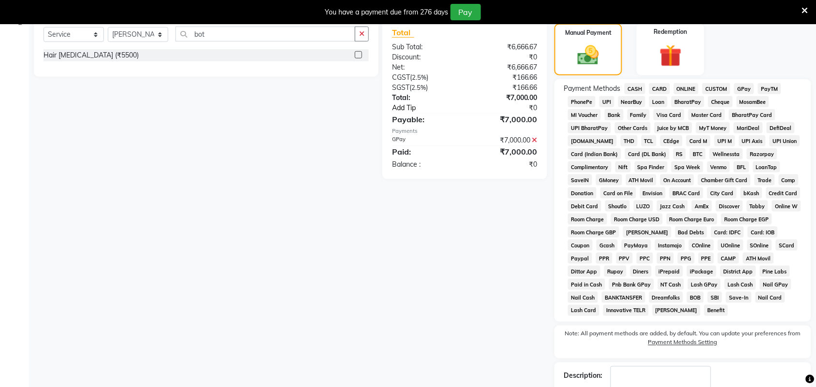
scroll to position [298, 0]
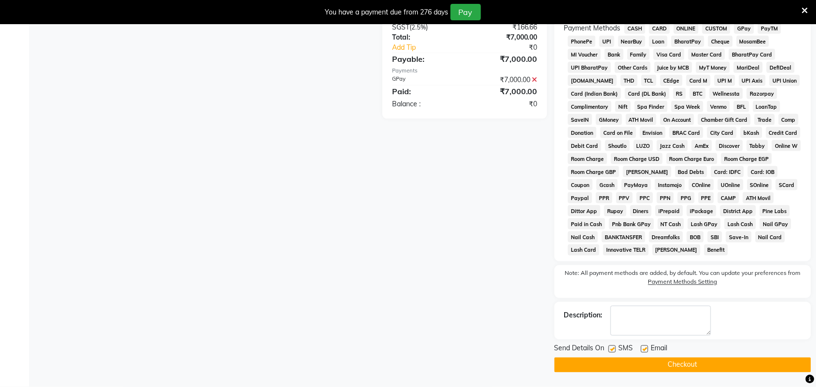
click at [656, 367] on button "Checkout" at bounding box center [682, 365] width 257 height 15
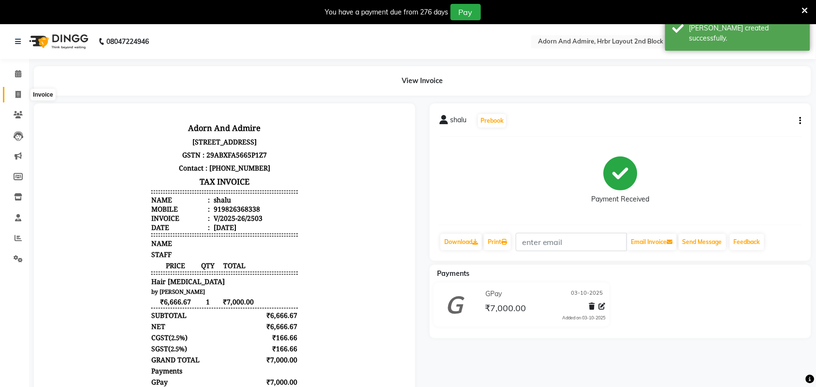
click at [19, 97] on icon at bounding box center [17, 94] width 5 height 7
select select "7203"
select select "service"
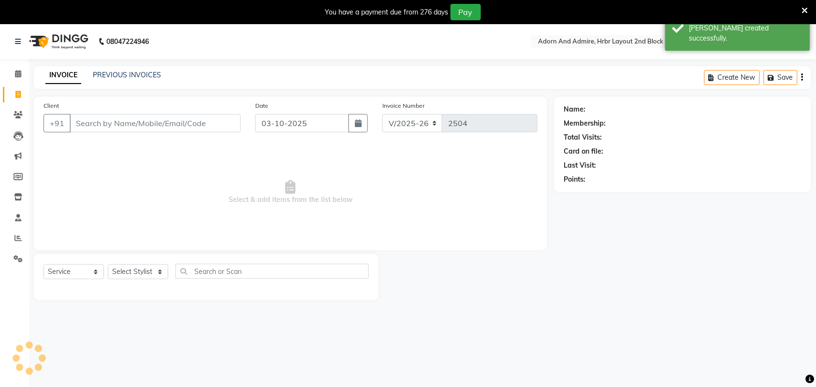
scroll to position [24, 0]
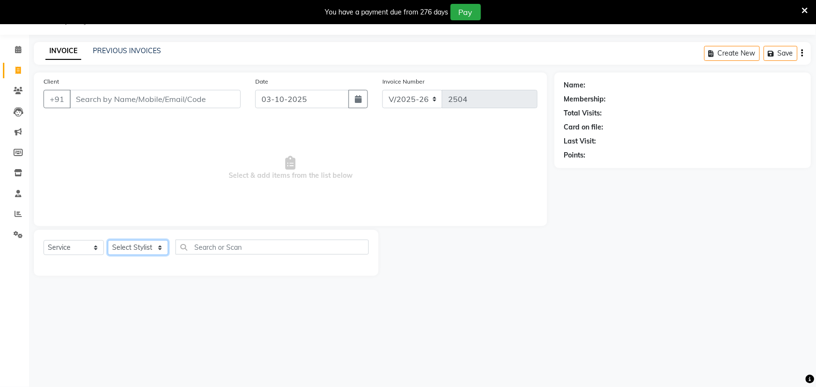
click at [157, 250] on select "Select Stylist Adarsh ajay ALEXX anusiya Jos Lalit lavanya Lucy rita saroj Suni…" at bounding box center [138, 247] width 60 height 15
select select "61720"
click at [108, 240] on select "Select Stylist Adarsh ajay ALEXX anusiya Jos Lalit lavanya Lucy rita saroj Suni…" at bounding box center [138, 247] width 60 height 15
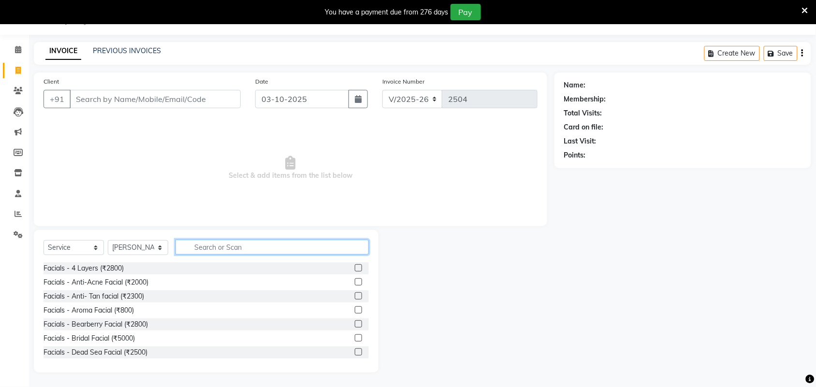
click at [214, 250] on input "text" at bounding box center [271, 247] width 193 height 15
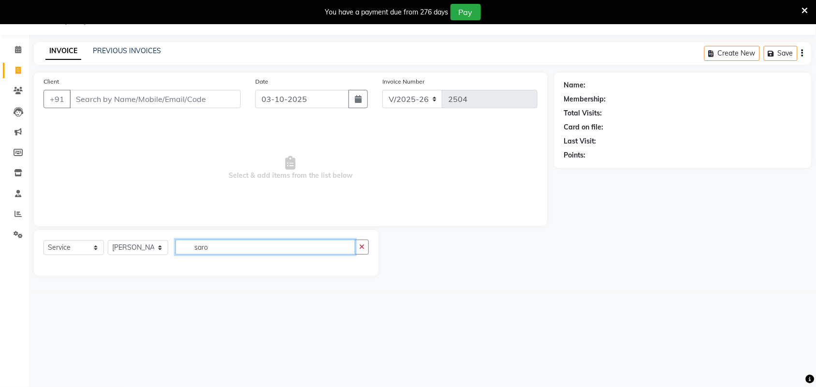
drag, startPoint x: 222, startPoint y: 248, endPoint x: 267, endPoint y: 300, distance: 68.9
click at [177, 274] on div "Select Service Product Membership Package Voucher Prepaid Gift Card Select Styl…" at bounding box center [206, 253] width 345 height 46
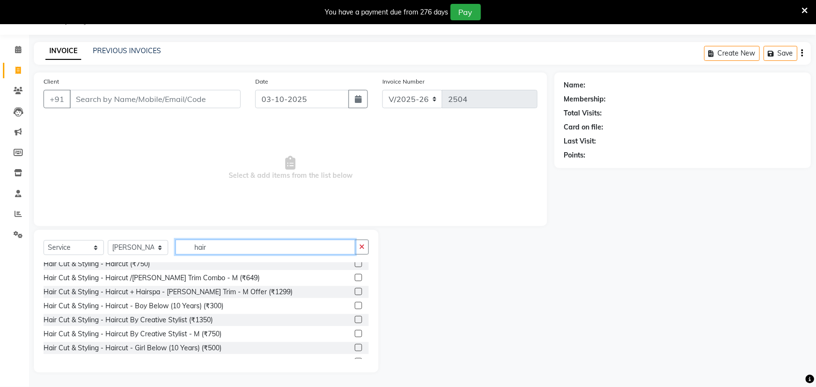
scroll to position [121, 0]
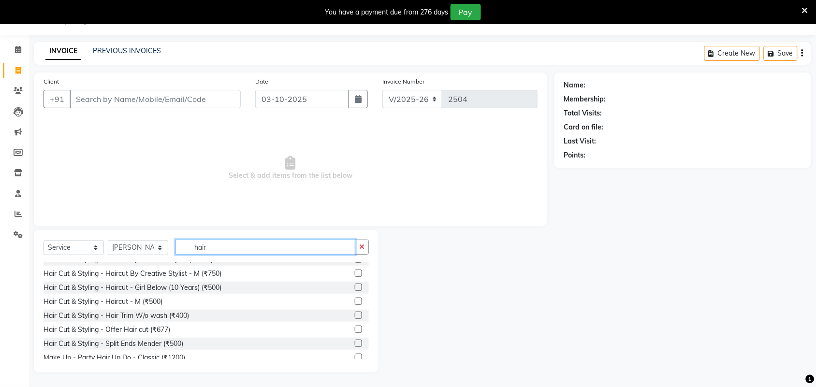
type input "hair"
click at [355, 301] on label at bounding box center [358, 301] width 7 height 7
click at [355, 301] on input "checkbox" at bounding box center [358, 302] width 6 height 6
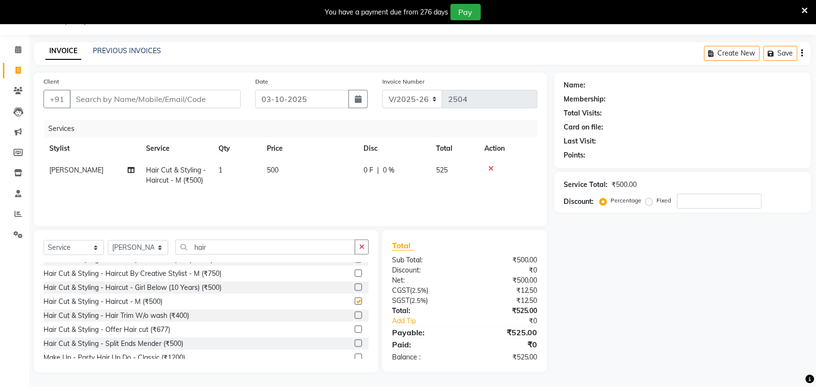
checkbox input "false"
drag, startPoint x: 278, startPoint y: 249, endPoint x: 134, endPoint y: 264, distance: 144.3
click at [110, 253] on div "Select Service Product Membership Package Voucher Prepaid Gift Card Select Styl…" at bounding box center [205, 251] width 325 height 23
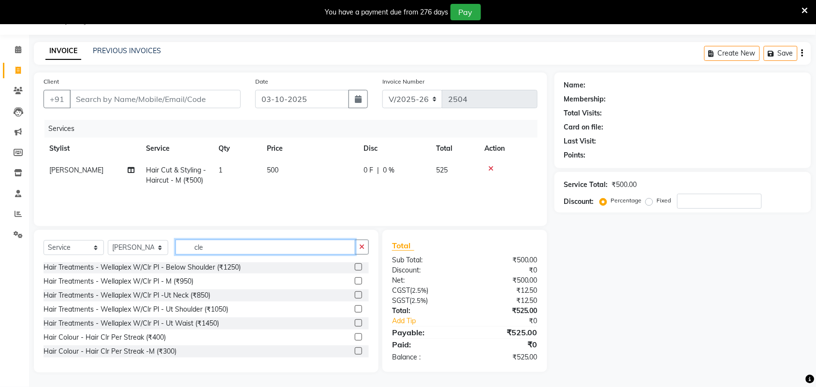
scroll to position [0, 0]
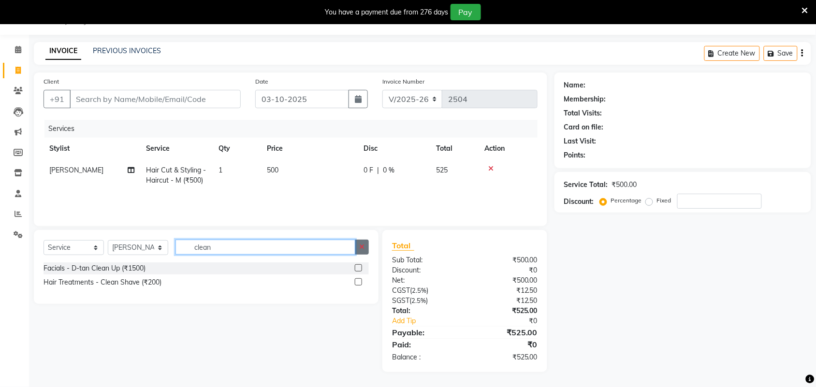
type input "clean"
click at [358, 267] on label at bounding box center [358, 267] width 7 height 7
click at [358, 267] on input "checkbox" at bounding box center [358, 268] width 6 height 6
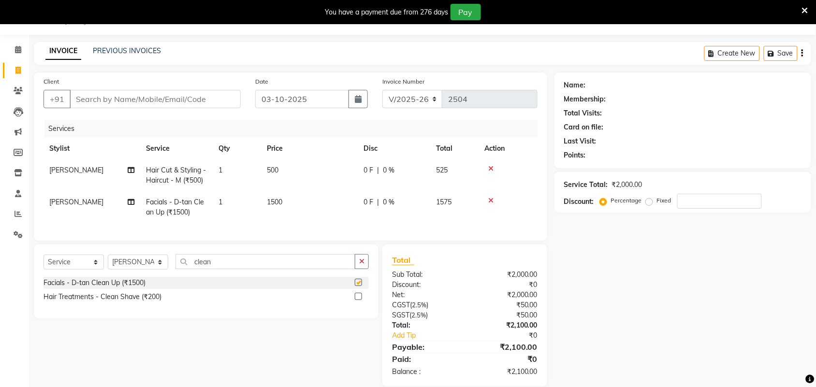
checkbox input "false"
click at [296, 202] on td "1500" at bounding box center [309, 207] width 97 height 32
select select "61720"
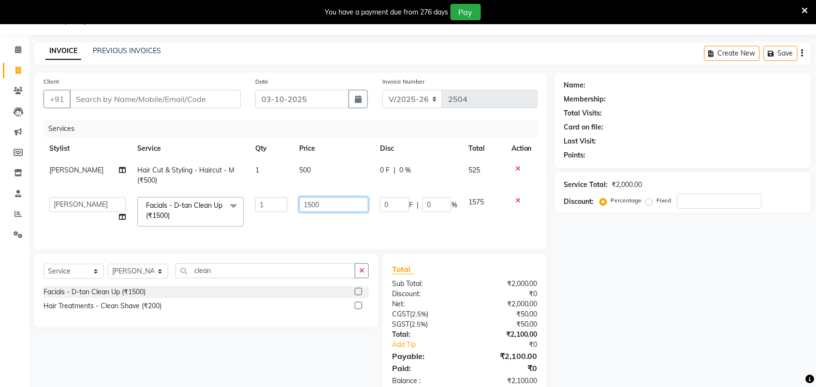
click at [278, 213] on tr "Adarsh ajay ALEXX anusiya Jos Lalit lavanya Lucy rita saroj Sunitha Umesh Facia…" at bounding box center [290, 211] width 494 height 41
type input "1200"
click at [641, 342] on div "Name: Membership: Total Visits: Card on file: Last Visit: Points: Service Total…" at bounding box center [686, 233] width 264 height 323
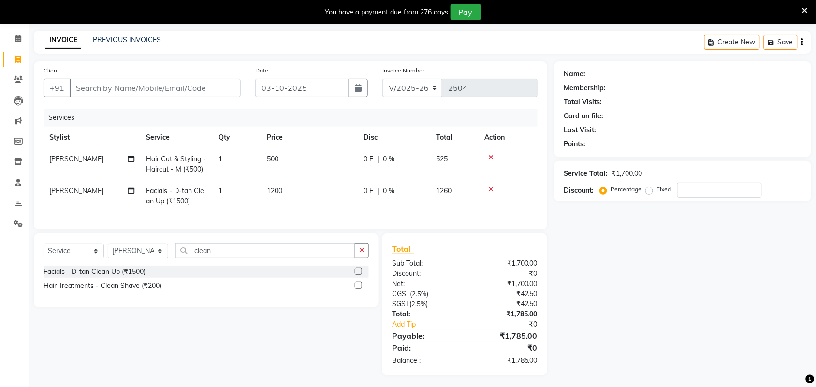
scroll to position [47, 0]
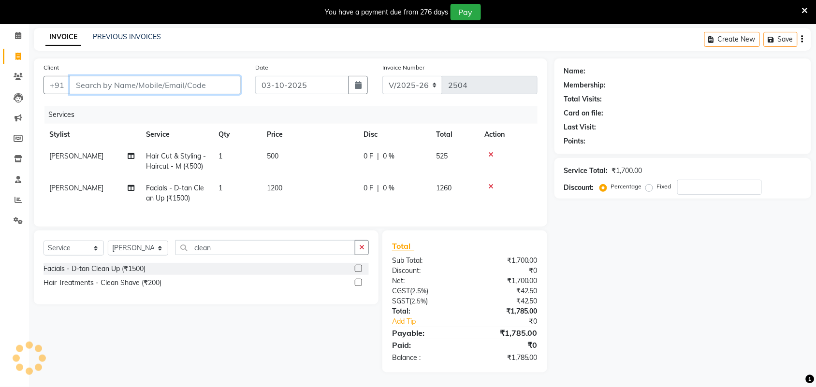
click at [160, 78] on input "Client" at bounding box center [155, 85] width 171 height 18
type input "9"
type input "0"
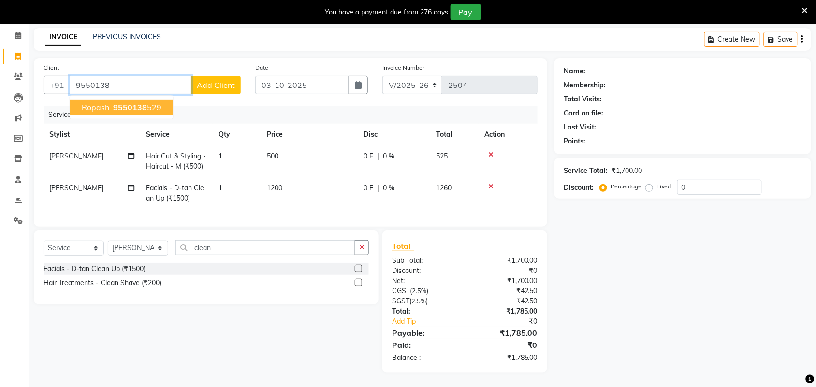
drag, startPoint x: 159, startPoint y: 97, endPoint x: 154, endPoint y: 97, distance: 5.8
click at [158, 100] on button "ropash 9550138 529" at bounding box center [121, 107] width 103 height 15
type input "9550138529"
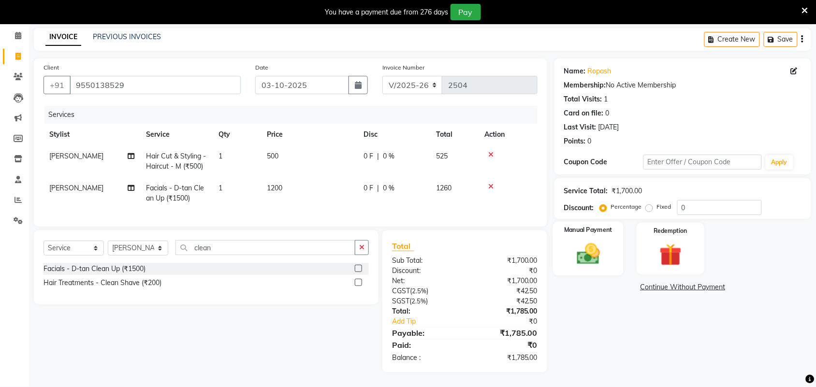
click at [597, 259] on div "Manual Payment" at bounding box center [588, 249] width 71 height 54
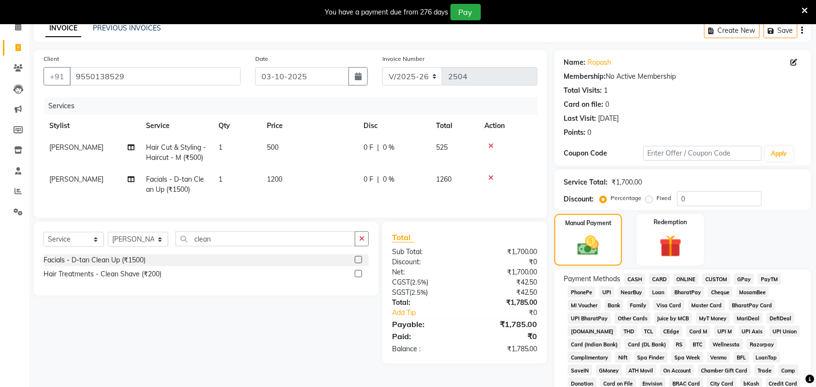
click at [747, 278] on span "GPay" at bounding box center [744, 278] width 20 height 11
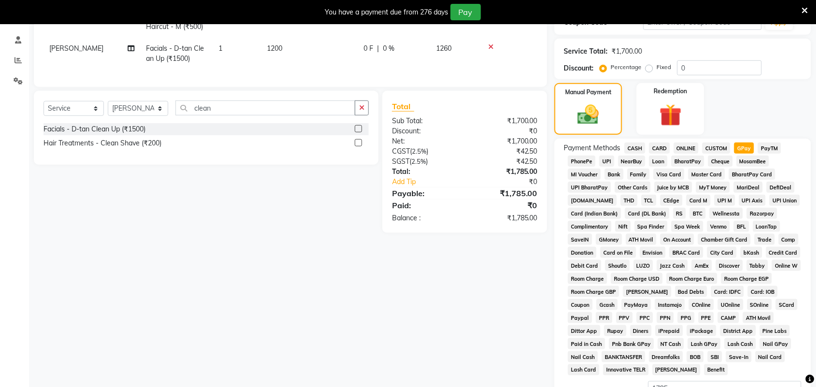
scroll to position [293, 0]
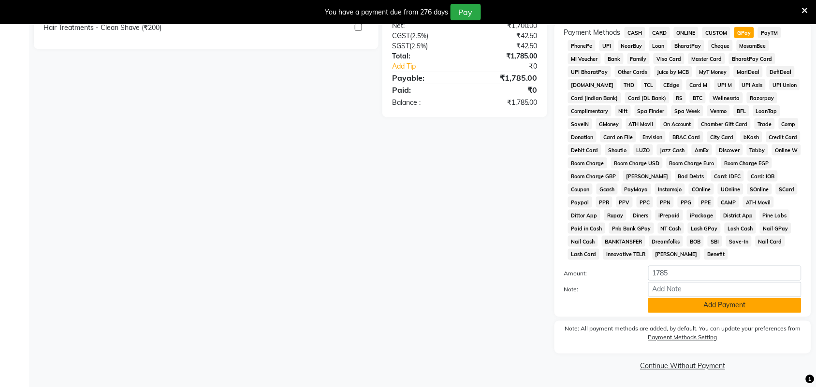
click at [746, 309] on button "Add Payment" at bounding box center [724, 305] width 153 height 15
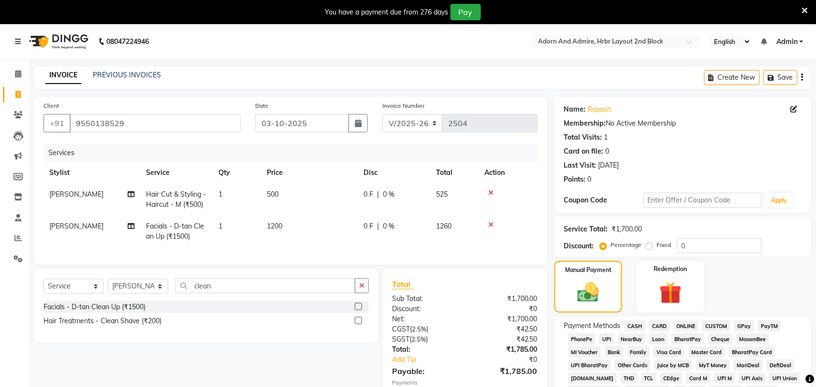
scroll to position [298, 0]
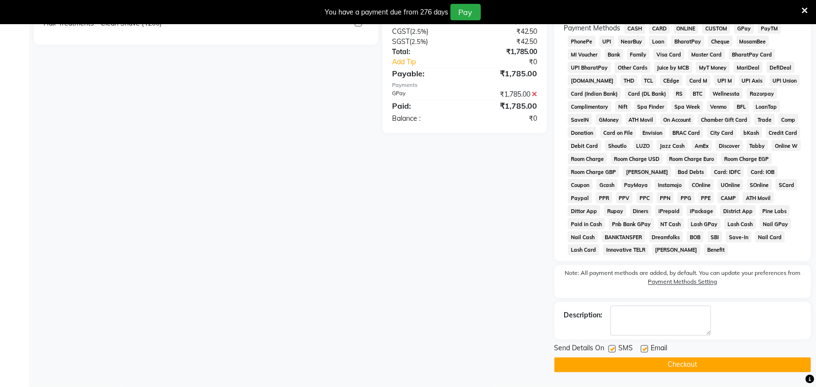
click at [629, 370] on button "Checkout" at bounding box center [682, 365] width 257 height 15
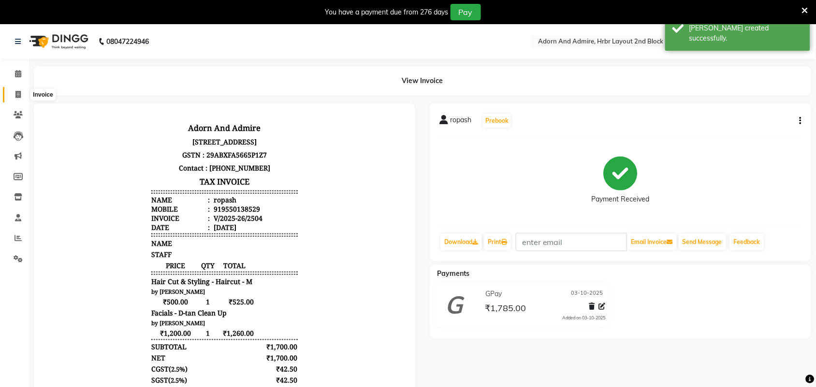
click at [20, 97] on icon at bounding box center [17, 94] width 5 height 7
select select "service"
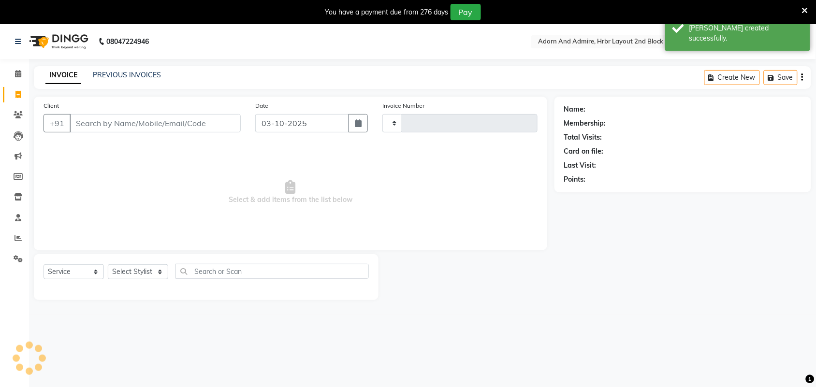
type input "2505"
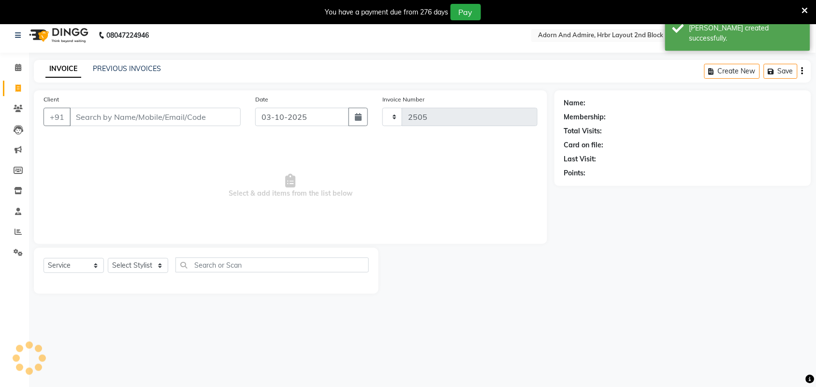
select select "7203"
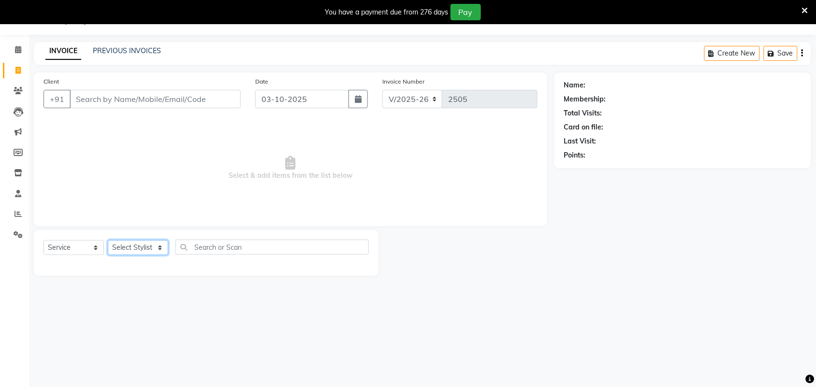
drag, startPoint x: 158, startPoint y: 247, endPoint x: 176, endPoint y: 153, distance: 96.1
click at [158, 247] on select "Select Stylist Adarsh ajay ALEXX anusiya Jos Lalit lavanya Lucy rita saroj Suni…" at bounding box center [138, 247] width 60 height 15
select select "61720"
click at [108, 240] on select "Select Stylist Adarsh ajay ALEXX anusiya Jos Lalit lavanya Lucy rita saroj Suni…" at bounding box center [138, 247] width 60 height 15
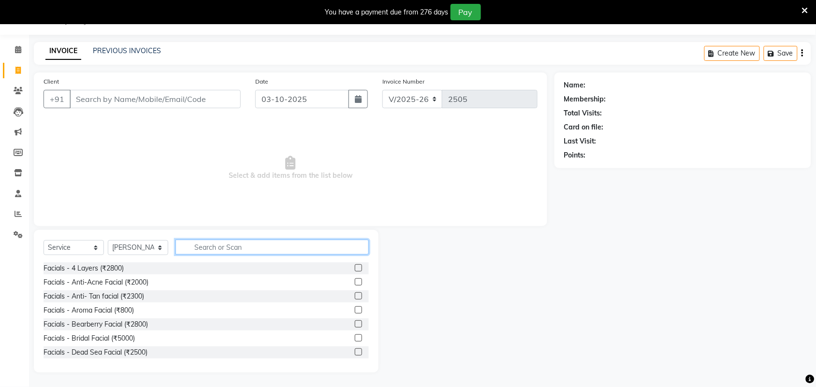
click at [223, 251] on input "text" at bounding box center [271, 247] width 193 height 15
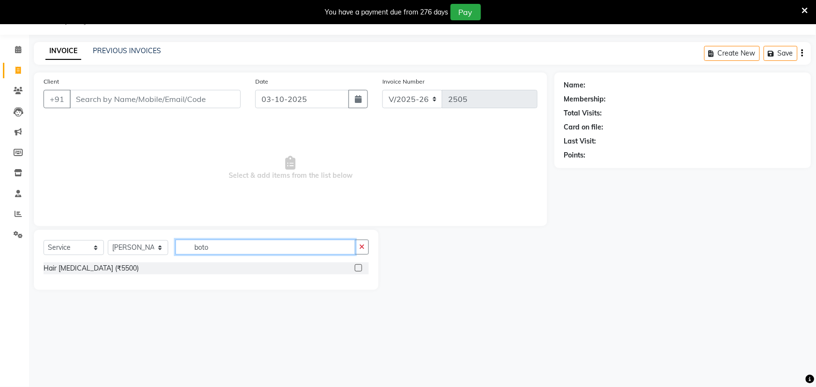
type input "boto"
drag, startPoint x: 356, startPoint y: 269, endPoint x: 360, endPoint y: 272, distance: 5.0
click at [356, 270] on label at bounding box center [358, 267] width 7 height 7
click at [356, 270] on input "checkbox" at bounding box center [358, 268] width 6 height 6
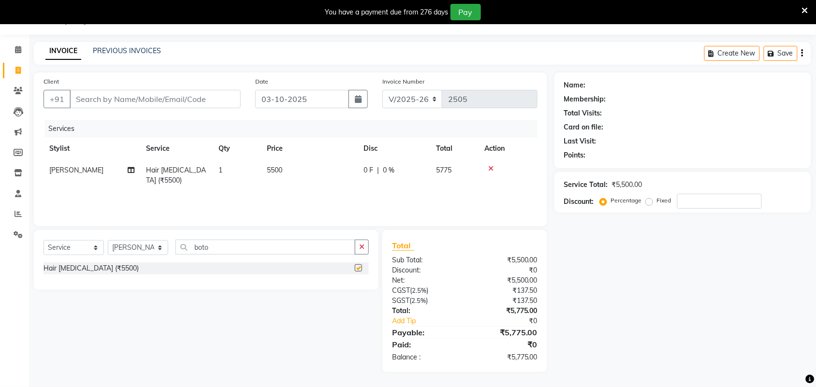
checkbox input "false"
click at [139, 95] on input "Client" at bounding box center [155, 99] width 171 height 18
type input "9"
type input "0"
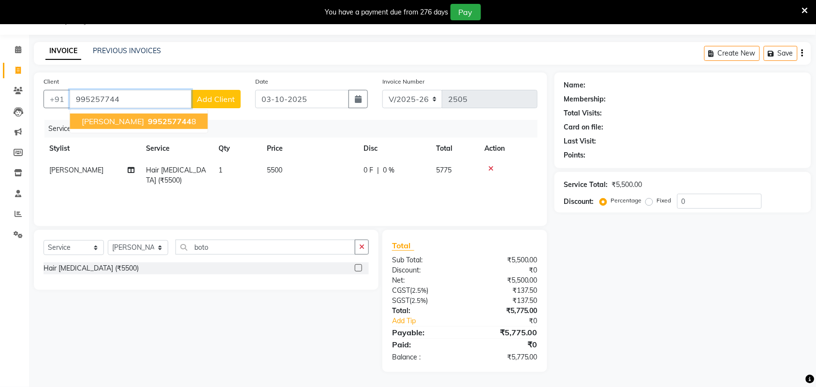
click at [148, 121] on span "995257744" at bounding box center [169, 121] width 43 height 10
type input "9952577448"
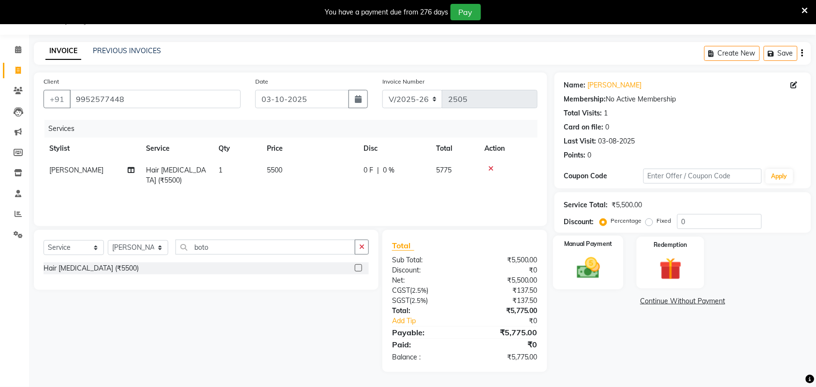
click at [579, 274] on img at bounding box center [588, 268] width 38 height 27
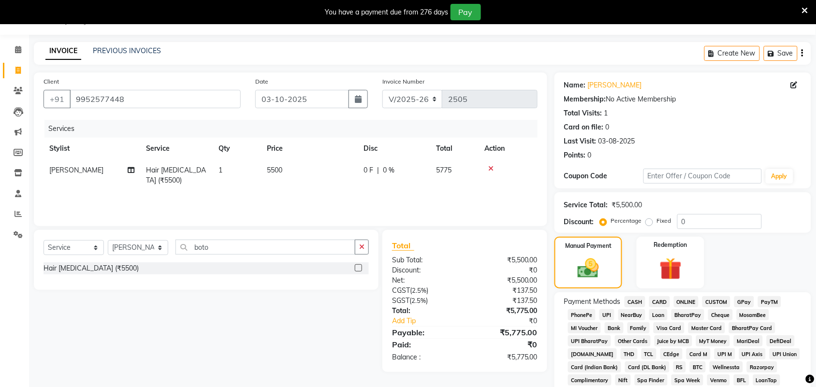
click at [747, 302] on span "GPay" at bounding box center [744, 301] width 20 height 11
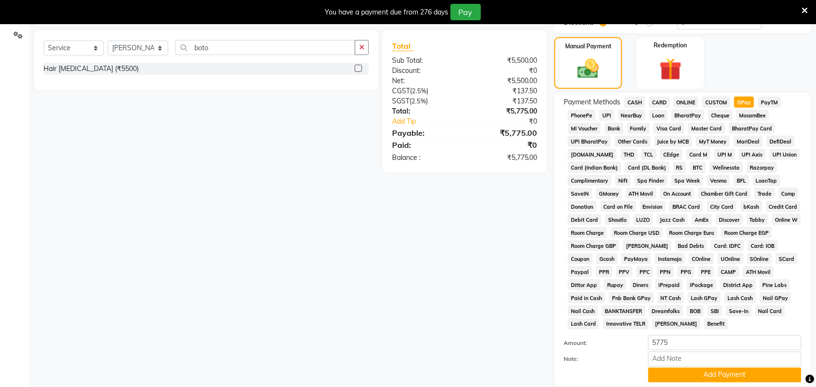
scroll to position [293, 0]
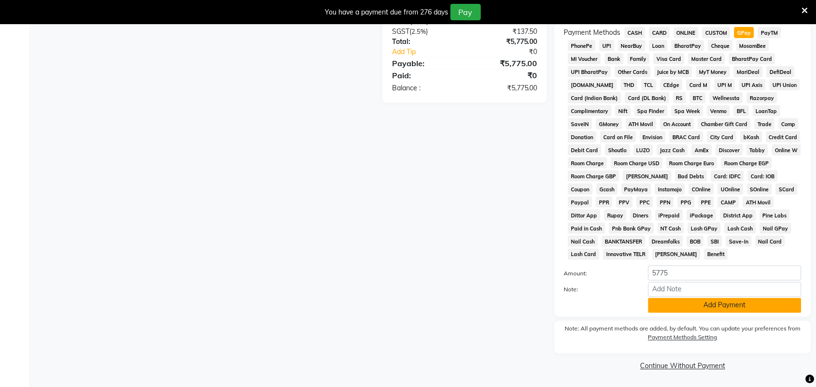
click at [750, 306] on button "Add Payment" at bounding box center [724, 305] width 153 height 15
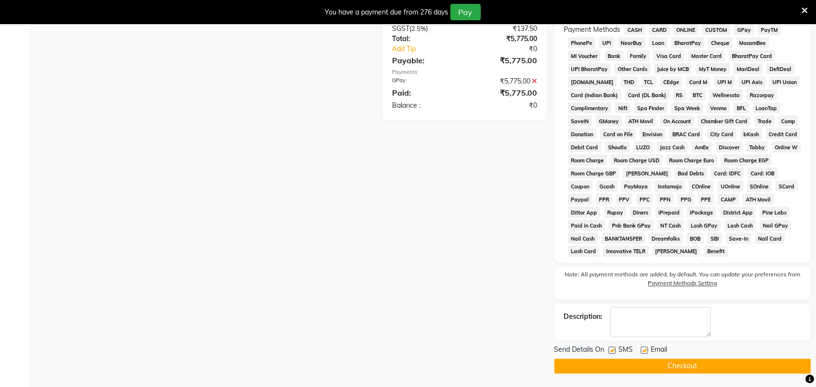
scroll to position [298, 0]
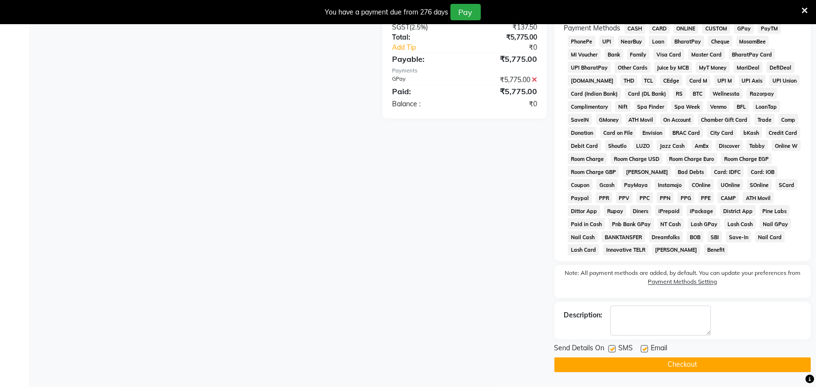
click at [699, 367] on button "Checkout" at bounding box center [682, 365] width 257 height 15
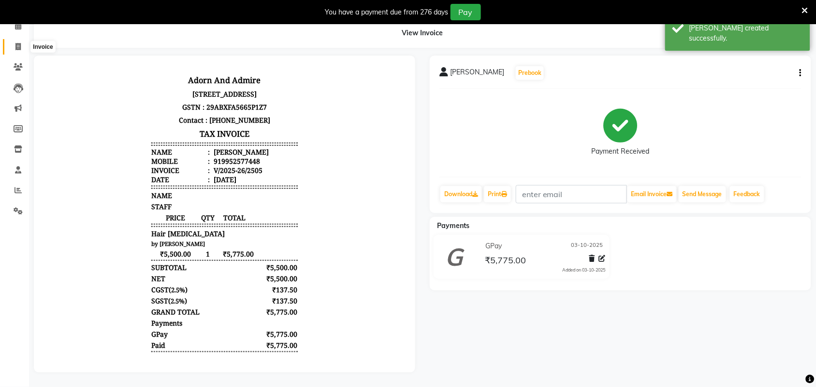
click at [18, 43] on icon at bounding box center [17, 46] width 5 height 7
select select "service"
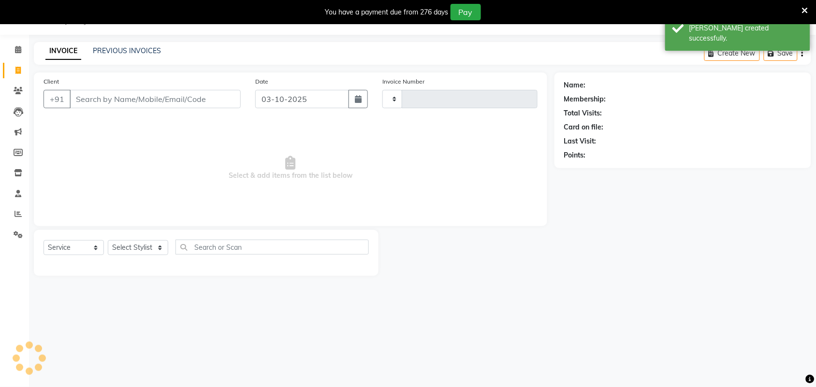
scroll to position [24, 0]
type input "2506"
select select "7203"
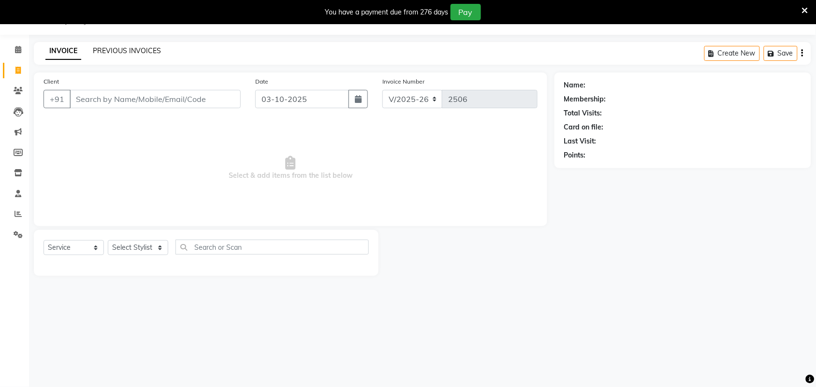
click at [119, 52] on link "PREVIOUS INVOICES" at bounding box center [127, 50] width 68 height 9
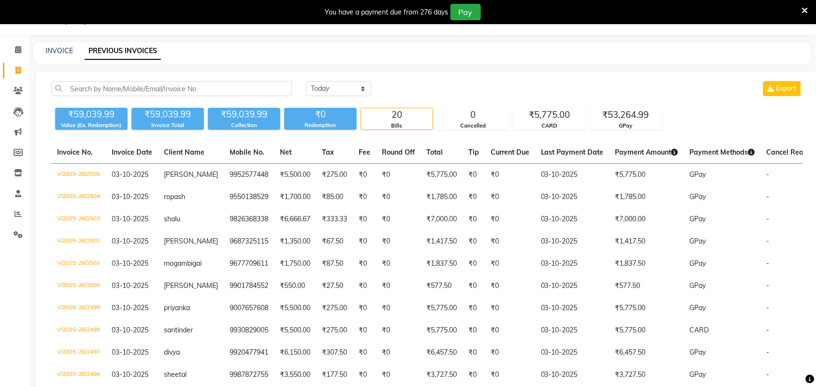
drag, startPoint x: 133, startPoint y: 54, endPoint x: 114, endPoint y: 47, distance: 20.5
click at [114, 47] on link "PREVIOUS INVOICES" at bounding box center [123, 51] width 76 height 17
click at [129, 51] on link "PREVIOUS INVOICES" at bounding box center [123, 51] width 76 height 17
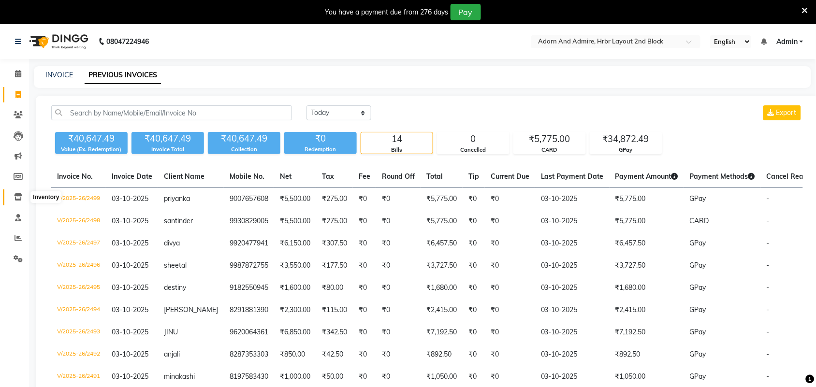
click at [17, 198] on icon at bounding box center [18, 196] width 8 height 7
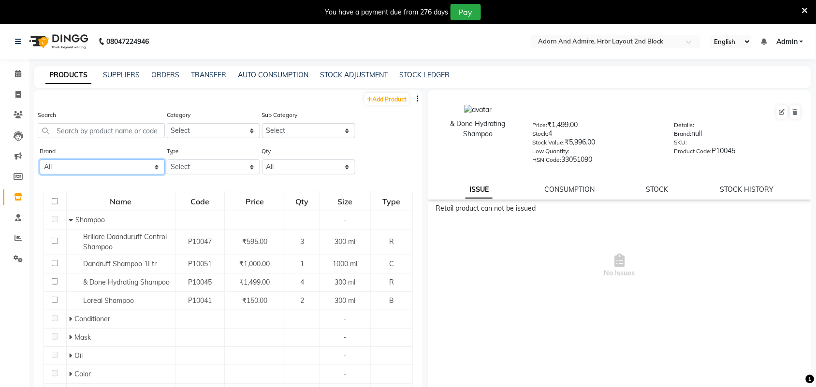
click at [151, 169] on select "All Copacabana Null" at bounding box center [102, 166] width 125 height 15
click at [222, 131] on select "Select Hair Skin Makeup Personal Care Appliances Beard Waxing Disposable Thread…" at bounding box center [213, 130] width 93 height 15
select select "1219001100"
click at [167, 123] on select "Select Hair Skin Makeup Personal Care Appliances Beard Waxing Disposable Thread…" at bounding box center [213, 130] width 93 height 15
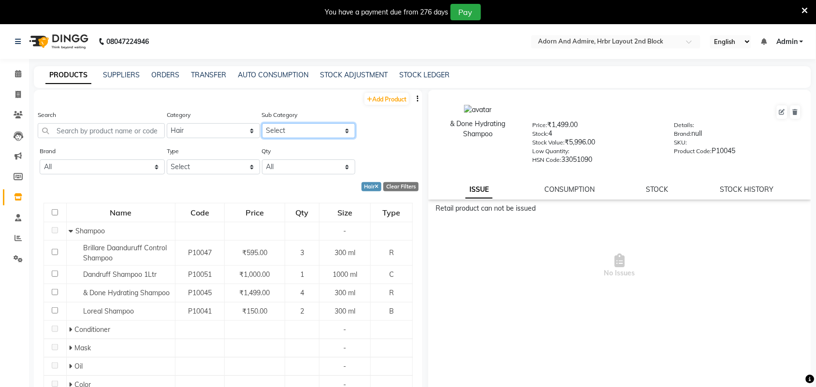
click at [300, 133] on select "Select Shampoo Conditioner Cream Mask Oil Serum Color Appliances Treatment Styl…" at bounding box center [308, 130] width 93 height 15
click at [519, 325] on div "Retail product can not be issued No Issues" at bounding box center [619, 299] width 383 height 193
click at [125, 71] on link "SUPPLIERS" at bounding box center [121, 75] width 37 height 9
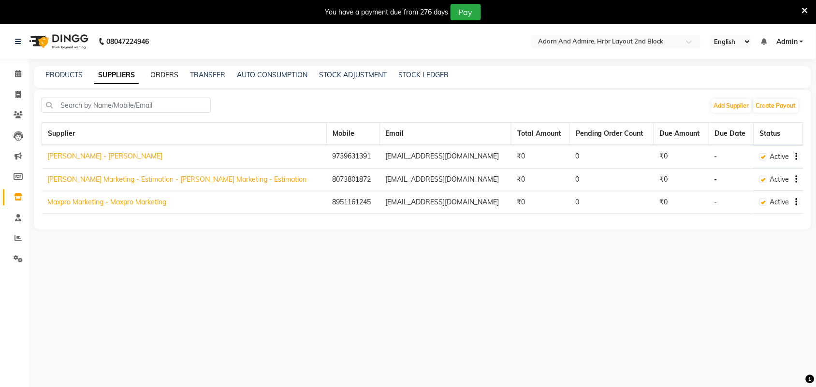
click at [163, 72] on link "ORDERS" at bounding box center [164, 75] width 28 height 9
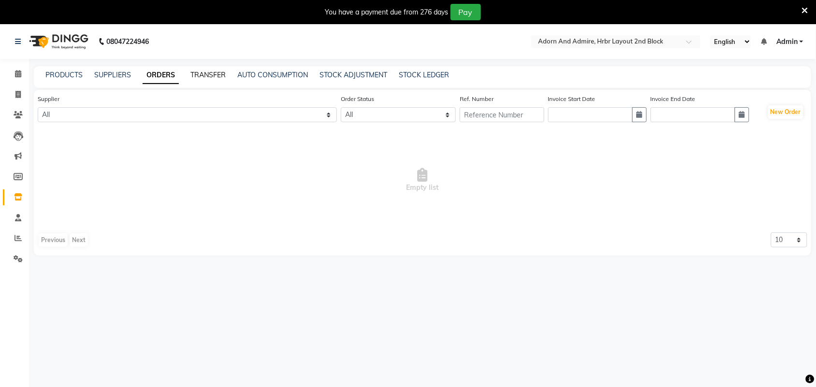
click at [201, 72] on link "TRANSFER" at bounding box center [207, 75] width 35 height 9
select select "sender"
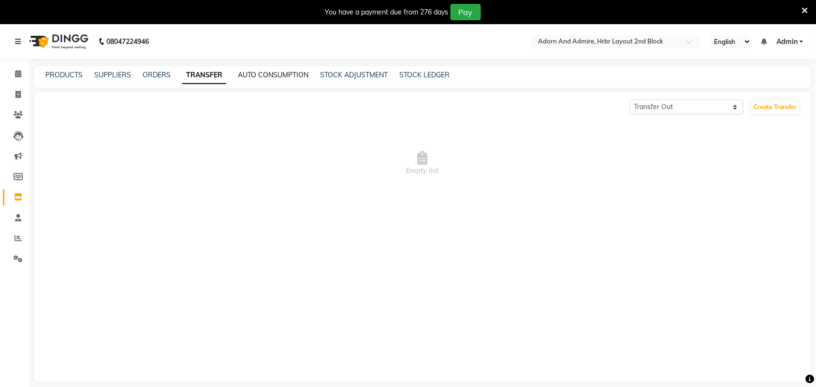
click at [274, 76] on link "AUTO CONSUMPTION" at bounding box center [273, 75] width 71 height 9
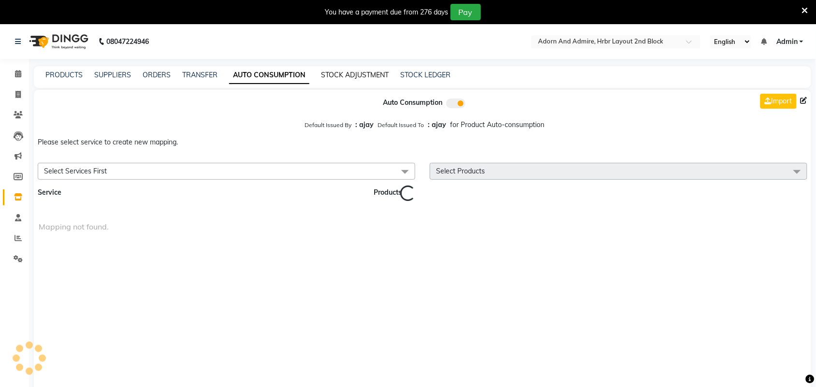
click at [341, 76] on link "STOCK ADJUSTMENT" at bounding box center [355, 75] width 68 height 9
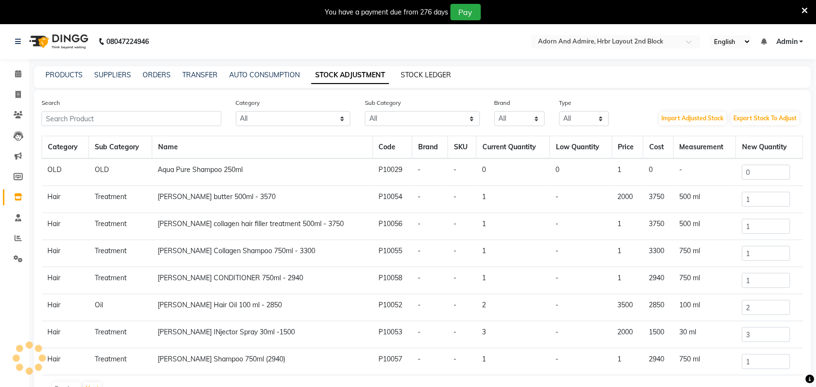
click at [431, 78] on link "STOCK LEDGER" at bounding box center [426, 75] width 50 height 9
select select "all"
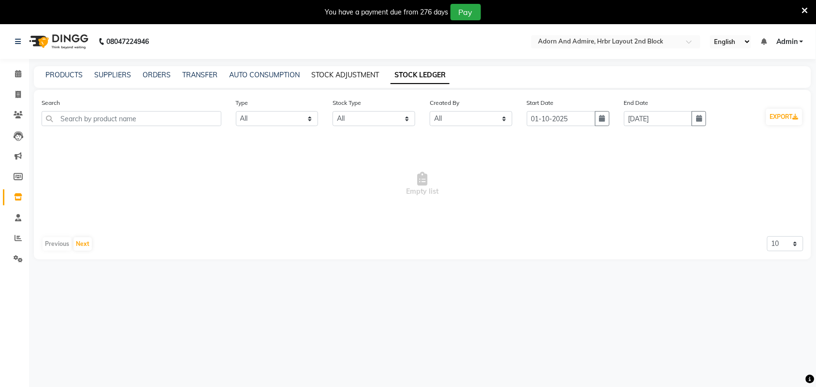
click at [346, 78] on link "STOCK ADJUSTMENT" at bounding box center [345, 75] width 68 height 9
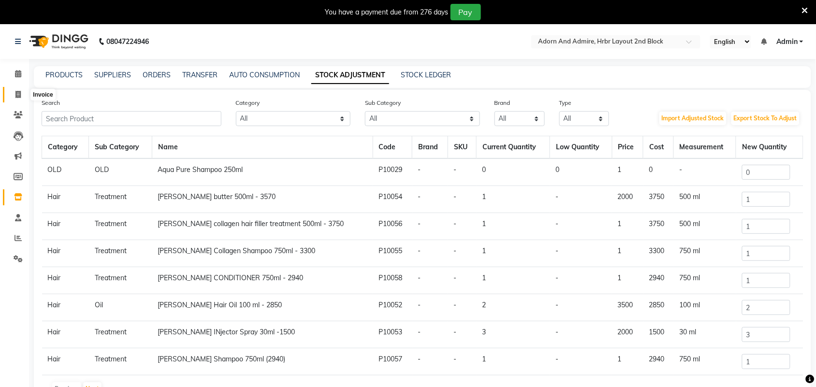
click at [19, 94] on icon at bounding box center [17, 94] width 5 height 7
select select "7203"
select select "service"
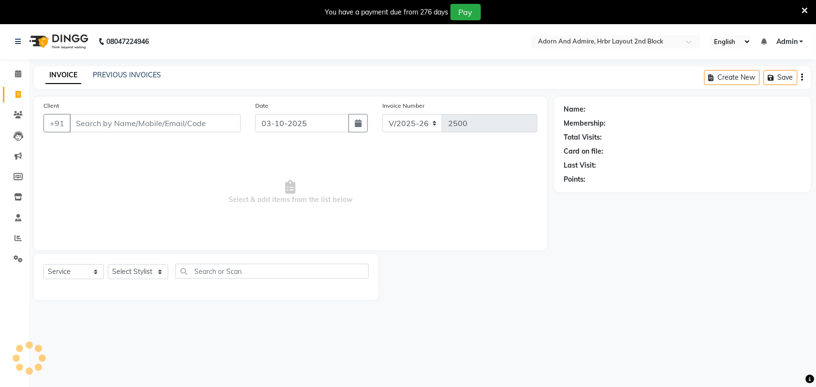
scroll to position [24, 0]
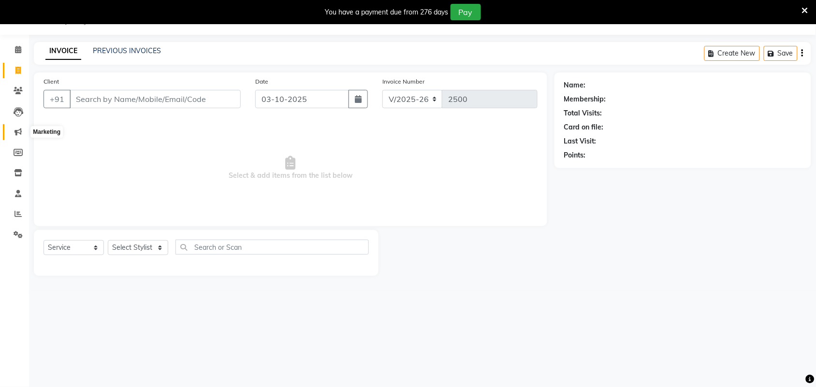
click at [18, 133] on icon at bounding box center [17, 131] width 7 height 7
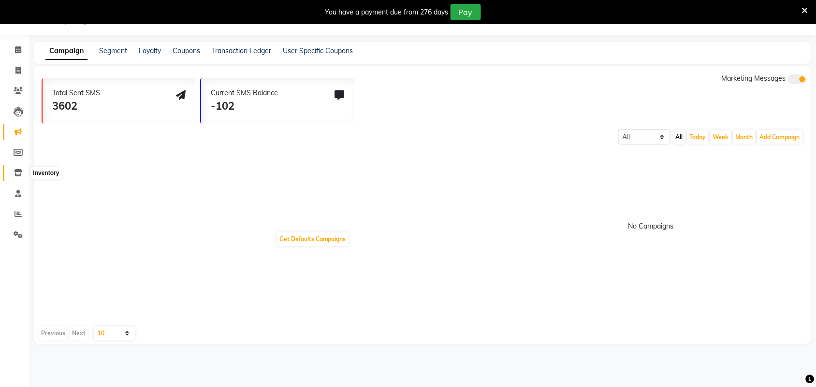
click at [17, 170] on icon at bounding box center [18, 172] width 8 height 7
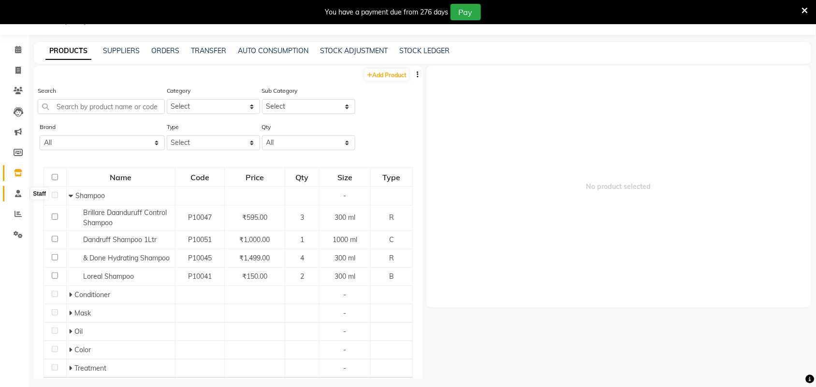
click at [16, 196] on icon at bounding box center [18, 193] width 6 height 7
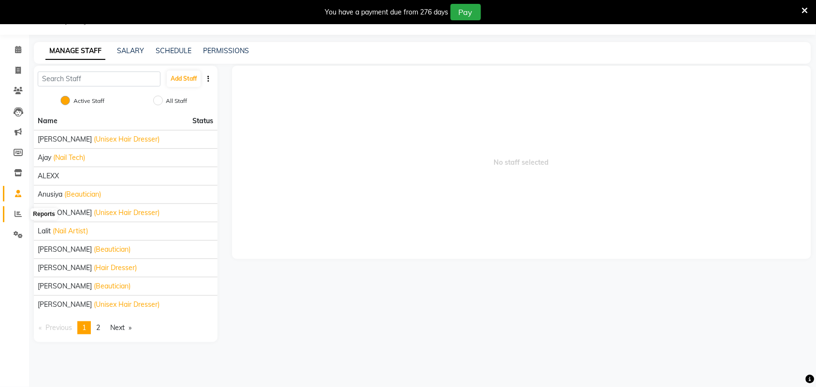
click at [20, 219] on span at bounding box center [18, 214] width 17 height 11
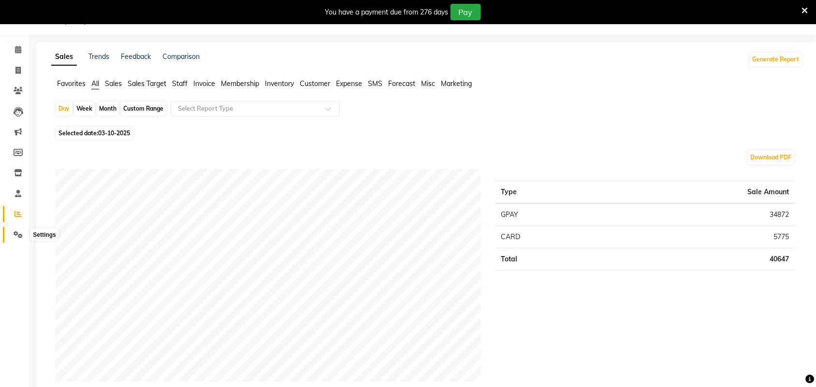
click at [18, 232] on icon at bounding box center [18, 234] width 9 height 7
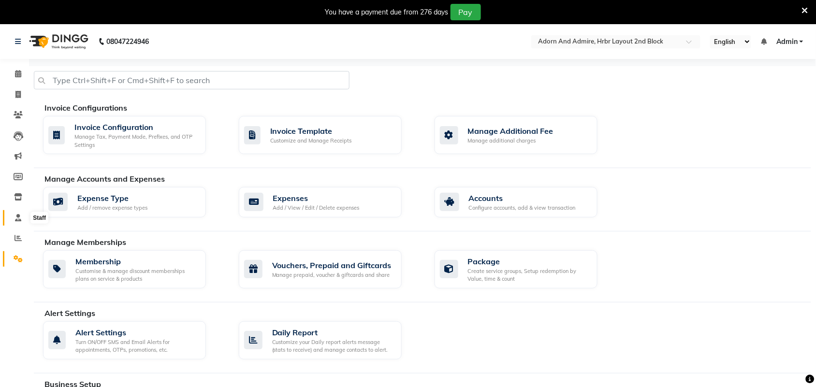
click at [18, 219] on icon at bounding box center [18, 217] width 6 height 7
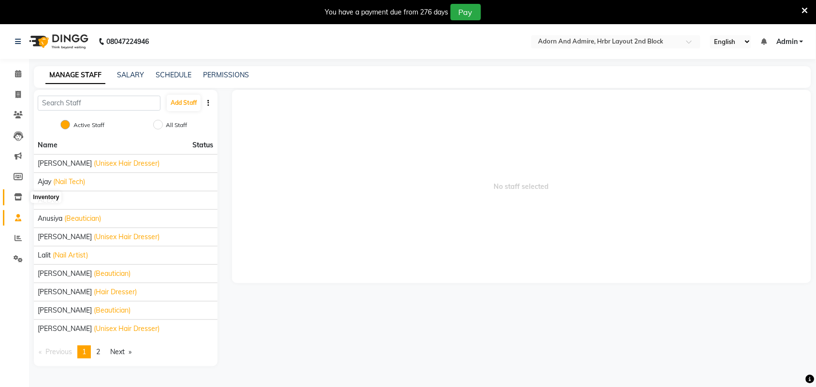
click at [15, 199] on icon at bounding box center [18, 196] width 8 height 7
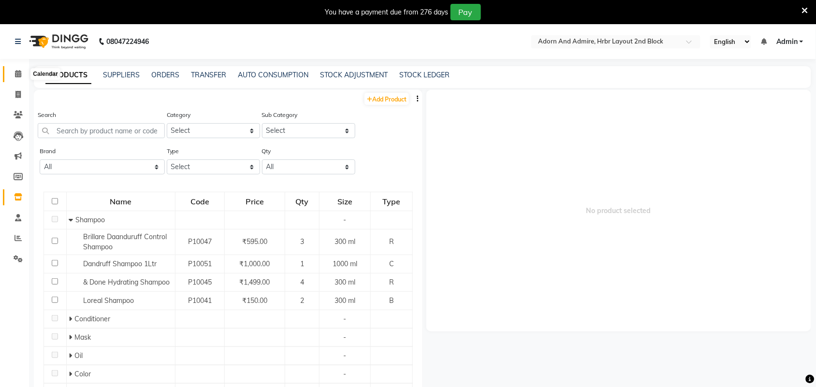
click at [17, 78] on span at bounding box center [18, 74] width 17 height 11
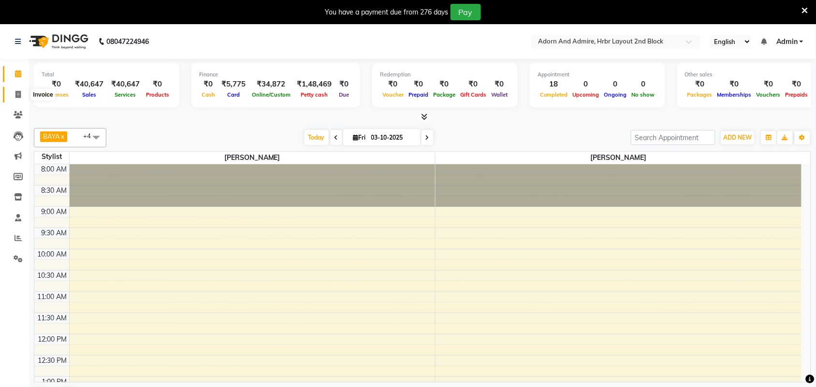
click at [17, 94] on icon at bounding box center [17, 94] width 5 height 7
select select "service"
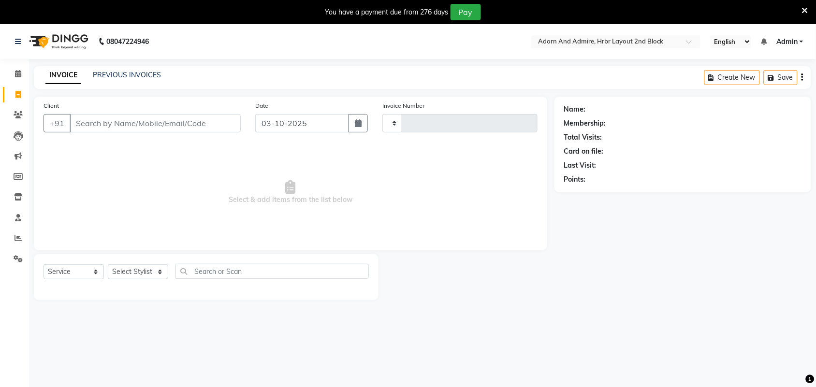
type input "2500"
select select "7203"
click at [20, 116] on icon at bounding box center [18, 114] width 9 height 7
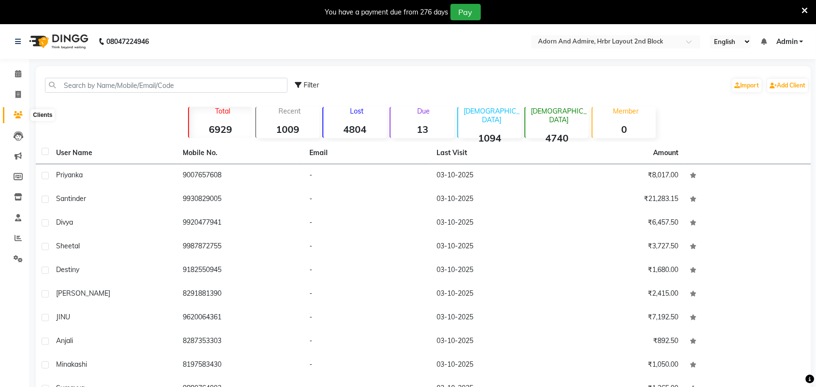
click at [18, 116] on icon at bounding box center [18, 114] width 9 height 7
click at [18, 133] on icon at bounding box center [19, 136] width 10 height 10
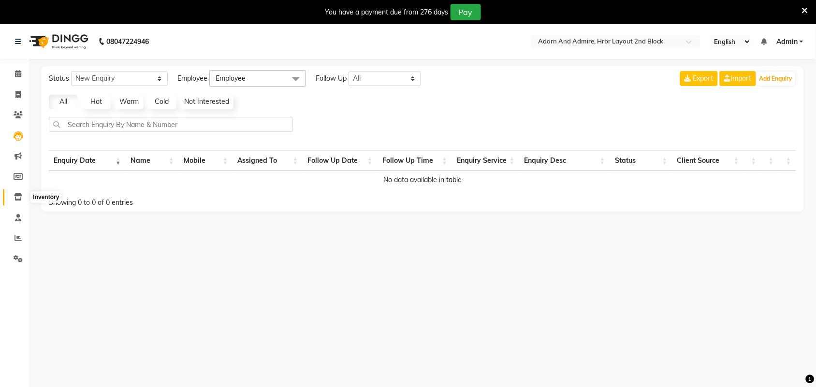
click at [18, 194] on icon at bounding box center [18, 196] width 8 height 7
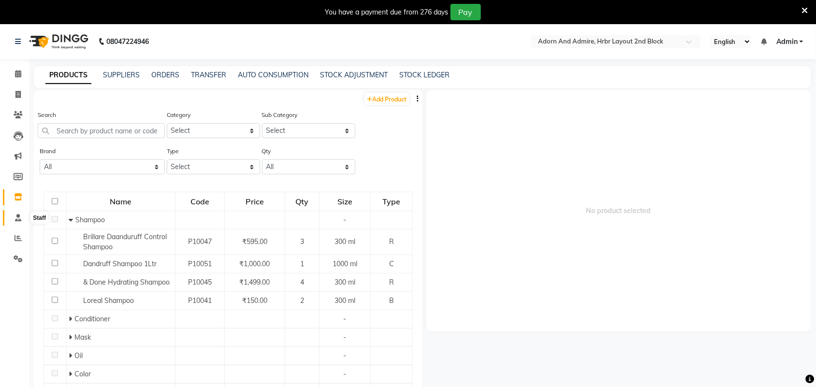
click at [18, 214] on icon at bounding box center [18, 217] width 6 height 7
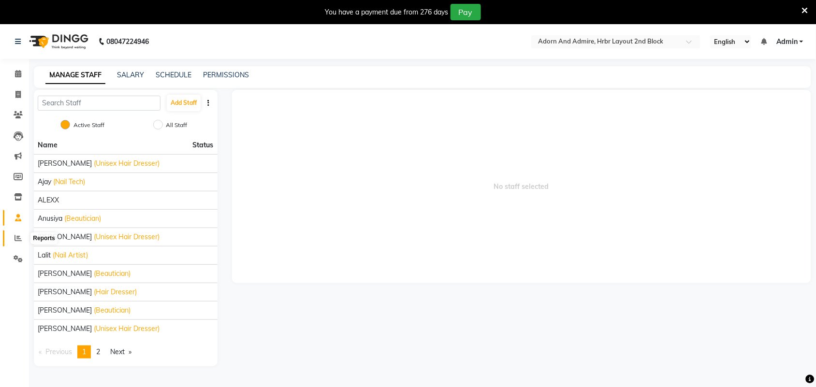
click at [17, 235] on icon at bounding box center [17, 237] width 7 height 7
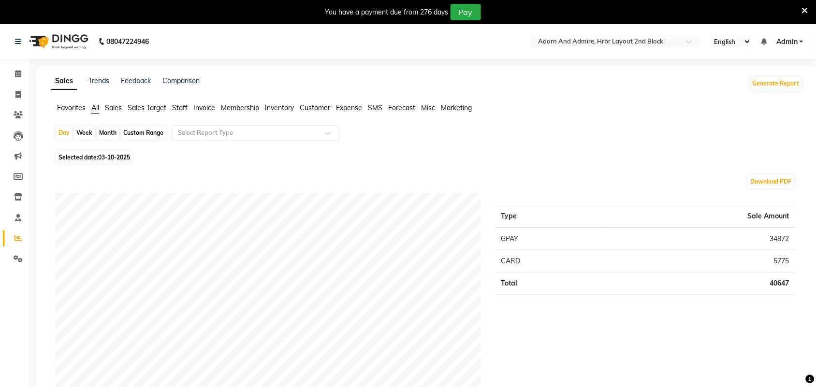
click at [63, 103] on span "Favorites" at bounding box center [71, 107] width 29 height 9
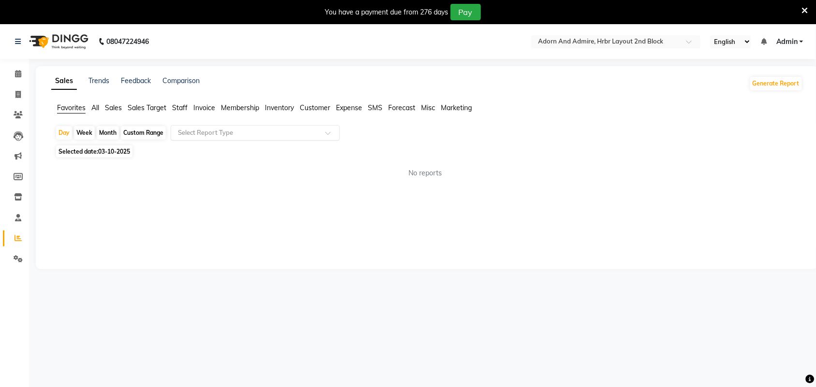
click at [330, 136] on span at bounding box center [331, 136] width 12 height 10
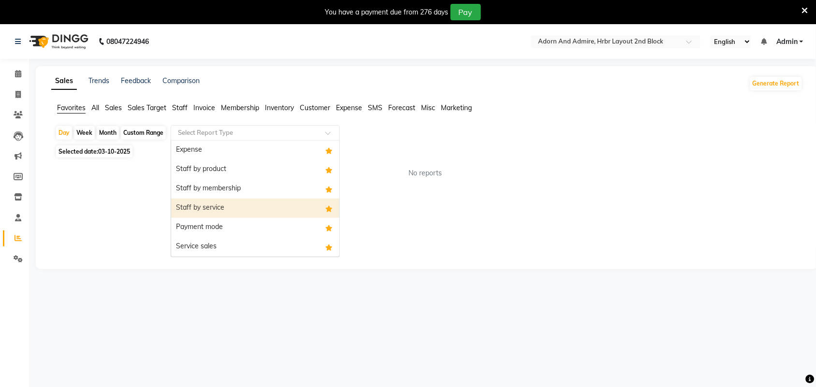
click at [255, 208] on div "Staff by service" at bounding box center [255, 208] width 168 height 19
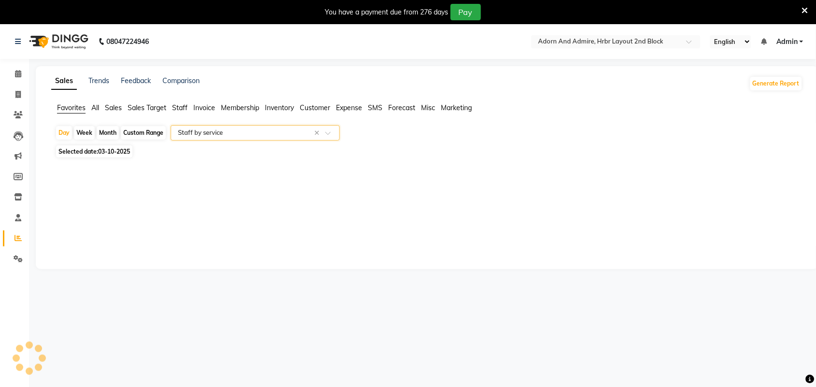
select select "full_report"
select select "csv"
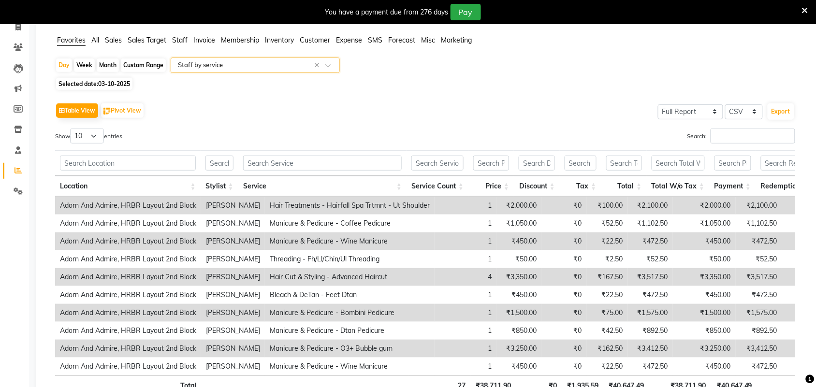
scroll to position [148, 0]
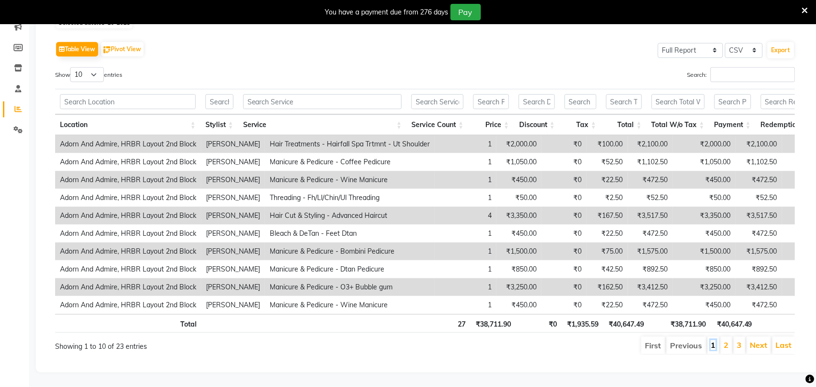
click at [711, 340] on link "1" at bounding box center [713, 345] width 5 height 10
click at [725, 340] on link "2" at bounding box center [726, 345] width 5 height 10
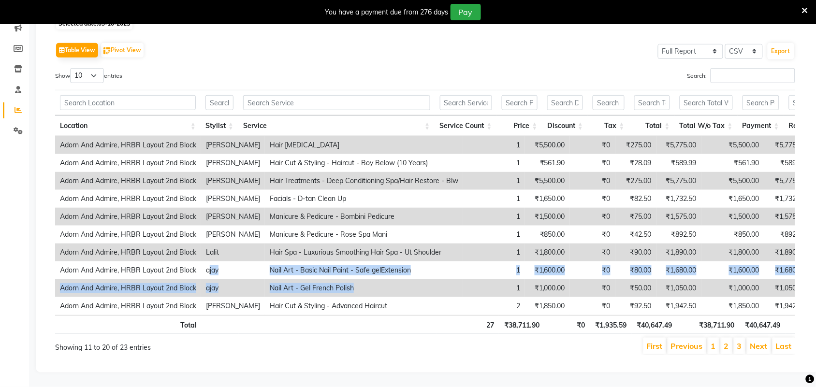
drag, startPoint x: 209, startPoint y: 255, endPoint x: 397, endPoint y: 272, distance: 189.2
click at [397, 272] on tbody "Adorn And Admire, HRBR Layout 2nd Block Lucy Hair Botox 1 ₹5,500.00 ₹0 ₹275.00 …" at bounding box center [529, 225] width 948 height 179
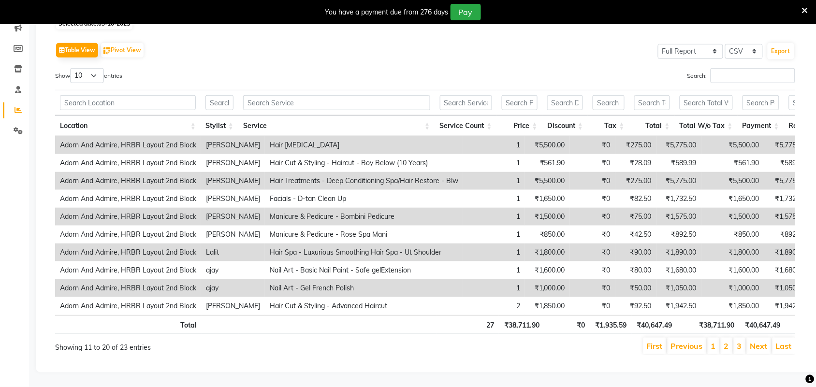
click at [463, 279] on td "1" at bounding box center [494, 288] width 62 height 18
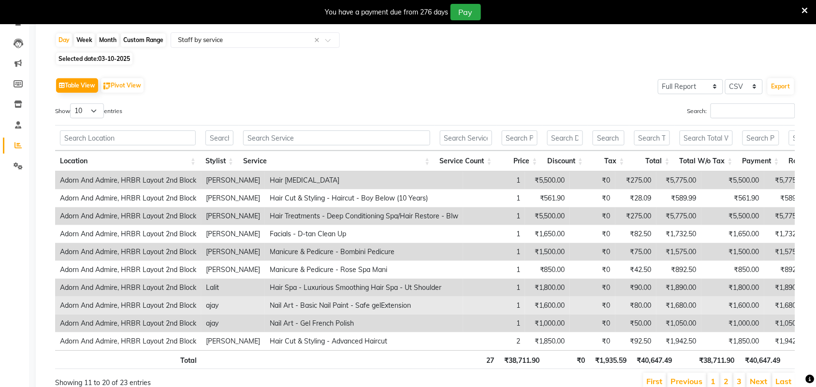
scroll to position [0, 0]
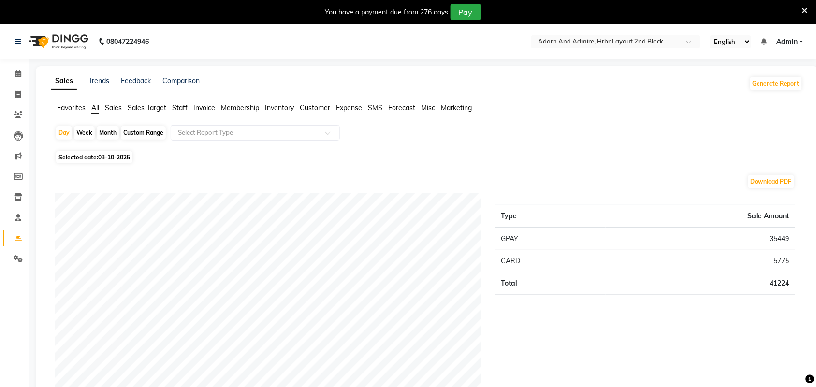
click at [69, 105] on span "Favorites" at bounding box center [71, 107] width 29 height 9
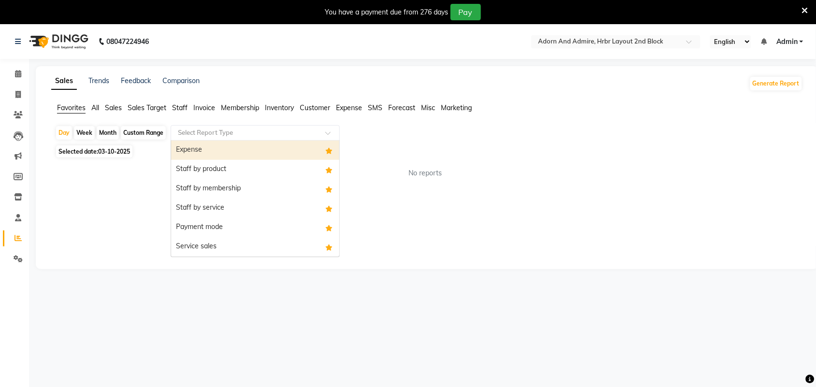
drag, startPoint x: 311, startPoint y: 126, endPoint x: 327, endPoint y: 138, distance: 20.0
click at [312, 127] on div "Select Report Type" at bounding box center [255, 132] width 169 height 15
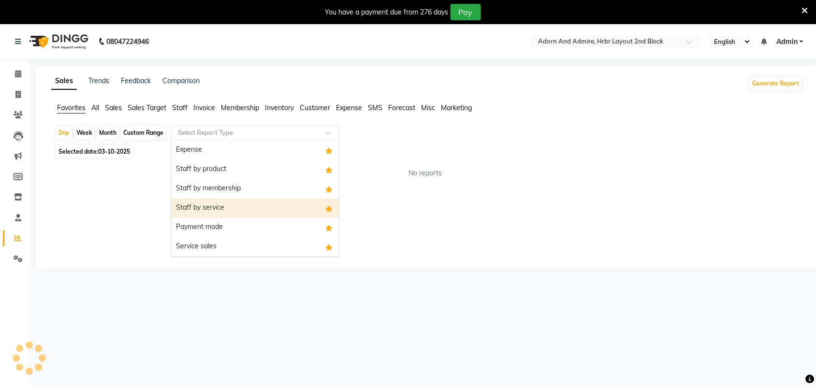
click at [262, 203] on div "Staff by service" at bounding box center [255, 208] width 168 height 19
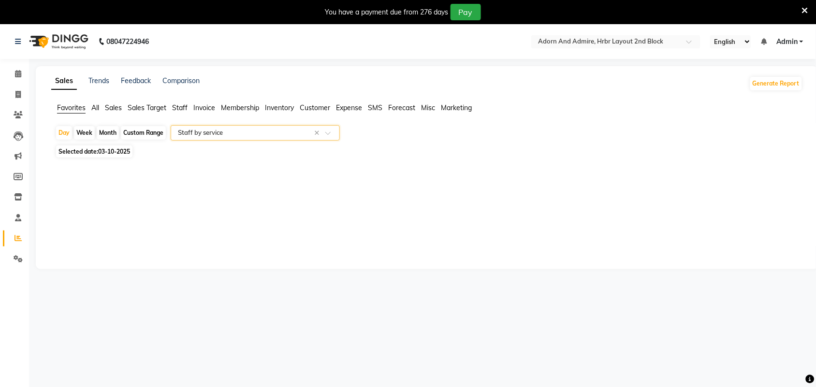
select select "full_report"
select select "csv"
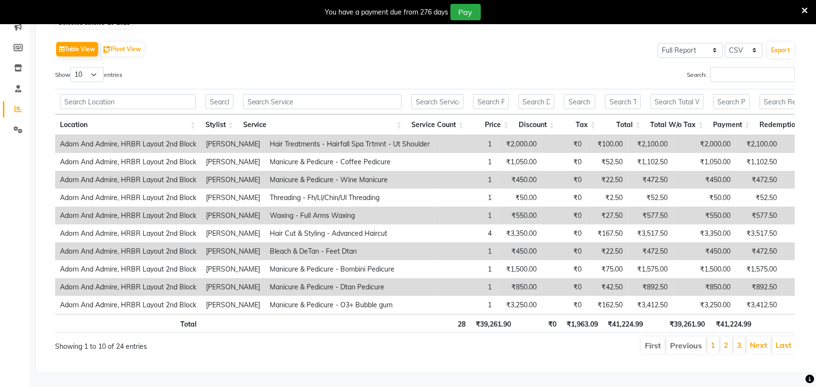
scroll to position [148, 0]
click at [728, 340] on link "2" at bounding box center [726, 345] width 5 height 10
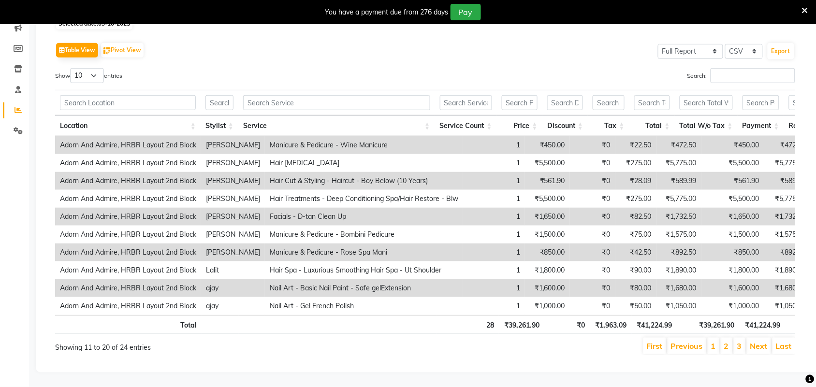
scroll to position [147, 0]
click at [738, 341] on link "3" at bounding box center [739, 346] width 5 height 10
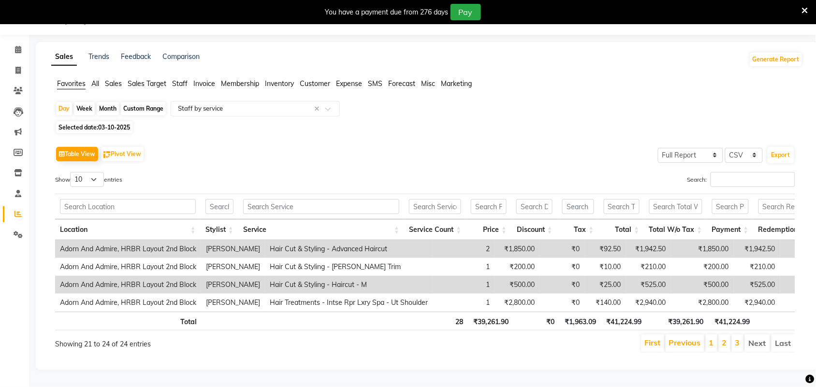
scroll to position [42, 0]
click at [760, 334] on li "Next" at bounding box center [757, 342] width 25 height 17
click at [709, 339] on link "1" at bounding box center [711, 343] width 5 height 10
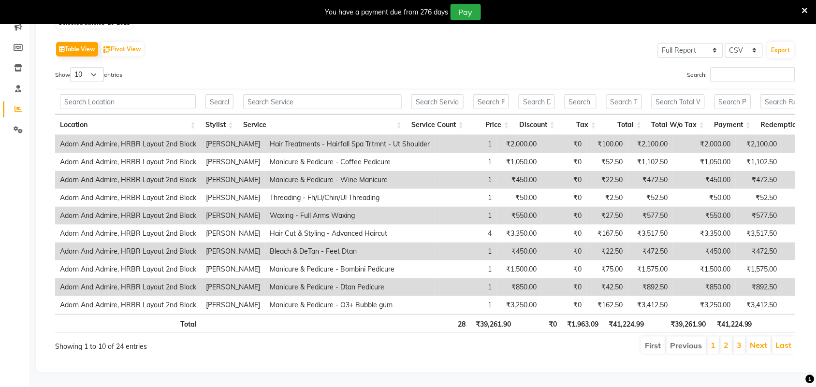
scroll to position [148, 0]
click at [726, 340] on link "2" at bounding box center [726, 345] width 5 height 10
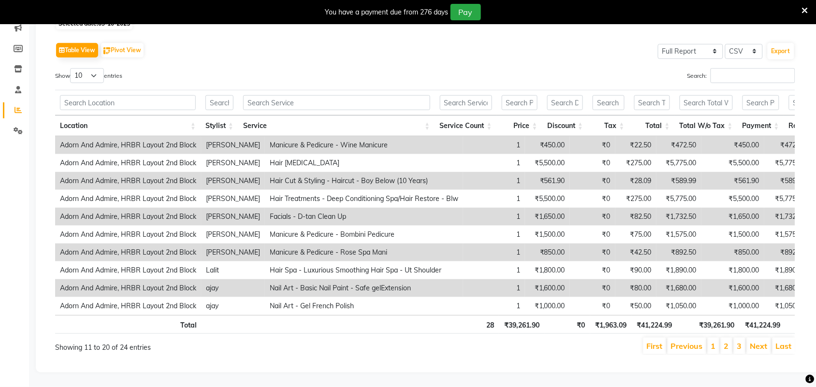
scroll to position [147, 0]
click at [710, 341] on li "1" at bounding box center [713, 346] width 12 height 16
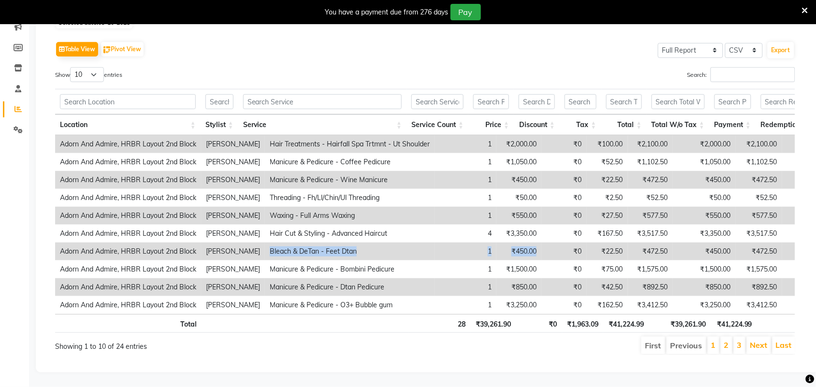
drag, startPoint x: 243, startPoint y: 234, endPoint x: 517, endPoint y: 237, distance: 274.5
click at [517, 243] on tr "Adorn And Admire, HRBR Layout 2nd Block [PERSON_NAME] & DeTan - Feet Dtan 1 ₹45…" at bounding box center [515, 252] width 920 height 18
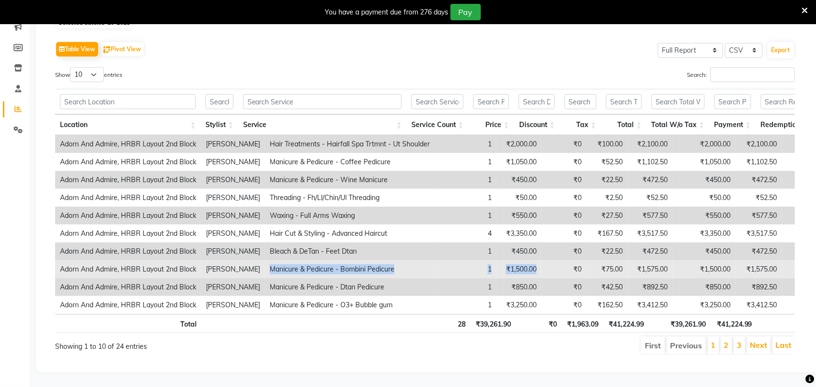
drag, startPoint x: 243, startPoint y: 252, endPoint x: 515, endPoint y: 252, distance: 272.5
click at [515, 260] on tr "Adorn And Admire, HRBR Layout 2nd Block [PERSON_NAME] Manicure & Pedicure - Bom…" at bounding box center [515, 269] width 920 height 18
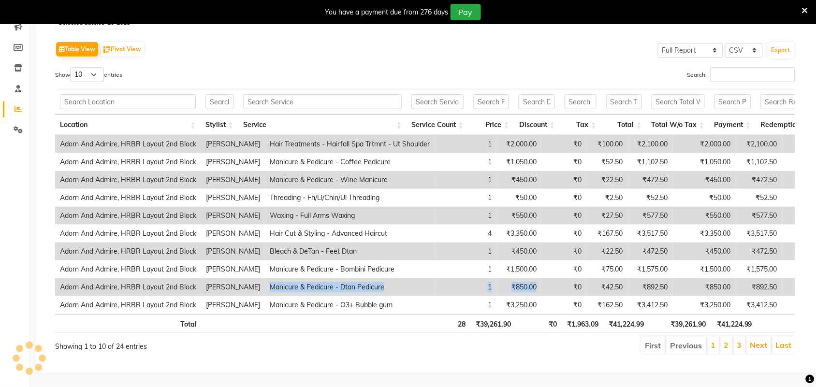
drag, startPoint x: 242, startPoint y: 269, endPoint x: 512, endPoint y: 269, distance: 270.1
click at [512, 278] on tr "Adorn And Admire, HRBR Layout 2nd Block [PERSON_NAME] Manicure & Pedicure - Dta…" at bounding box center [515, 287] width 920 height 18
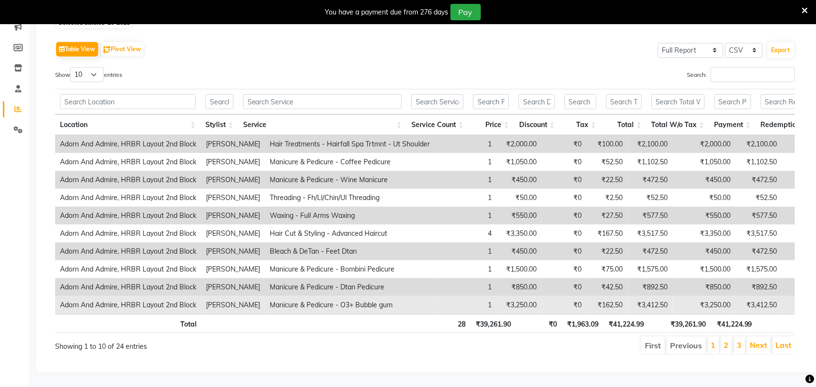
click at [265, 296] on td "Manicure & Pedicure - O3+ Bubble gum" at bounding box center [350, 305] width 170 height 18
drag, startPoint x: 245, startPoint y: 288, endPoint x: 514, endPoint y: 288, distance: 268.6
click at [514, 296] on tr "Adorn And Admire, HRBR Layout 2nd Block [PERSON_NAME] Manicure & Pedicure - O3+…" at bounding box center [515, 305] width 920 height 18
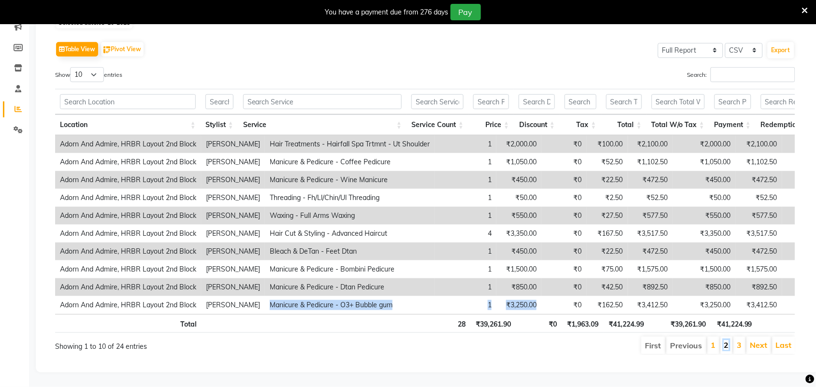
click at [725, 340] on link "2" at bounding box center [726, 345] width 5 height 10
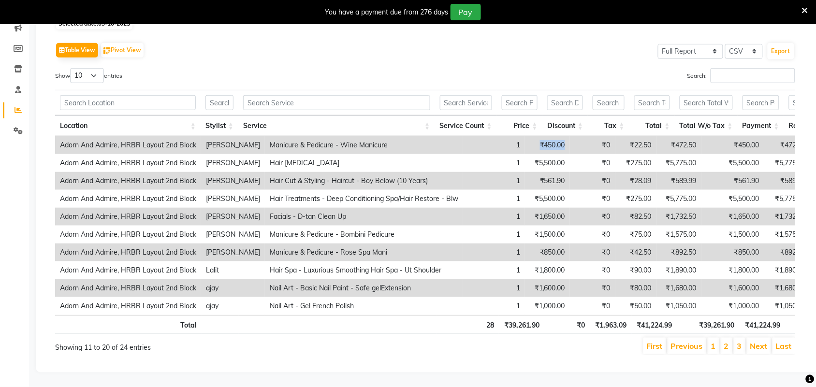
drag, startPoint x: 514, startPoint y: 126, endPoint x: 553, endPoint y: 127, distance: 39.6
click at [553, 136] on tr "Adorn And Admire, HRBR Layout 2nd Block [PERSON_NAME] Manicure & Pedicure - Win…" at bounding box center [529, 145] width 948 height 18
click at [713, 341] on link "1" at bounding box center [713, 346] width 5 height 10
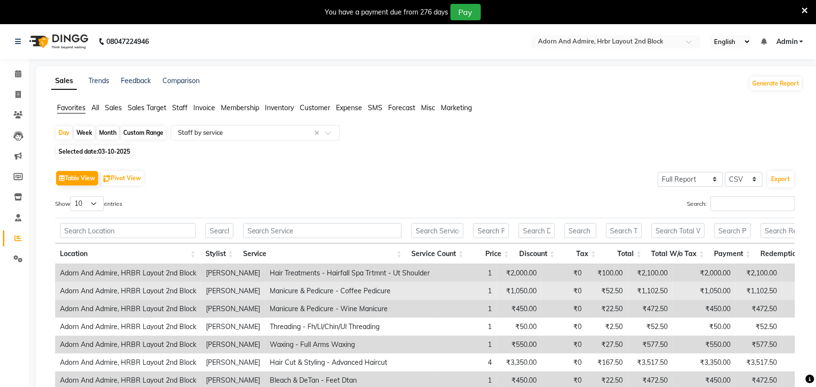
scroll to position [121, 0]
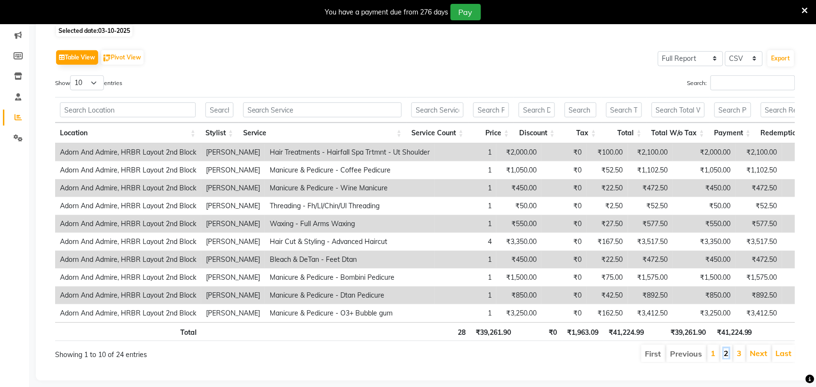
click at [727, 358] on link "2" at bounding box center [726, 353] width 5 height 10
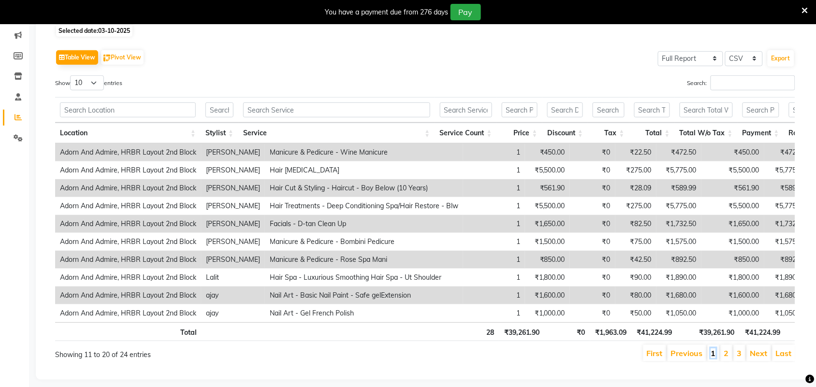
click at [716, 361] on li "1" at bounding box center [713, 353] width 12 height 16
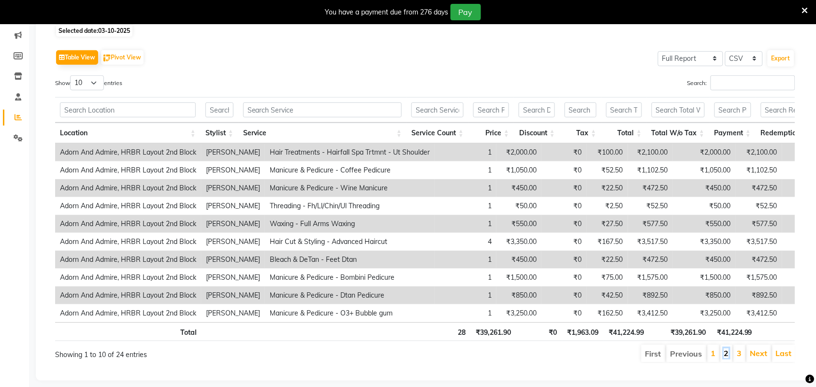
click at [727, 358] on link "2" at bounding box center [726, 353] width 5 height 10
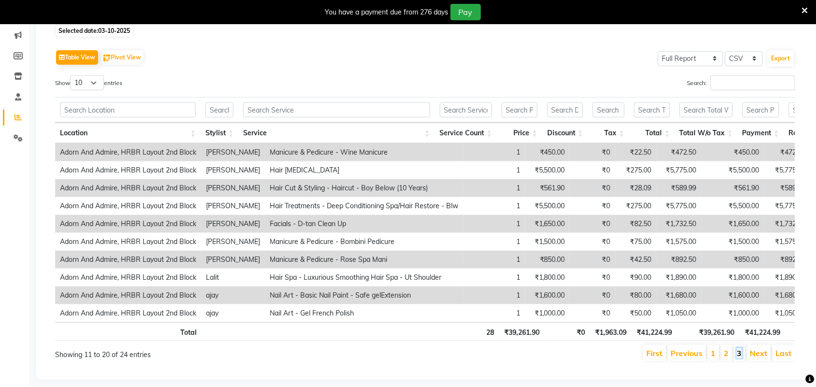
click at [737, 358] on link "3" at bounding box center [739, 353] width 5 height 10
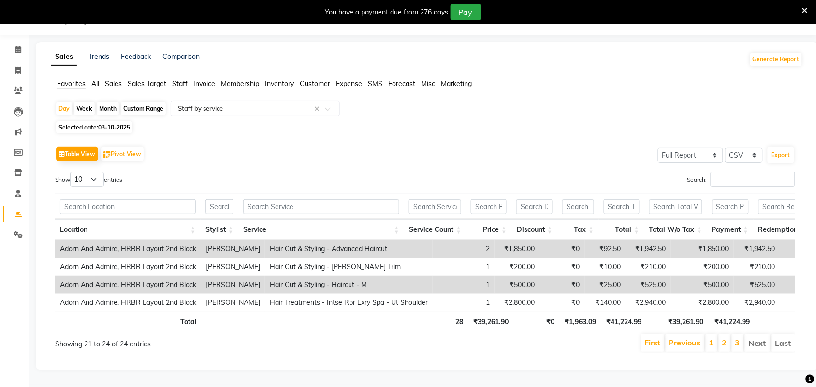
scroll to position [42, 0]
click at [712, 338] on link "1" at bounding box center [711, 343] width 5 height 10
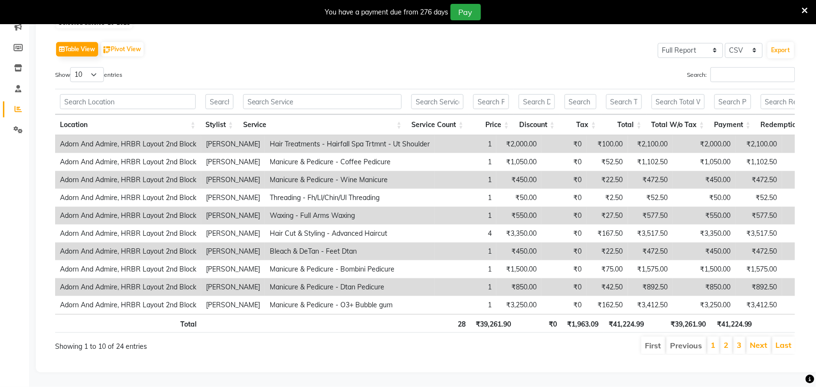
scroll to position [148, 0]
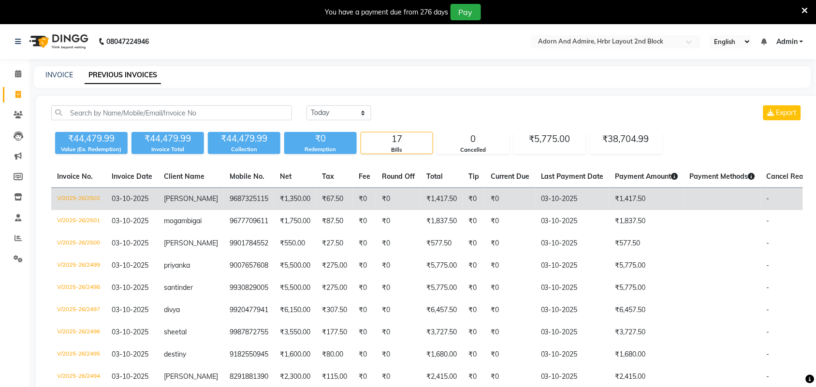
click at [254, 197] on td "9687325115" at bounding box center [249, 199] width 50 height 23
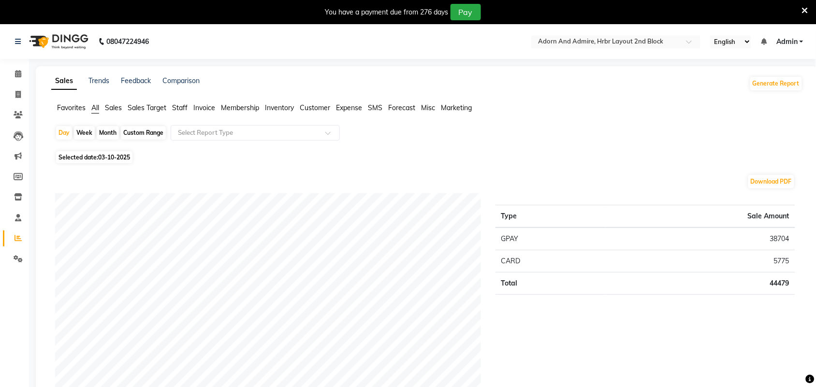
click at [68, 109] on span "Favorites" at bounding box center [71, 107] width 29 height 9
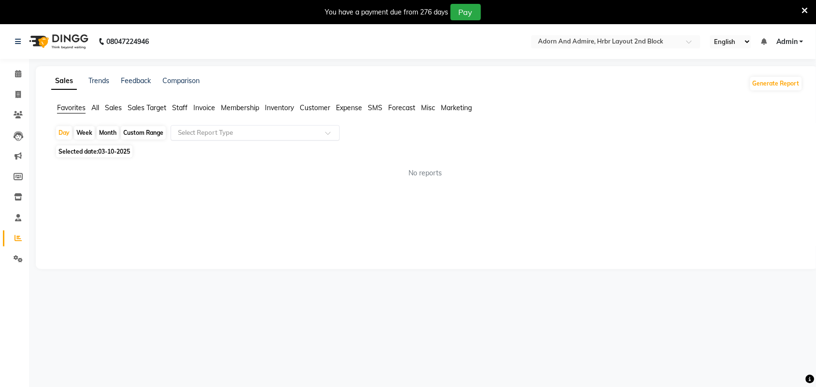
click at [330, 134] on span at bounding box center [331, 136] width 12 height 10
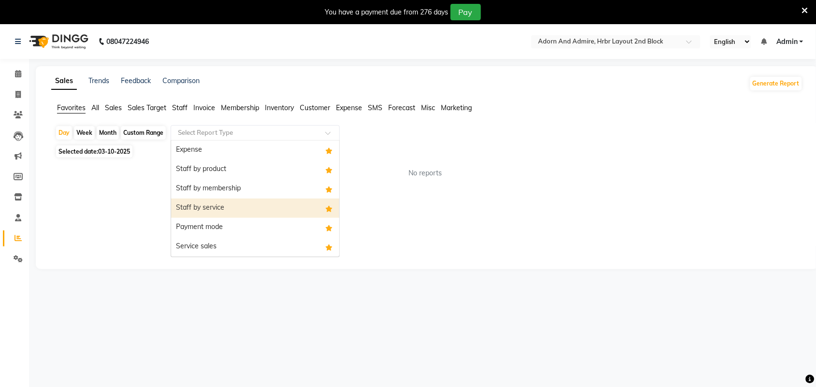
click at [252, 209] on div "Staff by service" at bounding box center [255, 208] width 168 height 19
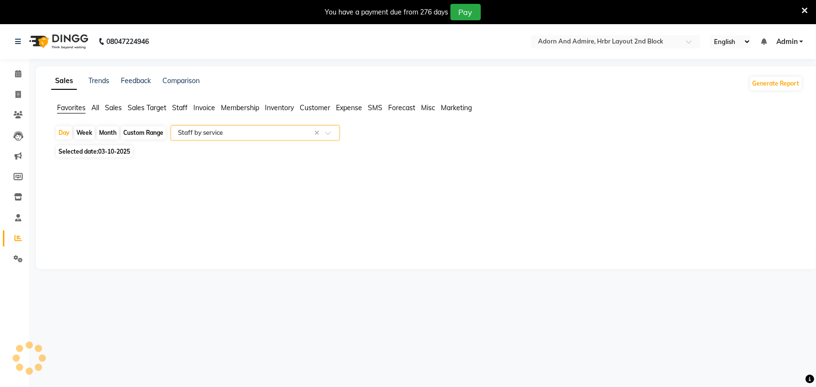
select select "full_report"
select select "csv"
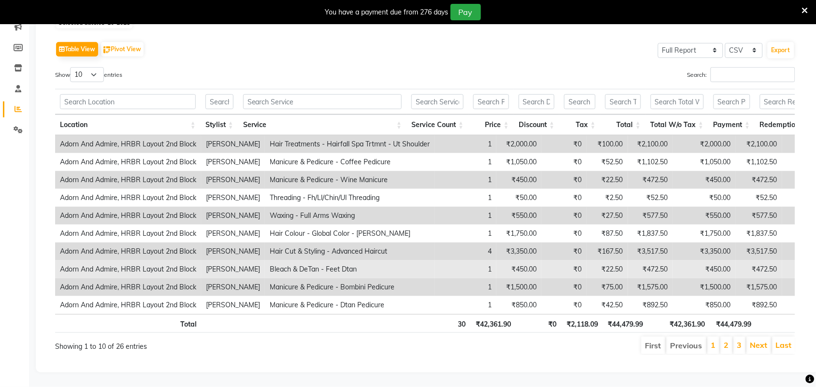
scroll to position [148, 0]
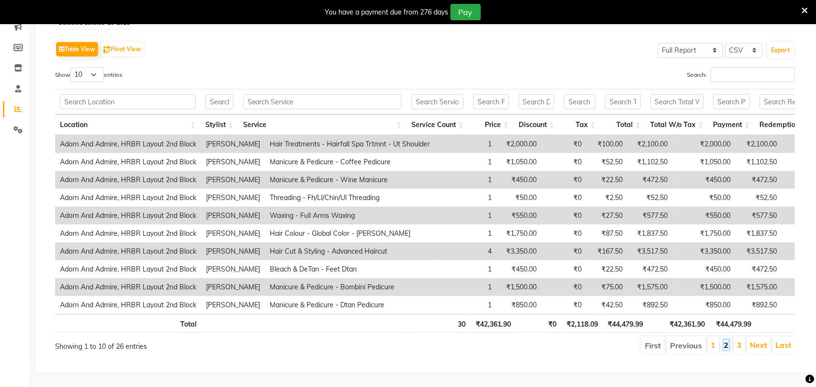
click at [726, 340] on link "2" at bounding box center [726, 345] width 5 height 10
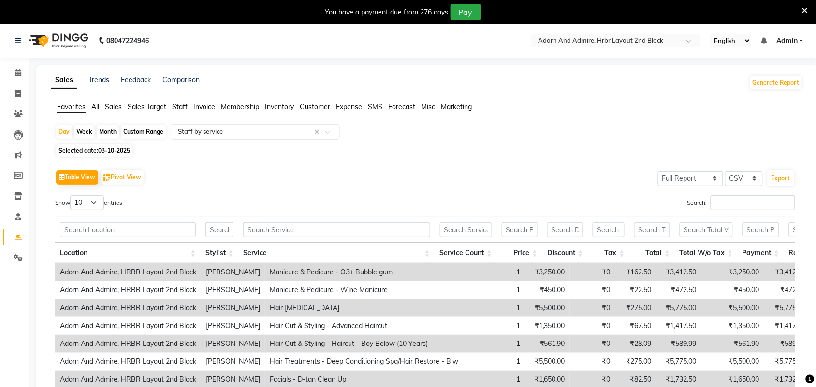
scroll to position [0, 0]
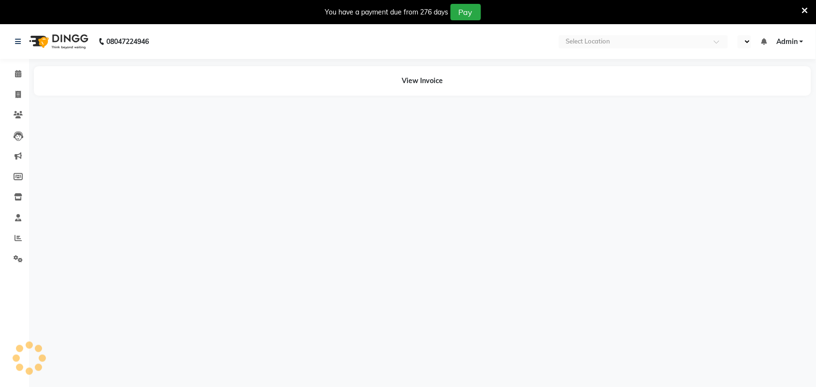
select select "en"
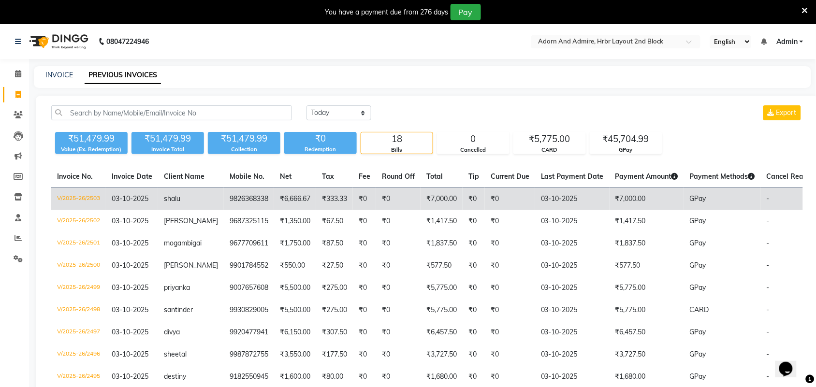
click at [250, 199] on td "9826368338" at bounding box center [249, 199] width 50 height 23
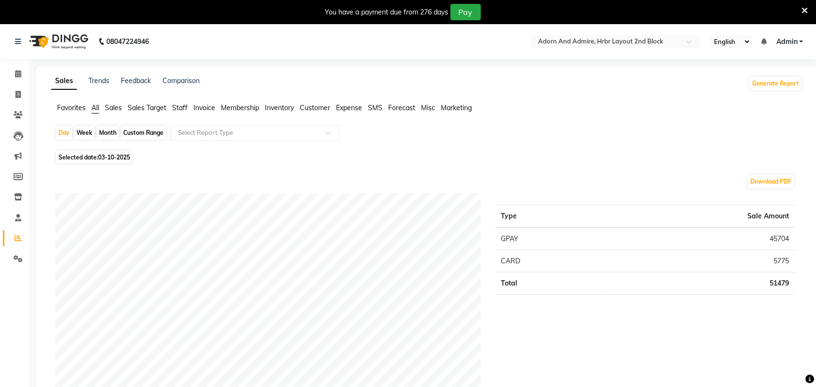
click at [73, 105] on span "Favorites" at bounding box center [71, 107] width 29 height 9
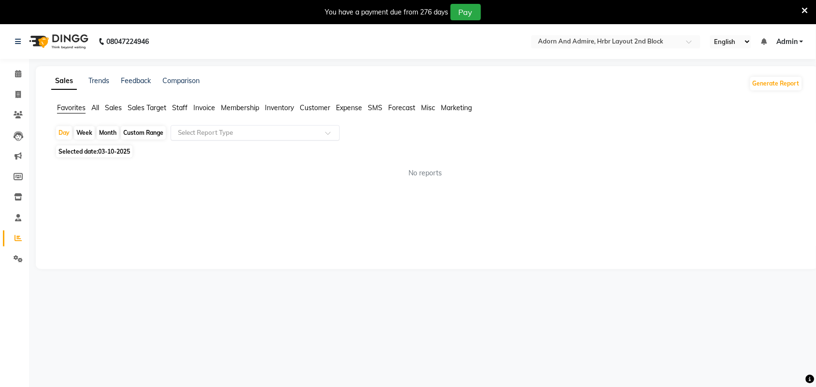
click at [331, 133] on span at bounding box center [331, 136] width 12 height 10
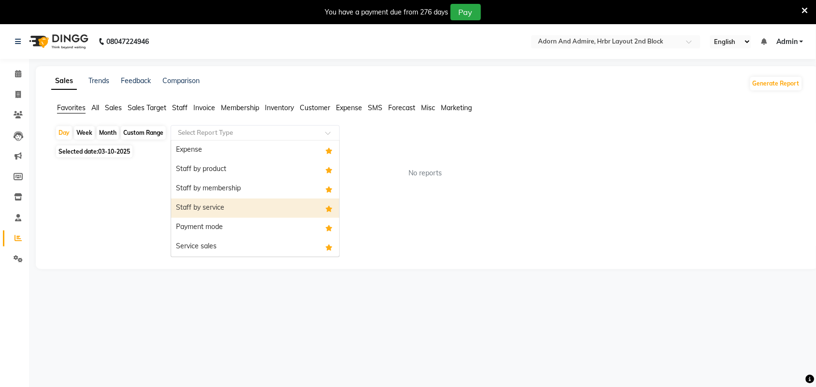
click at [272, 206] on div "Staff by service" at bounding box center [255, 208] width 168 height 19
select select "full_report"
select select "csv"
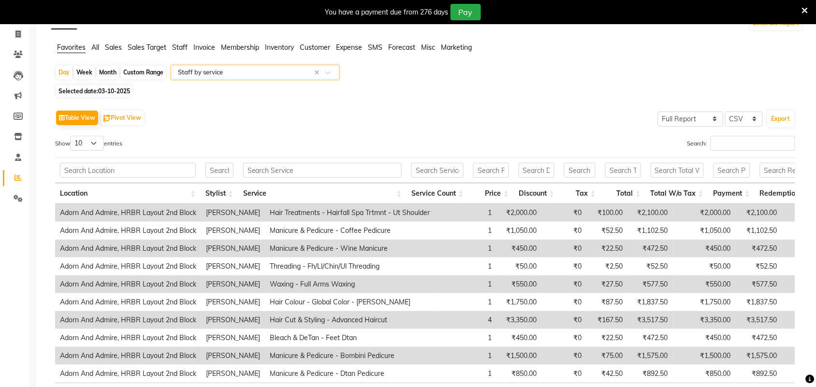
scroll to position [121, 0]
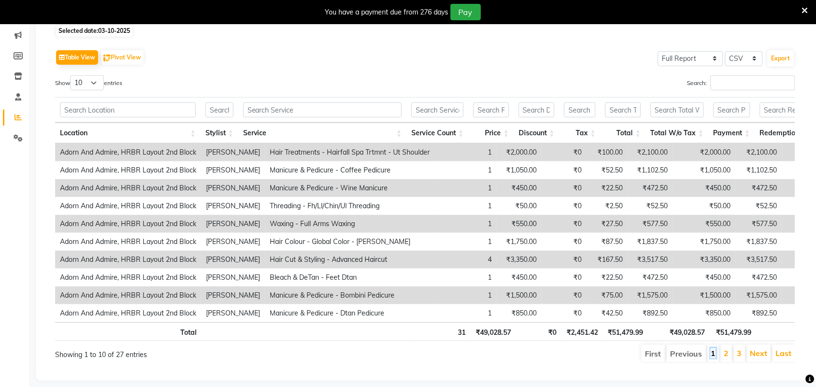
click at [715, 358] on link "1" at bounding box center [713, 353] width 5 height 10
click at [725, 358] on link "2" at bounding box center [726, 353] width 5 height 10
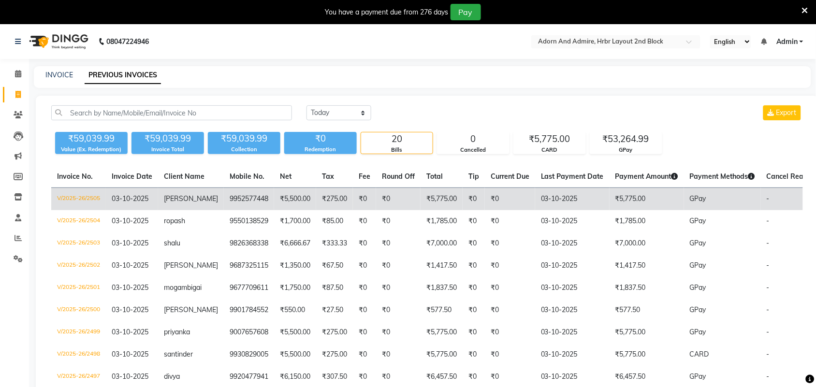
click at [170, 199] on span "[PERSON_NAME]" at bounding box center [191, 198] width 54 height 9
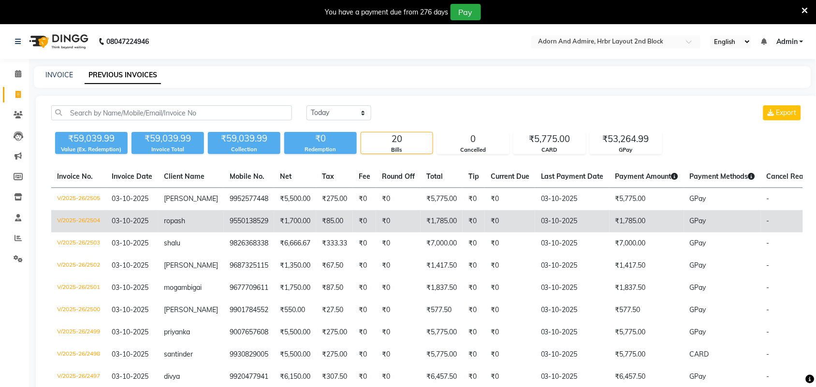
drag, startPoint x: 174, startPoint y: 222, endPoint x: 164, endPoint y: 223, distance: 9.7
click at [164, 223] on span "ropash" at bounding box center [174, 220] width 21 height 9
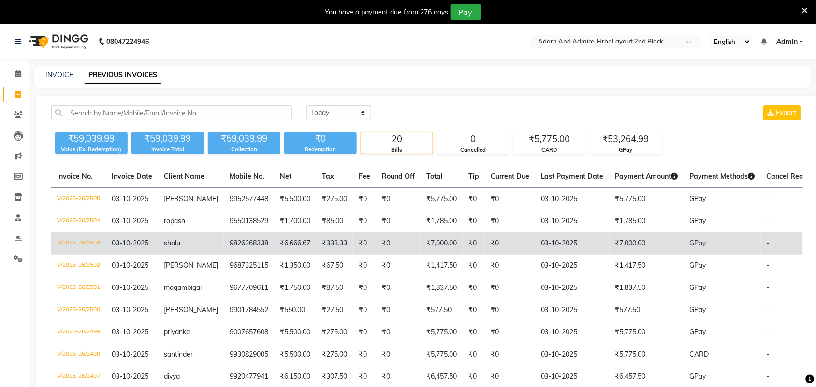
click at [179, 244] on span "shalu" at bounding box center [172, 243] width 16 height 9
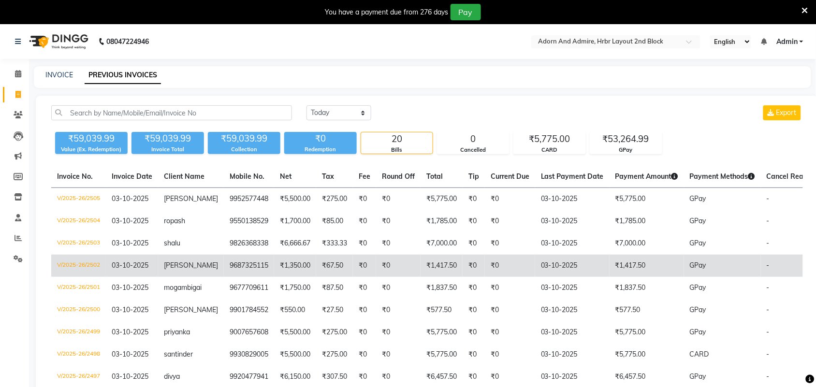
click at [174, 266] on span "[PERSON_NAME]" at bounding box center [191, 265] width 54 height 9
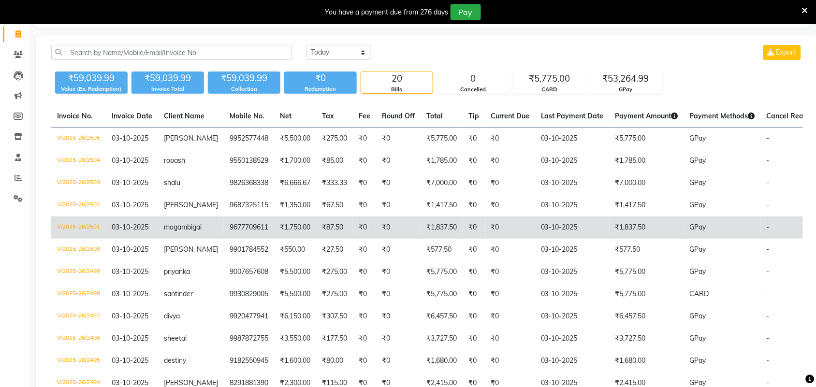
click at [201, 228] on span "mogambigai" at bounding box center [183, 227] width 38 height 9
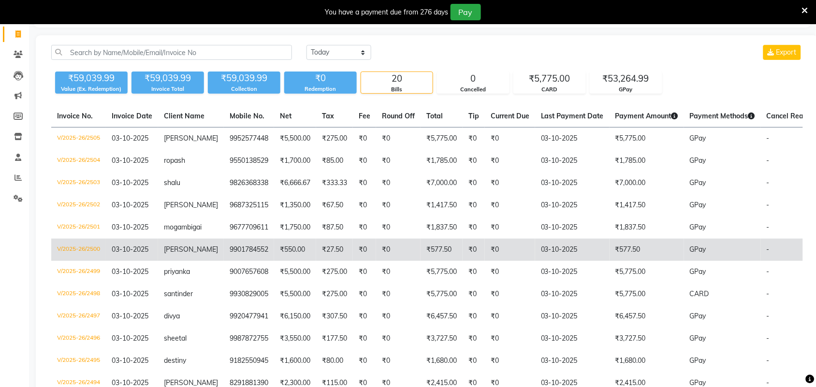
click at [189, 252] on td "[PERSON_NAME]" at bounding box center [191, 250] width 66 height 22
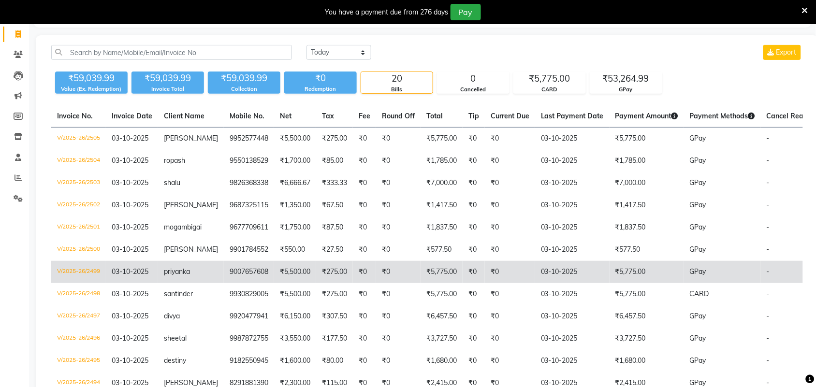
click at [188, 267] on span "priyanka" at bounding box center [177, 271] width 26 height 9
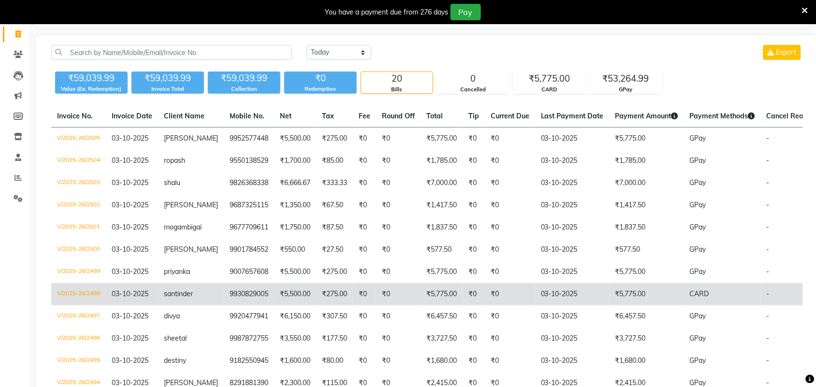
click at [189, 297] on td "santinder" at bounding box center [191, 294] width 66 height 22
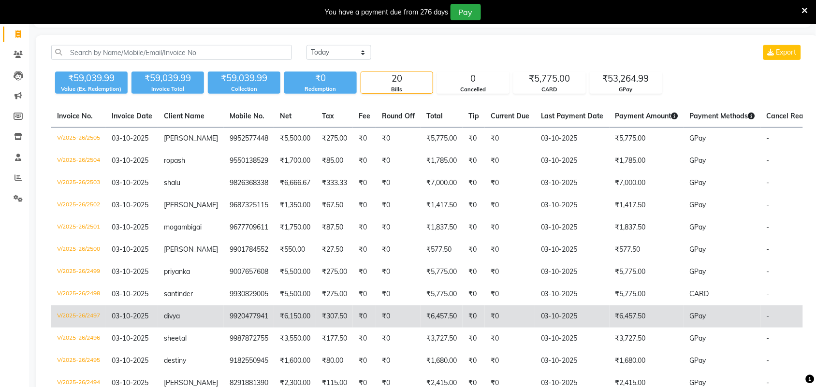
click at [224, 317] on td "9920477941" at bounding box center [249, 316] width 50 height 22
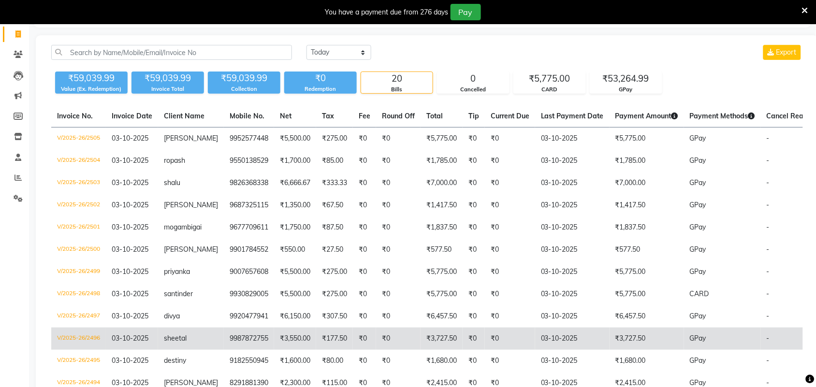
click at [205, 337] on td "sheetal" at bounding box center [191, 339] width 66 height 22
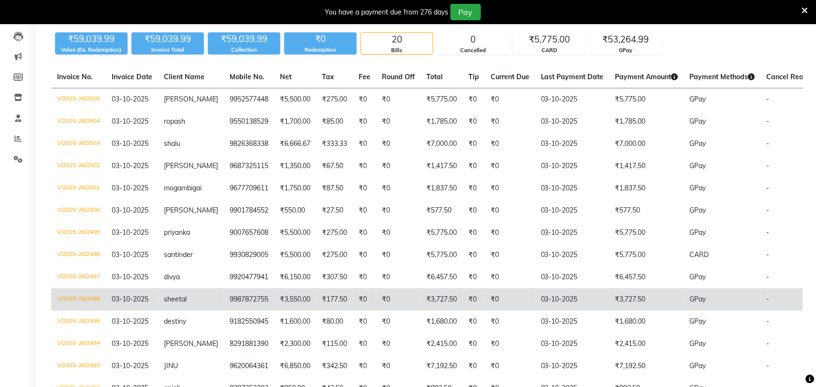
scroll to position [121, 0]
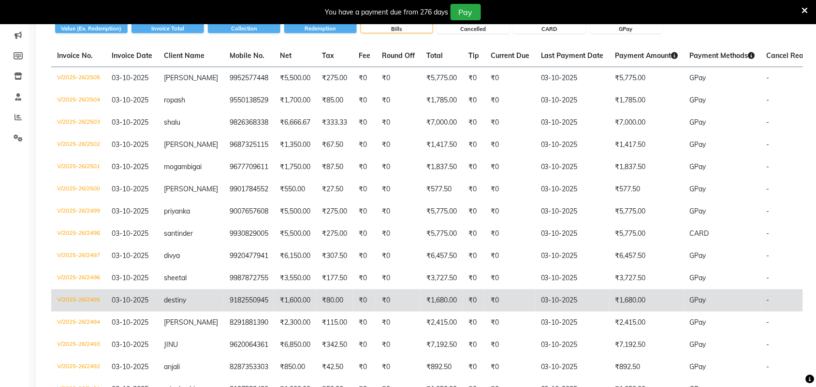
click at [194, 291] on td "destiny" at bounding box center [191, 300] width 66 height 22
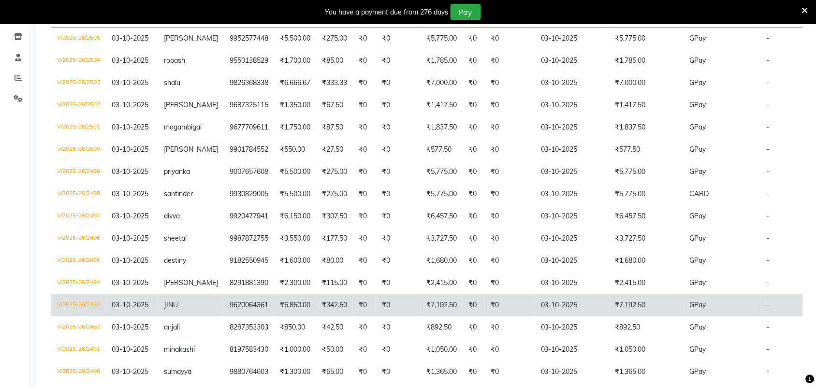
scroll to position [181, 0]
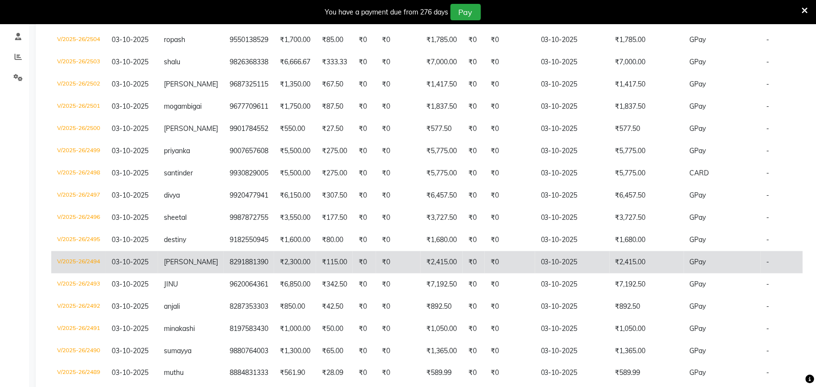
click at [225, 264] on td "8291881390" at bounding box center [249, 262] width 50 height 22
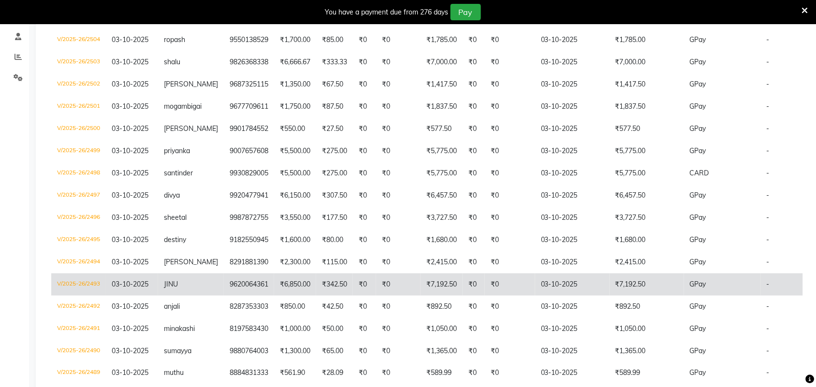
click at [224, 283] on td "9620064361" at bounding box center [249, 284] width 50 height 22
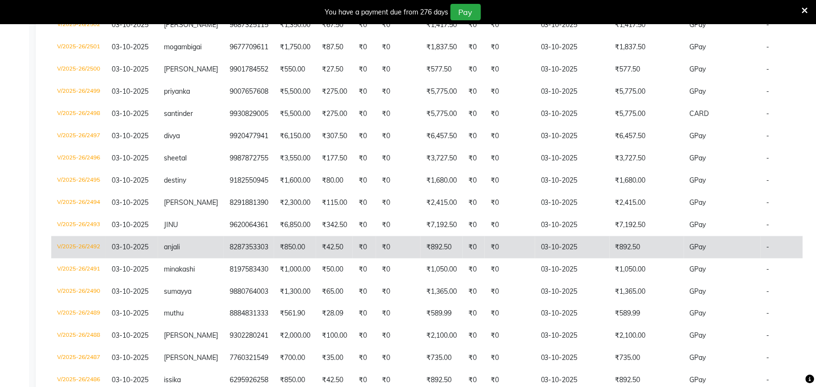
scroll to position [242, 0]
click at [249, 239] on td "8287353303" at bounding box center [249, 246] width 50 height 22
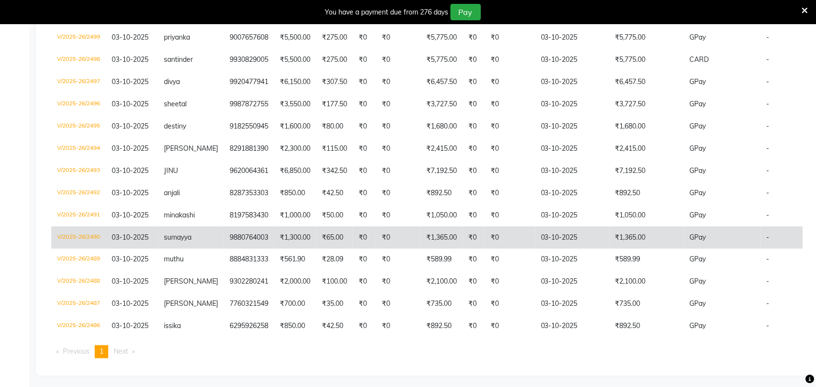
scroll to position [300, 0]
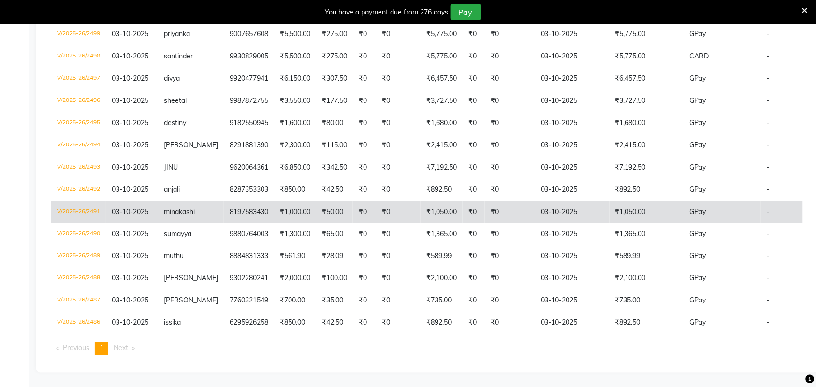
click at [240, 209] on td "8197583430" at bounding box center [249, 212] width 50 height 22
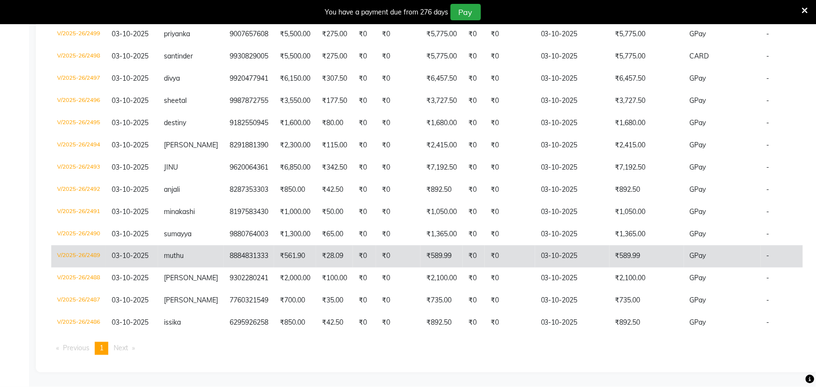
click at [242, 254] on td "8884831333" at bounding box center [249, 256] width 50 height 22
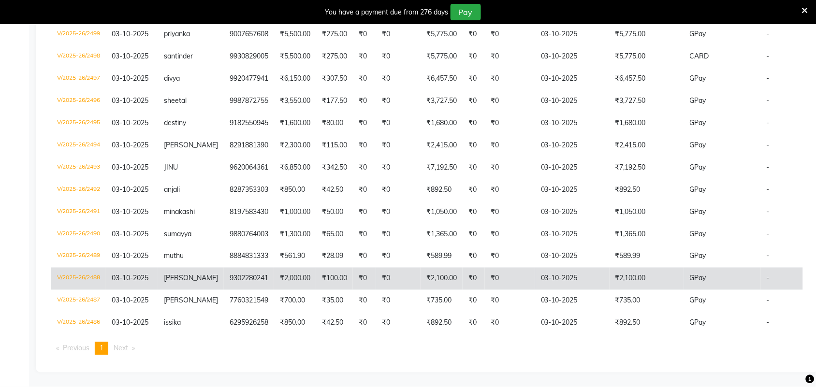
click at [261, 269] on td "9302280241" at bounding box center [249, 279] width 50 height 22
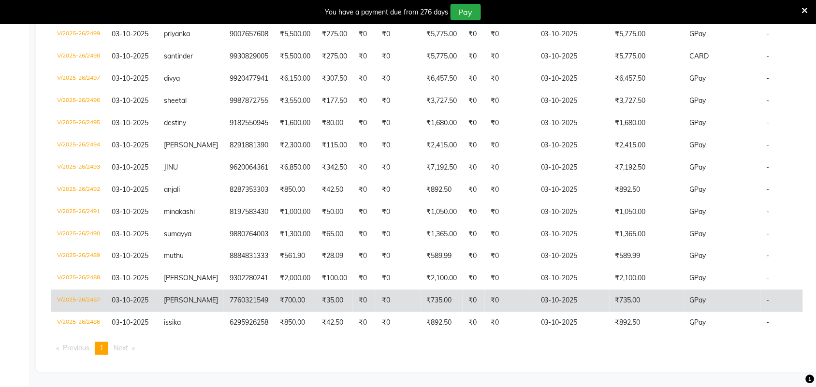
click at [257, 292] on td "7760321549" at bounding box center [249, 301] width 50 height 22
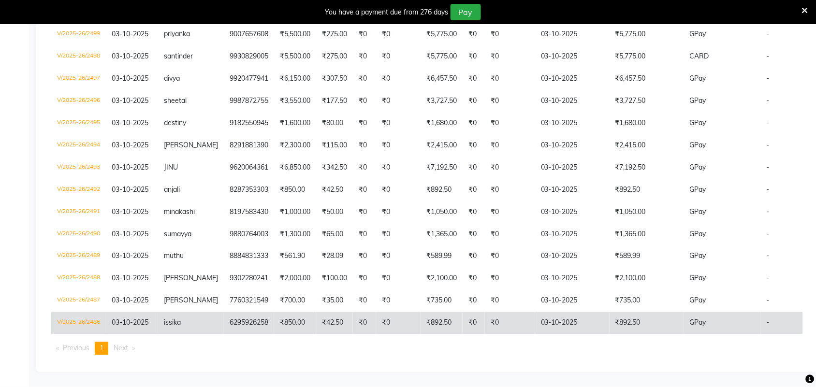
click at [257, 312] on td "6295926258" at bounding box center [249, 323] width 50 height 22
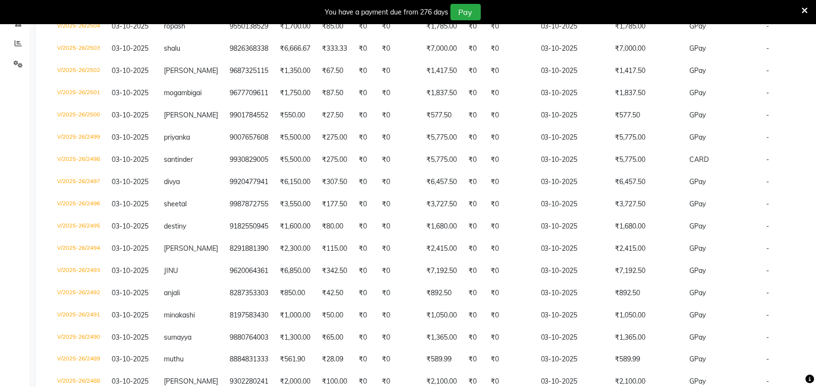
scroll to position [0, 0]
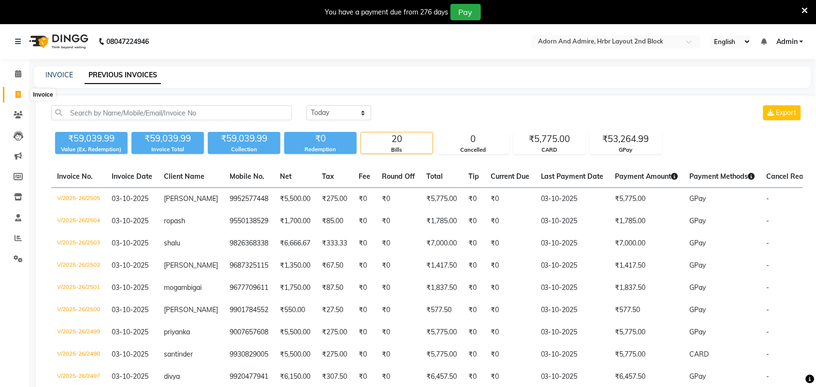
click at [15, 95] on icon at bounding box center [17, 94] width 5 height 7
select select "service"
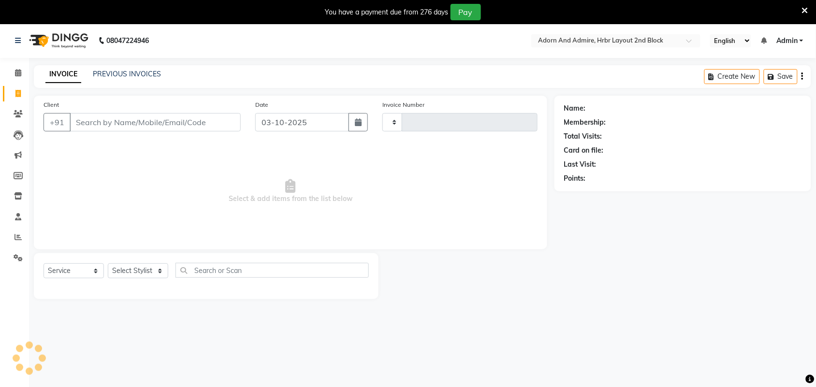
type input "2506"
select select "7203"
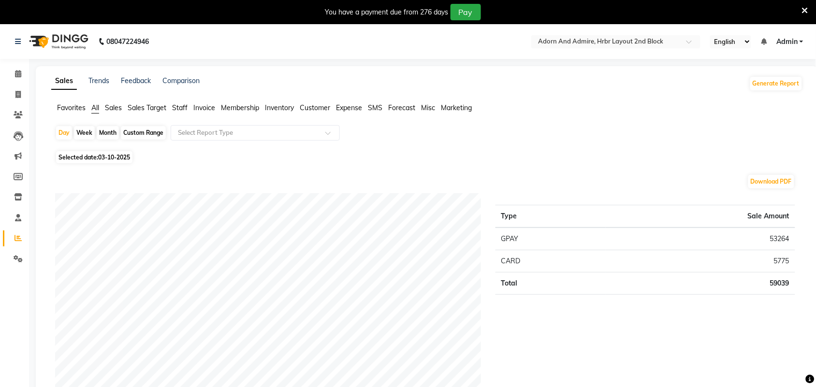
click at [72, 106] on span "Favorites" at bounding box center [71, 107] width 29 height 9
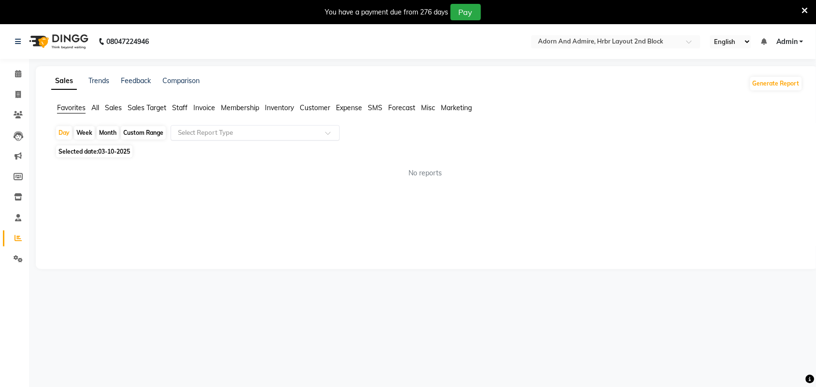
click at [317, 133] on div at bounding box center [255, 133] width 168 height 10
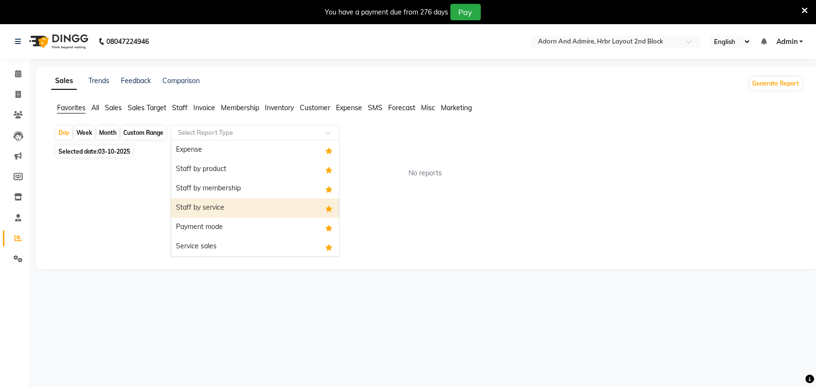
click at [237, 209] on div "Staff by service" at bounding box center [255, 208] width 168 height 19
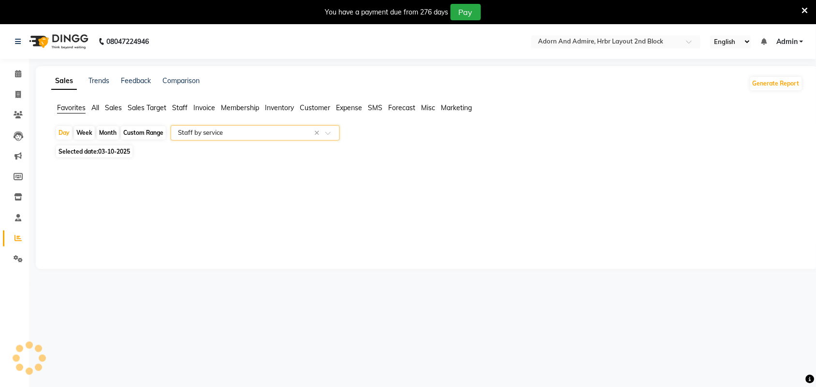
select select "full_report"
select select "csv"
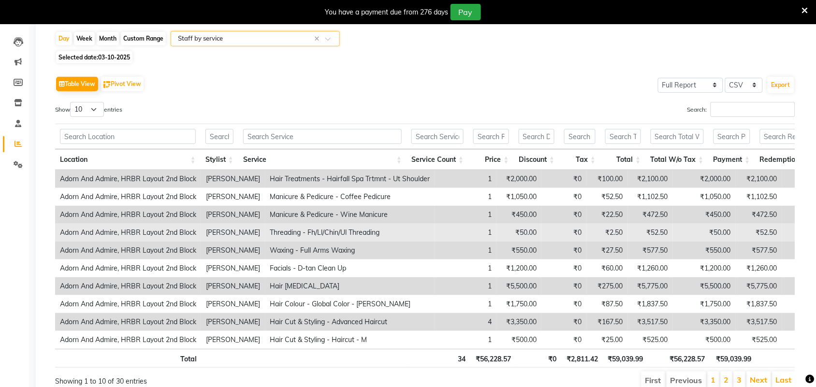
scroll to position [121, 0]
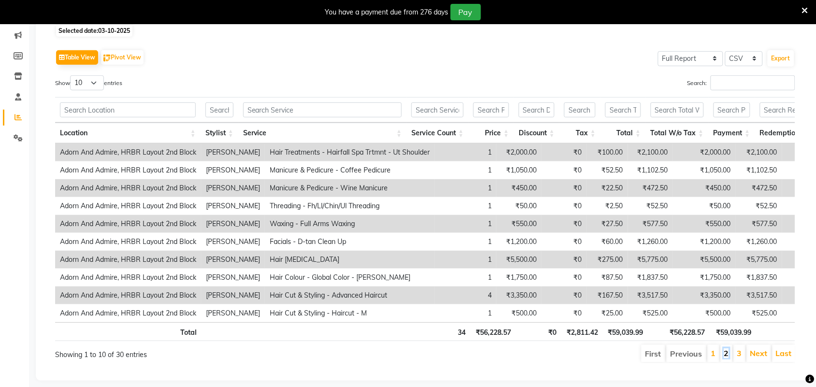
click at [725, 358] on link "2" at bounding box center [726, 353] width 5 height 10
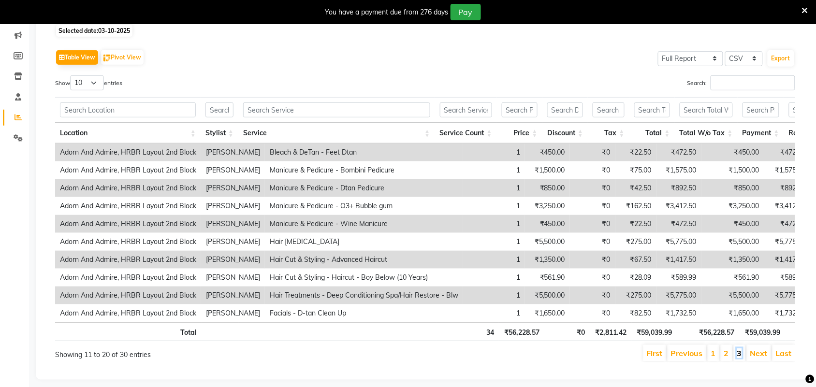
click at [738, 358] on link "3" at bounding box center [739, 353] width 5 height 10
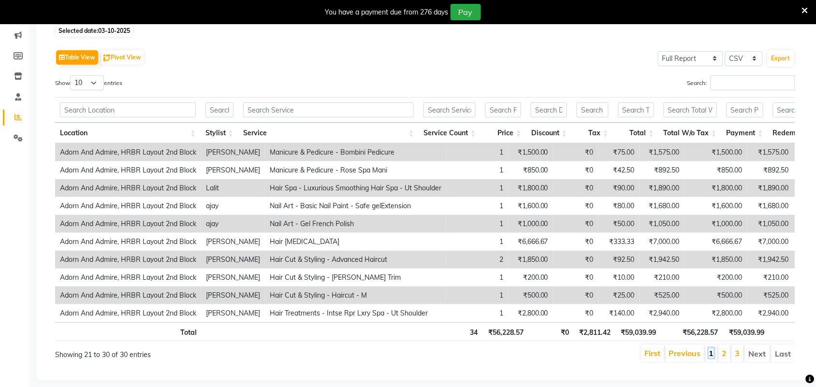
click at [711, 358] on link "1" at bounding box center [711, 353] width 5 height 10
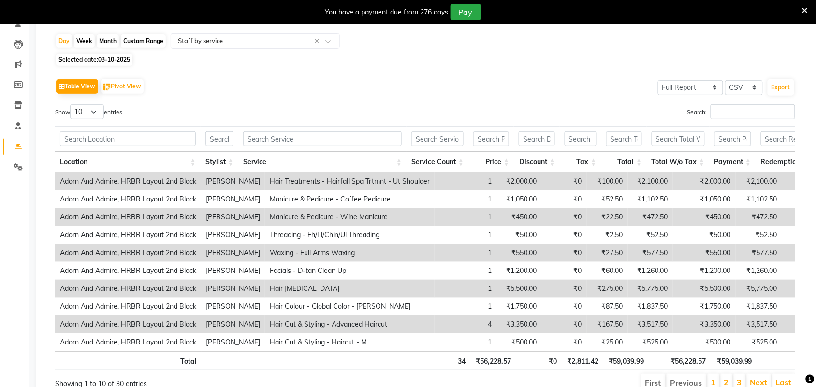
scroll to position [148, 0]
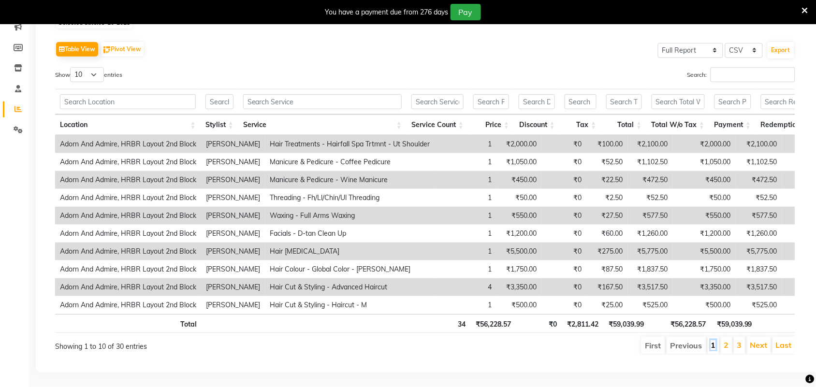
click at [711, 340] on link "1" at bounding box center [713, 345] width 5 height 10
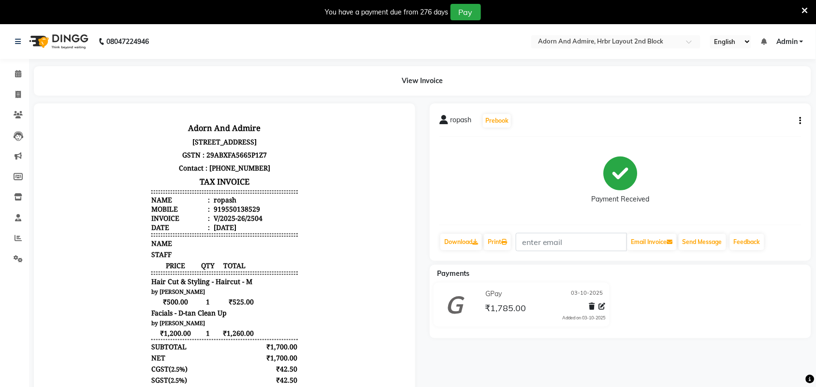
click at [801, 121] on icon "button" at bounding box center [800, 121] width 2 height 0
click at [760, 123] on div "Edit Item Staff" at bounding box center [752, 121] width 66 height 12
select select
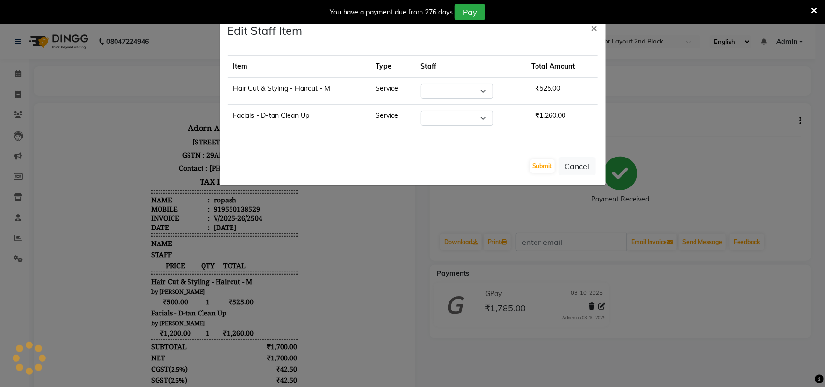
select select "61720"
click at [487, 118] on select "Select [PERSON_NAME] [PERSON_NAME] [PERSON_NAME] [PERSON_NAME] [PERSON_NAME] [P…" at bounding box center [452, 118] width 72 height 15
select select "92337"
click at [420, 111] on select "Select [PERSON_NAME] [PERSON_NAME] [PERSON_NAME] [PERSON_NAME] [PERSON_NAME] [P…" at bounding box center [452, 118] width 72 height 15
click at [544, 166] on button "Submit" at bounding box center [542, 166] width 25 height 14
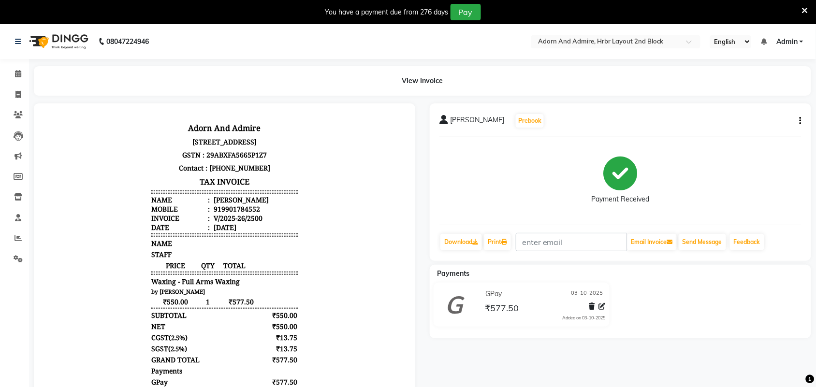
scroll to position [8, 0]
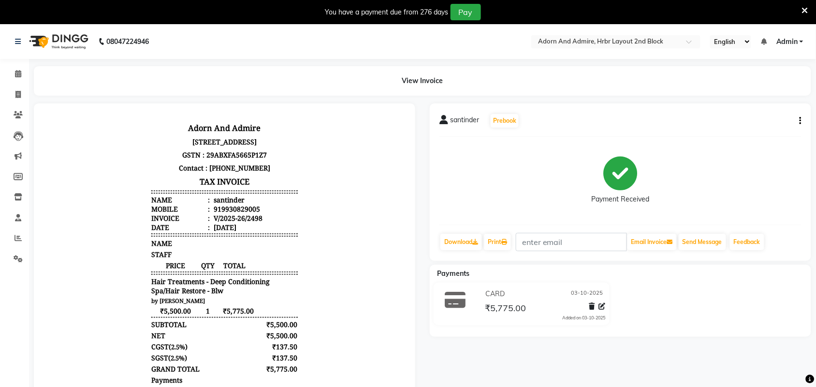
scroll to position [8, 0]
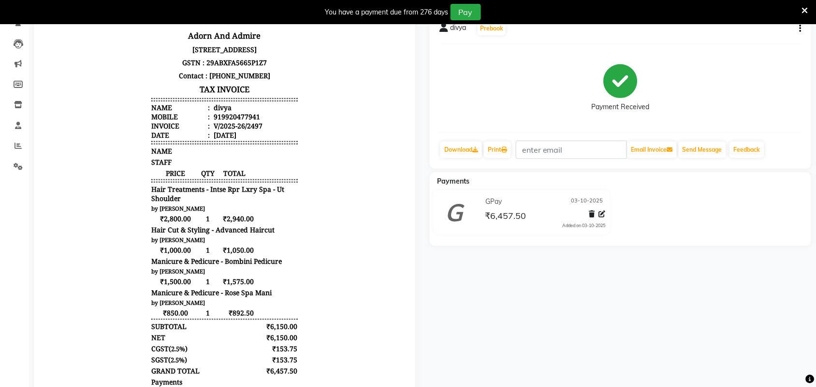
scroll to position [121, 0]
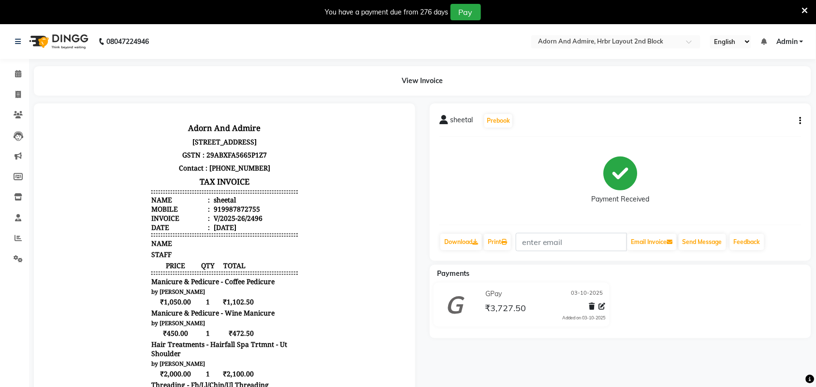
scroll to position [60, 0]
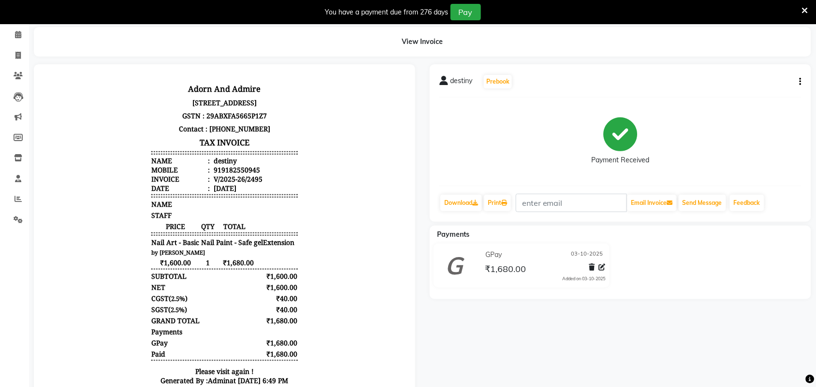
scroll to position [60, 0]
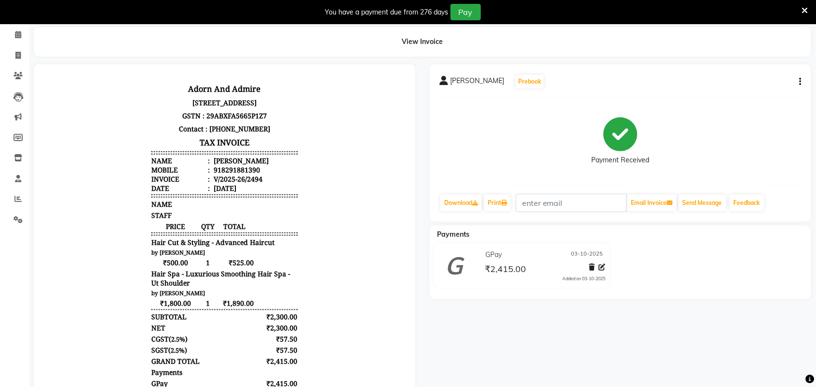
scroll to position [60, 0]
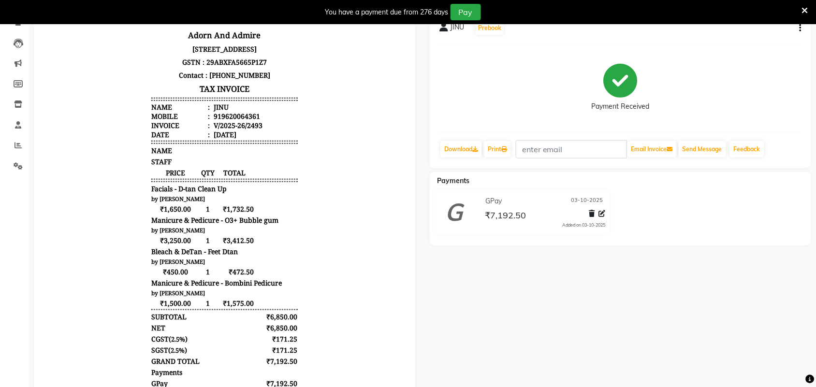
scroll to position [121, 0]
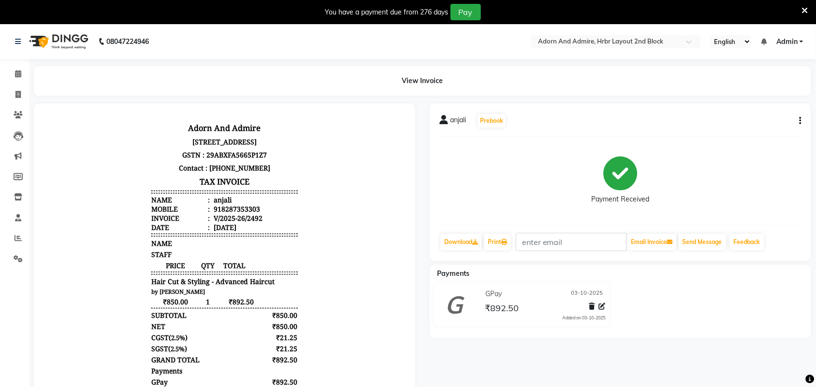
scroll to position [8, 0]
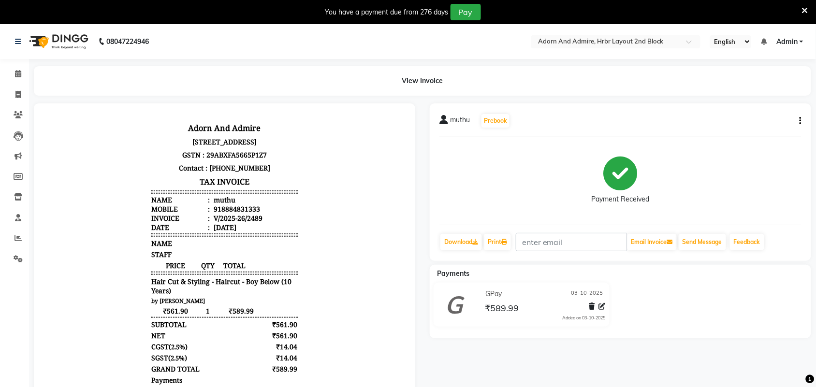
scroll to position [8, 0]
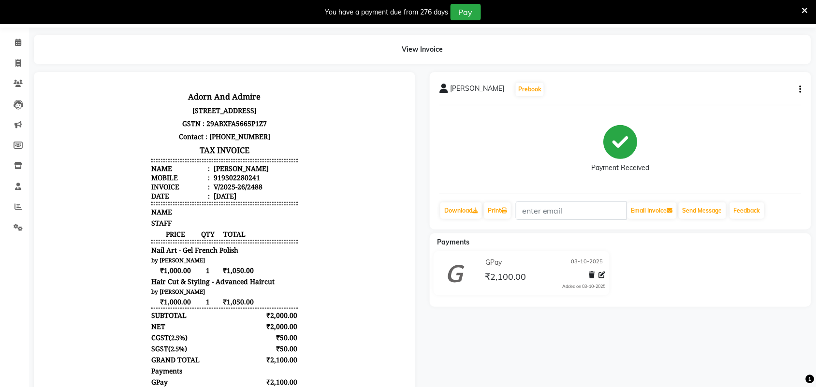
scroll to position [60, 0]
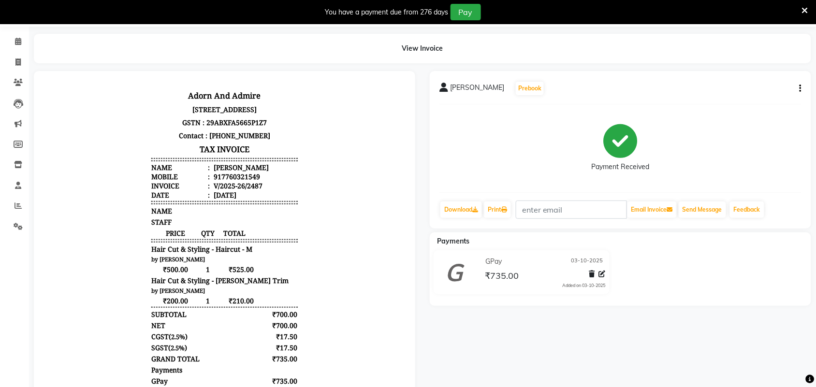
scroll to position [121, 0]
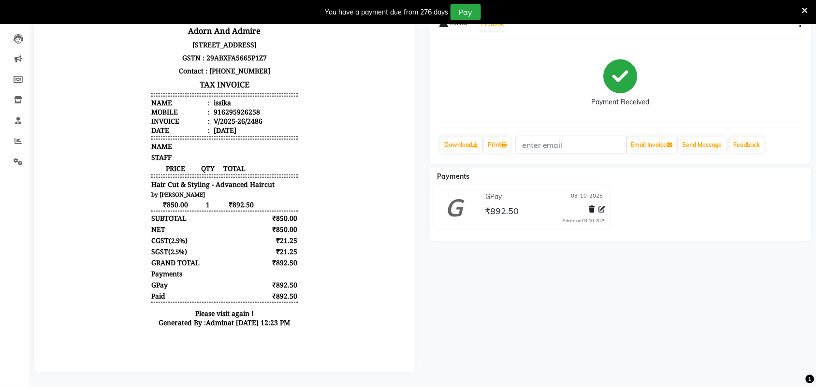
scroll to position [106, 0]
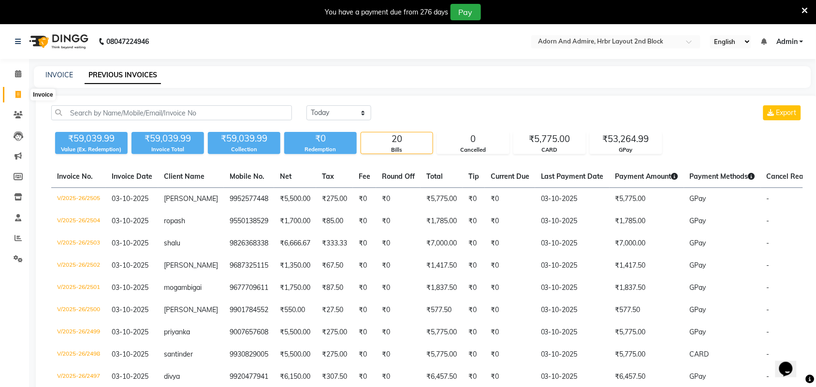
click at [15, 96] on icon at bounding box center [17, 94] width 5 height 7
select select "service"
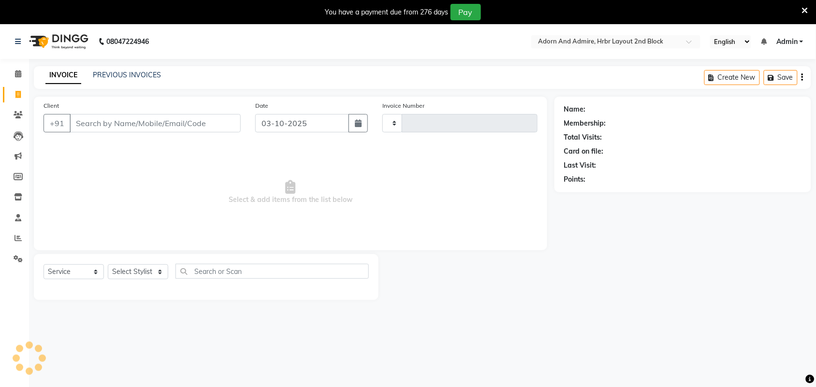
type input "2506"
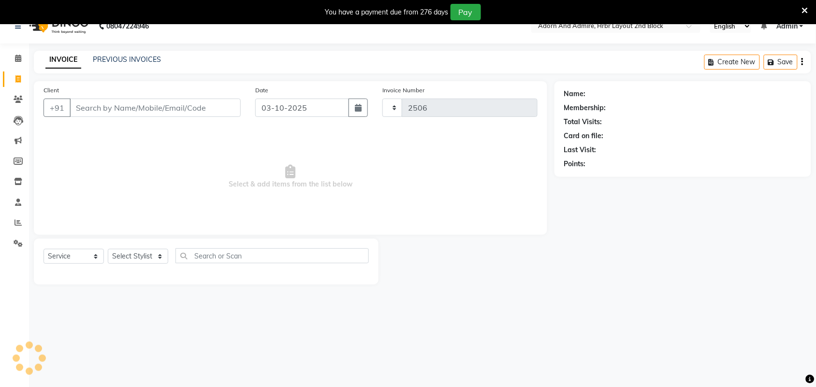
select select "7203"
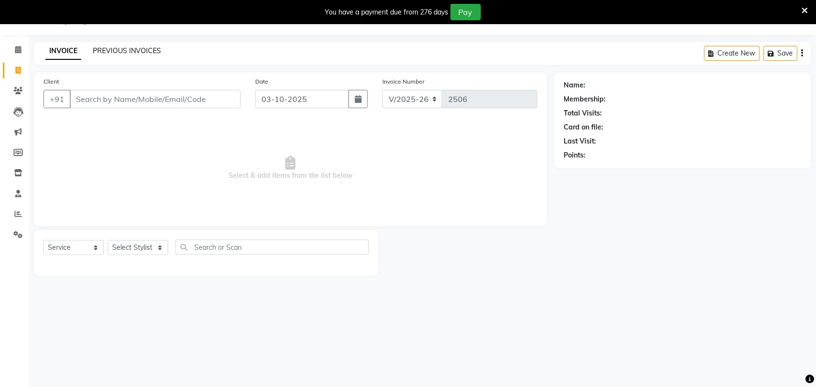
click at [110, 50] on link "PREVIOUS INVOICES" at bounding box center [127, 50] width 68 height 9
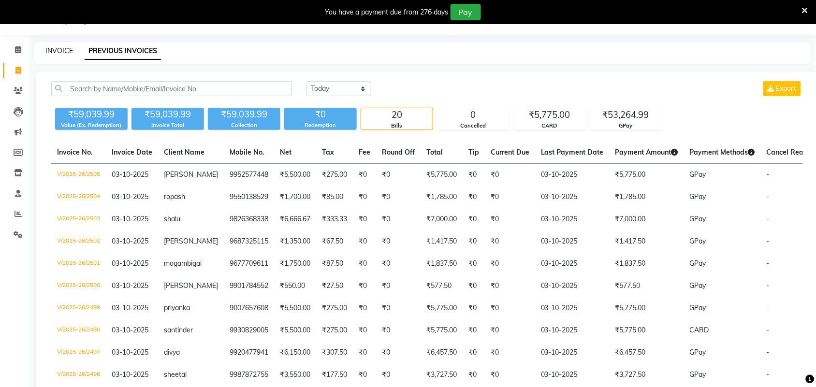
click at [65, 47] on link "INVOICE" at bounding box center [59, 50] width 28 height 9
select select "7203"
select select "service"
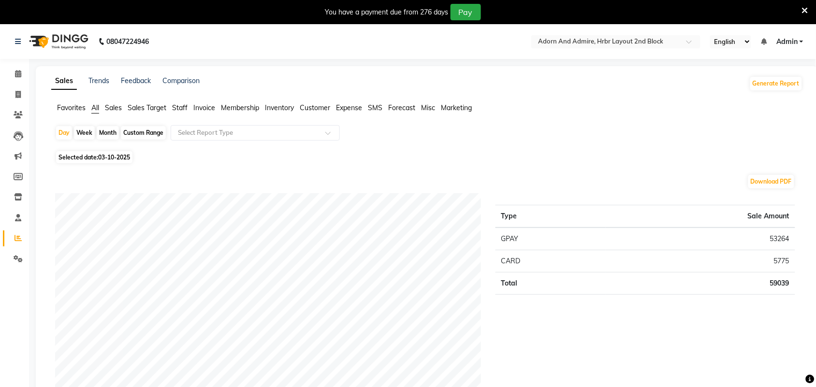
click at [65, 108] on span "Favorites" at bounding box center [71, 107] width 29 height 9
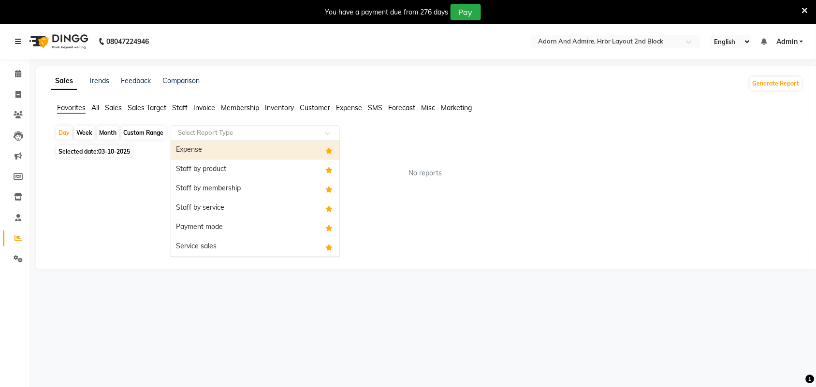
click at [332, 135] on span at bounding box center [331, 136] width 12 height 10
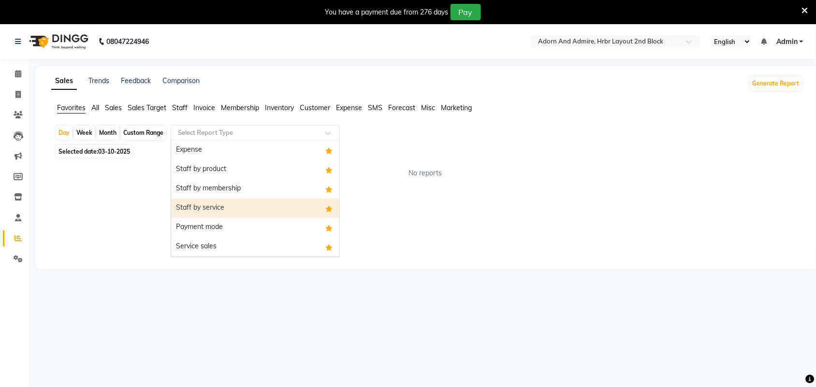
click at [245, 207] on div "Staff by service" at bounding box center [255, 208] width 168 height 19
select select "full_report"
select select "csv"
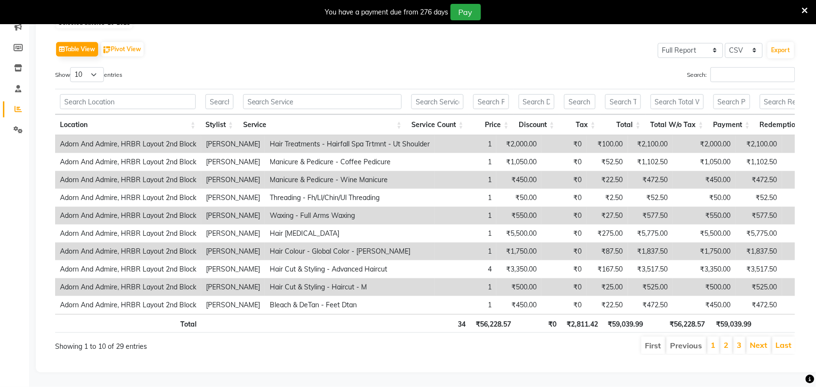
scroll to position [148, 0]
click at [712, 340] on link "1" at bounding box center [713, 345] width 5 height 10
click at [724, 340] on link "2" at bounding box center [726, 345] width 5 height 10
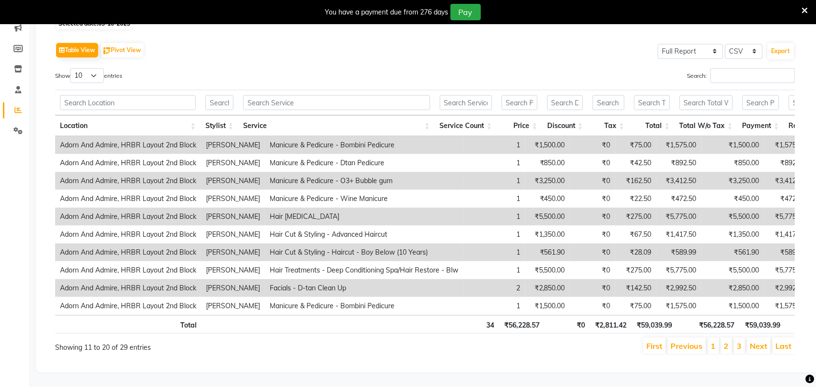
scroll to position [147, 0]
click at [742, 341] on link "3" at bounding box center [739, 346] width 5 height 10
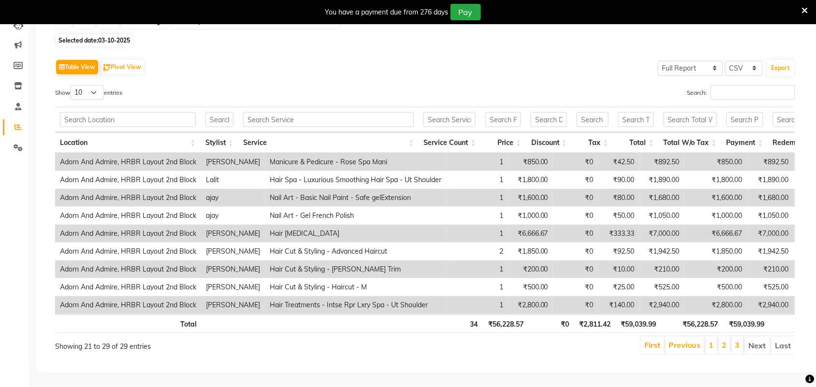
click at [757, 337] on li "Next" at bounding box center [757, 345] width 25 height 17
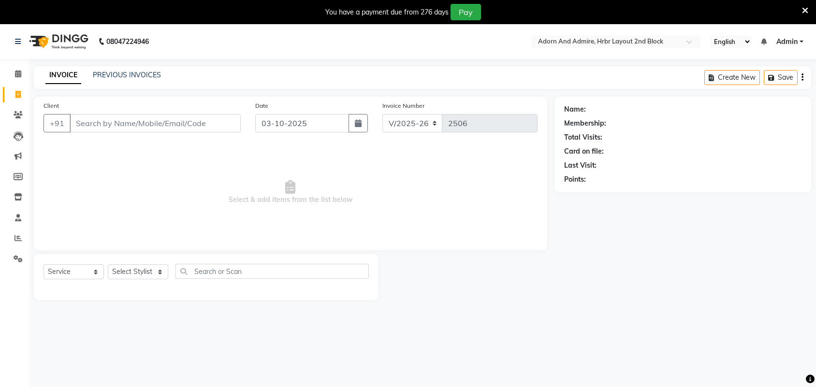
select select "7203"
select select "service"
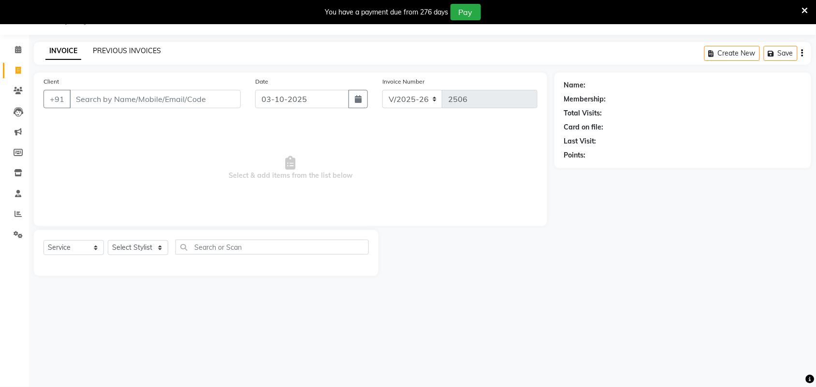
click at [133, 52] on link "PREVIOUS INVOICES" at bounding box center [127, 50] width 68 height 9
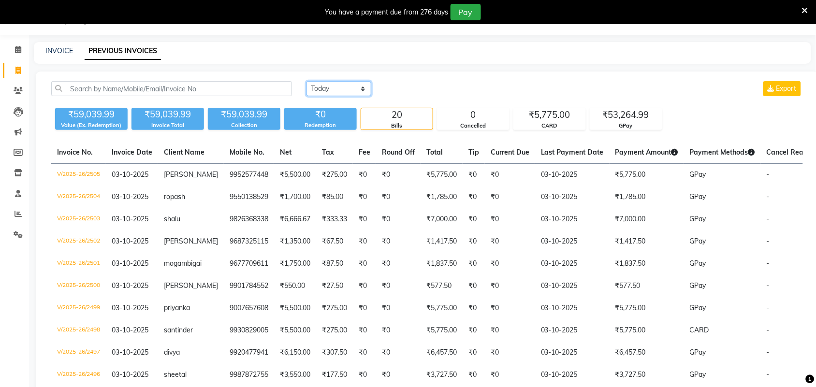
click at [344, 88] on select "Today Yesterday Custom Range" at bounding box center [338, 88] width 65 height 15
select select "yesterday"
click at [306, 81] on select "Today Yesterday Custom Range" at bounding box center [338, 88] width 65 height 15
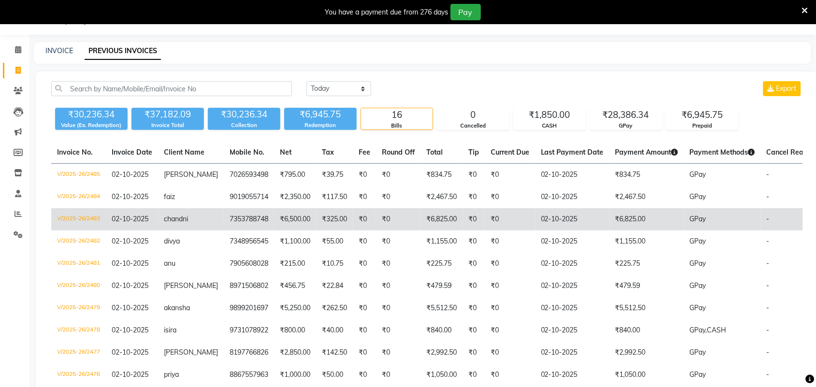
click at [206, 218] on td "chandni" at bounding box center [191, 219] width 66 height 22
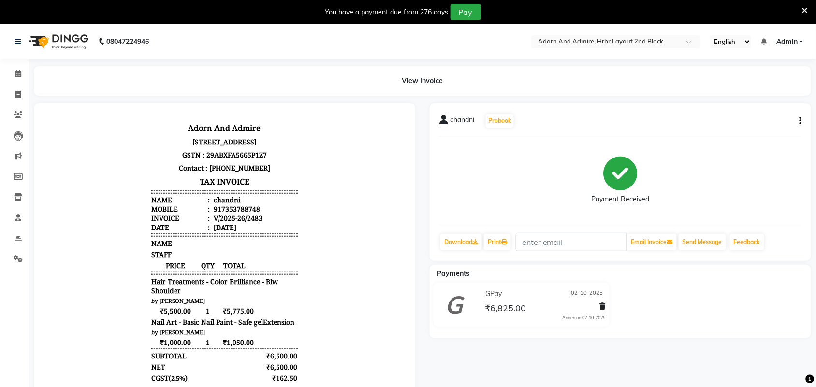
scroll to position [60, 0]
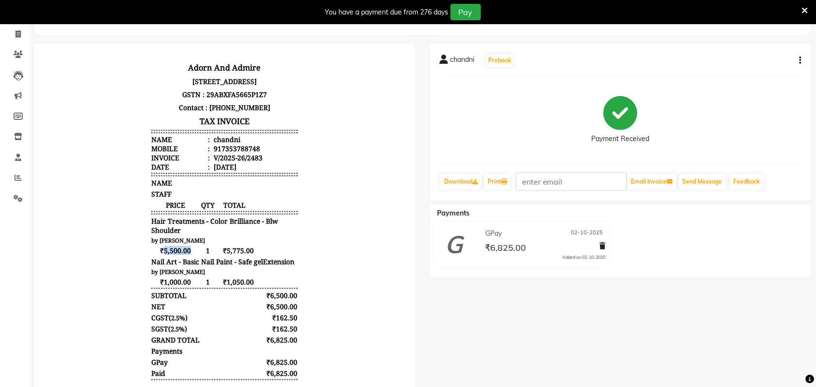
drag, startPoint x: 155, startPoint y: 261, endPoint x: 186, endPoint y: 261, distance: 31.4
click at [186, 255] on span "₹5,500.00" at bounding box center [175, 249] width 48 height 9
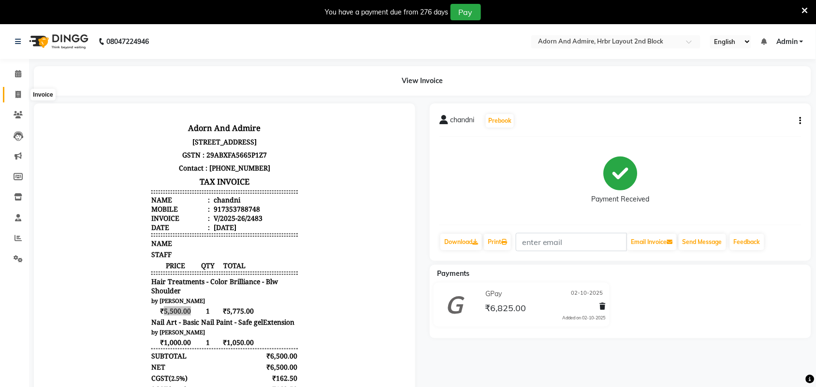
click at [18, 95] on icon at bounding box center [17, 94] width 5 height 7
select select "service"
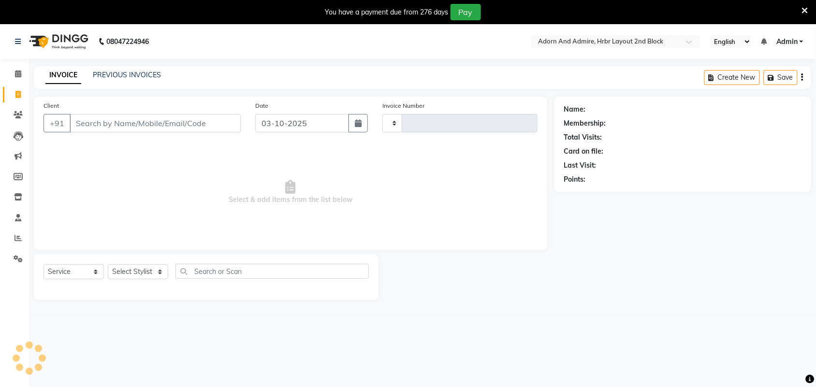
type input "2506"
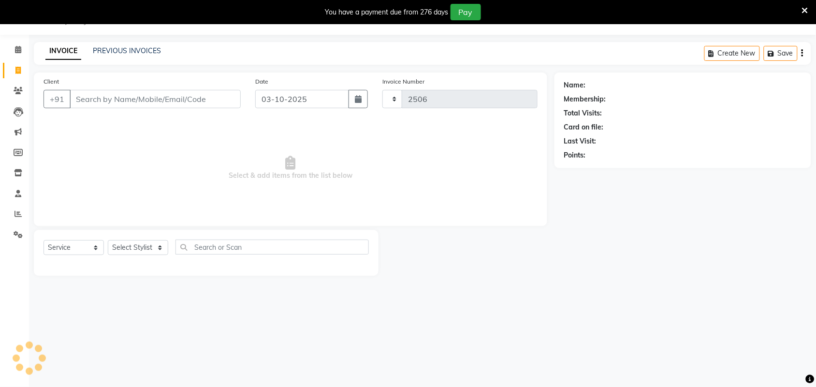
select select "7203"
click at [19, 49] on icon at bounding box center [18, 49] width 6 height 7
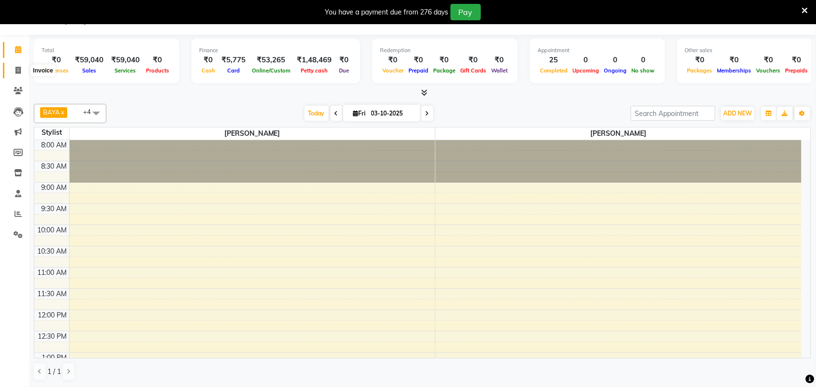
click at [22, 70] on span at bounding box center [18, 70] width 17 height 11
select select "service"
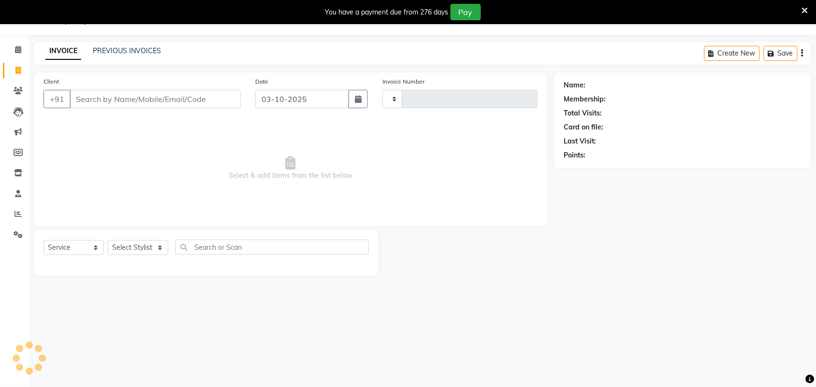
type input "2506"
select select "7203"
